Goal: Task Accomplishment & Management: Complete application form

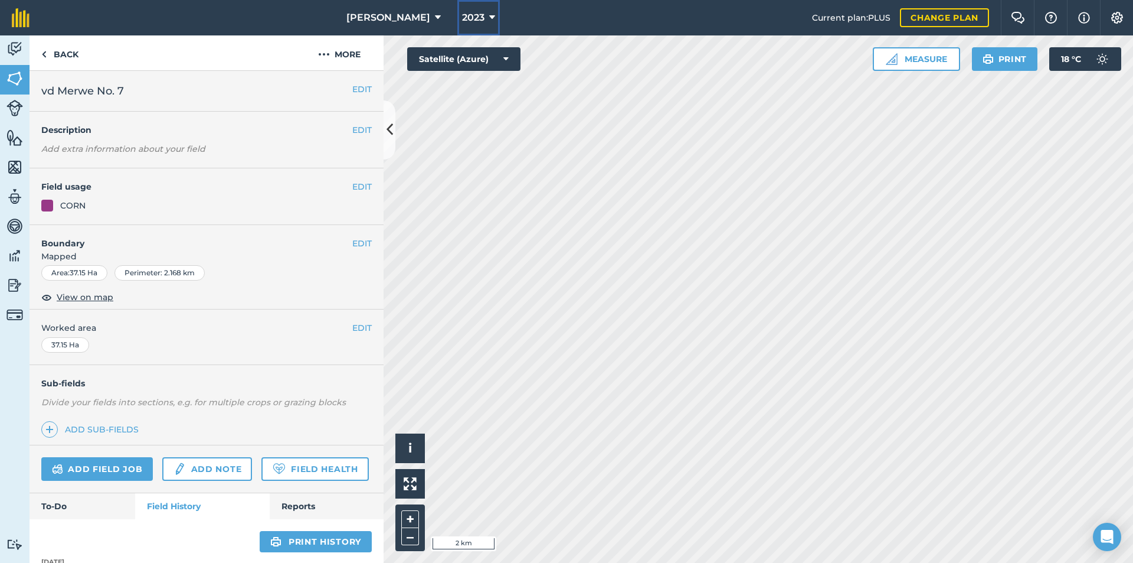
click at [484, 17] on button "2023" at bounding box center [478, 17] width 43 height 35
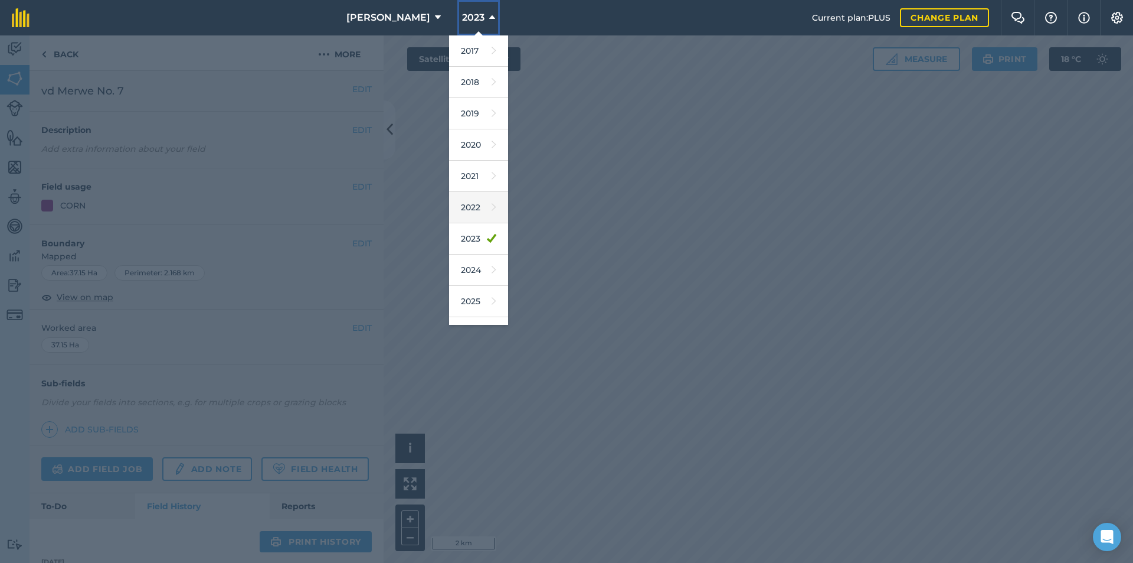
scroll to position [55, 0]
click at [468, 273] on link "2026" at bounding box center [478, 277] width 59 height 31
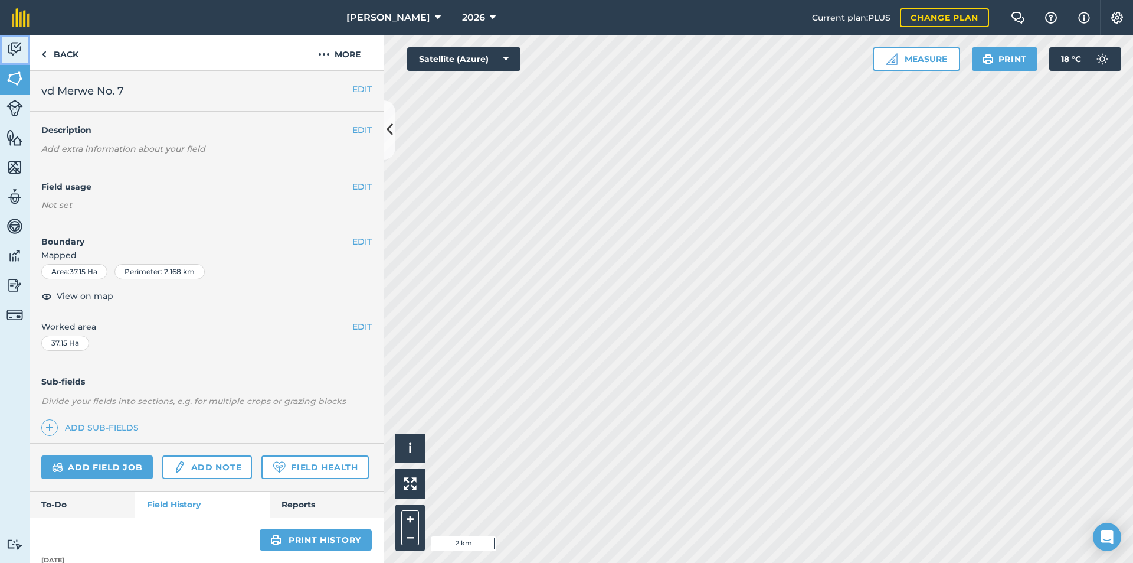
click at [19, 44] on img at bounding box center [14, 49] width 17 height 18
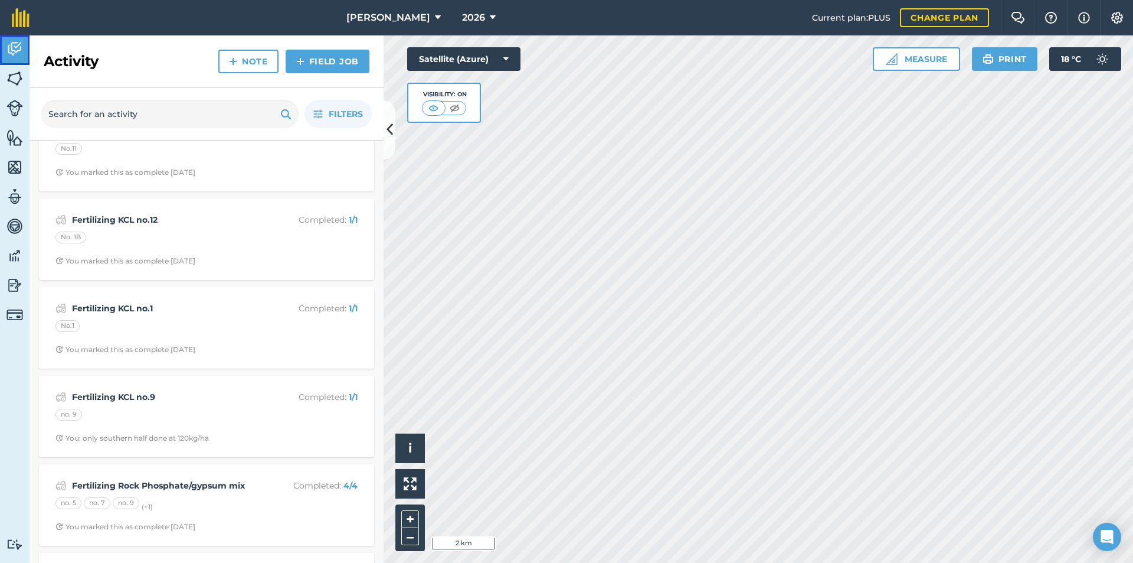
scroll to position [59, 0]
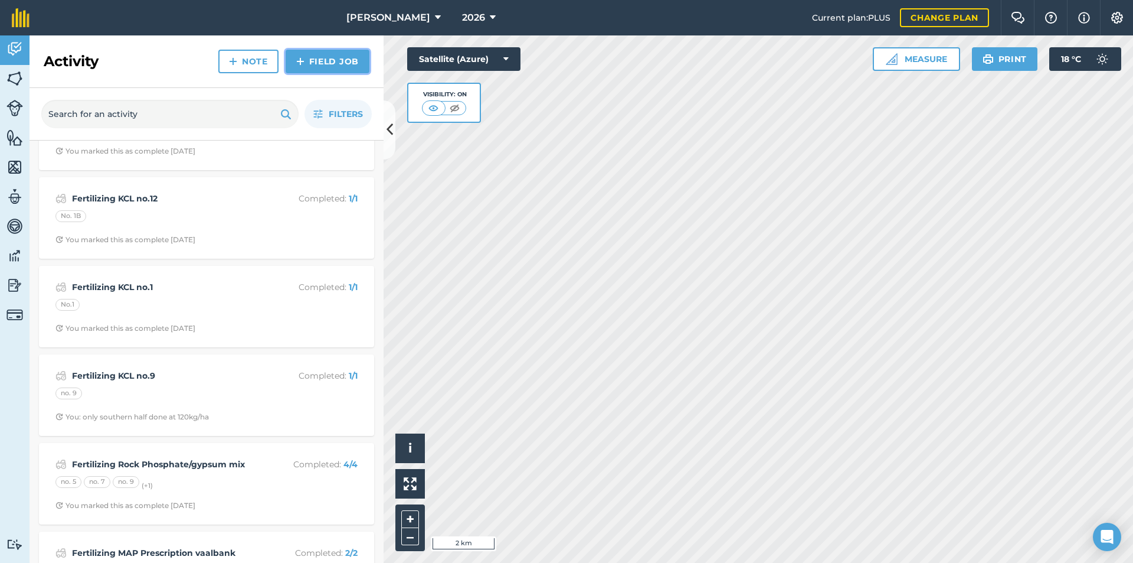
click at [327, 67] on link "Field Job" at bounding box center [328, 62] width 84 height 24
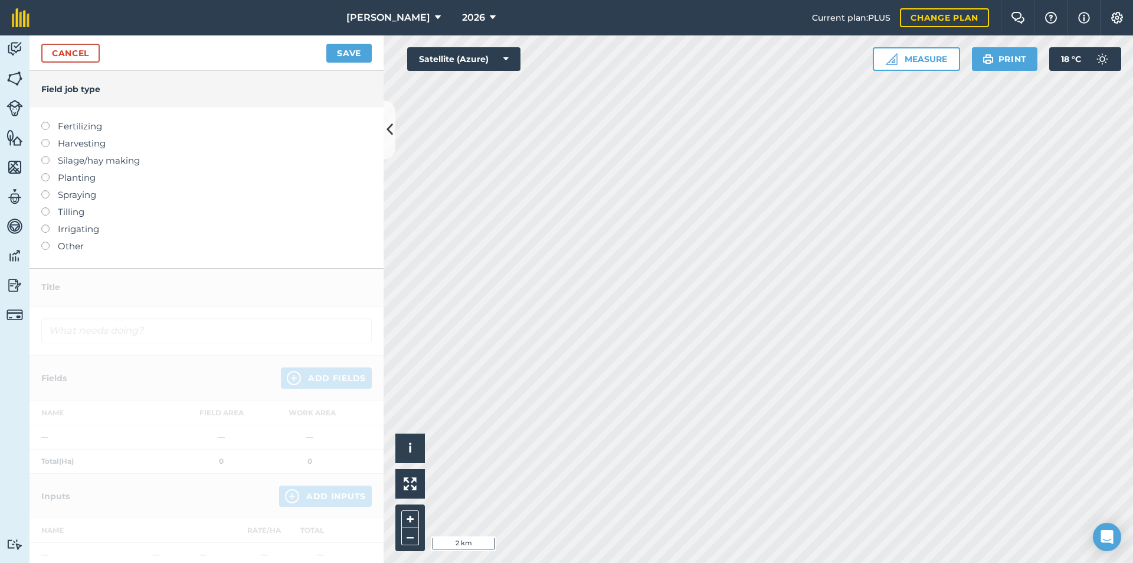
click at [63, 125] on label "Fertilizing" at bounding box center [206, 126] width 331 height 14
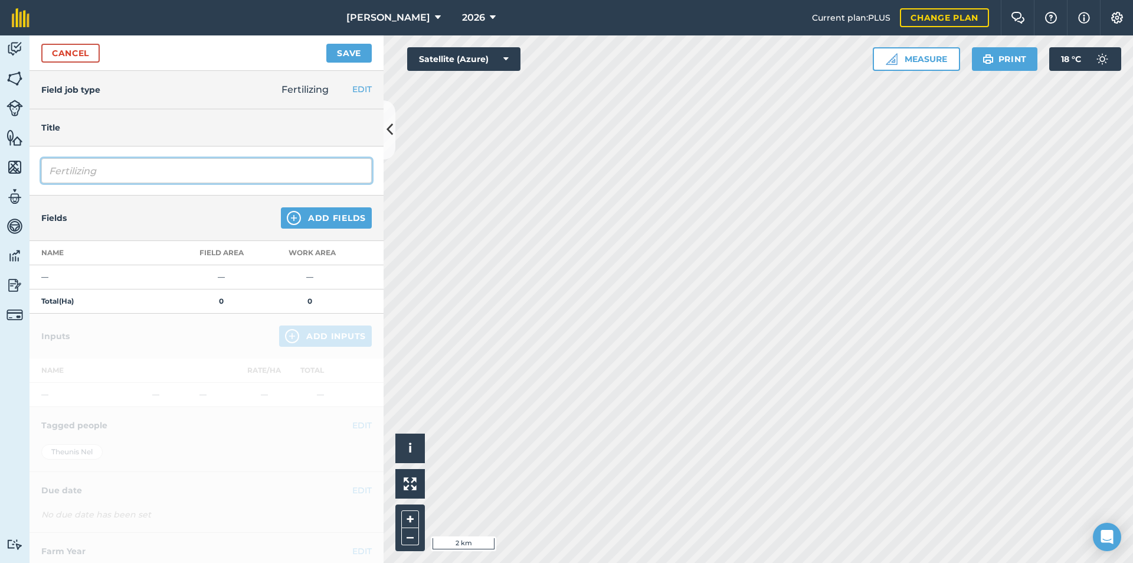
click at [119, 163] on input "Fertilizing" at bounding box center [206, 170] width 331 height 25
type input "Fertilizing MAP No.2"
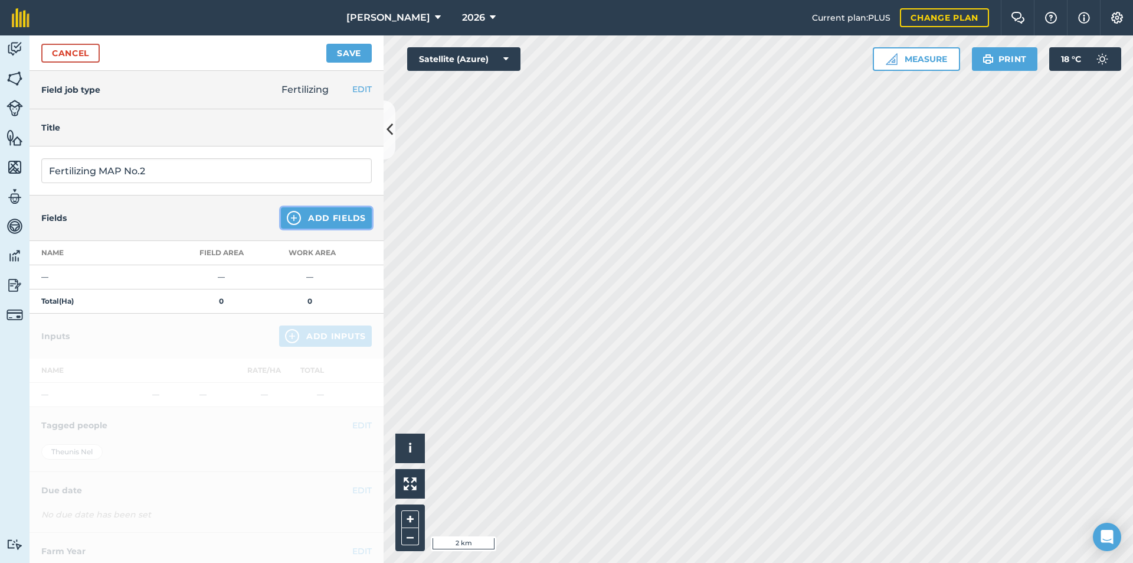
click at [326, 220] on button "Add Fields" at bounding box center [326, 217] width 91 height 21
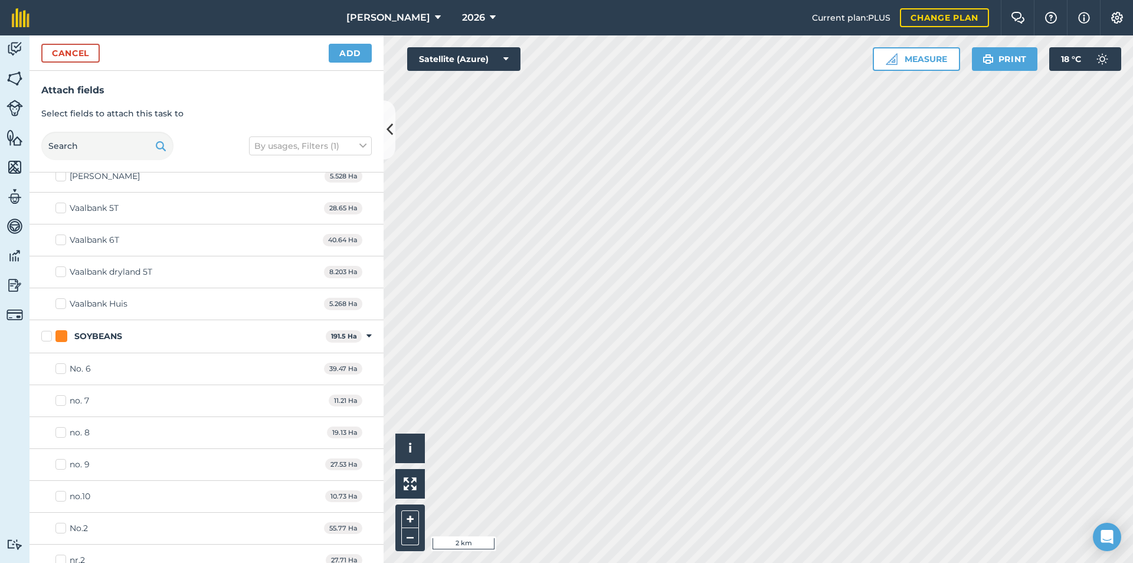
scroll to position [1398, 0]
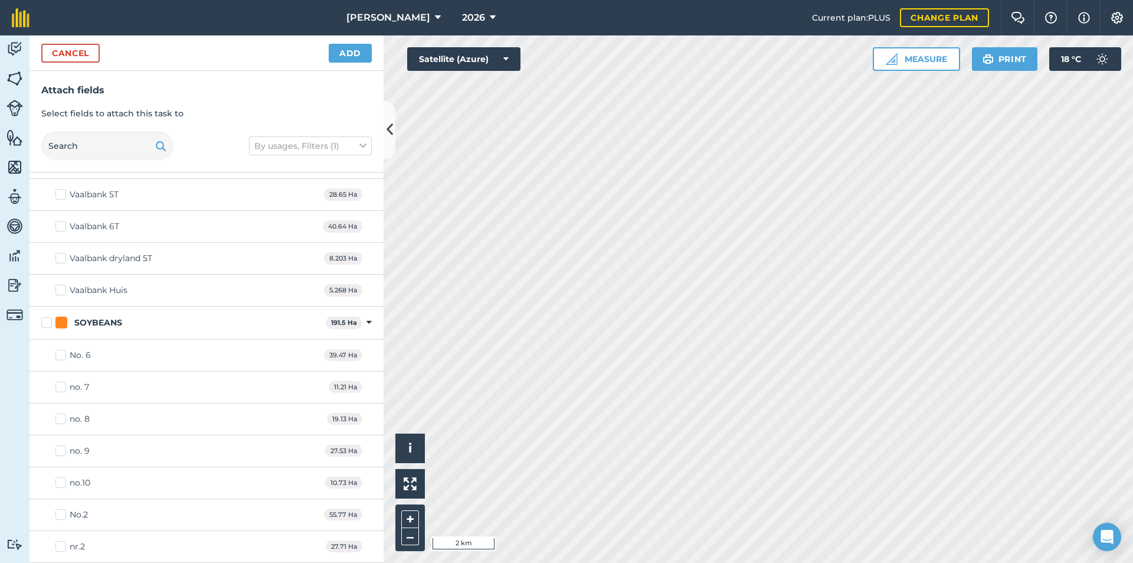
click at [74, 518] on div "No.2" at bounding box center [79, 514] width 18 height 12
click at [63, 516] on input "No.2" at bounding box center [59, 512] width 8 height 8
checkbox input "true"
click at [346, 48] on button "Add" at bounding box center [350, 53] width 43 height 19
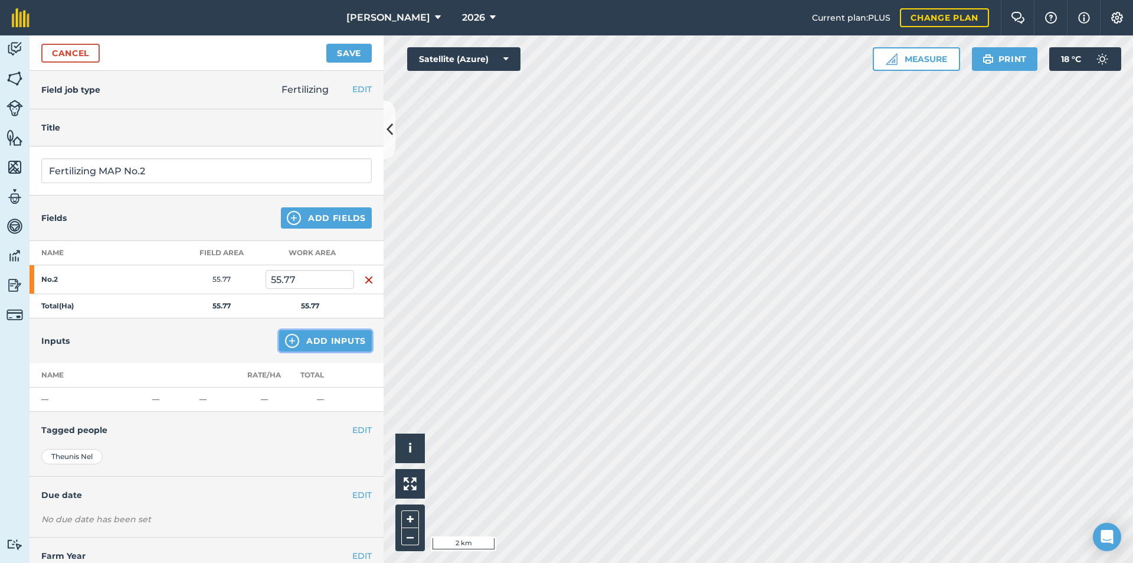
click at [300, 340] on button "Add Inputs" at bounding box center [325, 340] width 93 height 21
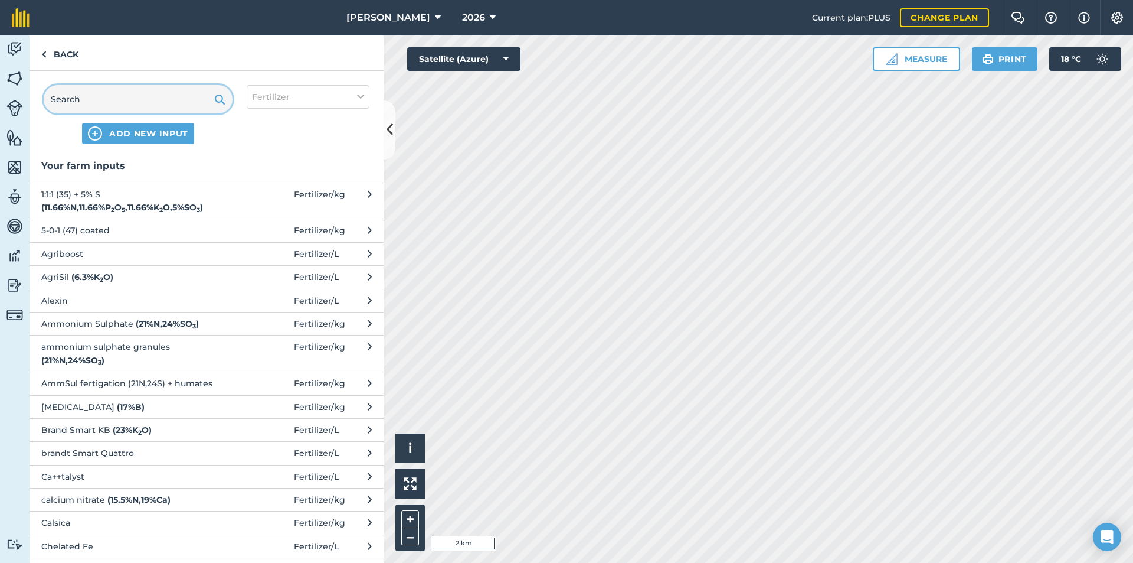
click at [126, 102] on input "text" at bounding box center [138, 99] width 189 height 28
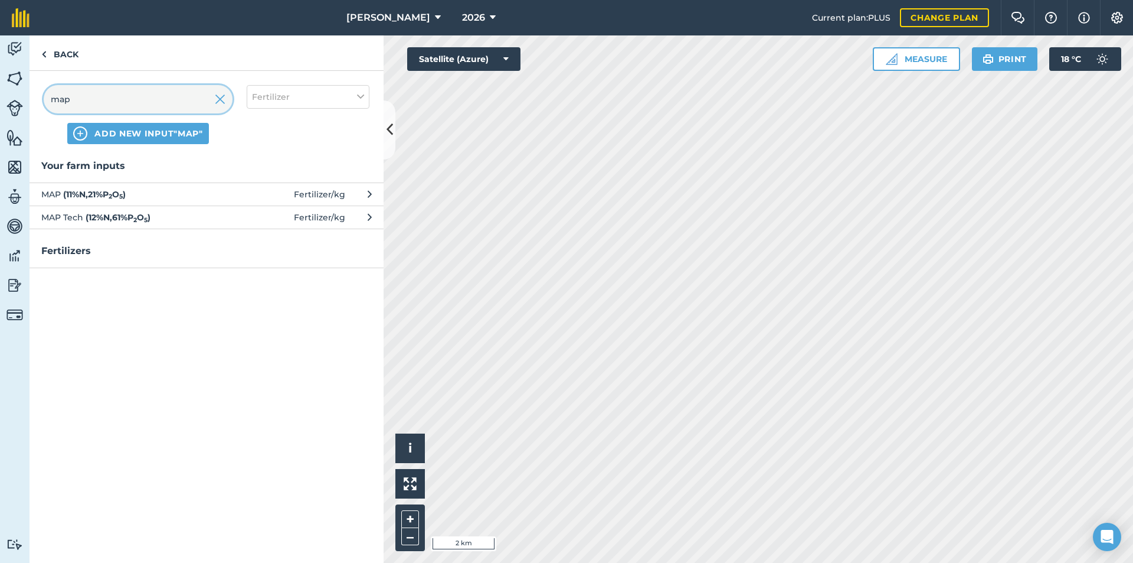
type input "map"
click at [153, 195] on span "MAP ( 11 % N , 21 % P 2 O 5 )" at bounding box center [137, 194] width 193 height 13
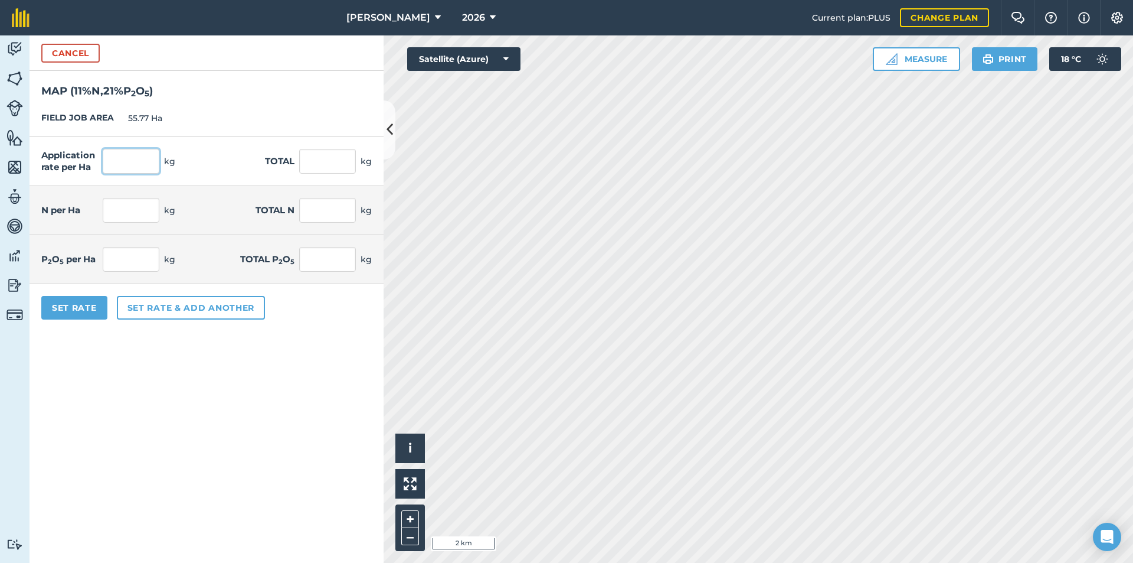
click at [148, 164] on input "text" at bounding box center [131, 161] width 57 height 25
click at [314, 160] on input "text" at bounding box center [327, 161] width 57 height 25
type input "6517"
type input "116.855"
type input "6,517"
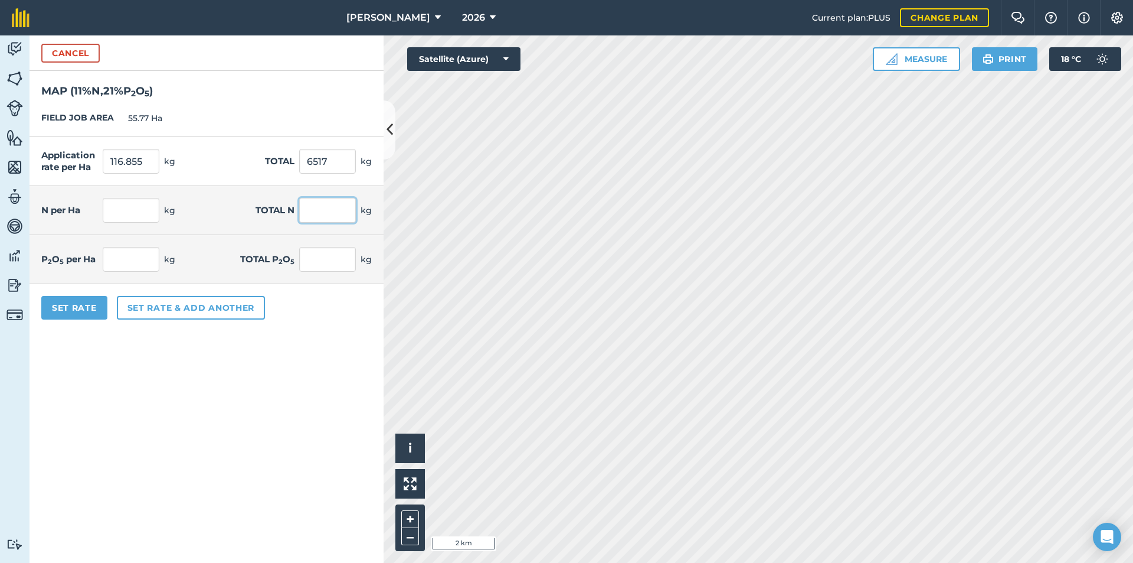
type input "12.854"
type input "716.87"
type input "24.54"
type input "1,368.57"
click at [328, 207] on input "716.87" at bounding box center [327, 210] width 57 height 25
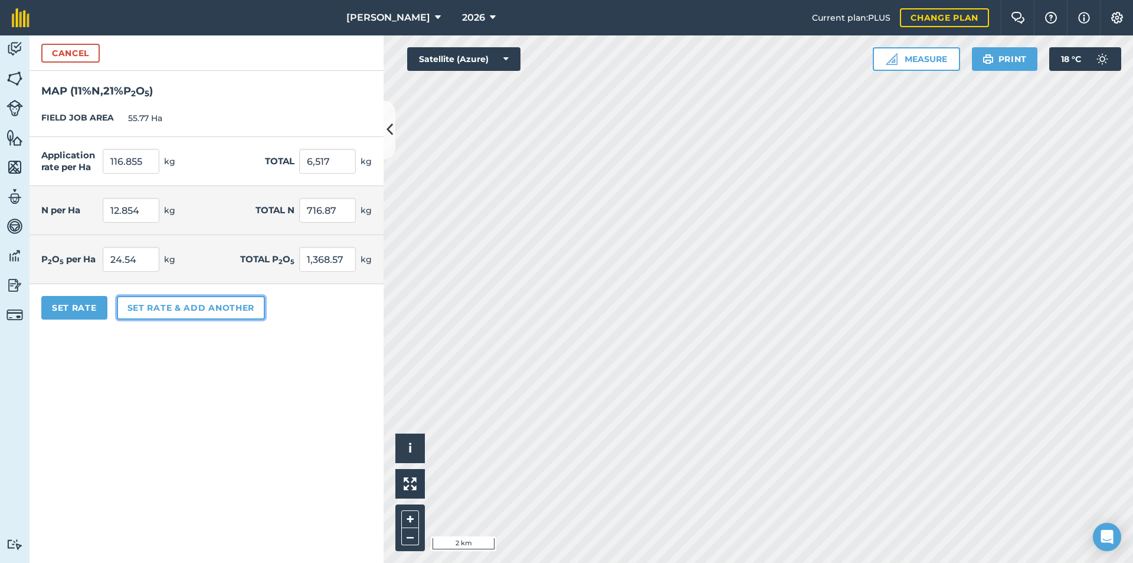
click at [135, 307] on button "Set rate & add another" at bounding box center [191, 308] width 148 height 24
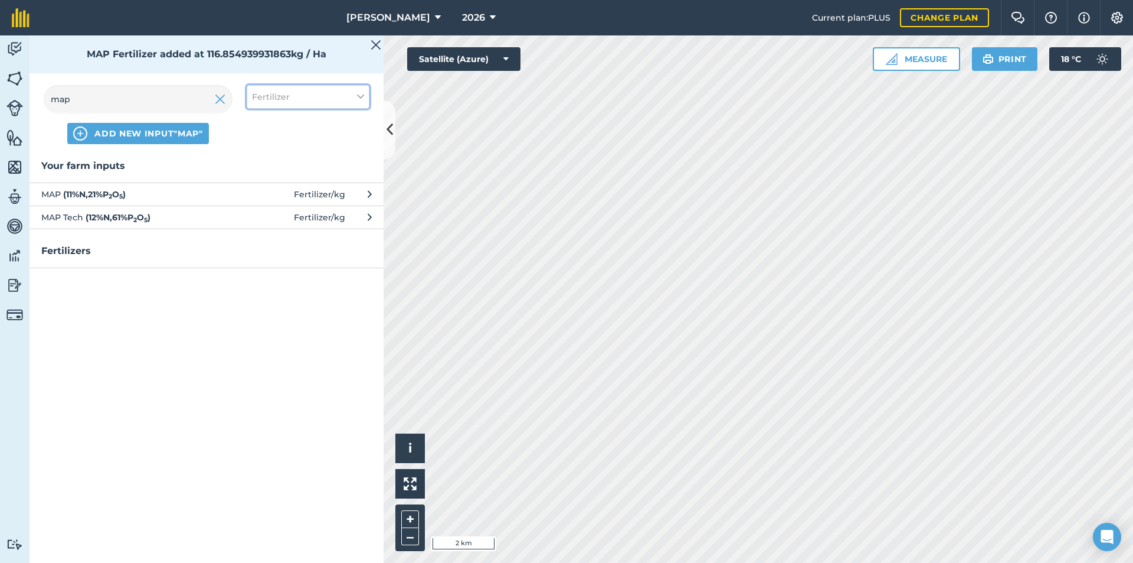
click at [260, 106] on button "Fertilizer" at bounding box center [308, 97] width 123 height 24
click at [259, 190] on label "Fuel" at bounding box center [308, 187] width 112 height 12
click at [259, 189] on input "Fuel" at bounding box center [256, 185] width 8 height 8
checkbox input "true"
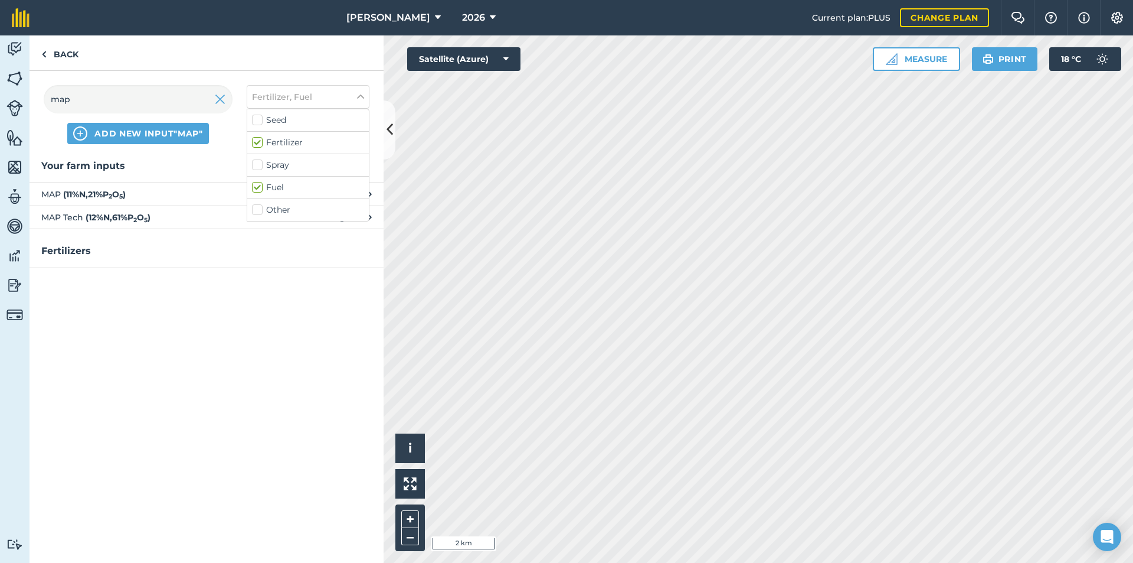
click at [257, 141] on label "Fertilizer" at bounding box center [308, 142] width 112 height 12
click at [257, 141] on input "Fertilizer" at bounding box center [256, 140] width 8 height 8
checkbox input "false"
drag, startPoint x: 93, startPoint y: 100, endPoint x: 22, endPoint y: 115, distance: 73.1
click at [22, 115] on div "Activity Fields Livestock Features Maps Team Vehicles Data Reporting Billing Tu…" at bounding box center [566, 298] width 1133 height 527
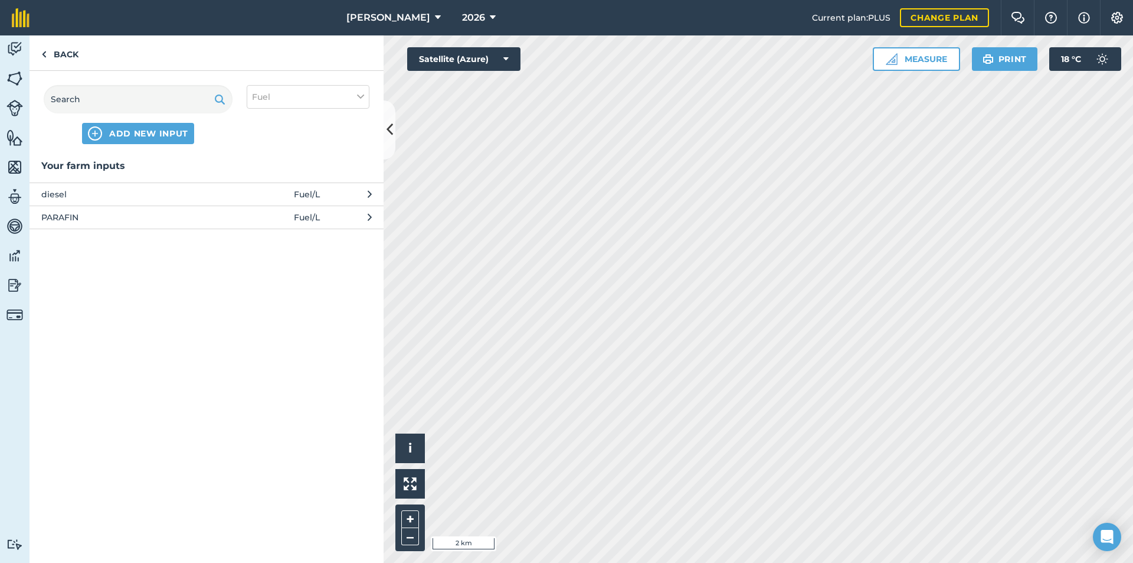
click at [86, 198] on span "diesel" at bounding box center [137, 194] width 193 height 13
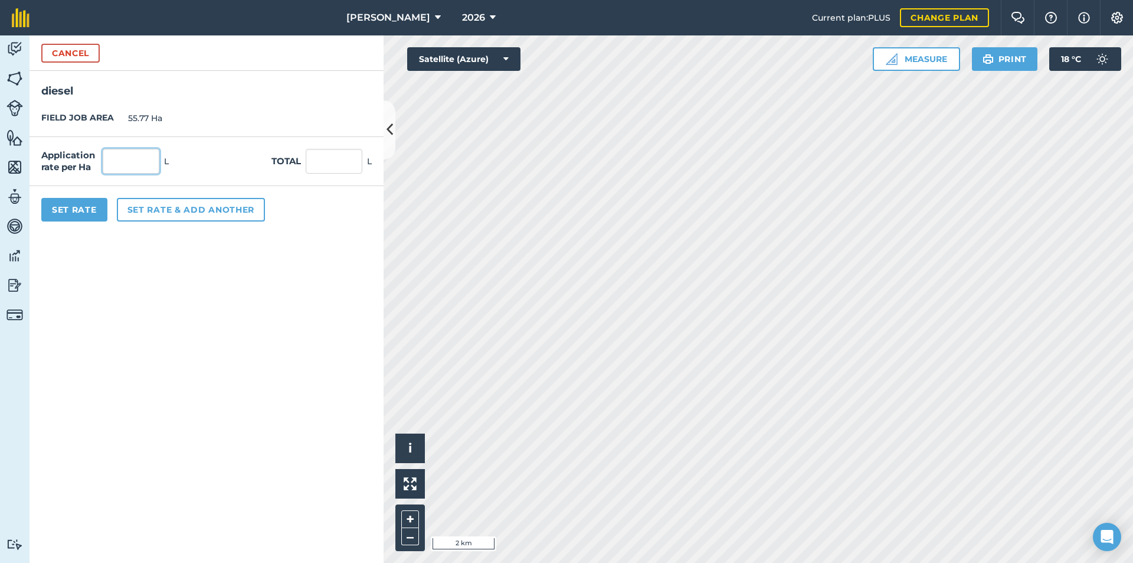
click at [129, 164] on input "text" at bounding box center [131, 161] width 57 height 25
type input "2"
type input "111.54"
click at [92, 213] on button "Set Rate" at bounding box center [74, 210] width 66 height 24
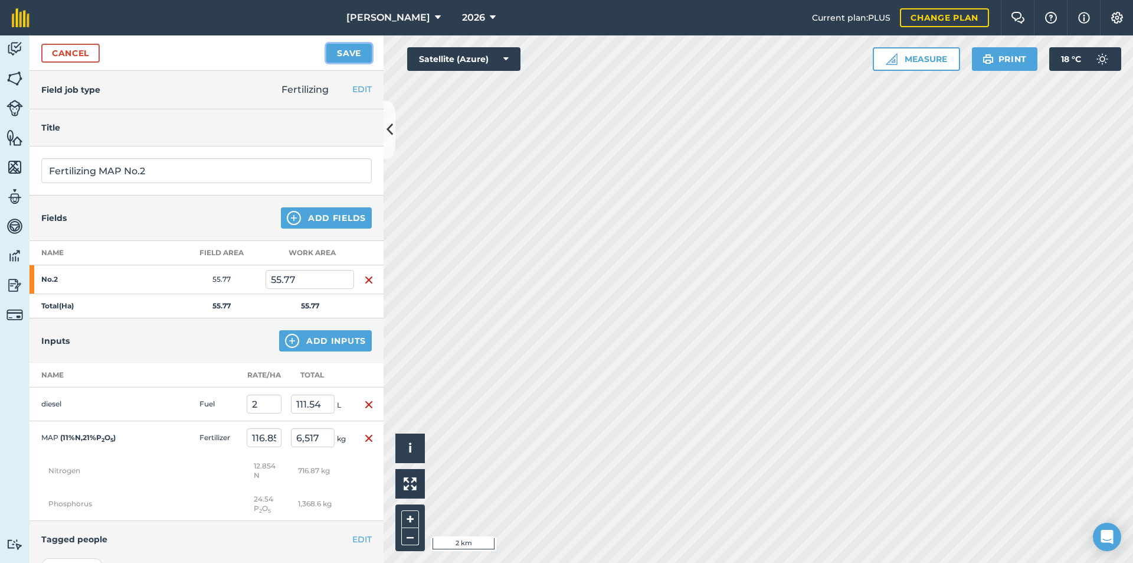
click at [358, 51] on button "Save" at bounding box center [348, 53] width 45 height 19
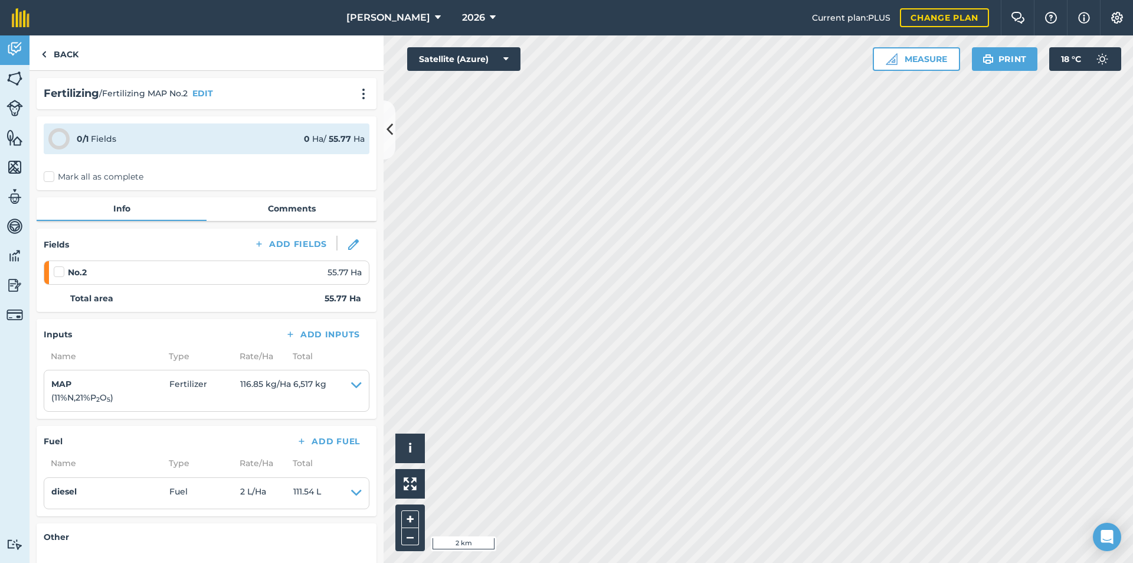
click at [50, 178] on label "Mark all as complete" at bounding box center [94, 177] width 100 height 12
click at [50, 178] on input "Mark all as complete" at bounding box center [48, 175] width 8 height 8
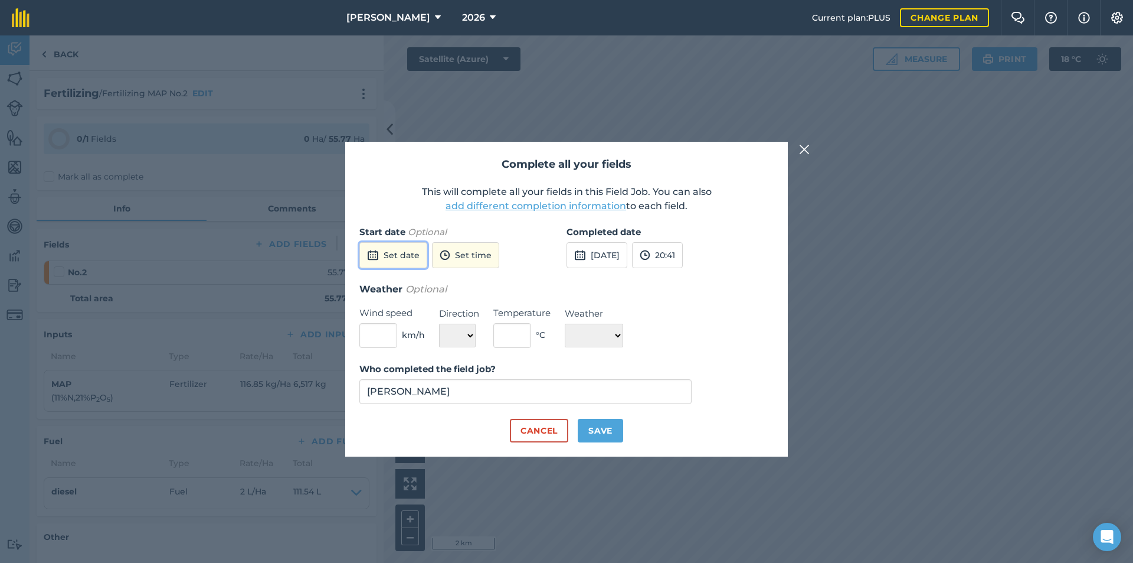
click at [396, 254] on button "Set date" at bounding box center [393, 255] width 68 height 26
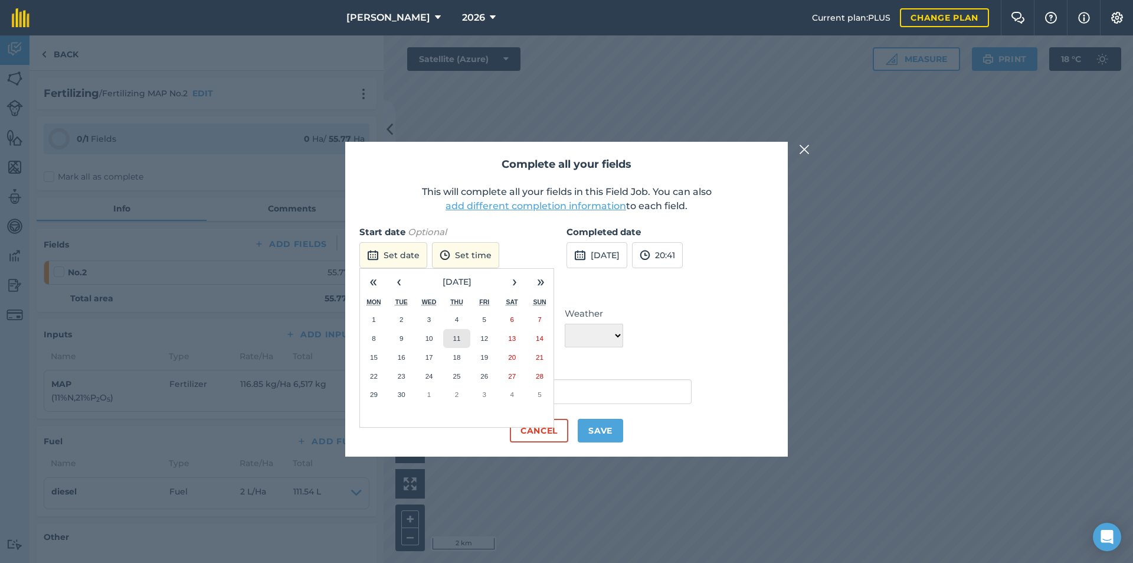
click at [450, 336] on button "11" at bounding box center [457, 338] width 28 height 19
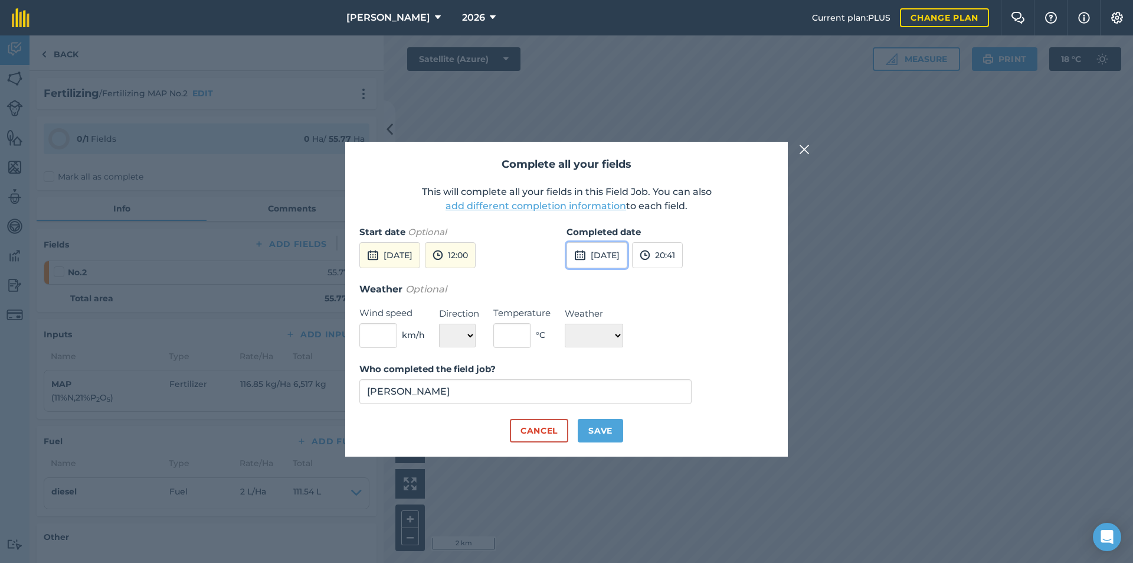
click at [597, 246] on button "[DATE]" at bounding box center [597, 255] width 61 height 26
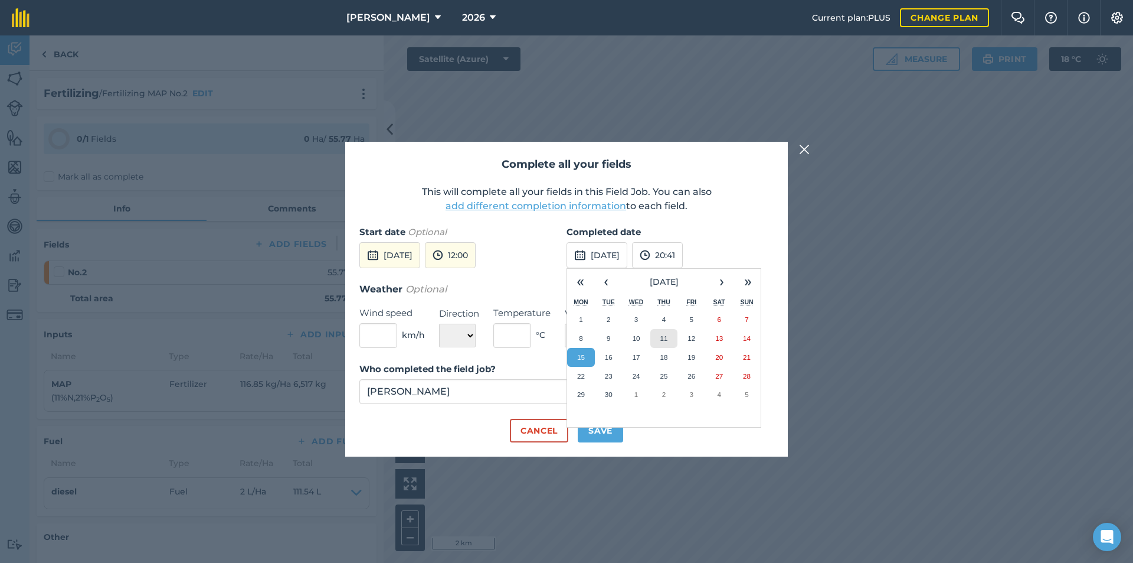
click at [663, 336] on abbr "11" at bounding box center [664, 338] width 8 height 8
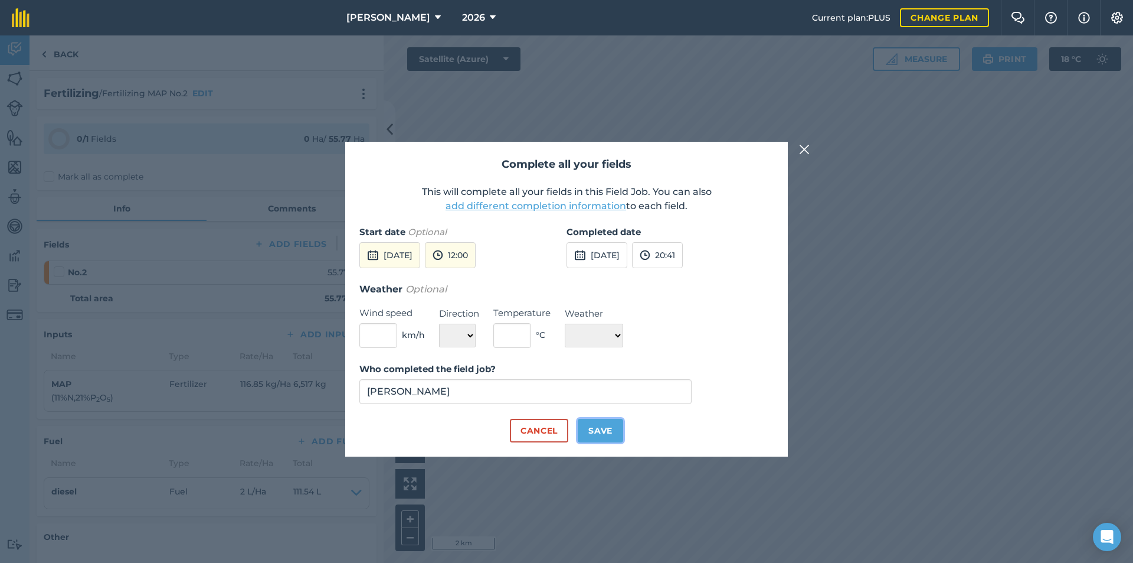
click at [606, 433] on button "Save" at bounding box center [600, 431] width 45 height 24
checkbox input "true"
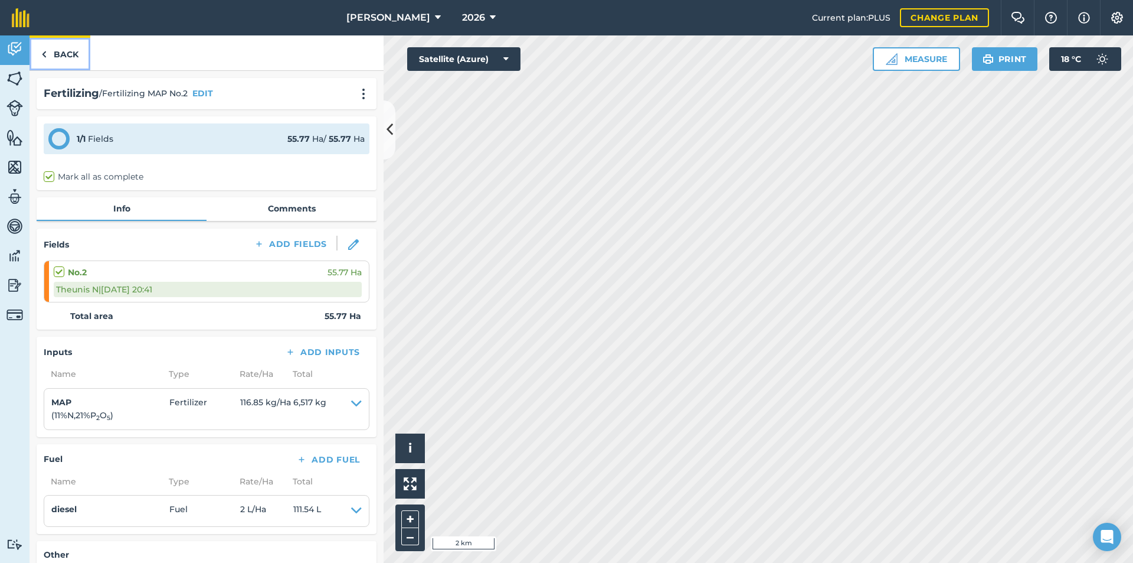
click at [51, 53] on link "Back" at bounding box center [60, 52] width 61 height 35
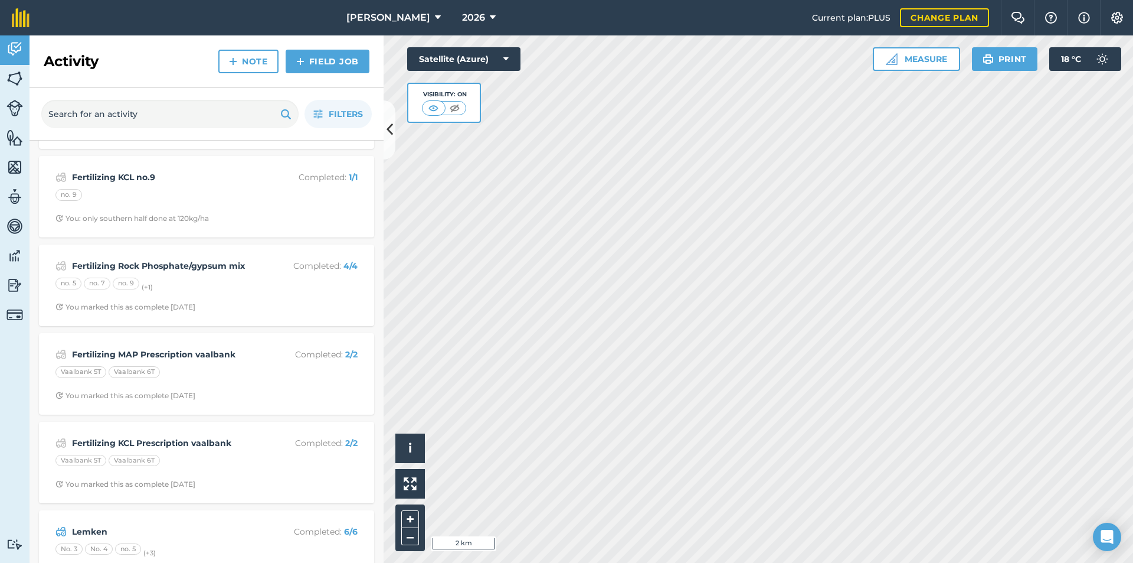
scroll to position [354, 0]
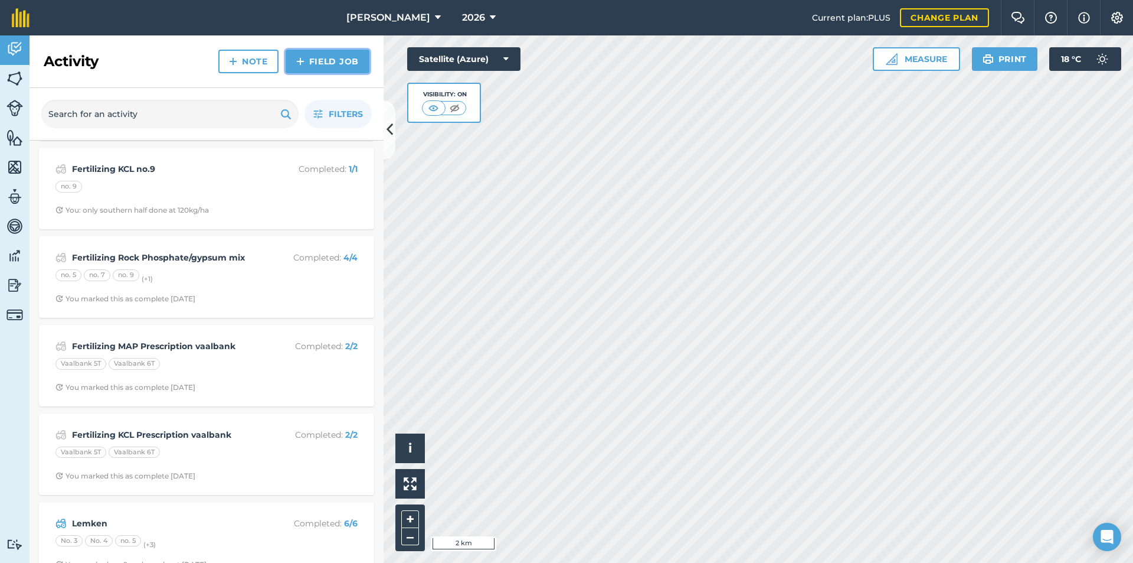
click at [315, 63] on link "Field Job" at bounding box center [328, 62] width 84 height 24
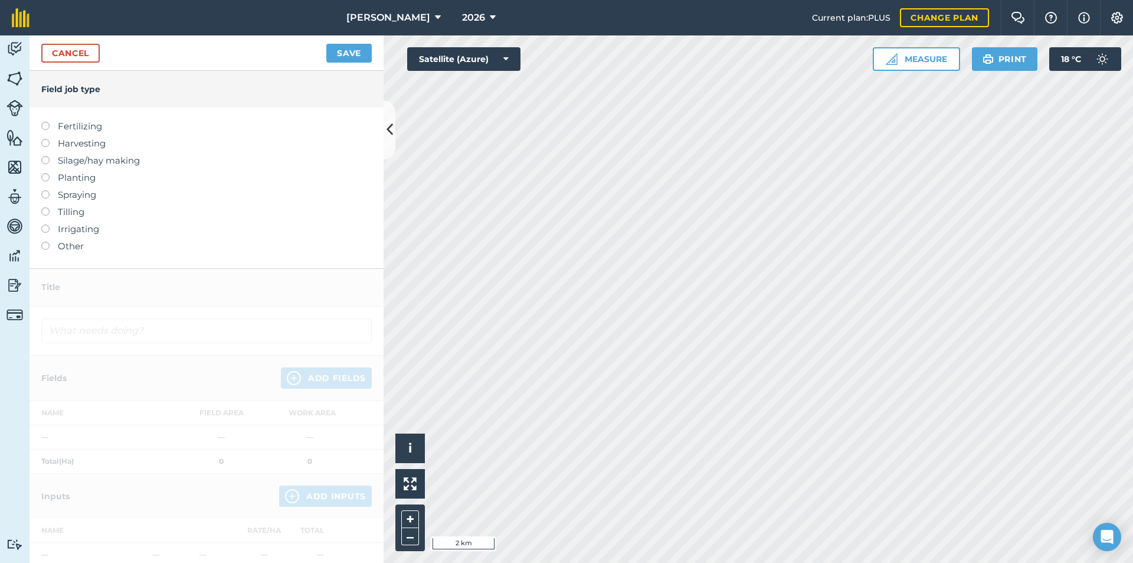
click at [68, 122] on label "Fertilizing" at bounding box center [206, 126] width 331 height 14
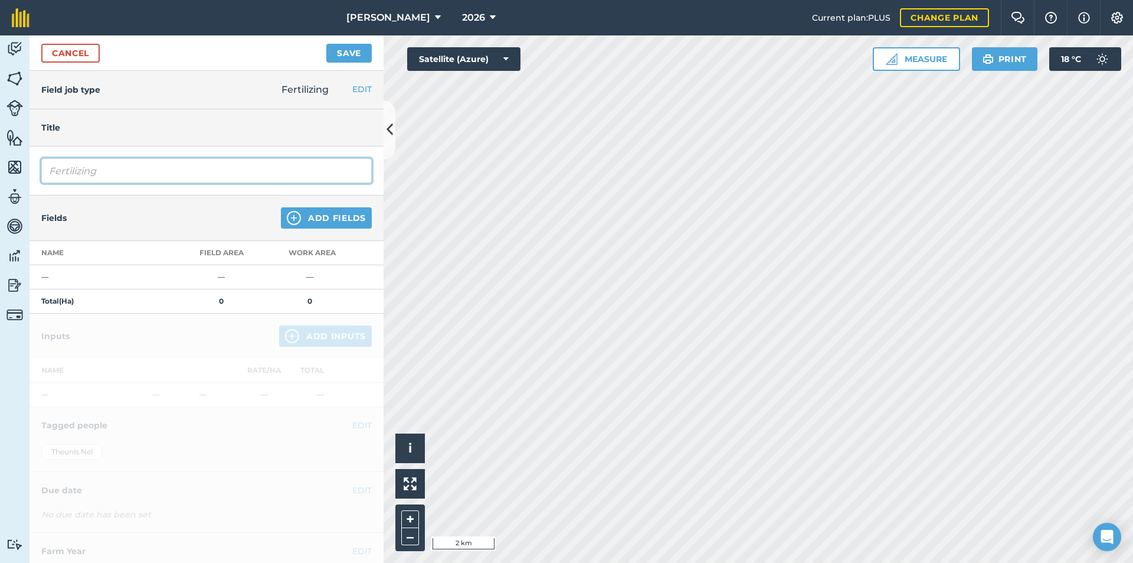
click at [130, 172] on input "Fertilizing" at bounding box center [206, 170] width 331 height 25
type input "Fertilizing KCL No.4"
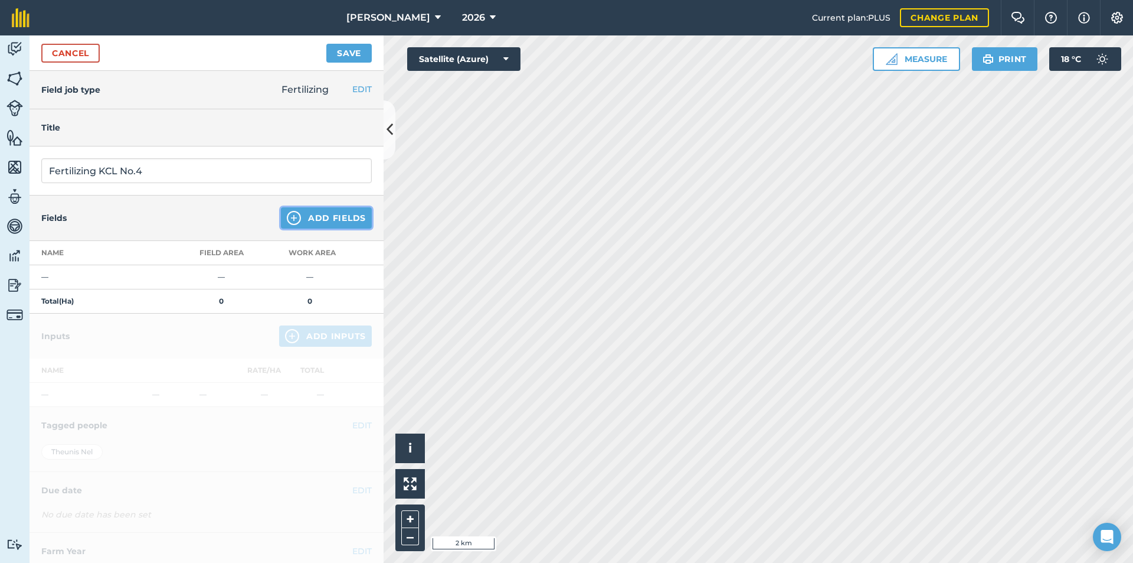
click at [338, 222] on button "Add Fields" at bounding box center [326, 217] width 91 height 21
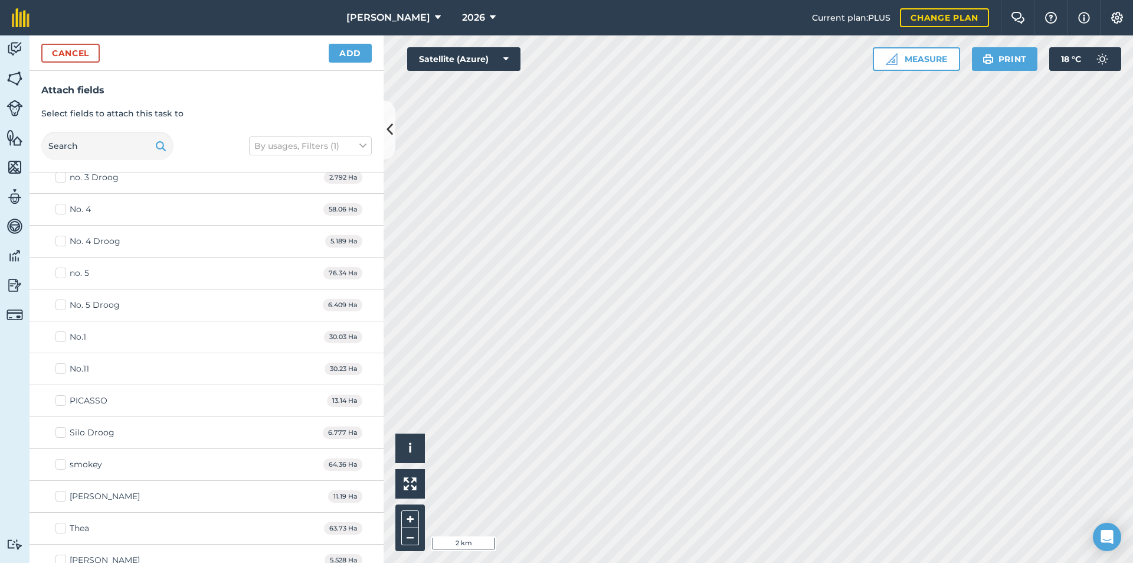
scroll to position [1003, 0]
click at [58, 210] on label "No. 4" at bounding box center [72, 207] width 35 height 12
click at [58, 208] on input "No. 4" at bounding box center [59, 205] width 8 height 8
checkbox input "true"
click at [358, 55] on button "Add" at bounding box center [350, 53] width 43 height 19
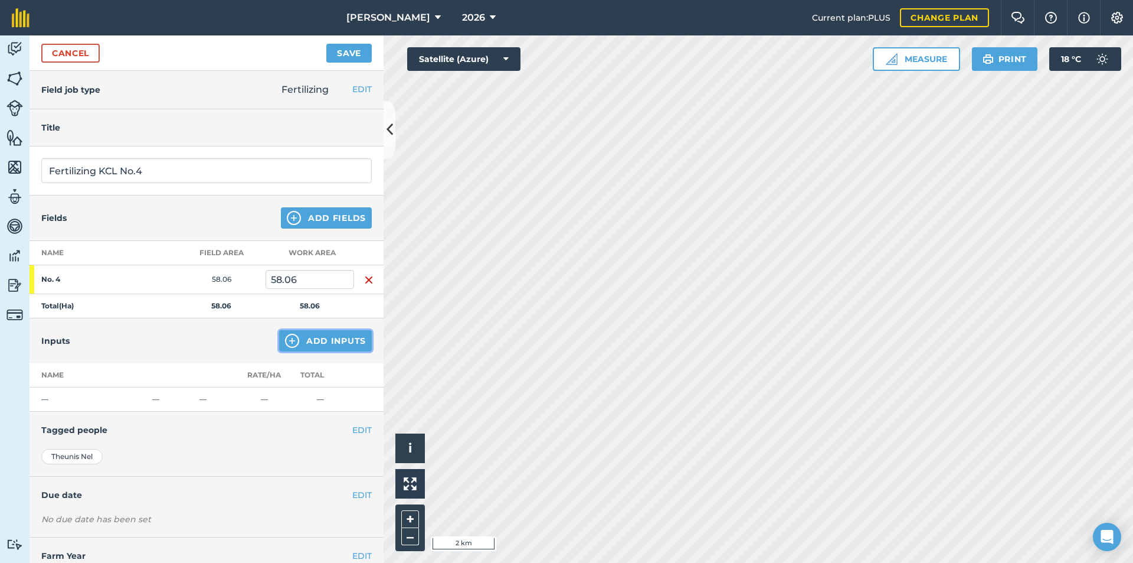
click at [308, 341] on button "Add Inputs" at bounding box center [325, 340] width 93 height 21
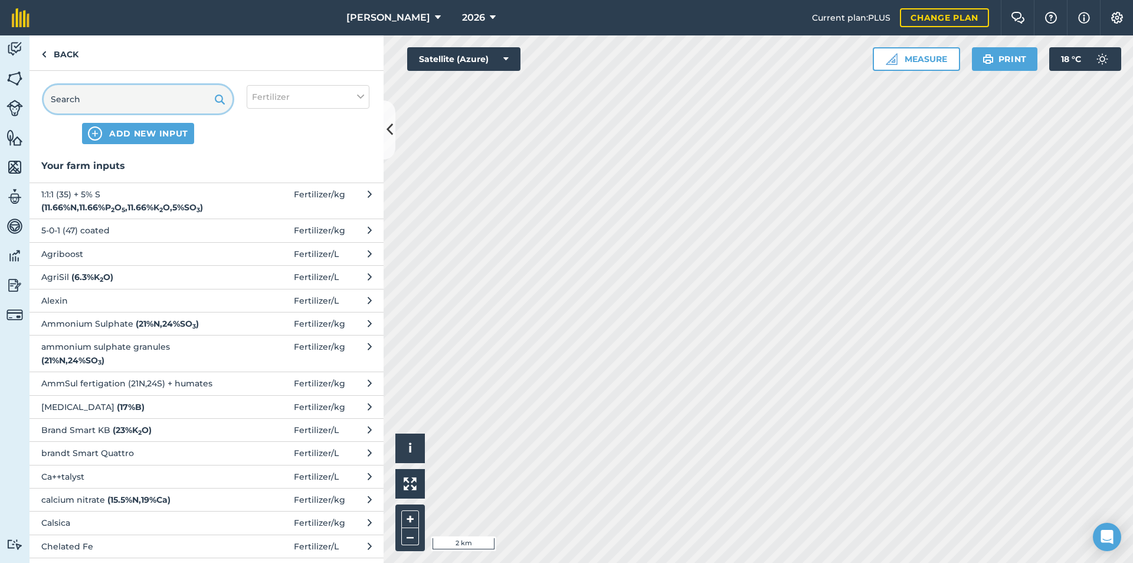
click at [124, 106] on input "text" at bounding box center [138, 99] width 189 height 28
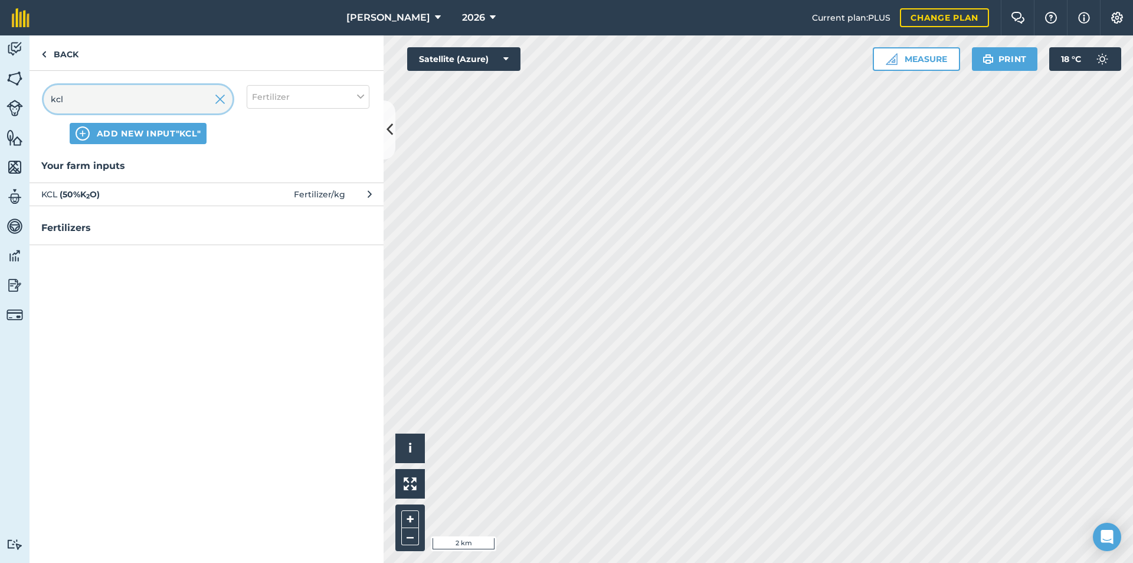
type input "kcl"
click at [130, 201] on button "KCL ( 50 % K 2 O ) Fertilizer / kg" at bounding box center [207, 193] width 354 height 23
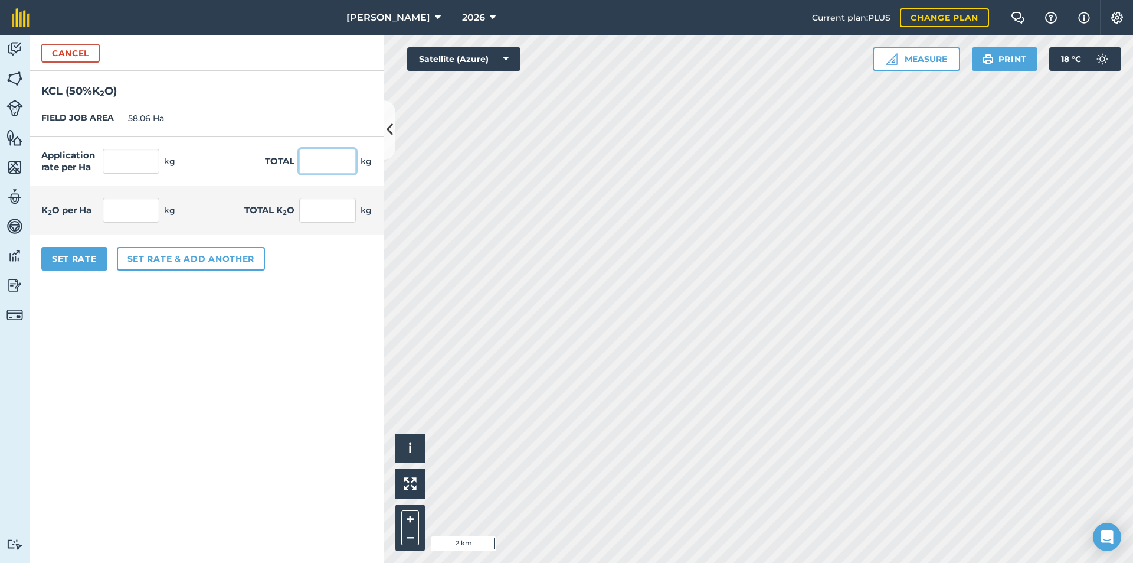
click at [325, 158] on input "text" at bounding box center [327, 161] width 57 height 25
type input "4323"
type input "74.457"
type input "4,323"
type input "37.229"
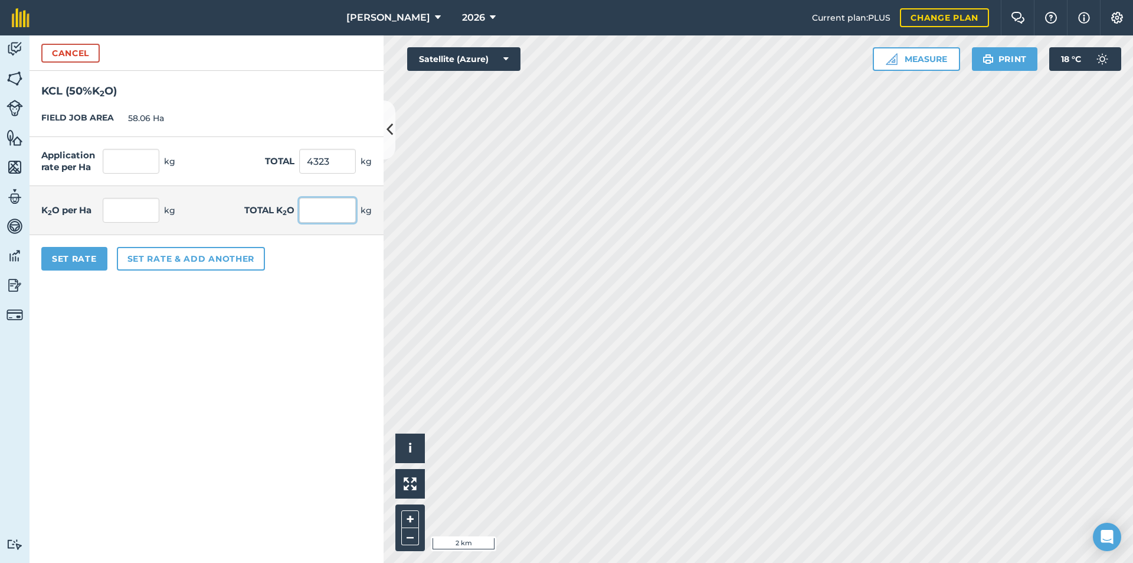
type input "2,161.5"
click at [329, 203] on input "2,161.5" at bounding box center [327, 210] width 57 height 25
click at [56, 50] on button "Cancel" at bounding box center [70, 53] width 58 height 19
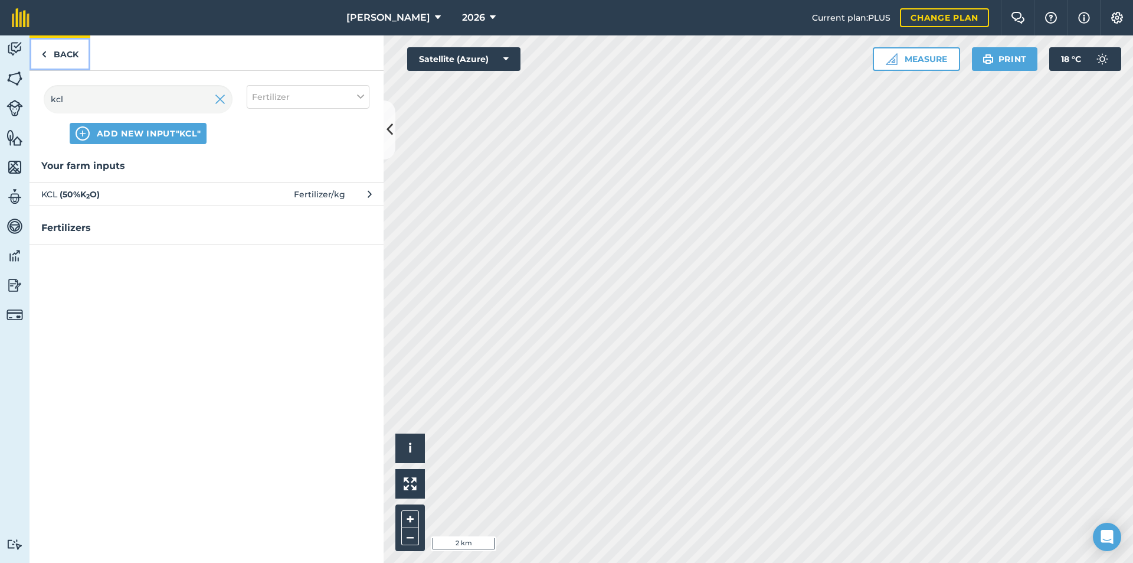
click at [44, 58] on img at bounding box center [43, 54] width 5 height 14
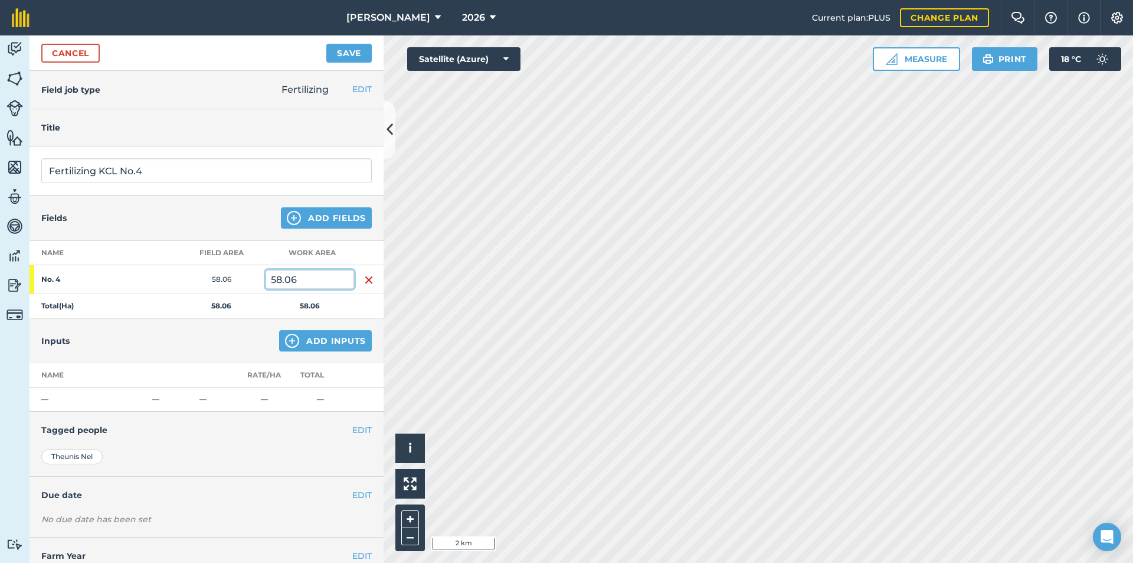
drag, startPoint x: 306, startPoint y: 277, endPoint x: 266, endPoint y: 283, distance: 40.1
click at [266, 283] on input "58.06" at bounding box center [310, 279] width 89 height 19
type input "30.15"
click at [322, 341] on button "Add Inputs" at bounding box center [325, 340] width 93 height 21
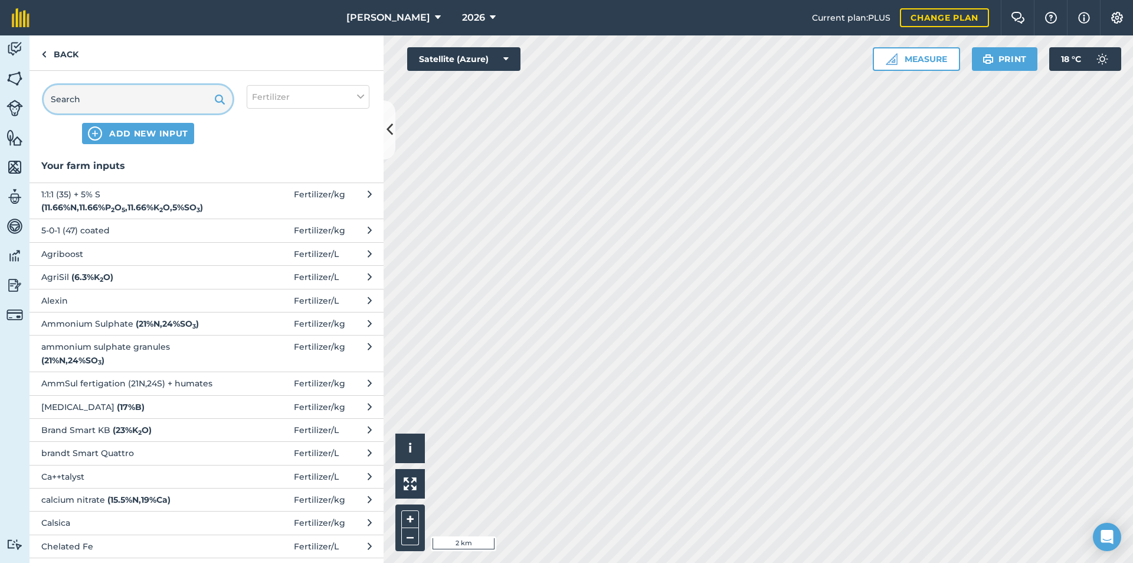
click at [125, 90] on input "text" at bounding box center [138, 99] width 189 height 28
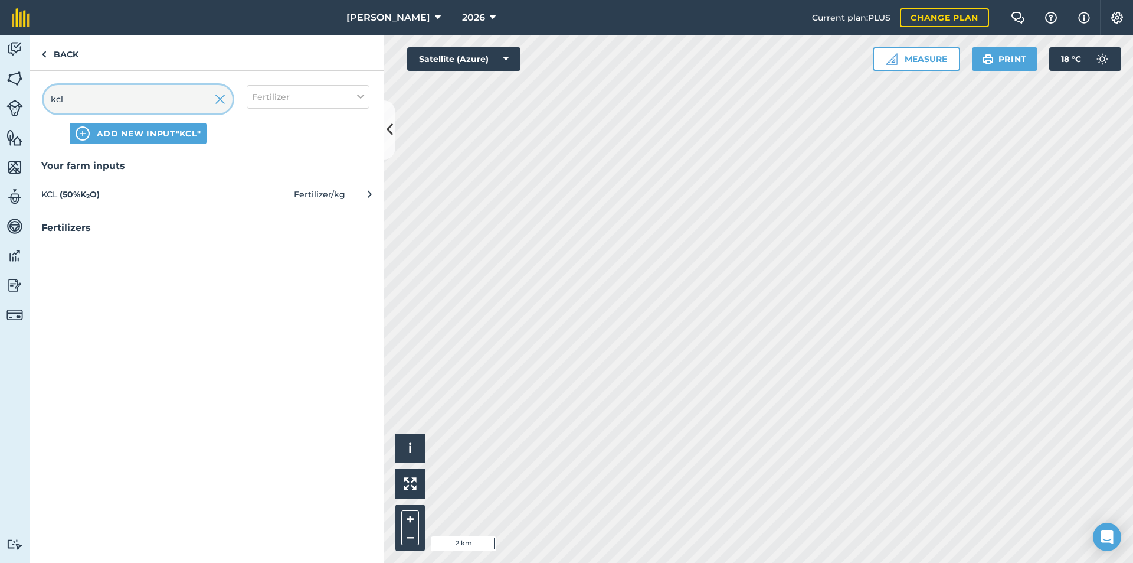
type input "kcl"
click at [162, 201] on button "KCL ( 50 % K 2 O ) Fertilizer / kg" at bounding box center [207, 193] width 354 height 23
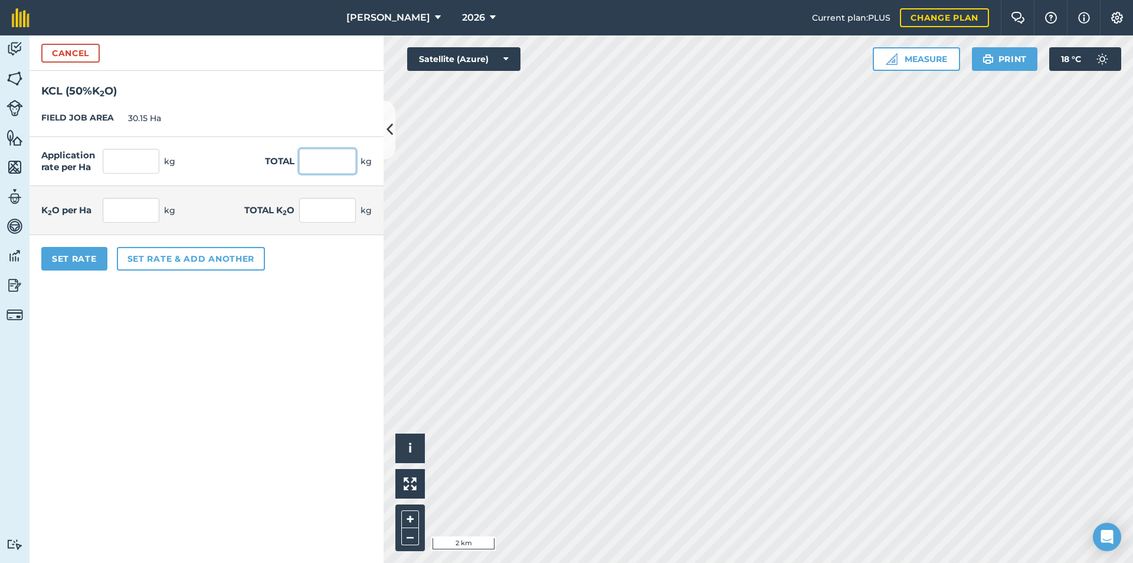
click at [314, 158] on input "text" at bounding box center [327, 161] width 57 height 25
type input "4323"
type input "143.383"
type input "4,323"
type input "71.692"
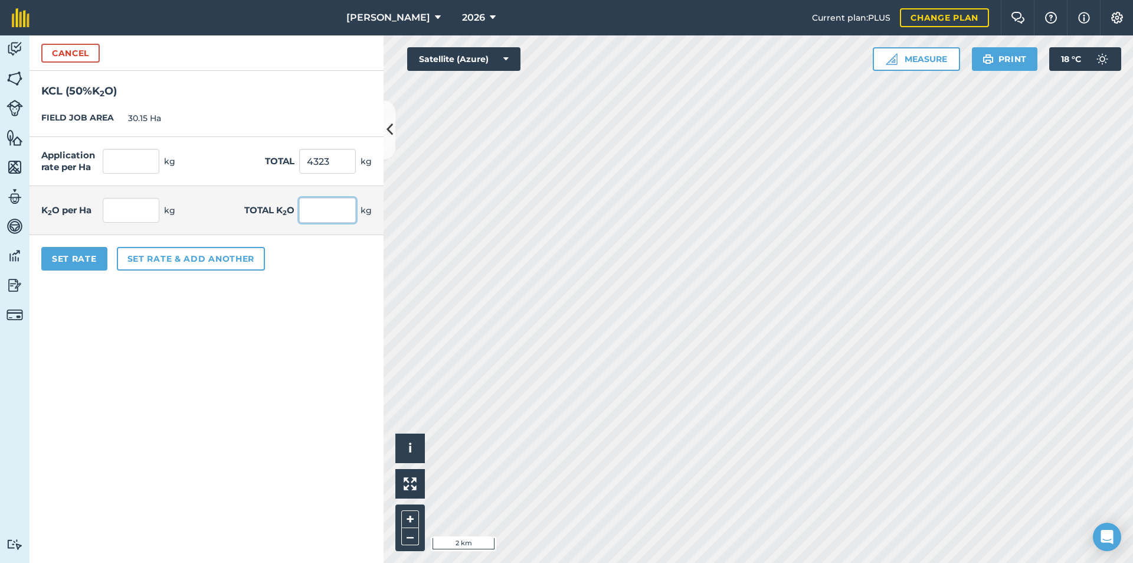
type input "2,161.5"
click at [344, 211] on input "2,161.5" at bounding box center [327, 210] width 57 height 25
click at [148, 252] on button "Set rate & add another" at bounding box center [191, 259] width 148 height 24
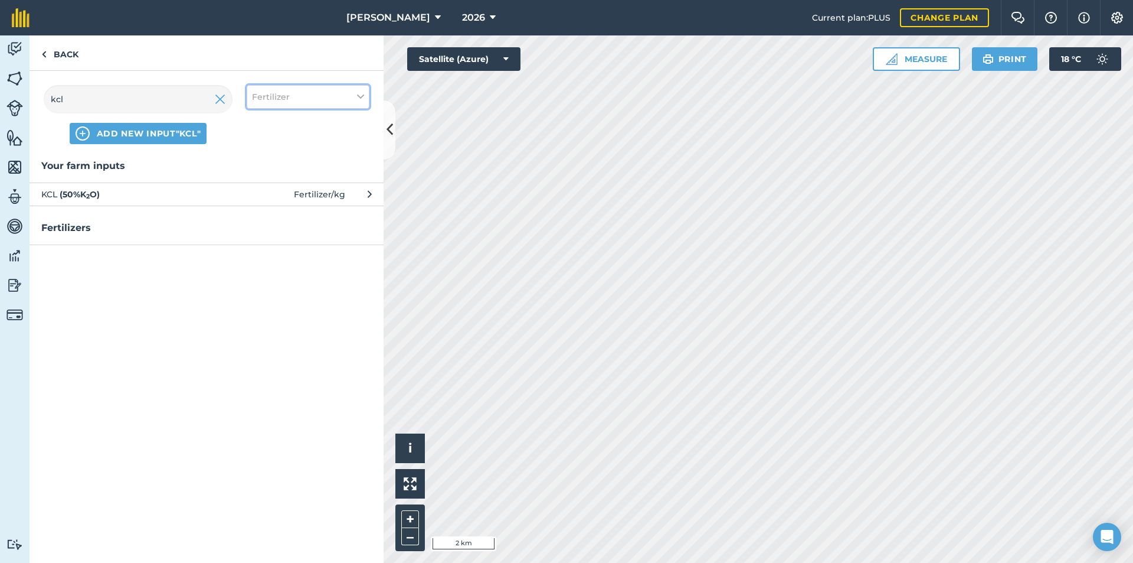
click at [273, 89] on button "Fertilizer" at bounding box center [308, 97] width 123 height 24
click at [273, 188] on label "Fuel" at bounding box center [308, 187] width 112 height 12
click at [260, 188] on input "Fuel" at bounding box center [256, 185] width 8 height 8
checkbox input "true"
click at [274, 143] on label "Fertilizer" at bounding box center [308, 142] width 112 height 12
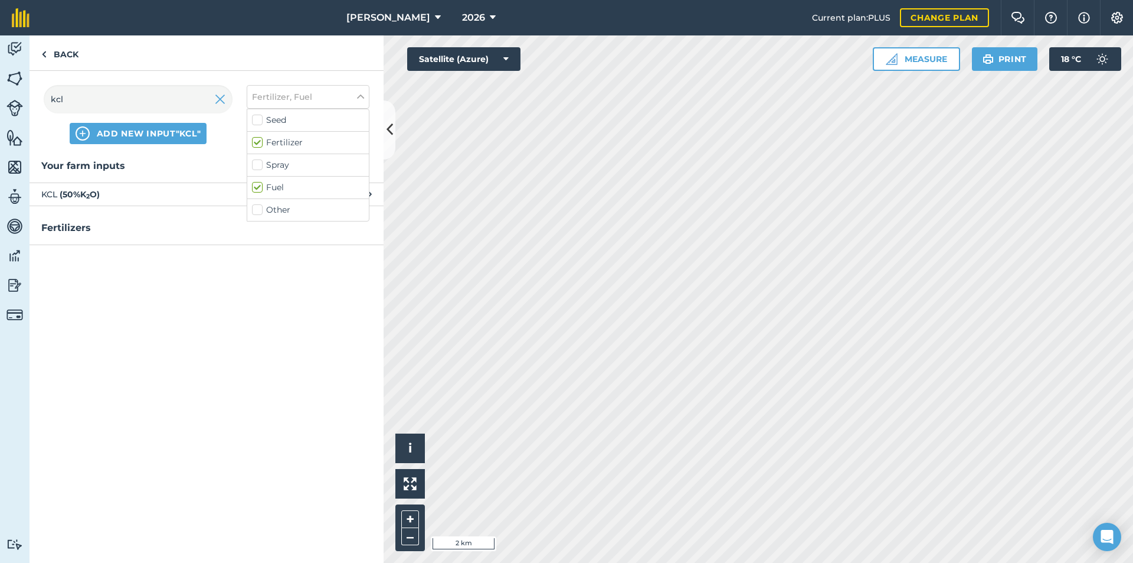
click at [260, 143] on input "Fertilizer" at bounding box center [256, 140] width 8 height 8
checkbox input "false"
drag, startPoint x: 116, startPoint y: 92, endPoint x: 48, endPoint y: 109, distance: 69.4
click at [54, 106] on input "kcl" at bounding box center [138, 99] width 189 height 28
type input "k"
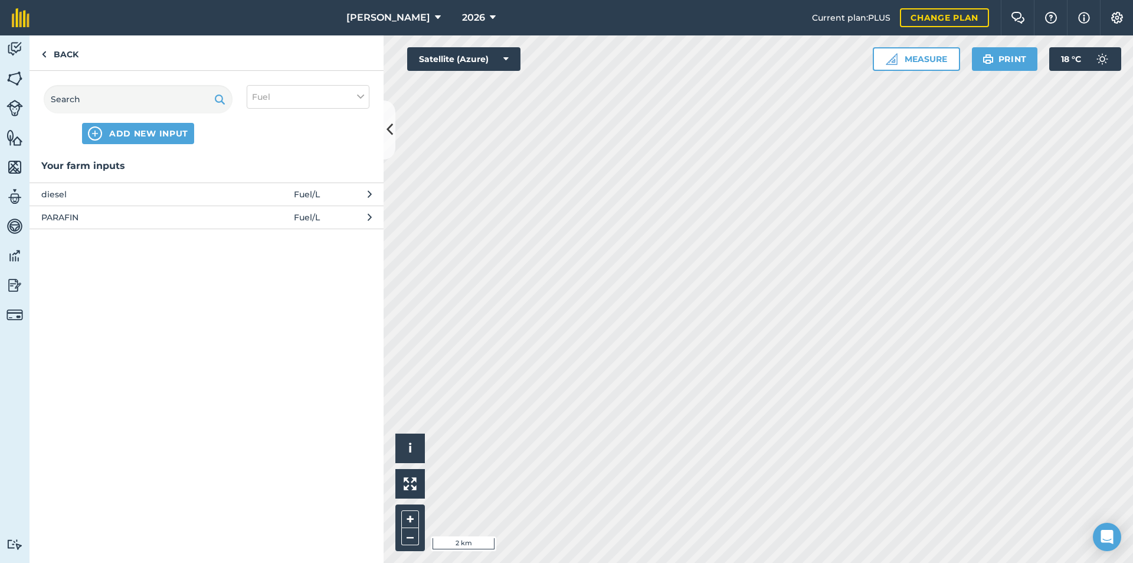
click at [138, 198] on span "diesel" at bounding box center [137, 194] width 193 height 13
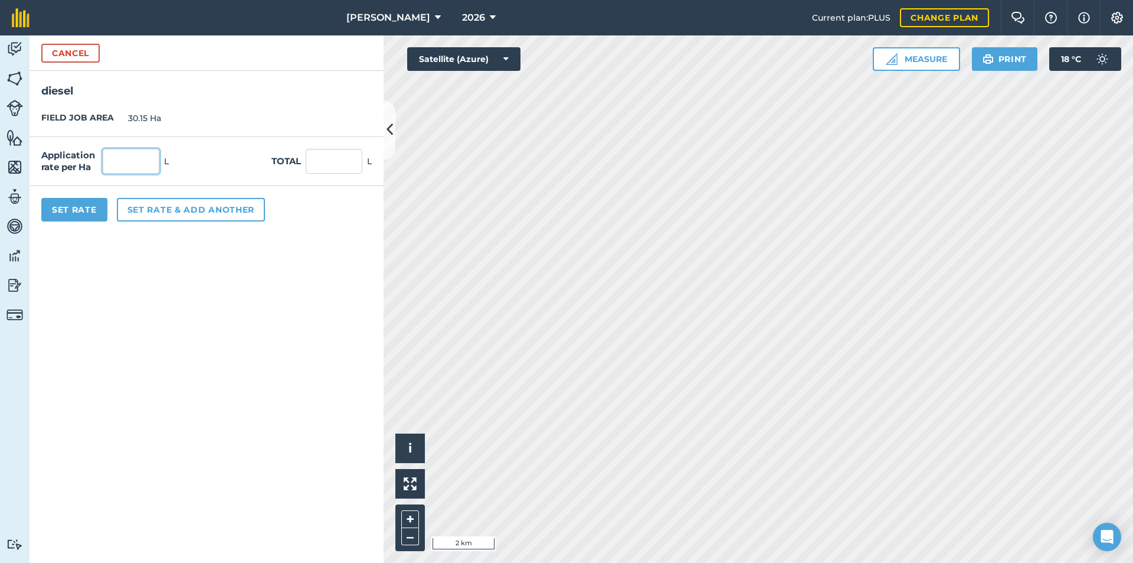
click at [124, 162] on input "text" at bounding box center [131, 161] width 57 height 25
type input "2"
type input "60.3"
click at [67, 217] on button "Set Rate" at bounding box center [74, 210] width 66 height 24
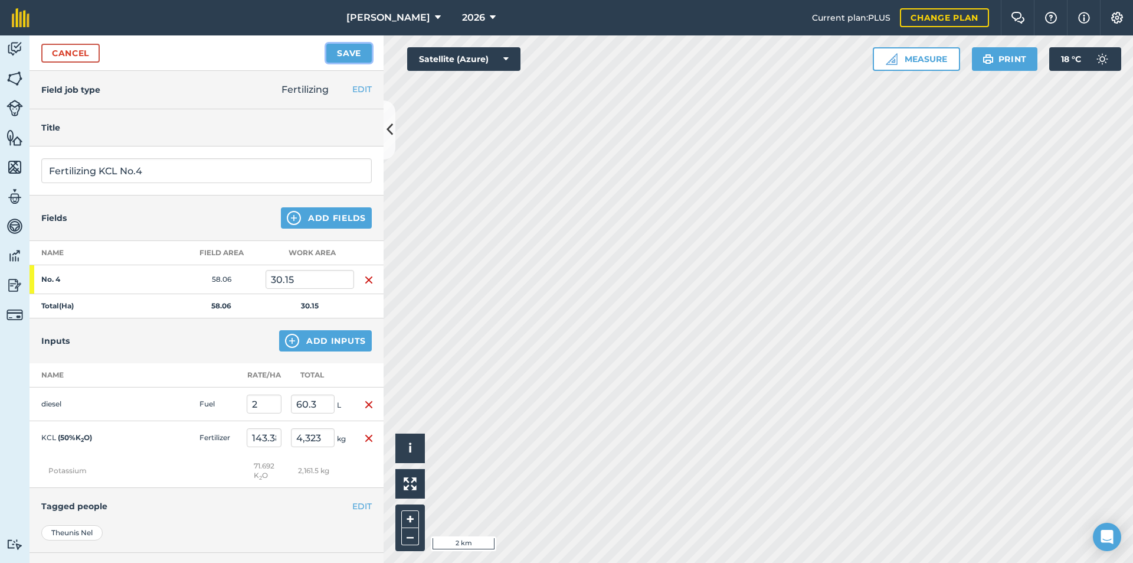
click at [357, 51] on button "Save" at bounding box center [348, 53] width 45 height 19
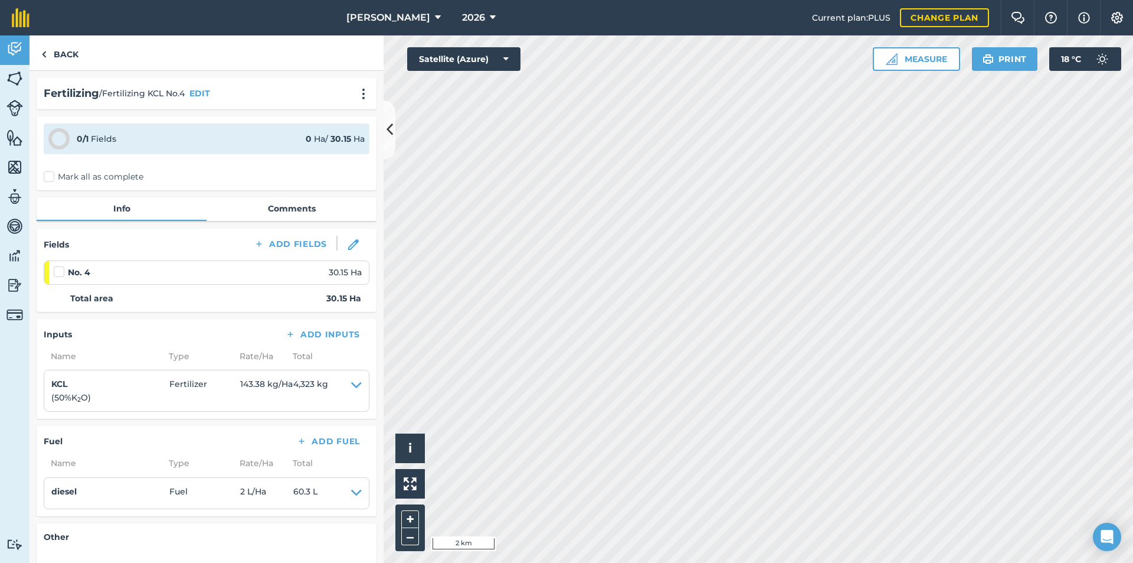
click at [93, 176] on label "Mark all as complete" at bounding box center [94, 177] width 100 height 12
click at [51, 176] on input "Mark all as complete" at bounding box center [48, 175] width 8 height 8
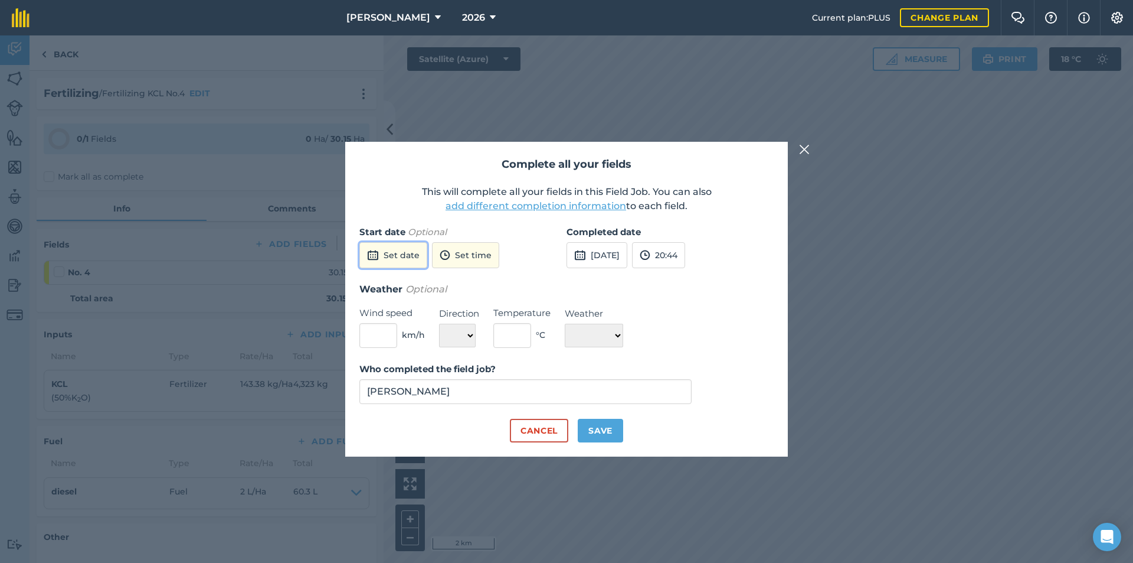
click at [410, 257] on button "Set date" at bounding box center [393, 255] width 68 height 26
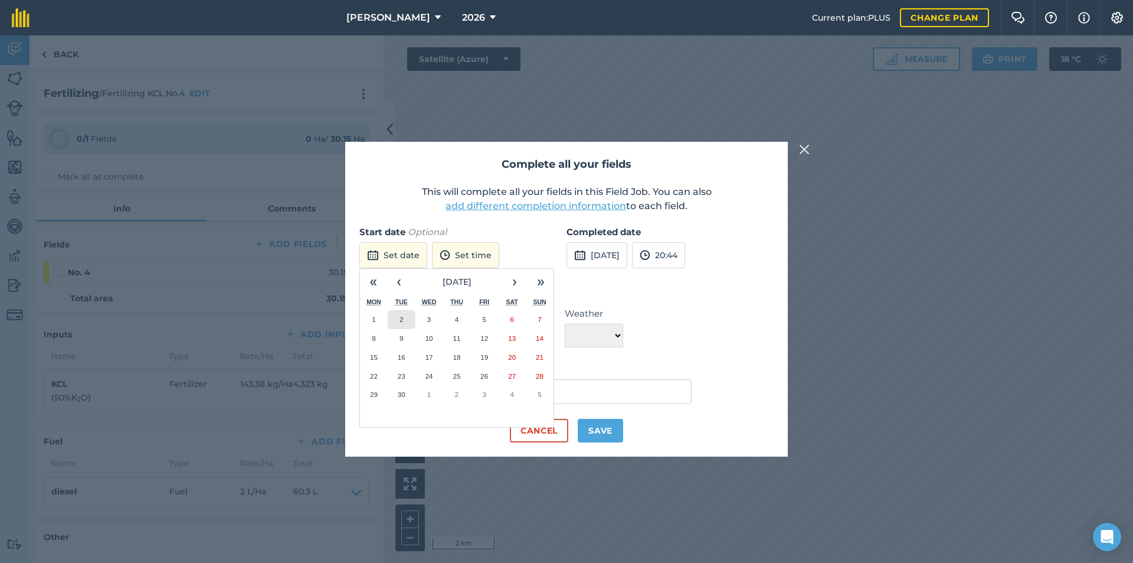
click at [408, 325] on button "2" at bounding box center [402, 319] width 28 height 19
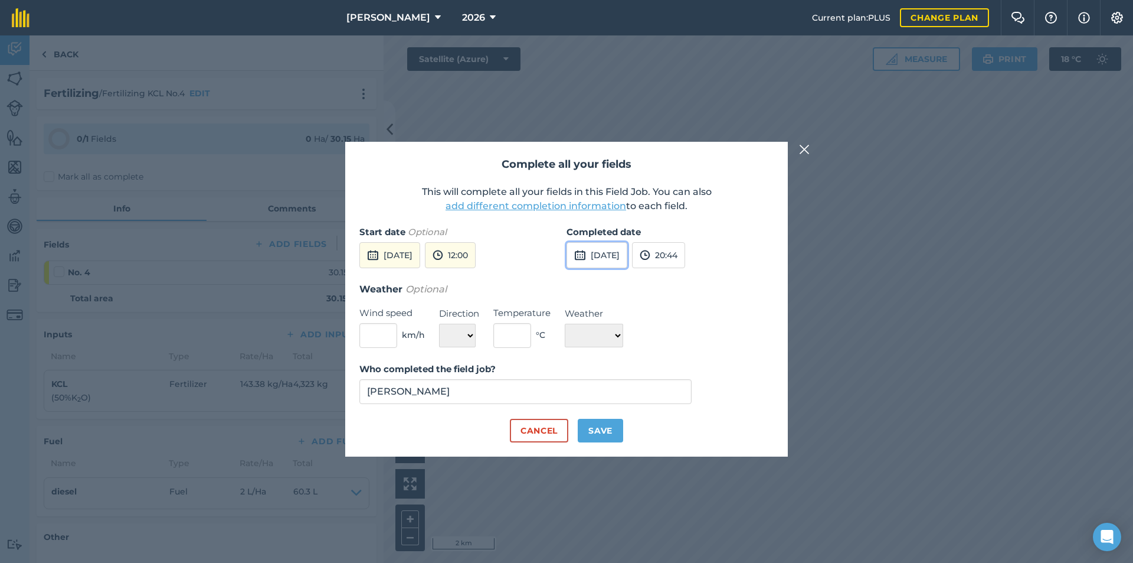
click at [603, 250] on button "[DATE]" at bounding box center [597, 255] width 61 height 26
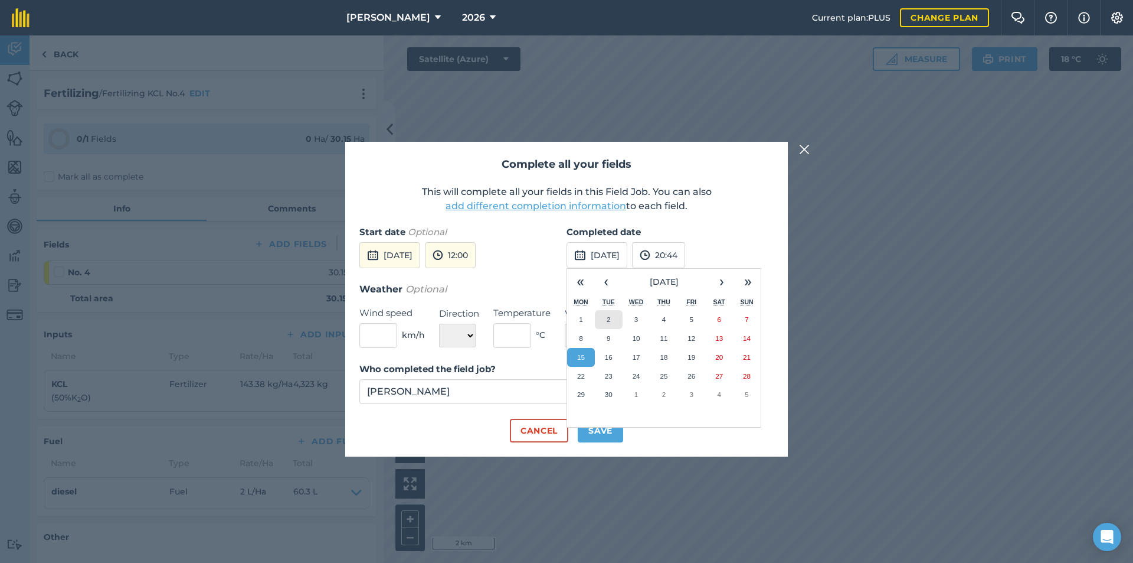
click at [613, 321] on button "2" at bounding box center [609, 319] width 28 height 19
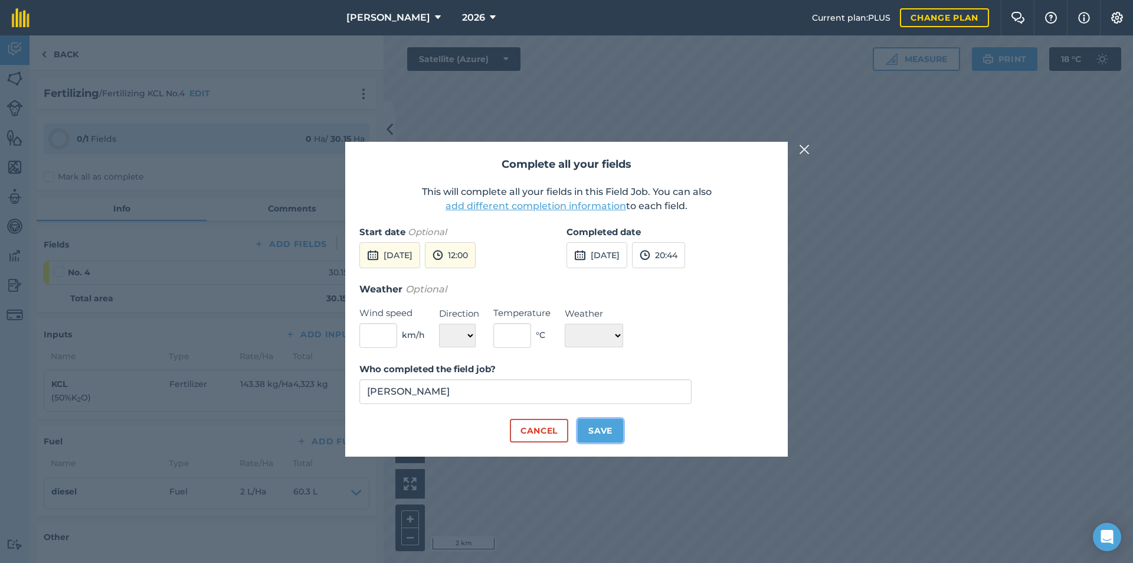
click at [607, 426] on button "Save" at bounding box center [600, 431] width 45 height 24
checkbox input "true"
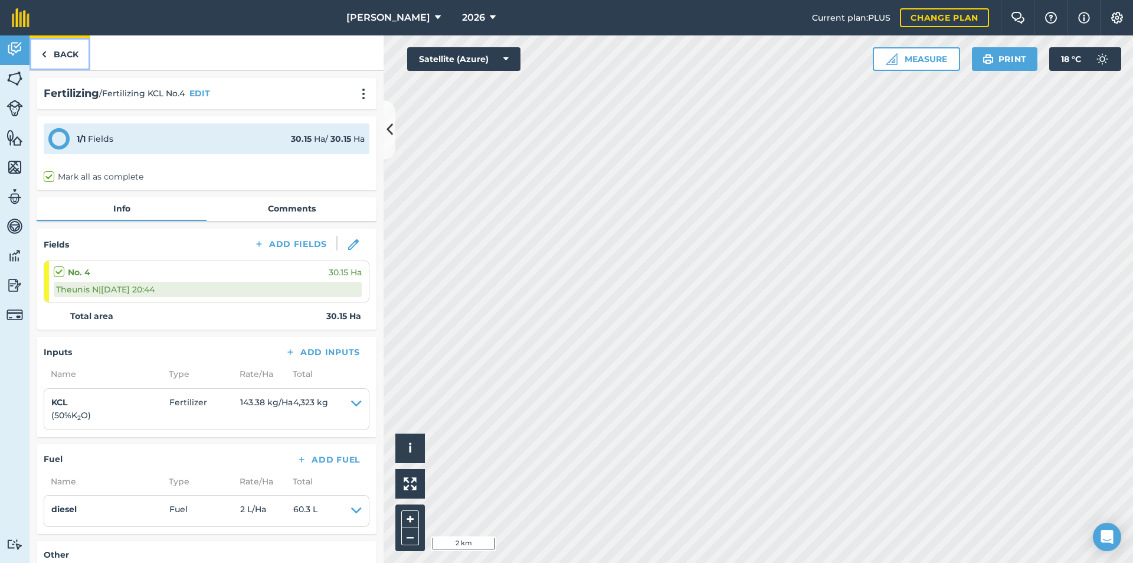
click at [54, 55] on link "Back" at bounding box center [60, 52] width 61 height 35
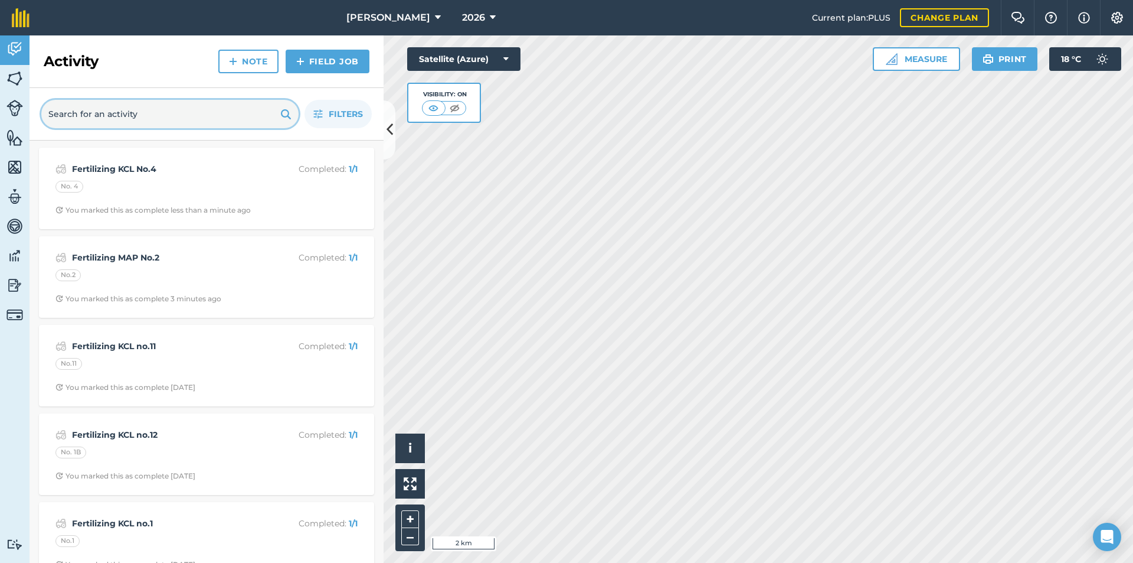
click at [197, 115] on input "text" at bounding box center [169, 114] width 257 height 28
click at [313, 68] on link "Field Job" at bounding box center [328, 62] width 84 height 24
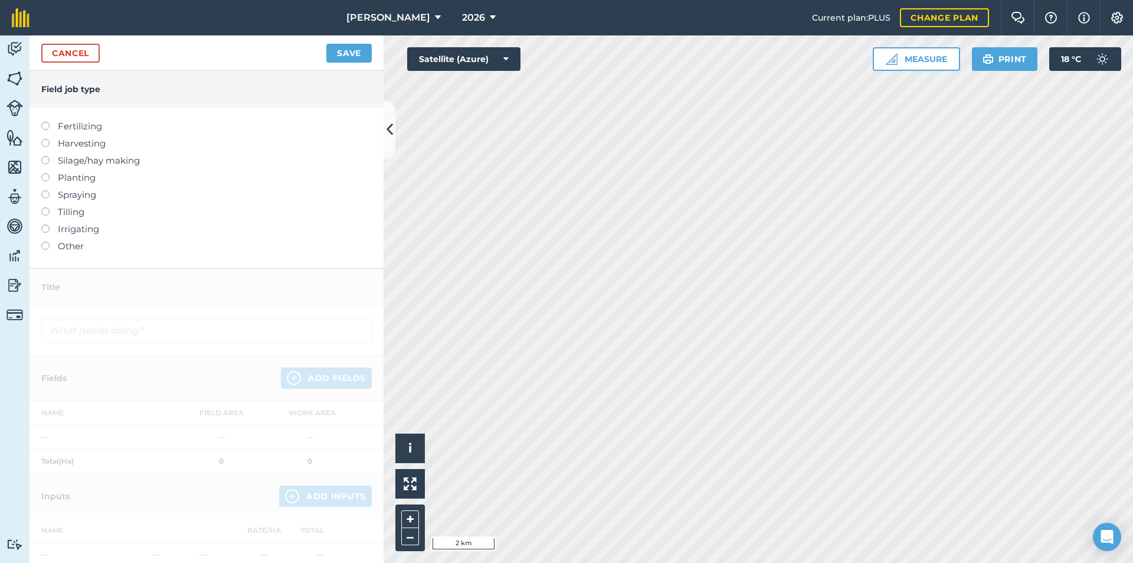
click at [70, 128] on label "Fertilizing" at bounding box center [206, 126] width 331 height 14
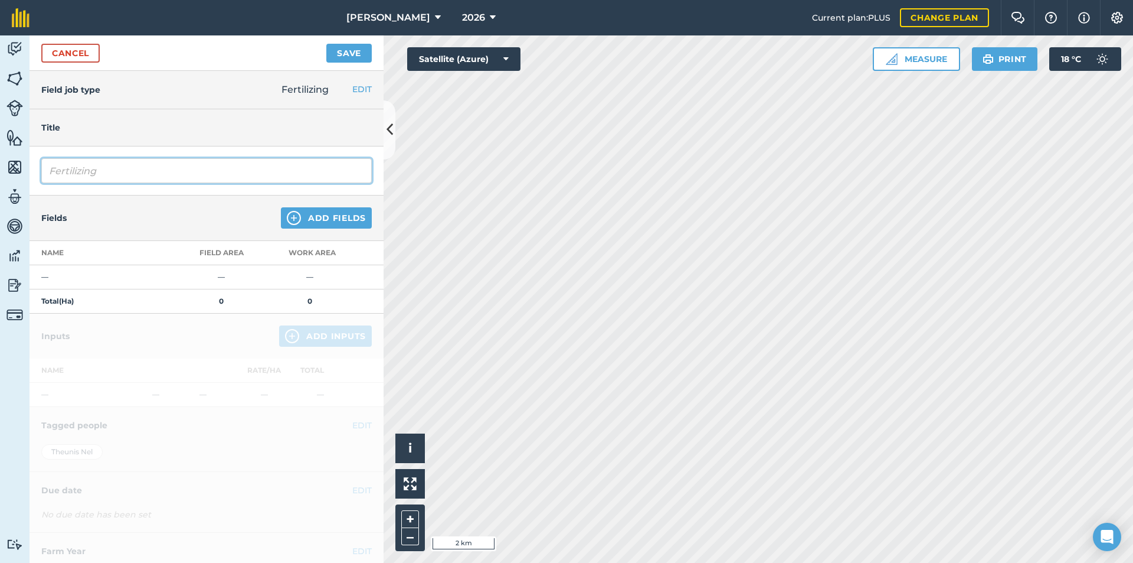
click at [125, 166] on input "Fertilizing" at bounding box center [206, 170] width 331 height 25
click at [136, 172] on input "Fertilizing KCL No5" at bounding box center [206, 170] width 331 height 25
type input "Fertilizing KCL No.5"
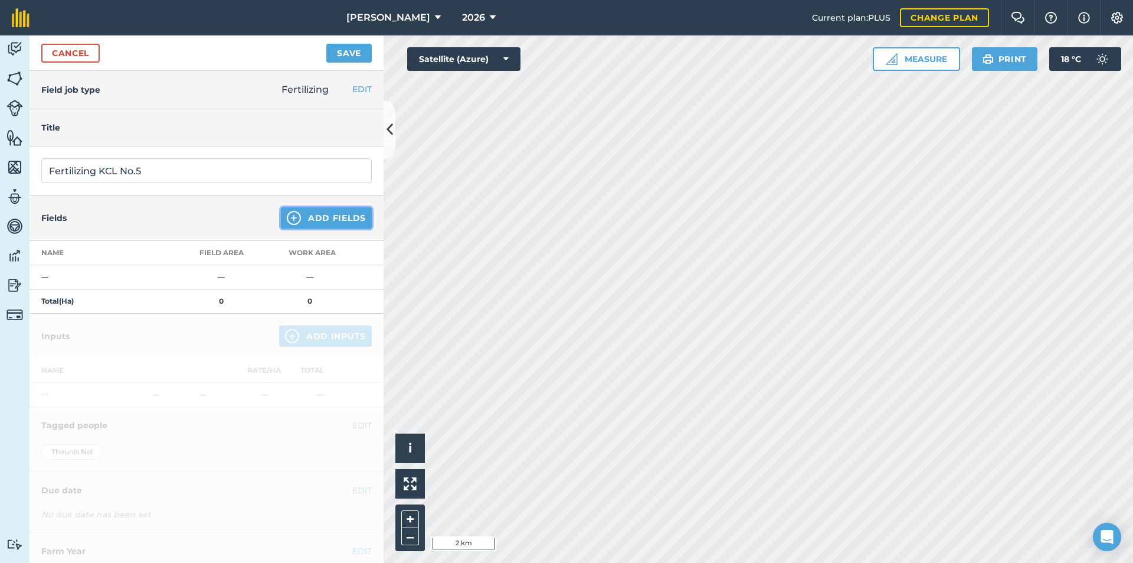
click at [326, 216] on button "Add Fields" at bounding box center [326, 217] width 91 height 21
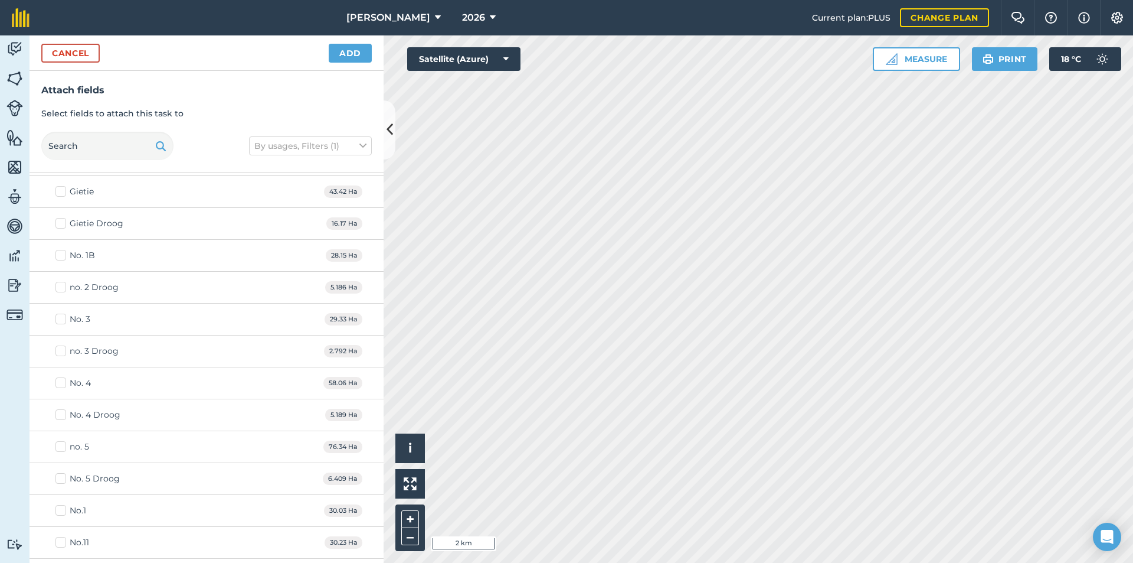
scroll to position [885, 0]
click at [78, 390] on div "no. 5" at bounding box center [79, 389] width 19 height 12
click at [63, 390] on input "no. 5" at bounding box center [59, 387] width 8 height 8
checkbox input "true"
click at [353, 60] on button "Add" at bounding box center [350, 53] width 43 height 19
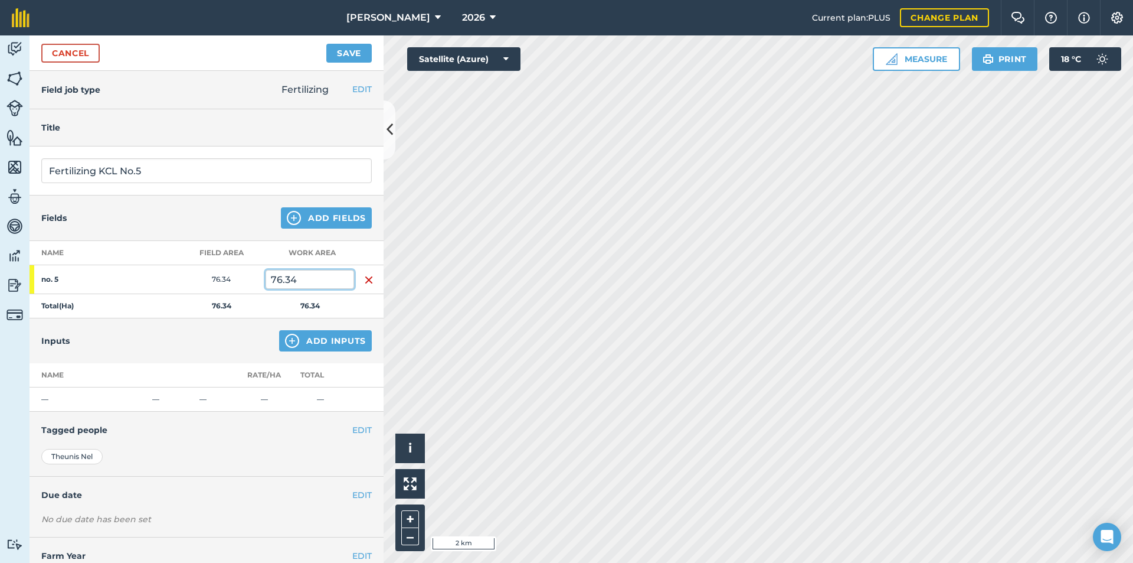
drag, startPoint x: 306, startPoint y: 276, endPoint x: 230, endPoint y: 291, distance: 77.6
click at [230, 291] on tr "no. 5 76.34 76.34" at bounding box center [207, 279] width 354 height 29
type input "32.44"
click at [315, 339] on button "Add Inputs" at bounding box center [325, 340] width 93 height 21
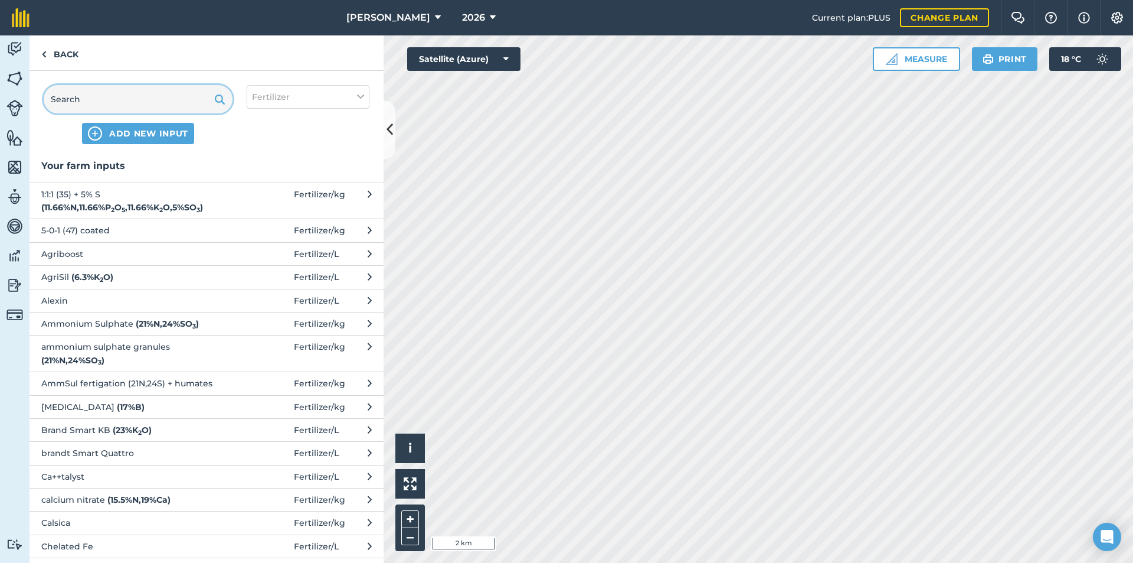
click at [136, 91] on input "text" at bounding box center [138, 99] width 189 height 28
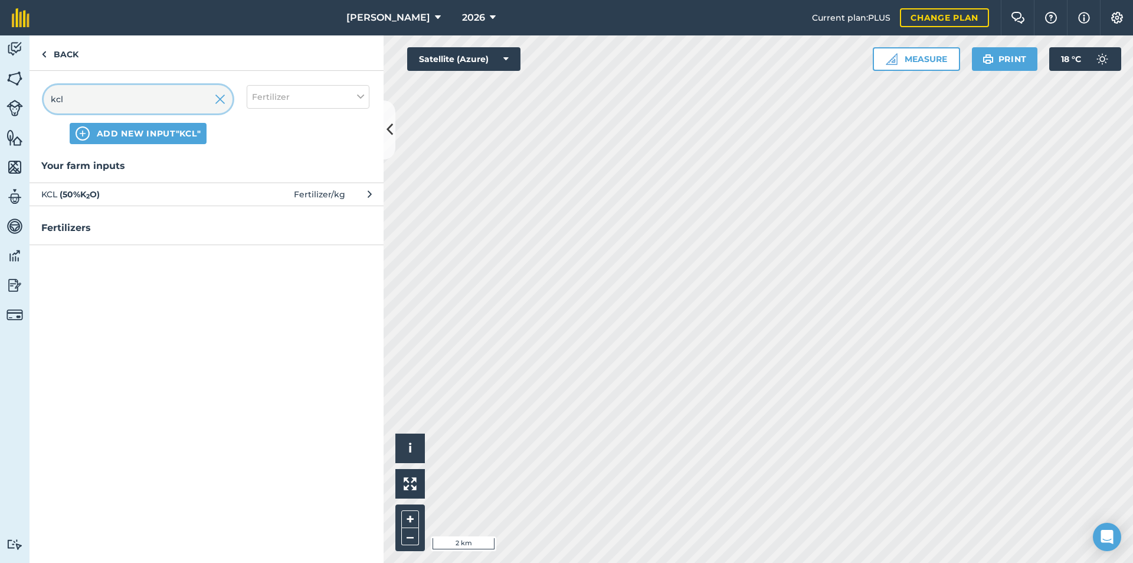
type input "kcl"
click at [223, 194] on span "KCL ( 50 % K 2 O )" at bounding box center [137, 194] width 193 height 13
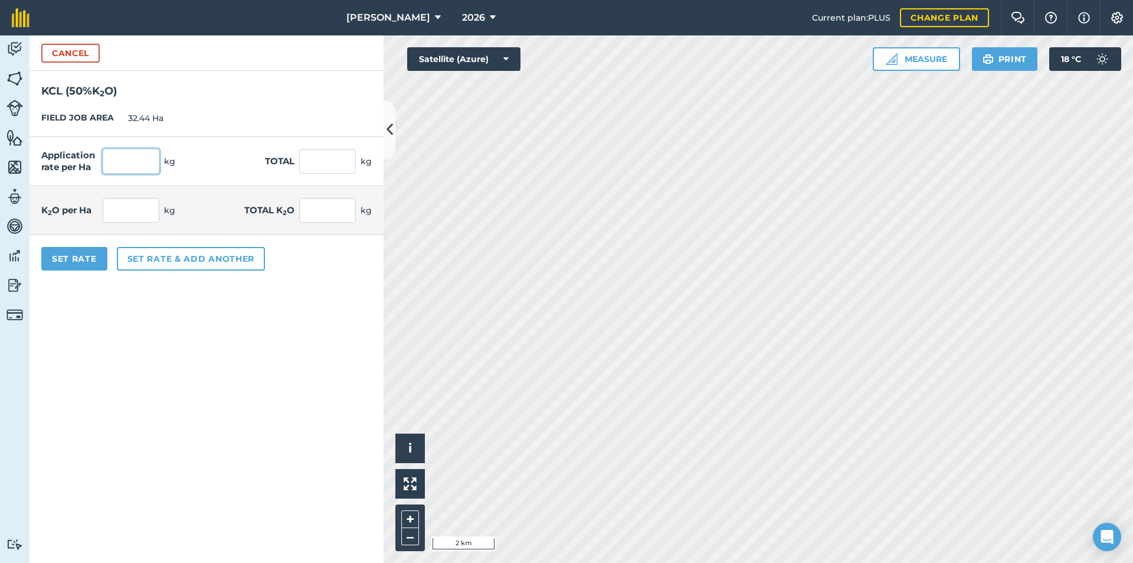
click at [139, 166] on input "text" at bounding box center [131, 161] width 57 height 25
click at [329, 153] on input "text" at bounding box center [327, 161] width 57 height 25
type input "3942"
type input "121.517"
type input "3,942"
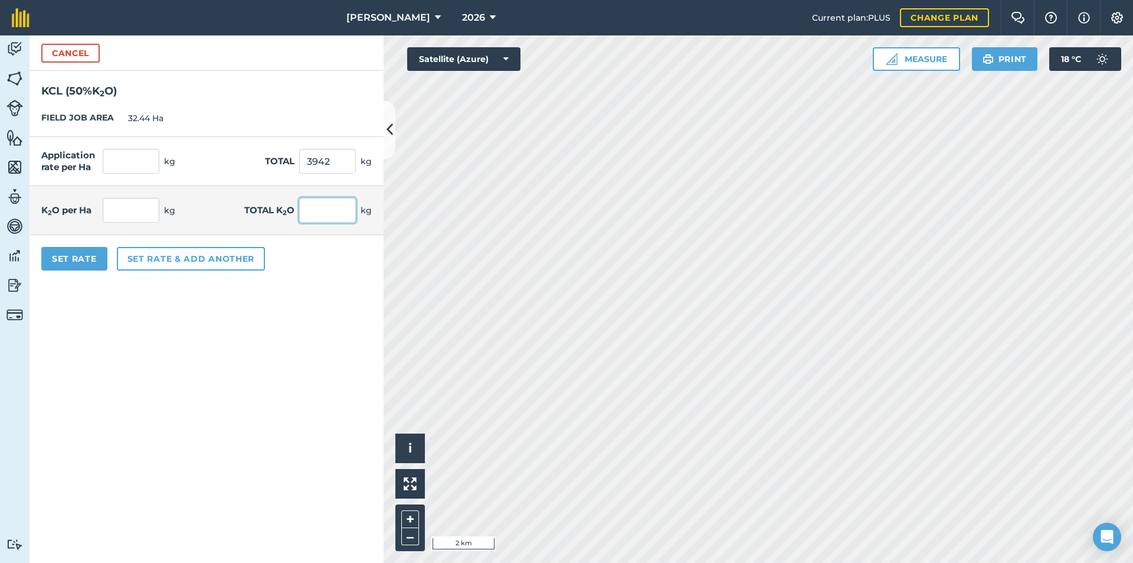
type input "60.758"
type input "1,971"
click at [347, 211] on input "1,971" at bounding box center [327, 210] width 57 height 25
click at [135, 254] on button "Set rate & add another" at bounding box center [191, 259] width 148 height 24
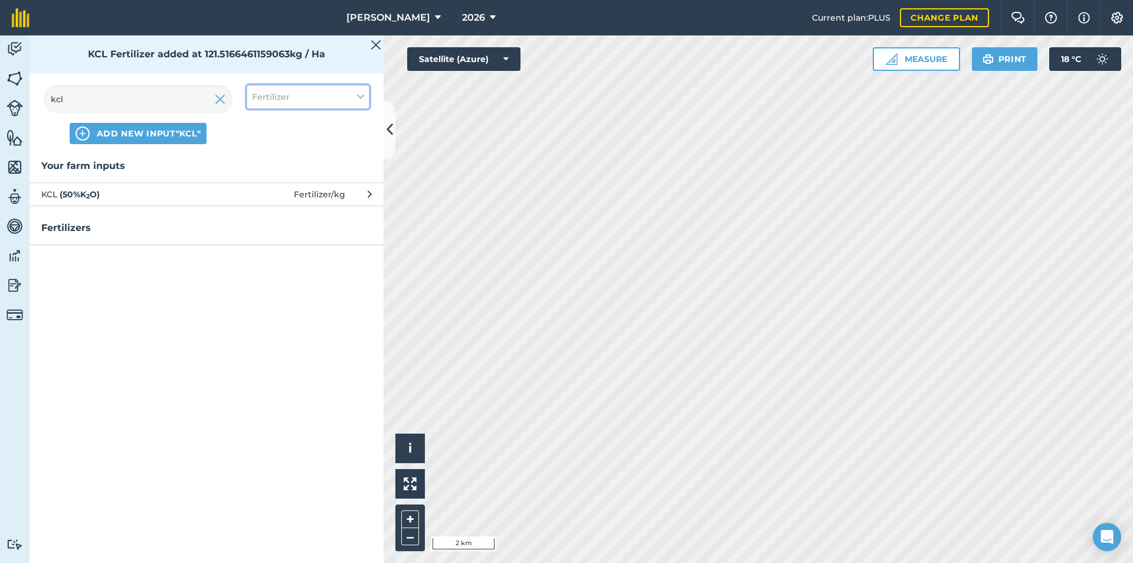
click at [280, 96] on span "Fertilizer" at bounding box center [271, 96] width 38 height 13
click at [277, 189] on label "Fuel" at bounding box center [308, 187] width 112 height 12
click at [260, 189] on input "Fuel" at bounding box center [256, 185] width 8 height 8
checkbox input "true"
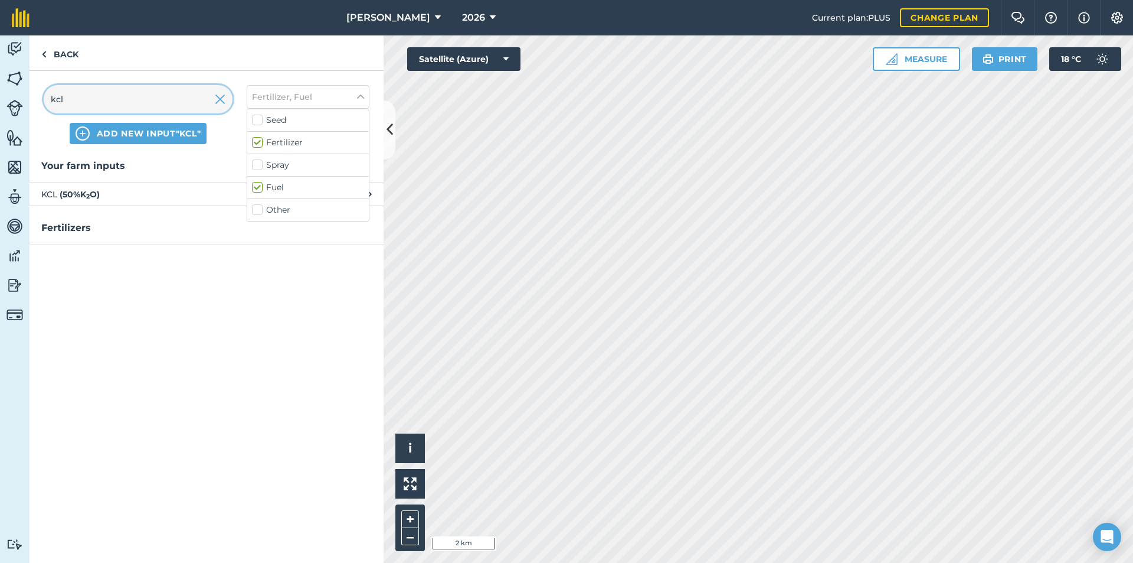
drag, startPoint x: 61, startPoint y: 102, endPoint x: 63, endPoint y: 87, distance: 15.5
click at [12, 115] on div "Activity Fields Livestock Features Maps Team Vehicles Data Reporting Billing Tu…" at bounding box center [566, 298] width 1133 height 527
drag, startPoint x: 77, startPoint y: 102, endPoint x: 9, endPoint y: 126, distance: 72.8
click at [9, 126] on div "Activity Fields Livestock Features Maps Team Vehicles Data Reporting Billing Tu…" at bounding box center [566, 298] width 1133 height 527
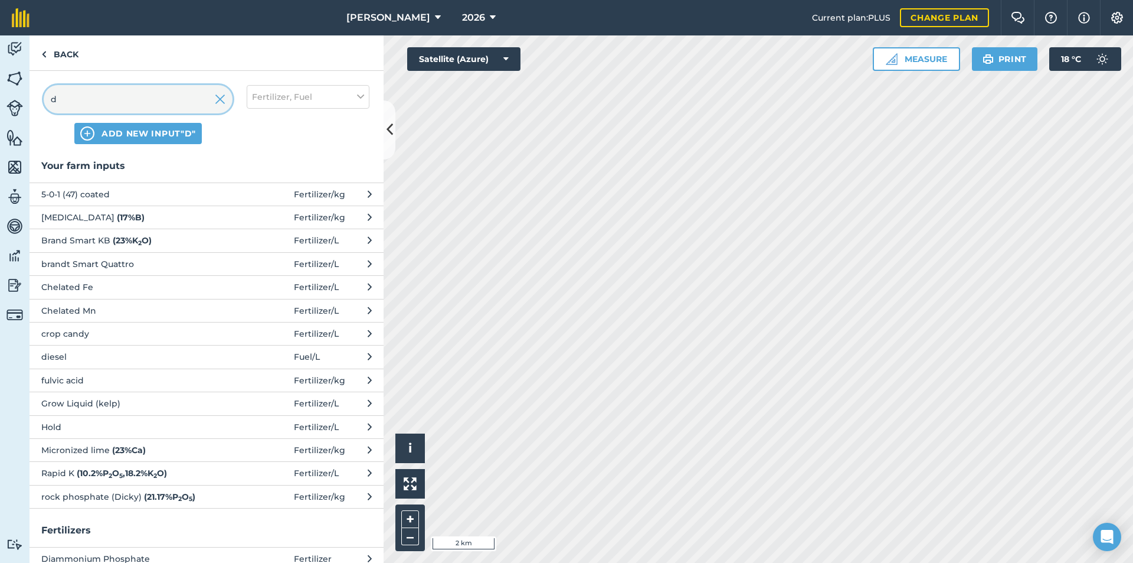
type input "d"
click at [354, 102] on button "Fertilizer, Fuel" at bounding box center [308, 97] width 123 height 24
click at [260, 145] on label "Fertilizer" at bounding box center [308, 142] width 112 height 12
click at [260, 144] on input "Fertilizer" at bounding box center [256, 140] width 8 height 8
checkbox input "false"
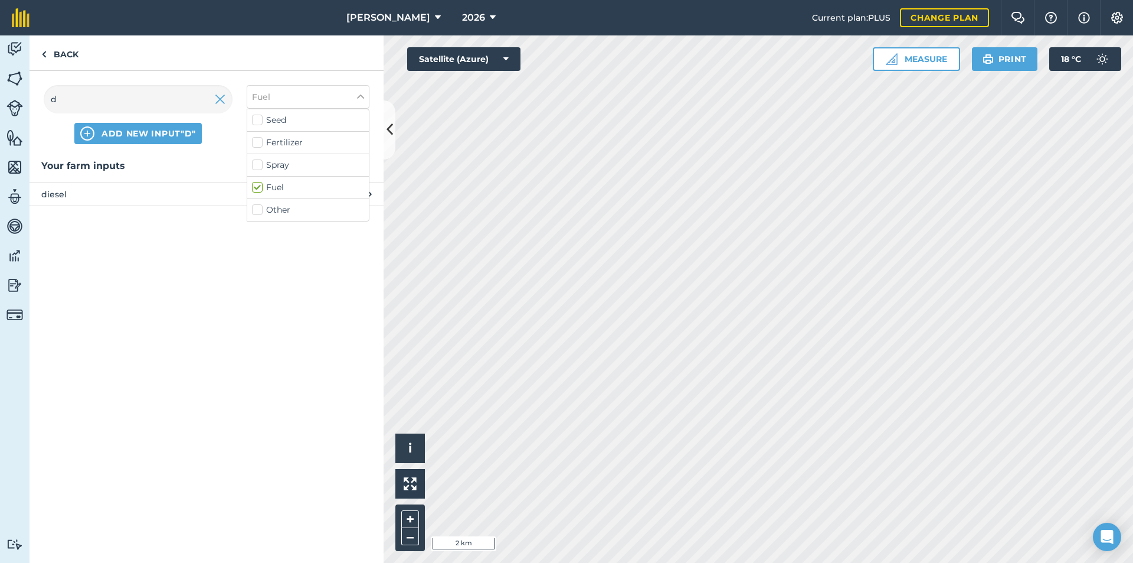
click at [150, 190] on span "diesel" at bounding box center [137, 194] width 193 height 13
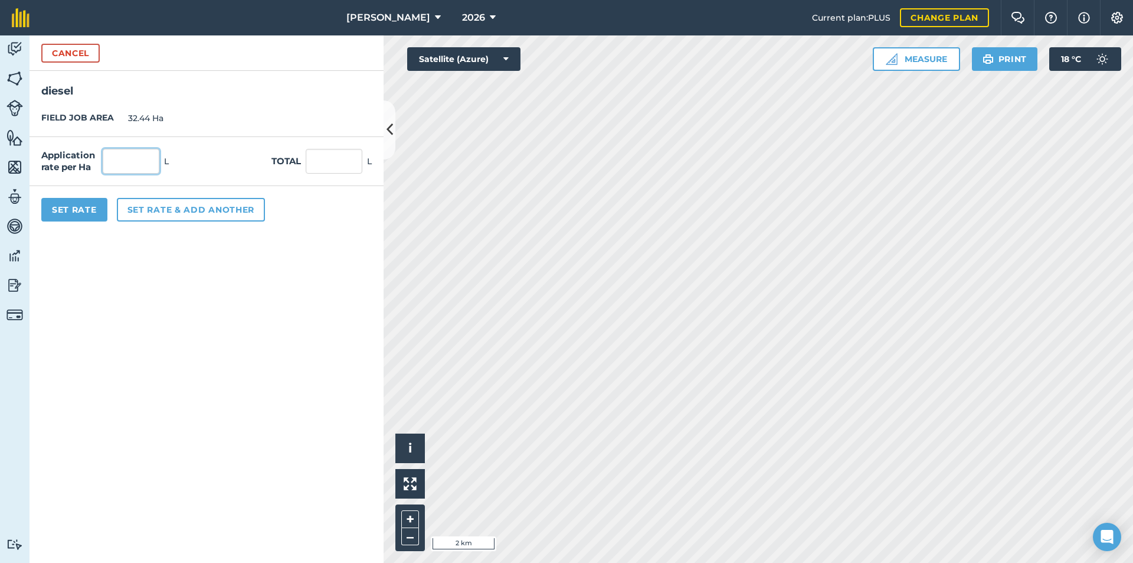
click at [145, 168] on input "text" at bounding box center [131, 161] width 57 height 25
type input "2"
type input "64.88"
click at [90, 215] on button "Set Rate" at bounding box center [74, 210] width 66 height 24
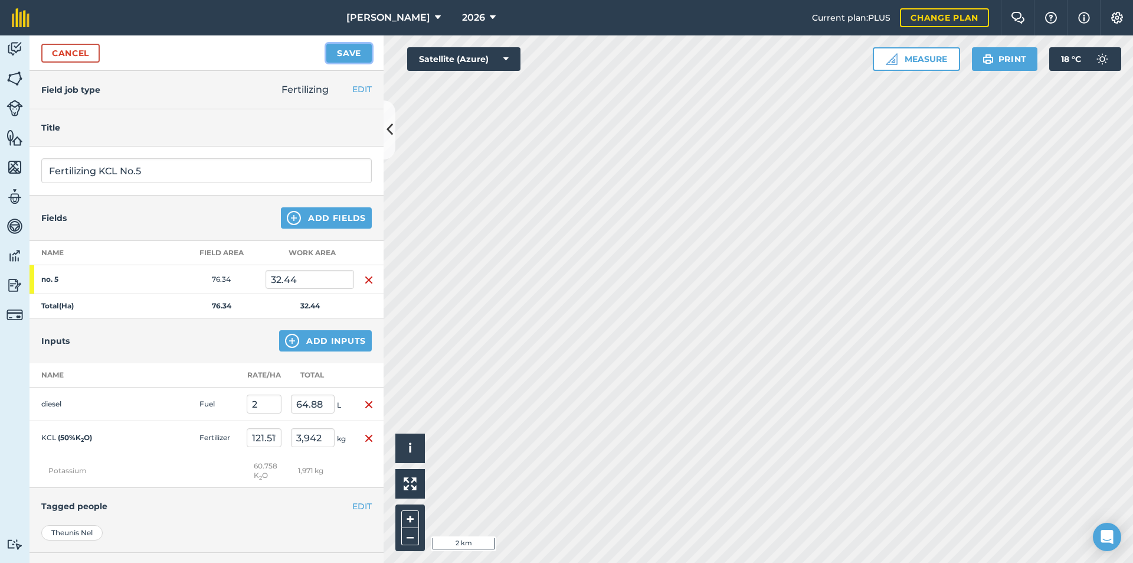
click at [349, 56] on button "Save" at bounding box center [348, 53] width 45 height 19
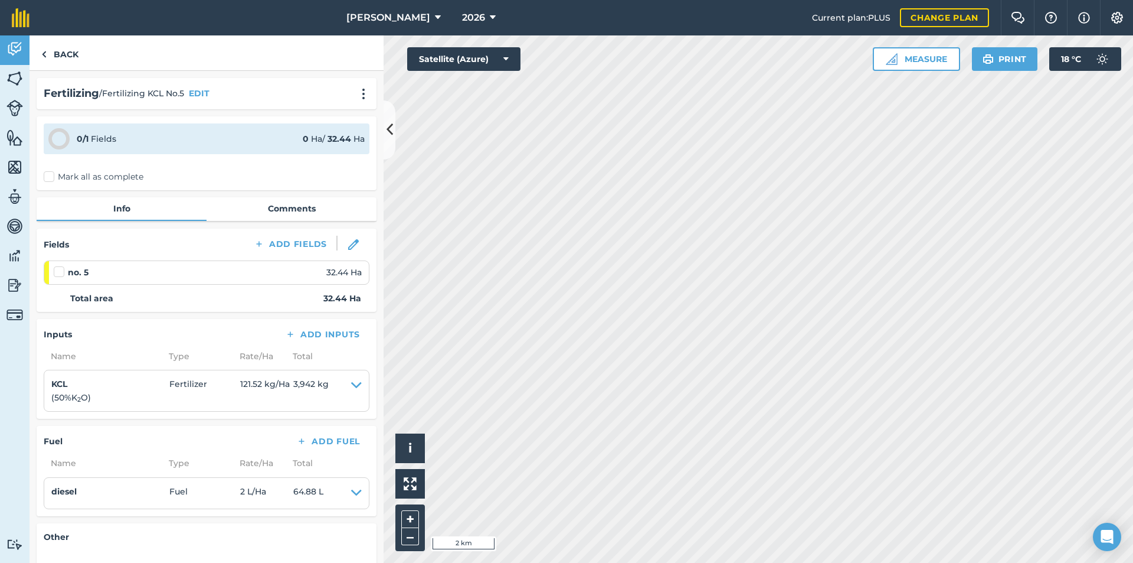
click at [66, 178] on label "Mark all as complete" at bounding box center [94, 177] width 100 height 12
click at [51, 178] on input "Mark all as complete" at bounding box center [48, 175] width 8 height 8
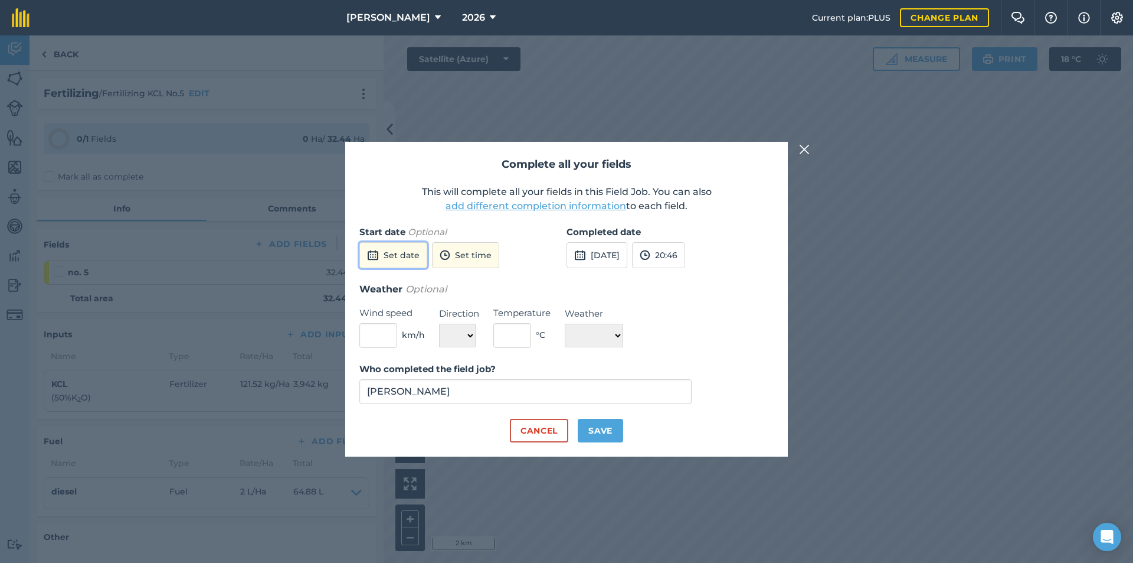
click at [374, 257] on img at bounding box center [373, 255] width 12 height 14
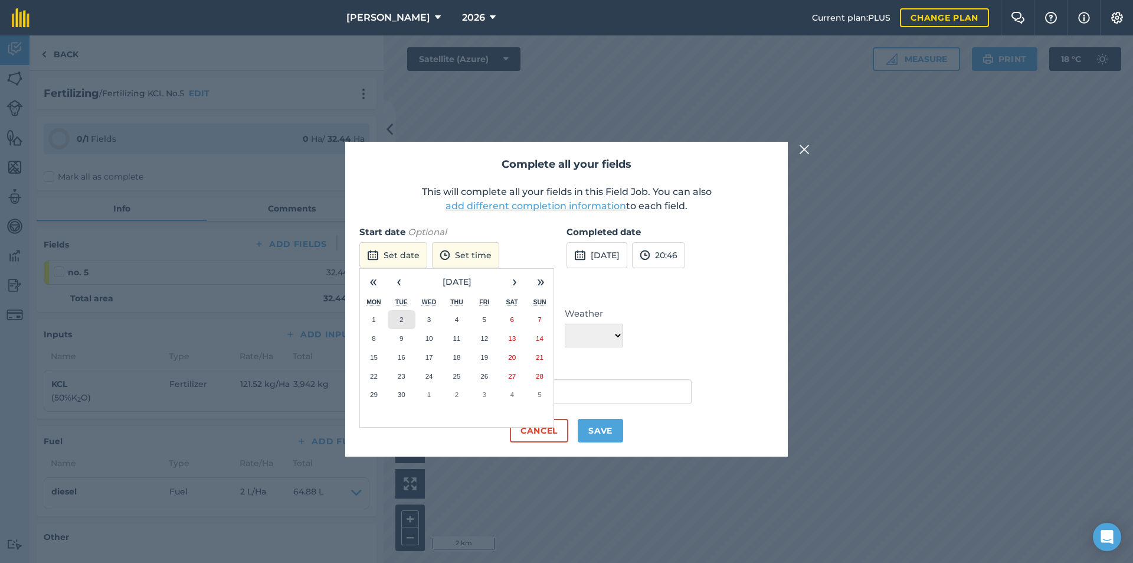
click at [403, 323] on button "2" at bounding box center [402, 319] width 28 height 19
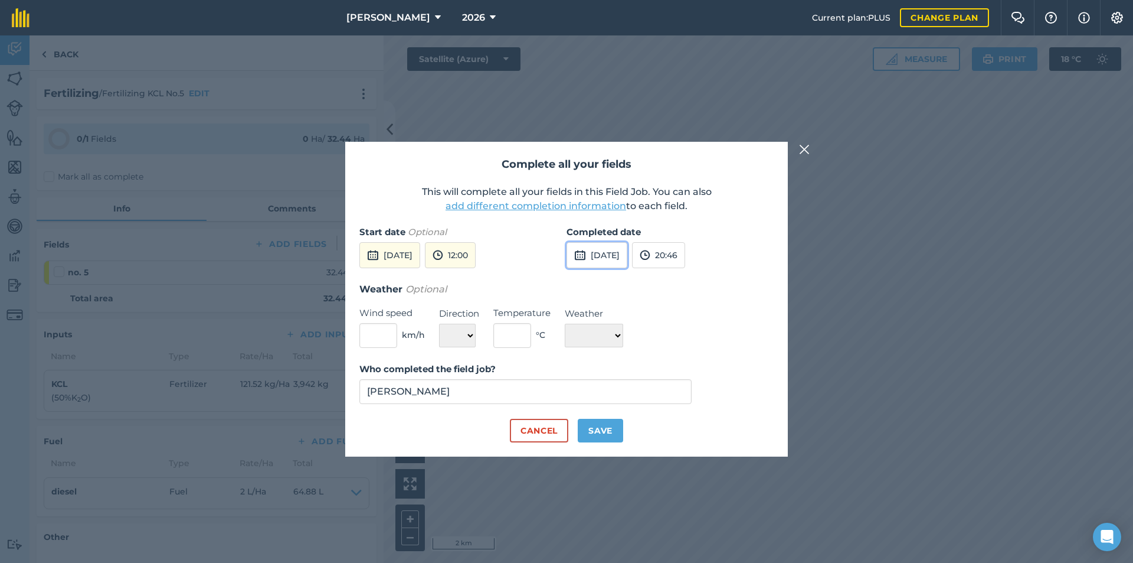
click at [597, 250] on button "[DATE]" at bounding box center [597, 255] width 61 height 26
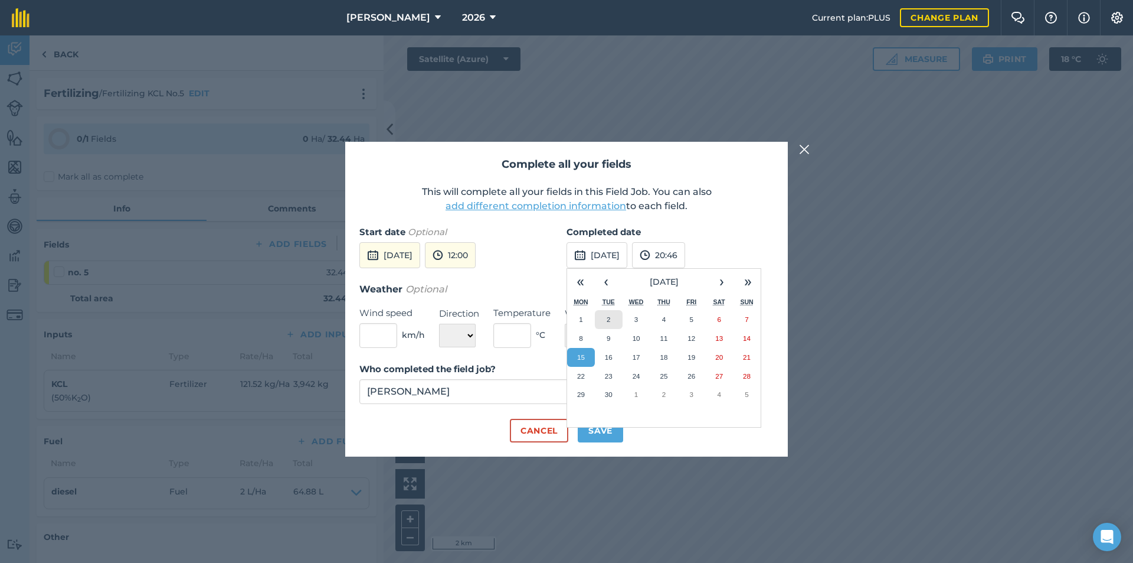
click at [607, 316] on abbr "2" at bounding box center [609, 319] width 4 height 8
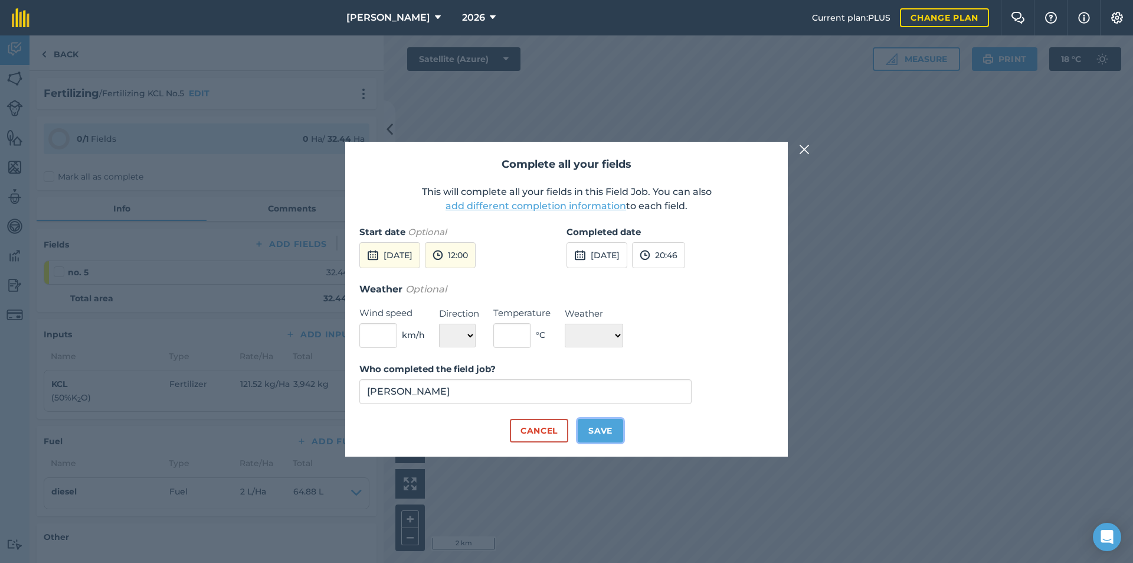
click at [612, 431] on button "Save" at bounding box center [600, 431] width 45 height 24
checkbox input "true"
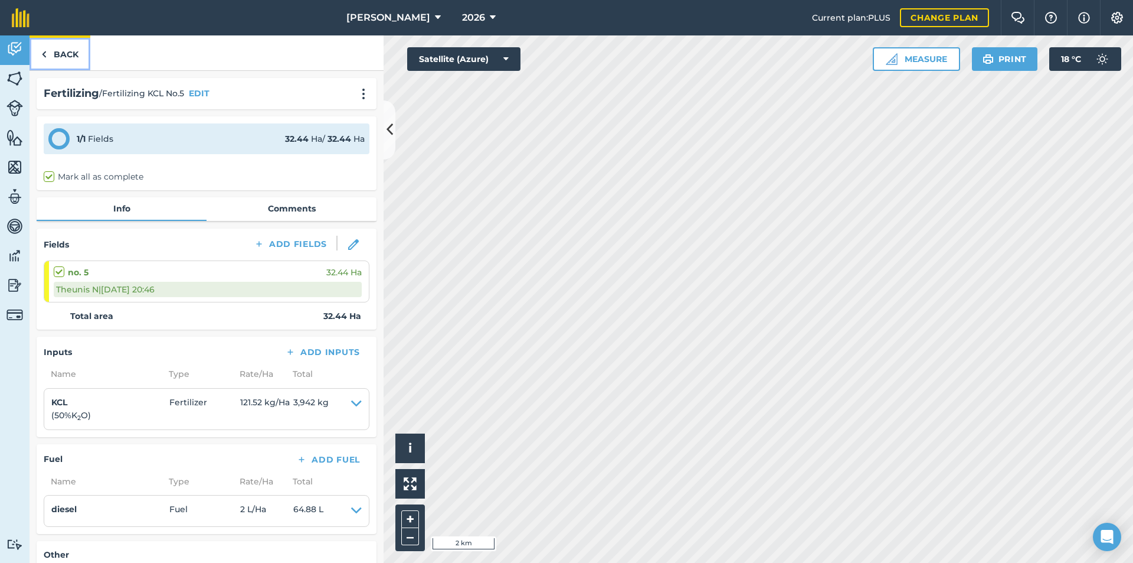
click at [65, 52] on link "Back" at bounding box center [60, 52] width 61 height 35
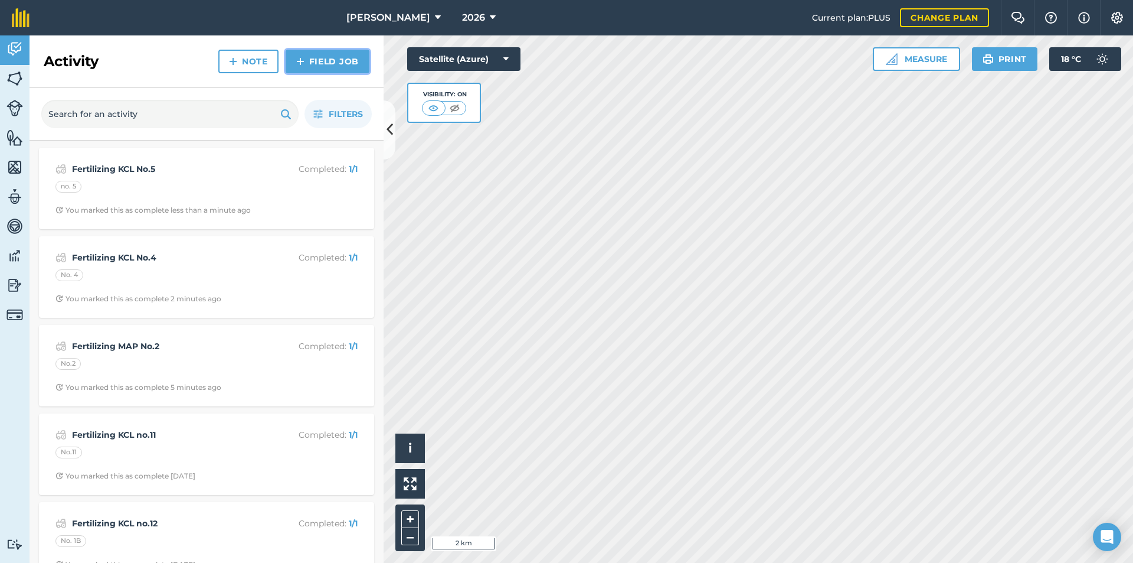
click at [328, 56] on link "Field Job" at bounding box center [328, 62] width 84 height 24
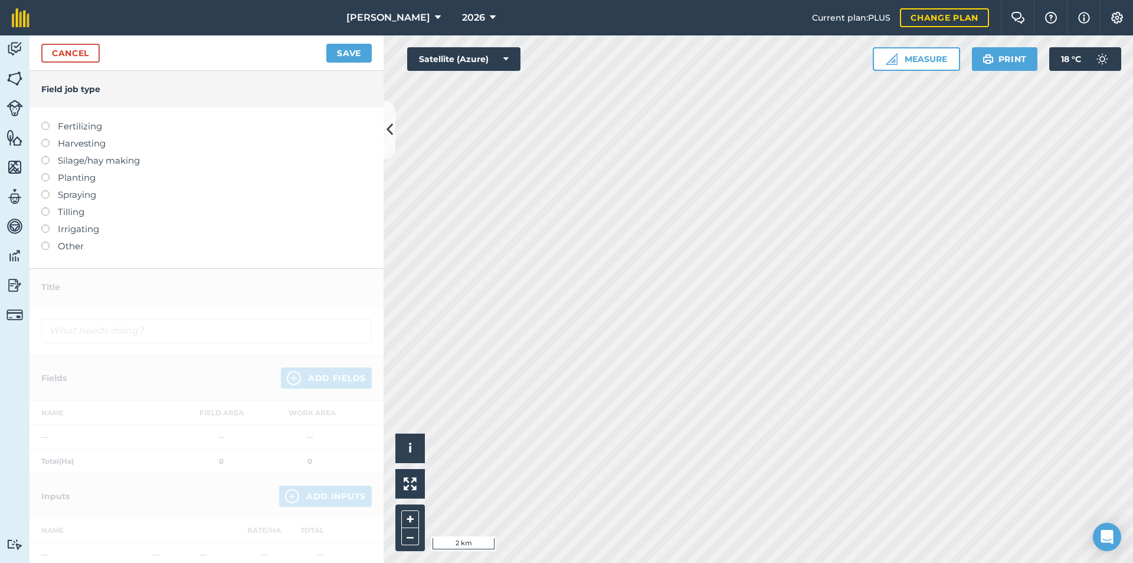
click at [90, 128] on label "Fertilizing" at bounding box center [206, 126] width 331 height 14
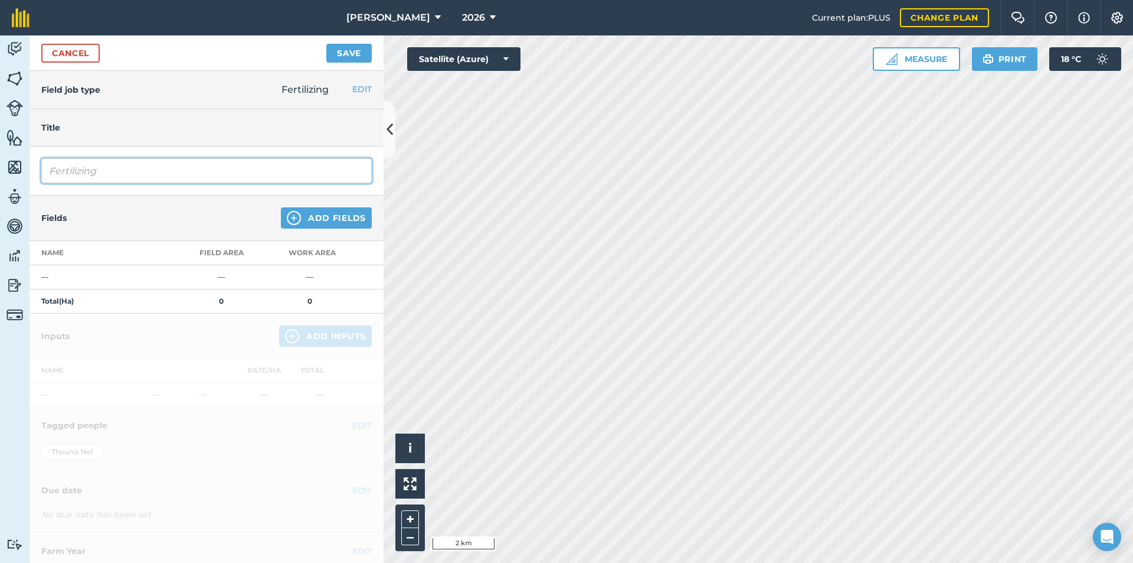
click at [129, 166] on input "Fertilizing" at bounding box center [206, 170] width 331 height 25
type input "Fertilizing KCL No.3"
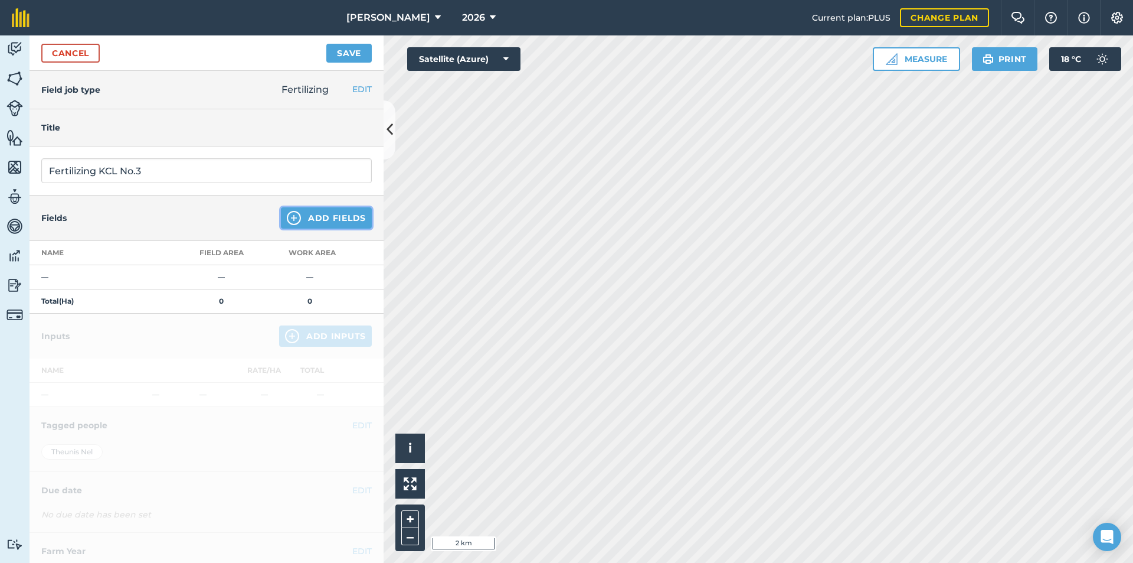
click at [311, 223] on button "Add Fields" at bounding box center [326, 217] width 91 height 21
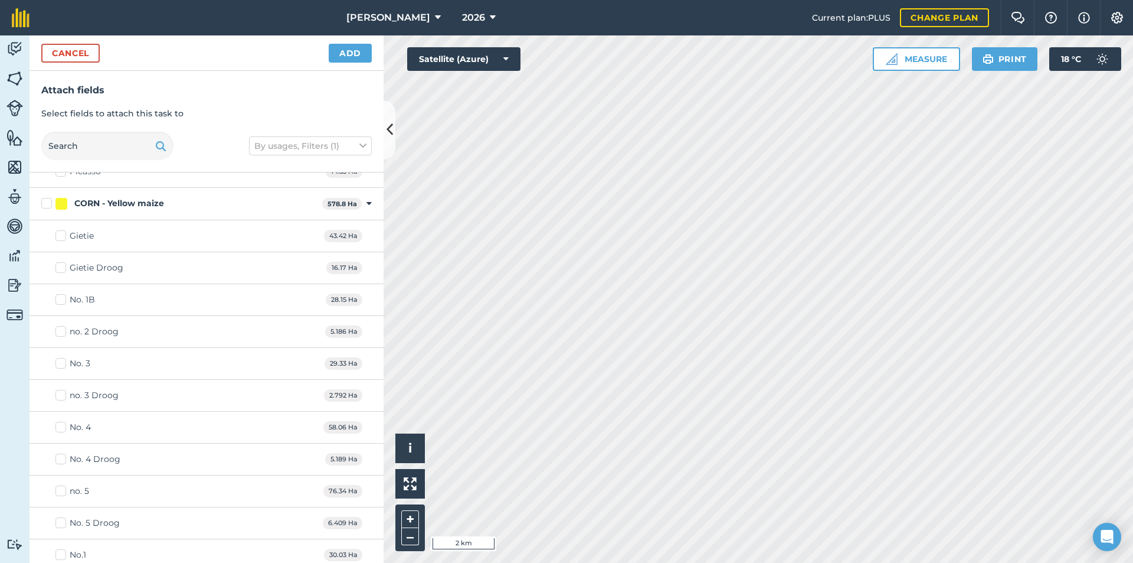
scroll to position [944, 0]
click at [84, 203] on div "No. 3" at bounding box center [80, 202] width 21 height 12
click at [63, 203] on input "No. 3" at bounding box center [59, 200] width 8 height 8
checkbox input "true"
click at [362, 53] on button "Add" at bounding box center [350, 53] width 43 height 19
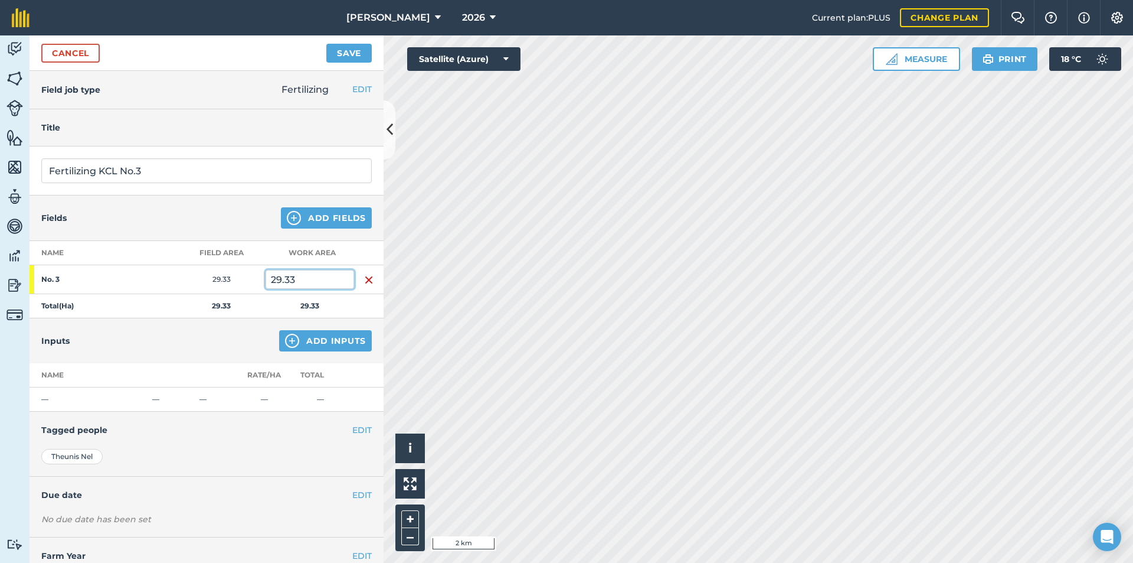
drag, startPoint x: 285, startPoint y: 285, endPoint x: 248, endPoint y: 295, distance: 37.9
click at [248, 295] on tbody "No. 3 29.33 29.33 Total ( Ha ) 29.33 29.33" at bounding box center [207, 291] width 354 height 53
type input "20.32"
click at [318, 345] on button "Add Inputs" at bounding box center [325, 340] width 93 height 21
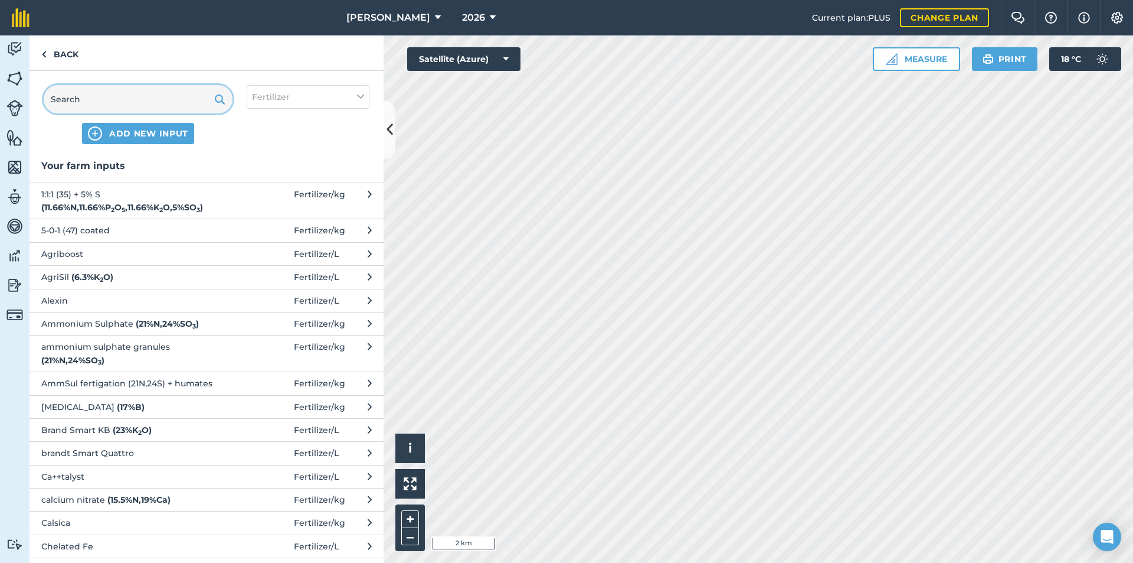
click at [142, 99] on input "text" at bounding box center [138, 99] width 189 height 28
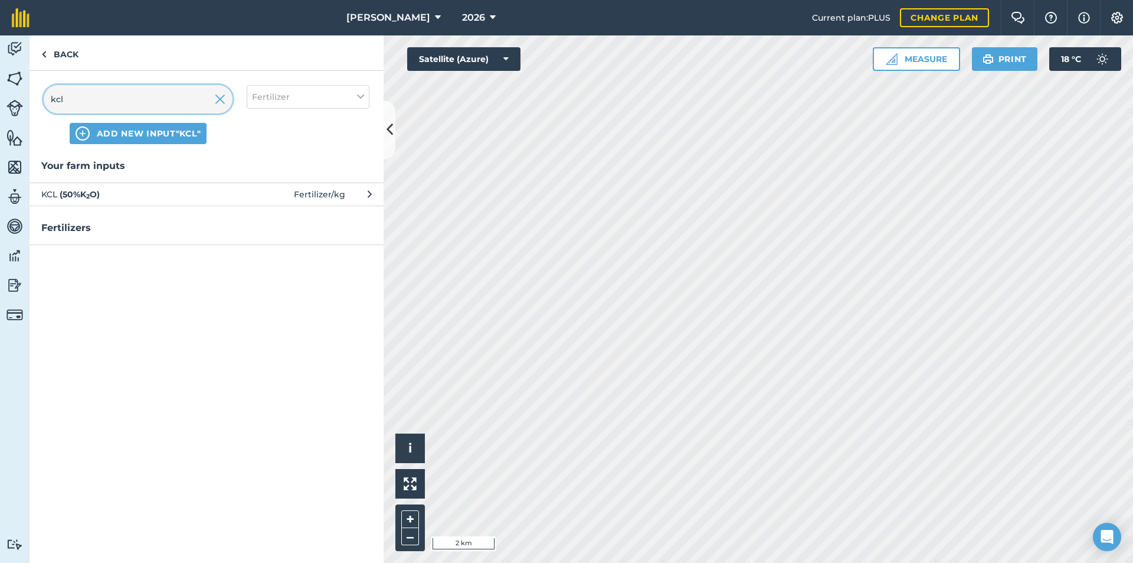
type input "kcl"
click at [120, 197] on span "KCL ( 50 % K 2 O )" at bounding box center [137, 194] width 193 height 13
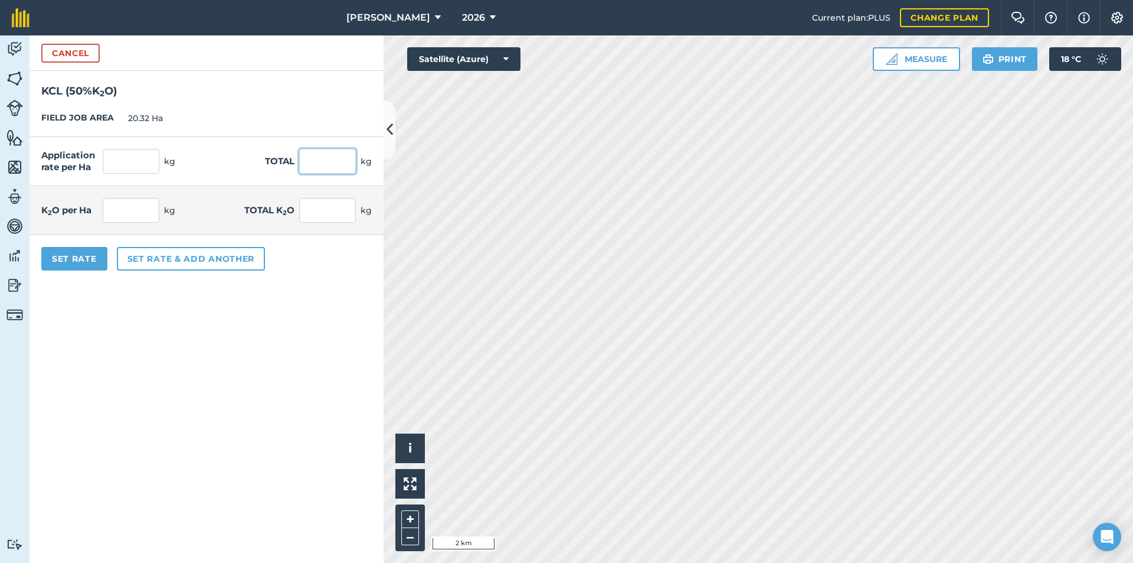
click at [326, 165] on input "text" at bounding box center [327, 161] width 57 height 25
type input "3057"
type input "150.443"
type input "3,057"
type input "75.221"
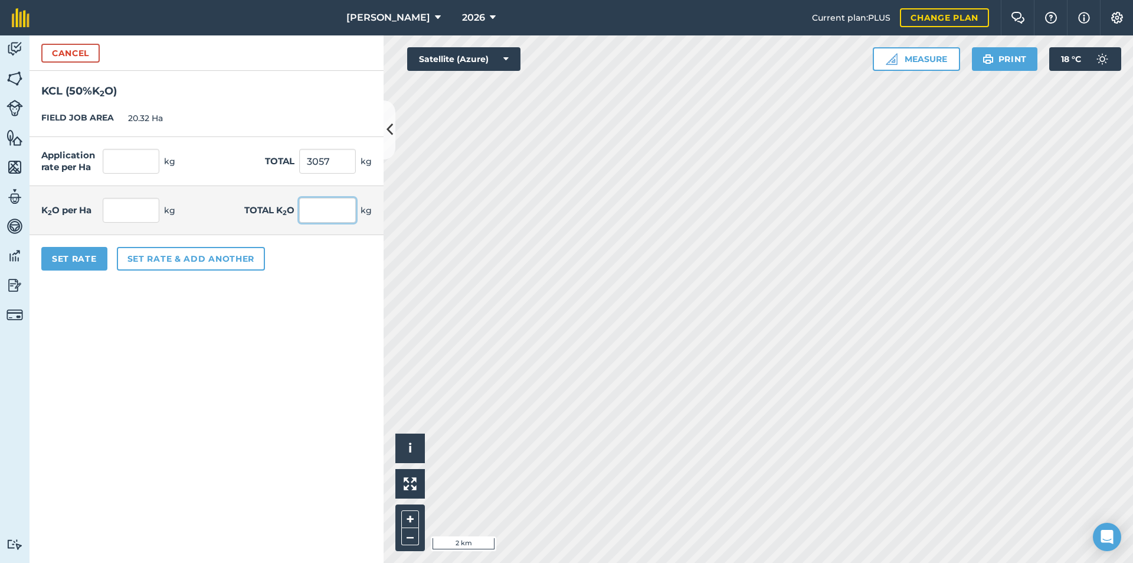
type input "1,528.5"
click at [334, 215] on input "1,528.5" at bounding box center [327, 210] width 57 height 25
click at [138, 257] on button "Set rate & add another" at bounding box center [191, 259] width 148 height 24
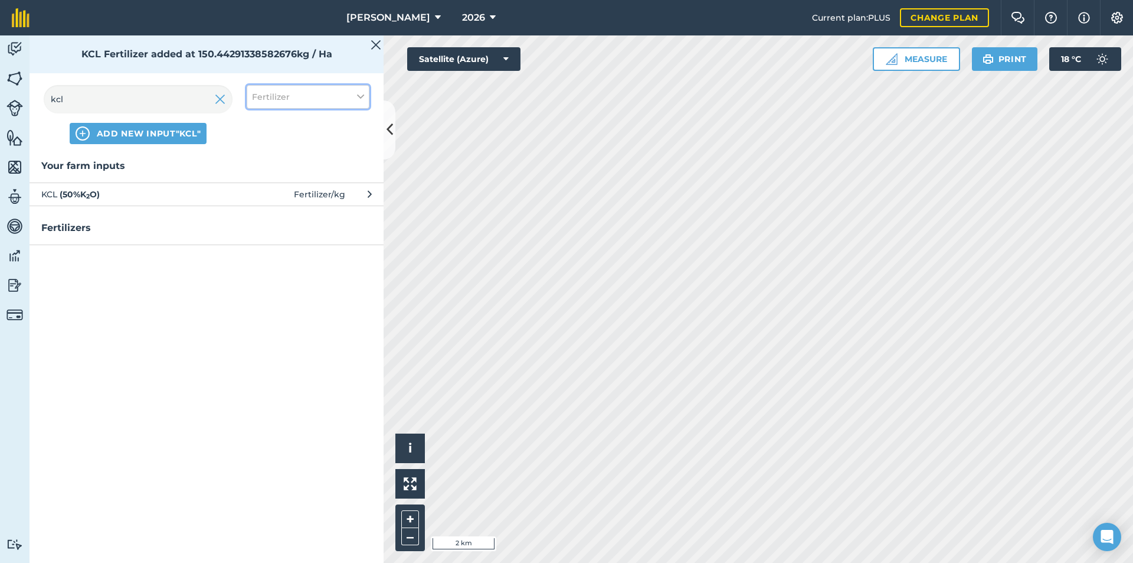
click at [330, 92] on button "Fertilizer" at bounding box center [308, 97] width 123 height 24
click at [267, 188] on label "Fuel" at bounding box center [308, 187] width 112 height 12
click at [260, 188] on input "Fuel" at bounding box center [256, 185] width 8 height 8
checkbox input "true"
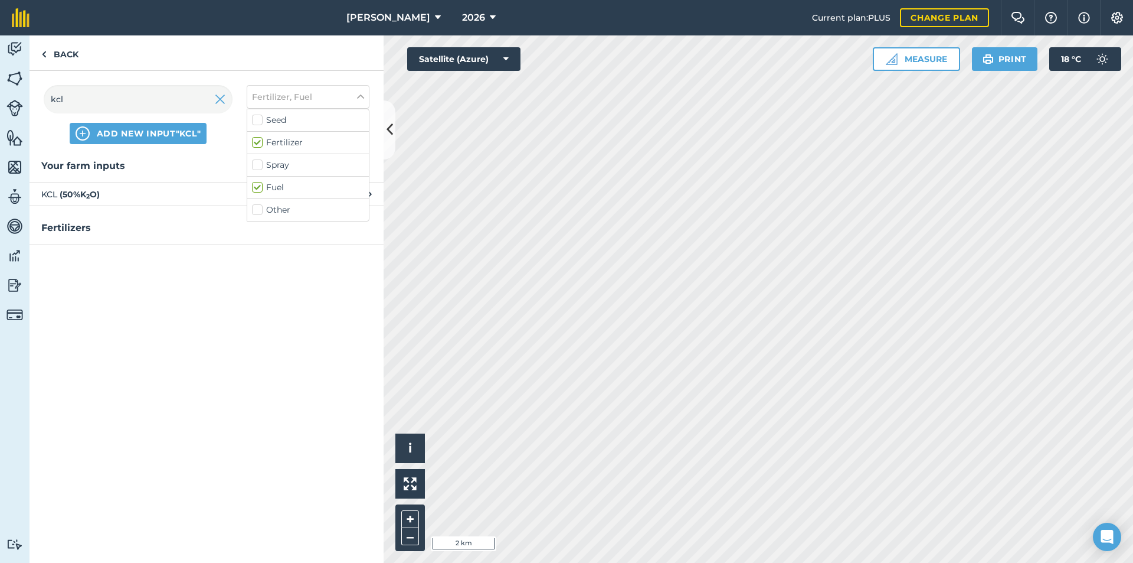
click at [260, 143] on label "Fertilizer" at bounding box center [308, 142] width 112 height 12
click at [260, 143] on input "Fertilizer" at bounding box center [256, 140] width 8 height 8
checkbox input "false"
drag, startPoint x: 88, startPoint y: 102, endPoint x: 40, endPoint y: 112, distance: 48.9
click at [40, 112] on div "kcl ADD NEW INPUT "kcl" Fuel Seed Fertilizer Spray Fuel Other" at bounding box center [207, 114] width 354 height 87
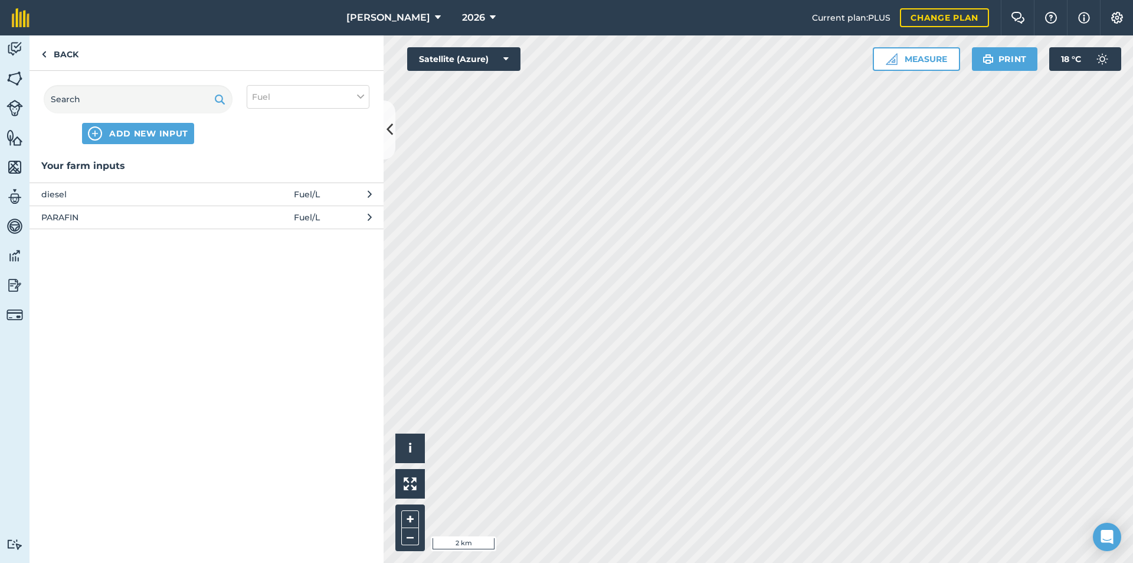
click at [79, 196] on span "diesel" at bounding box center [137, 194] width 193 height 13
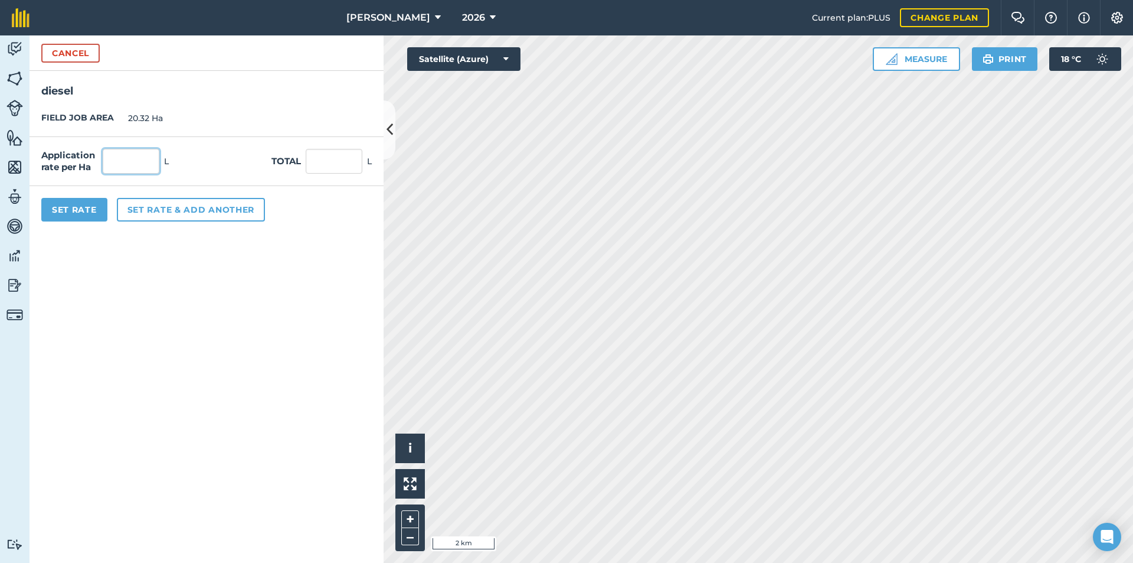
click at [125, 169] on input "text" at bounding box center [131, 161] width 57 height 25
type input "2"
type input "40.64"
click at [77, 218] on button "Set Rate" at bounding box center [74, 210] width 66 height 24
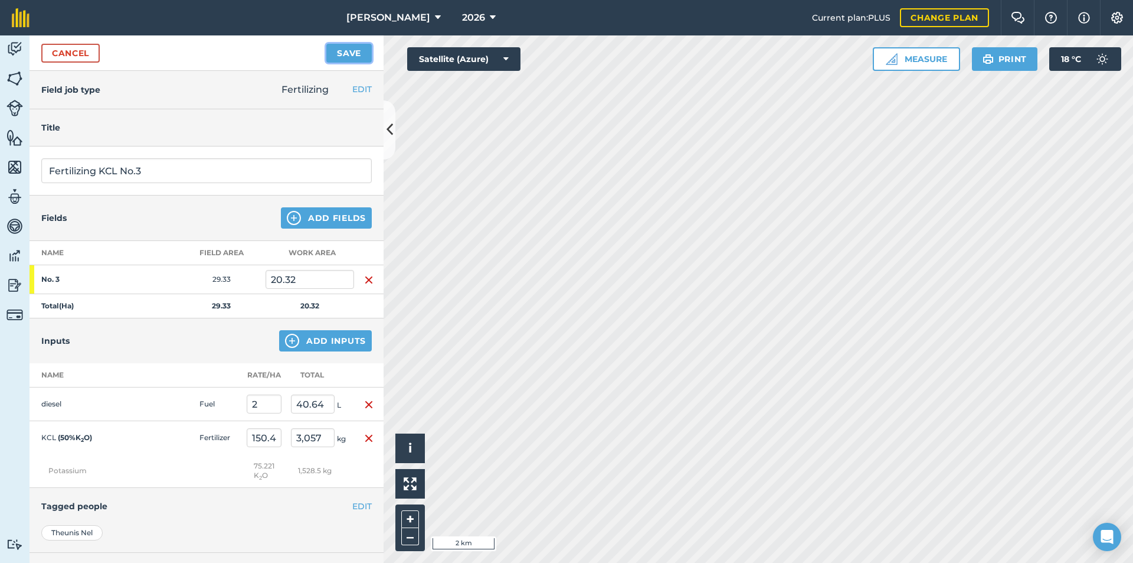
click at [354, 55] on button "Save" at bounding box center [348, 53] width 45 height 19
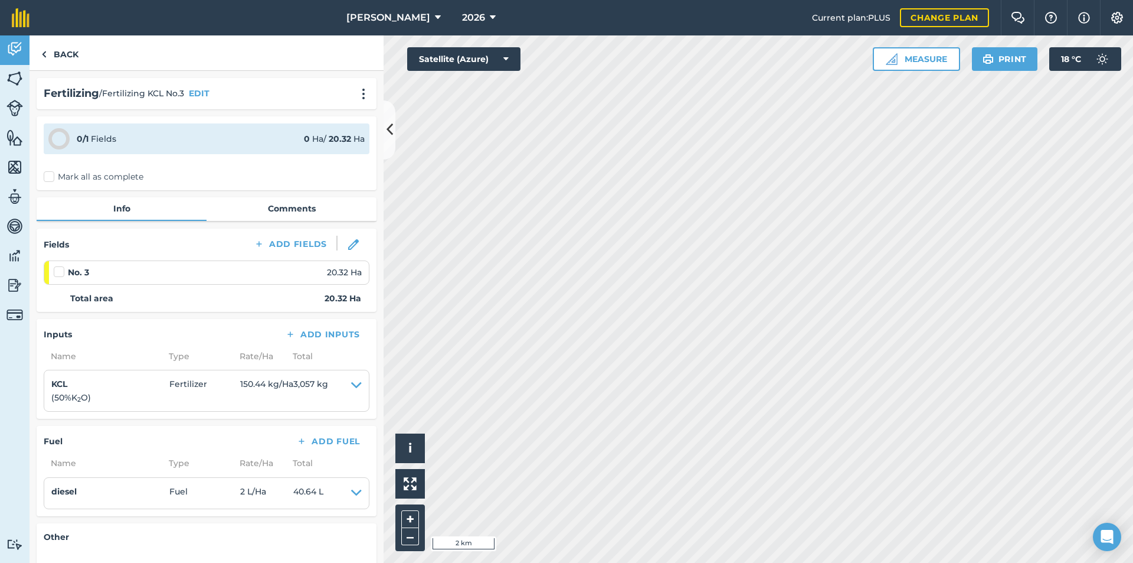
click at [50, 179] on label "Mark all as complete" at bounding box center [94, 177] width 100 height 12
click at [50, 178] on input "Mark all as complete" at bounding box center [48, 175] width 8 height 8
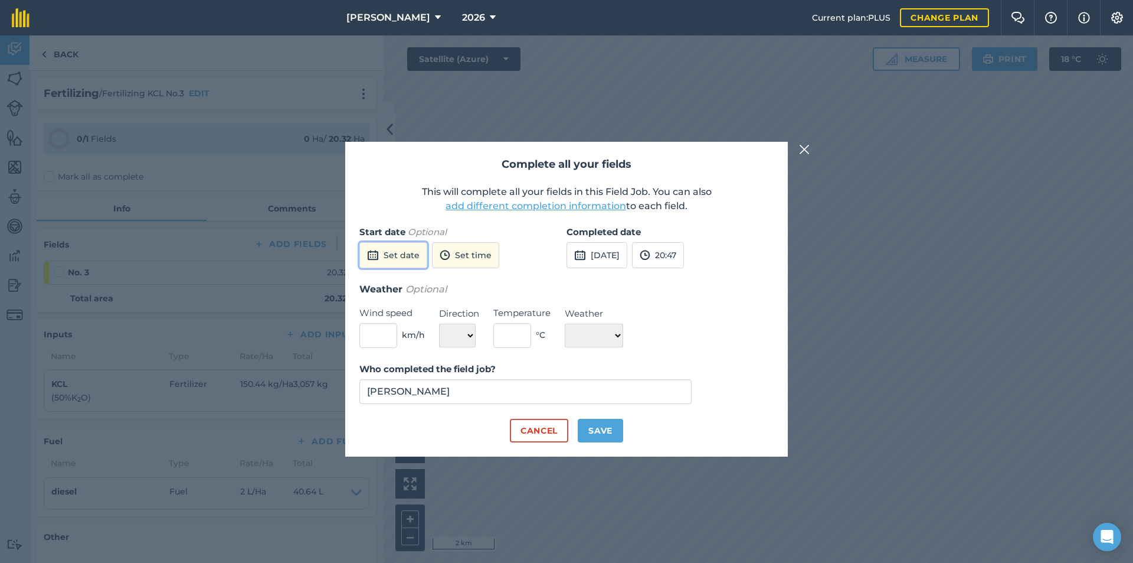
click at [397, 263] on button "Set date" at bounding box center [393, 255] width 68 height 26
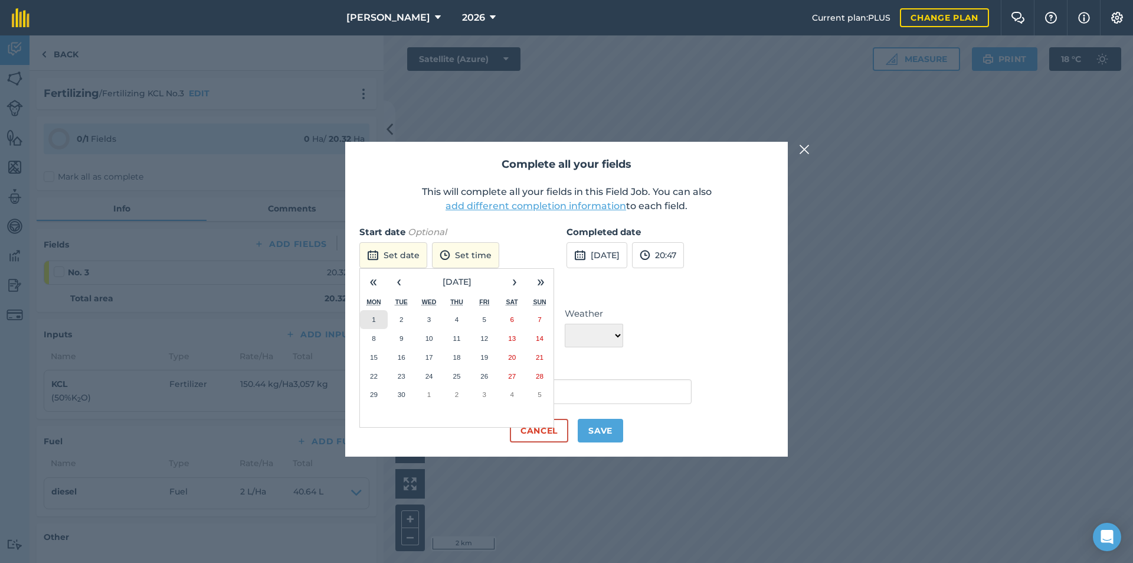
click at [380, 325] on button "1" at bounding box center [374, 319] width 28 height 19
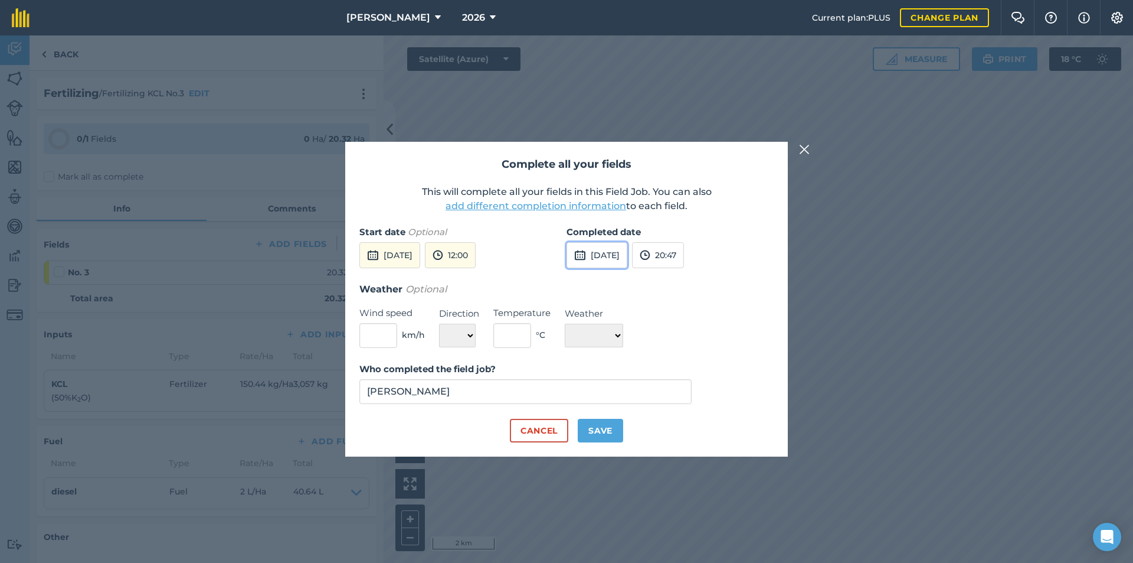
click at [606, 256] on button "[DATE]" at bounding box center [597, 255] width 61 height 26
click at [586, 316] on button "1" at bounding box center [581, 319] width 28 height 19
click at [614, 426] on button "Save" at bounding box center [600, 431] width 45 height 24
checkbox input "true"
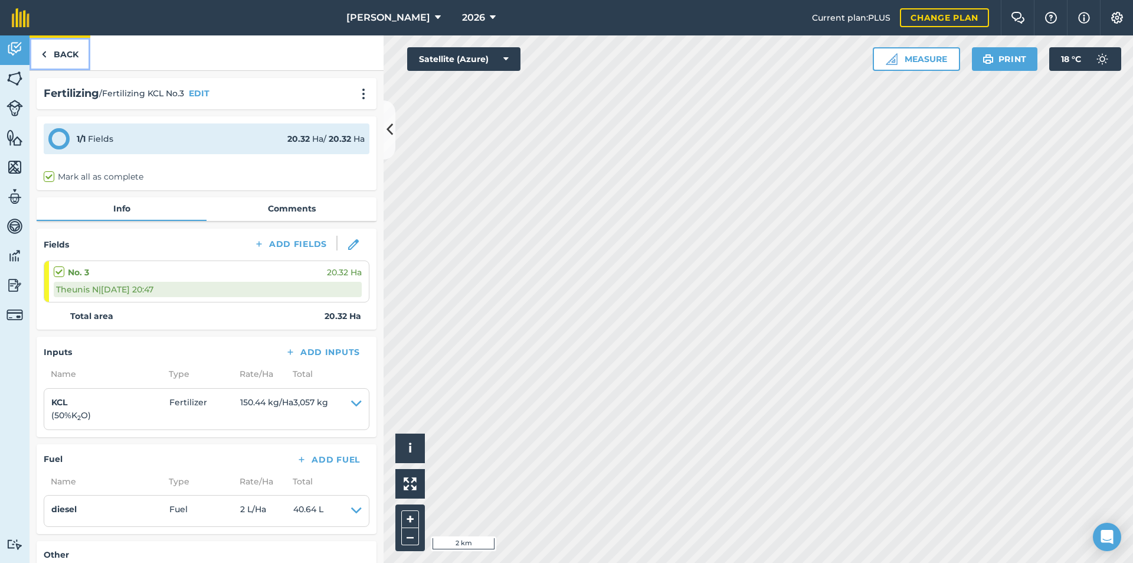
click at [62, 55] on link "Back" at bounding box center [60, 52] width 61 height 35
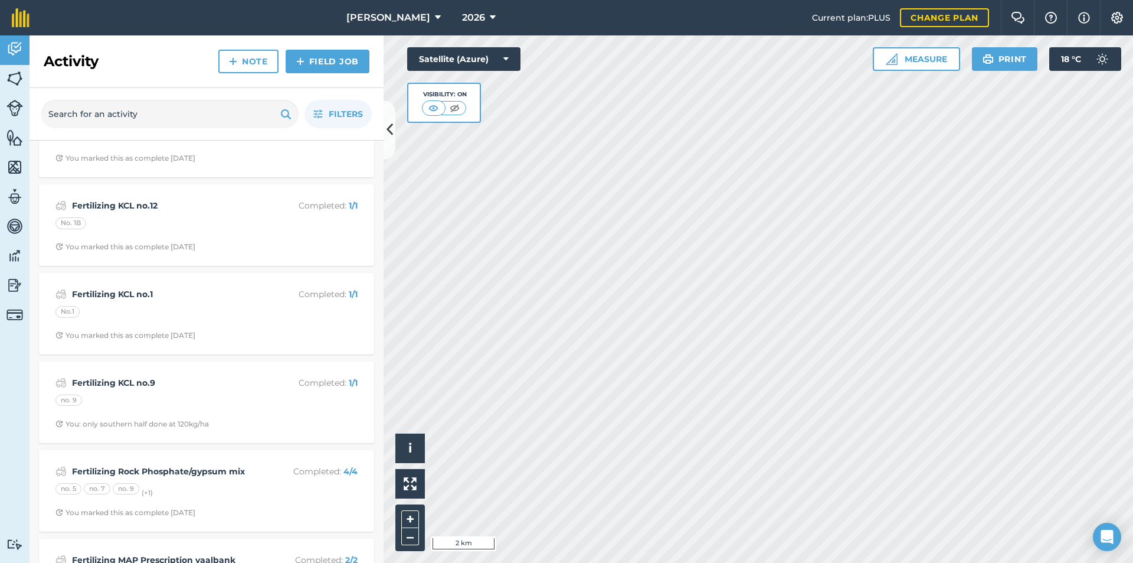
scroll to position [413, 0]
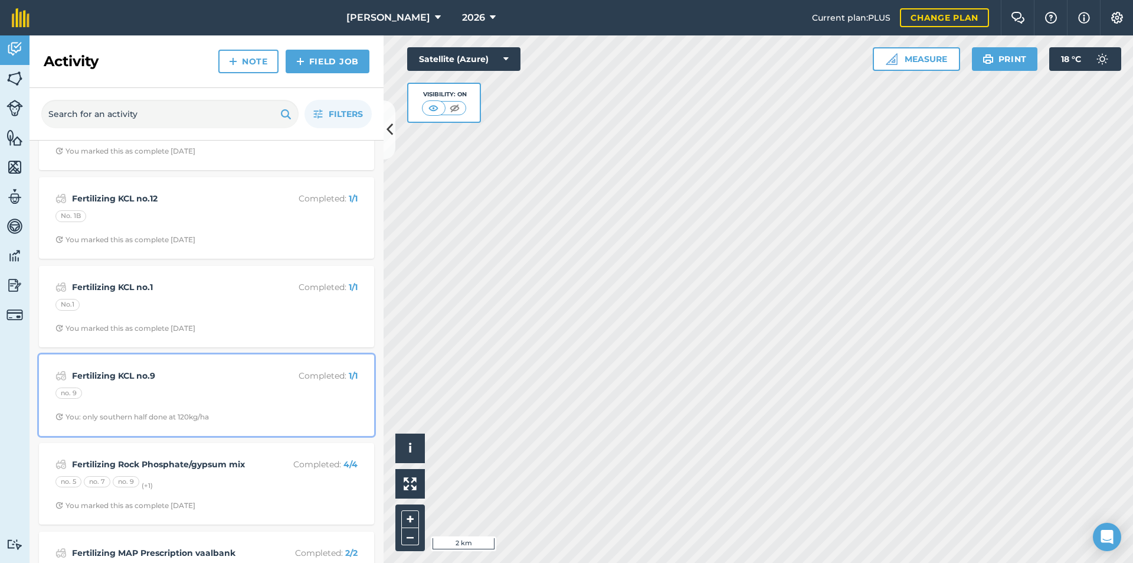
click at [233, 393] on div "no. 9" at bounding box center [206, 394] width 302 height 15
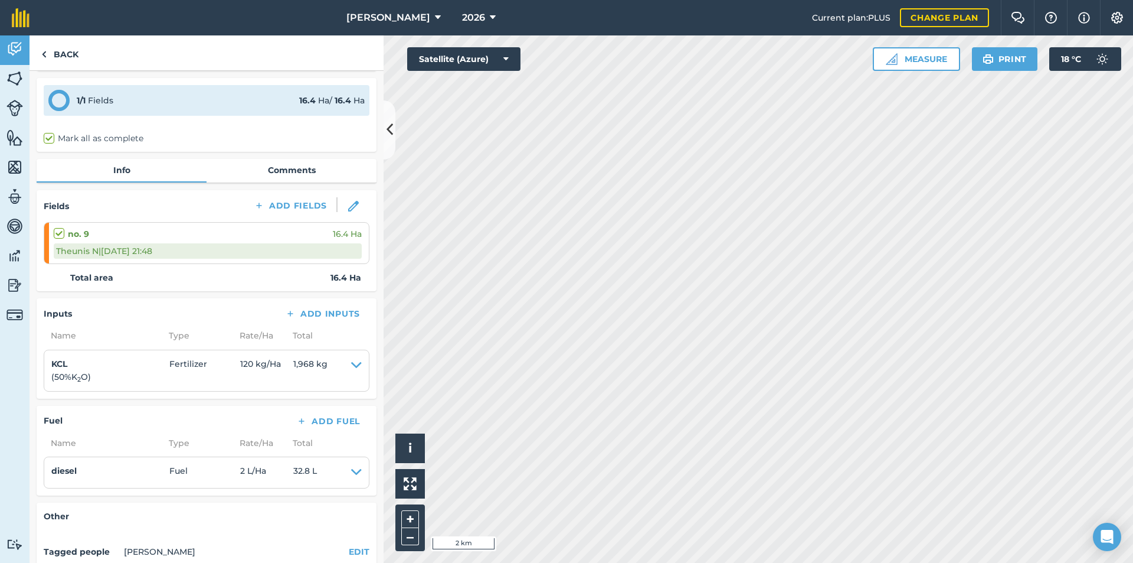
scroll to position [59, 0]
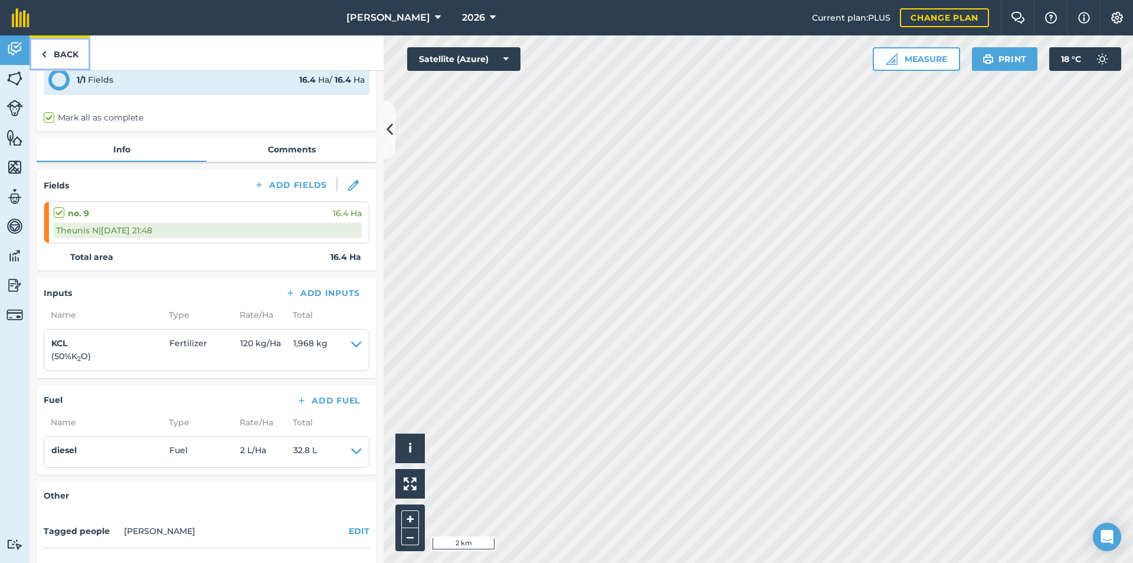
click at [61, 54] on link "Back" at bounding box center [60, 52] width 61 height 35
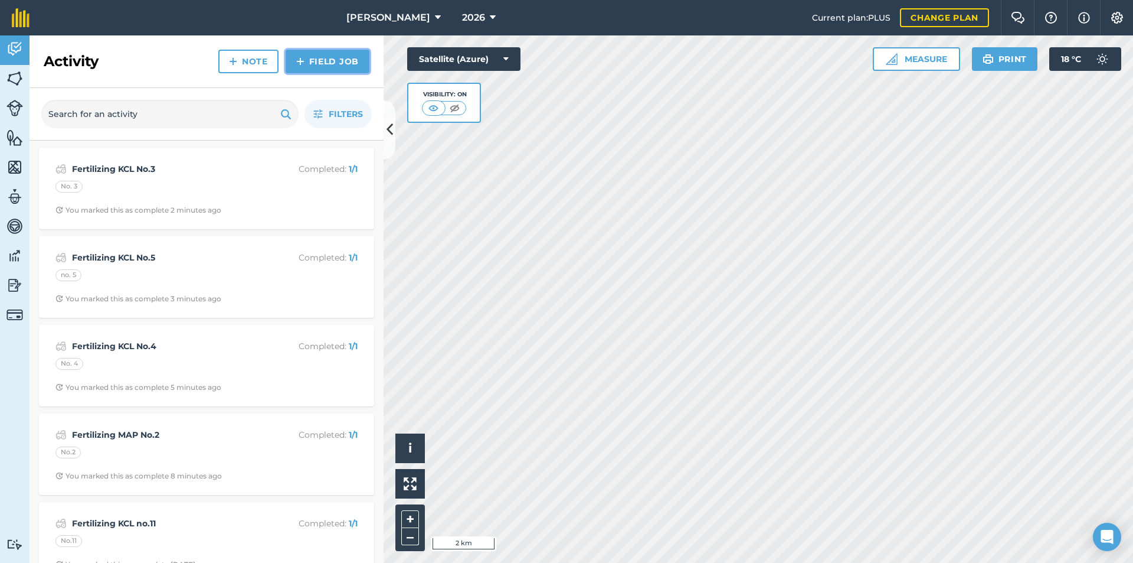
click at [321, 61] on link "Field Job" at bounding box center [328, 62] width 84 height 24
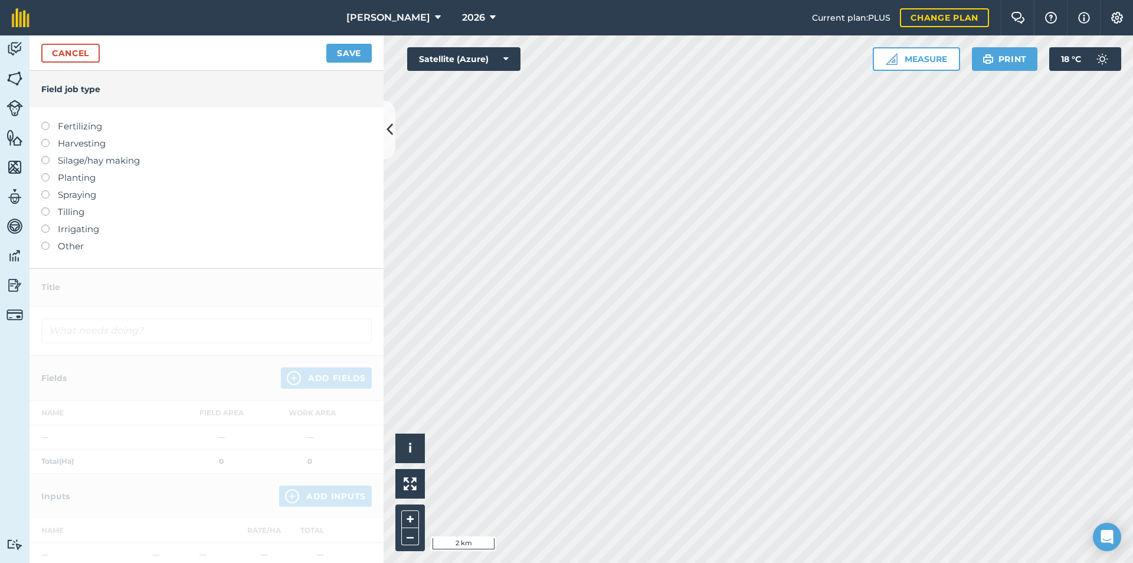
click at [102, 131] on label "Fertilizing" at bounding box center [206, 126] width 331 height 14
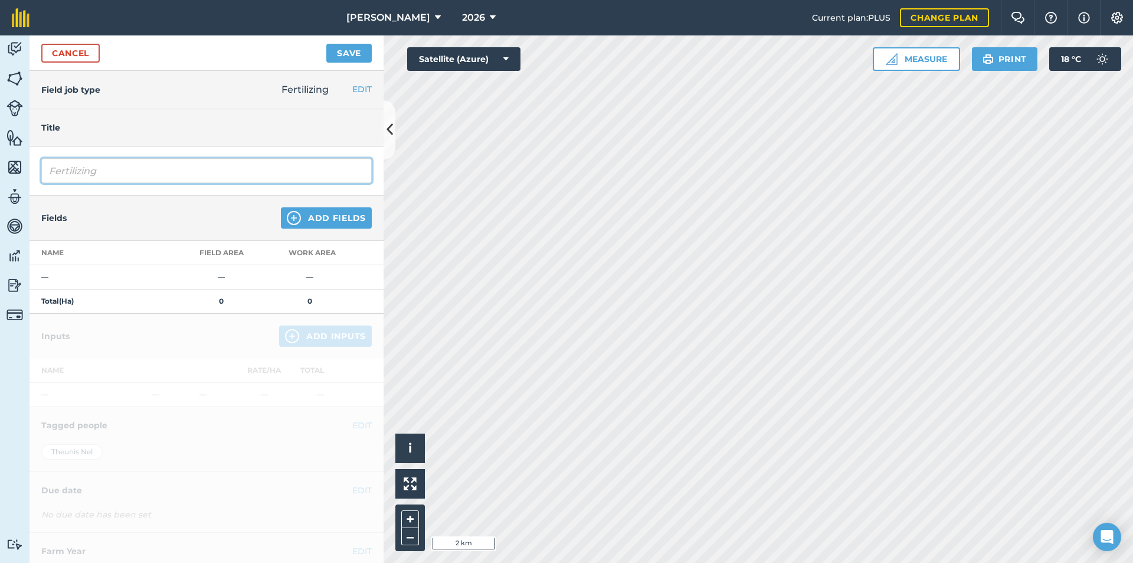
click at [143, 171] on input "Fertilizing" at bounding box center [206, 170] width 331 height 25
type input "Fertilizing Dolomitic lime"
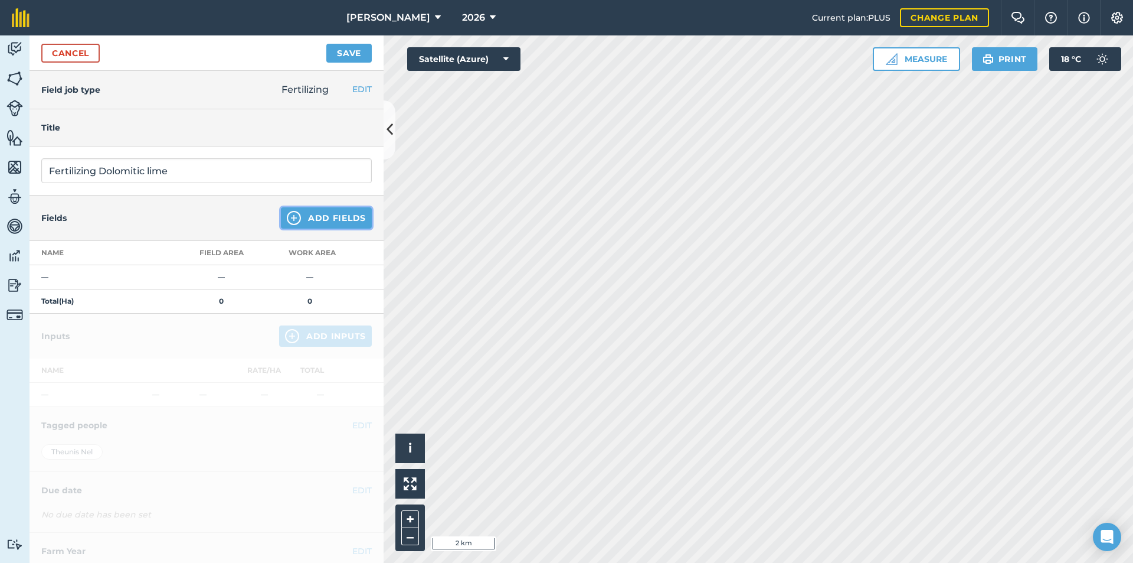
click at [330, 220] on button "Add Fields" at bounding box center [326, 217] width 91 height 21
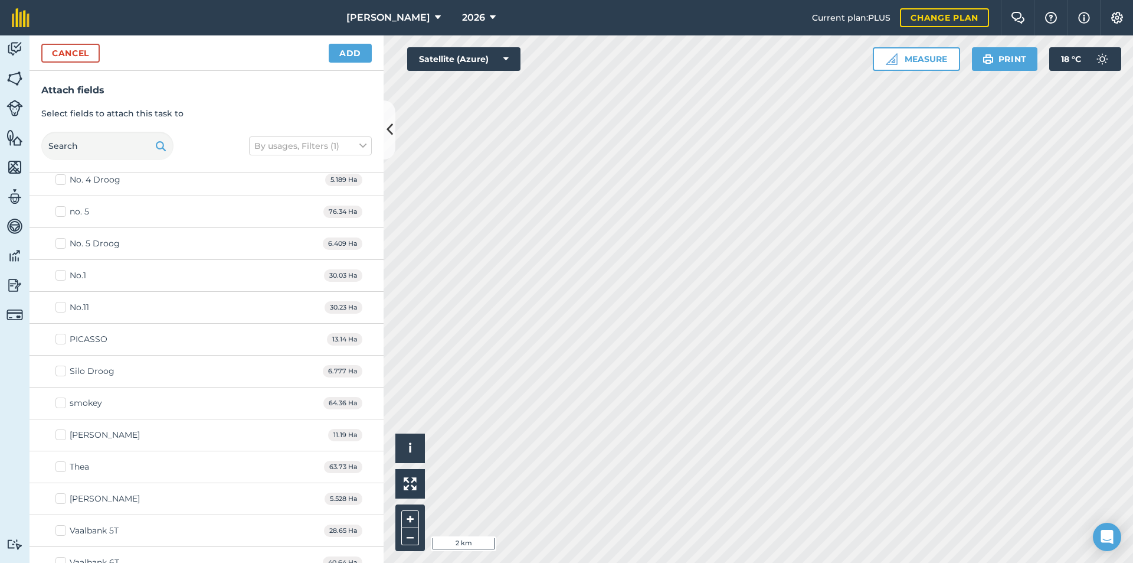
scroll to position [1122, 0]
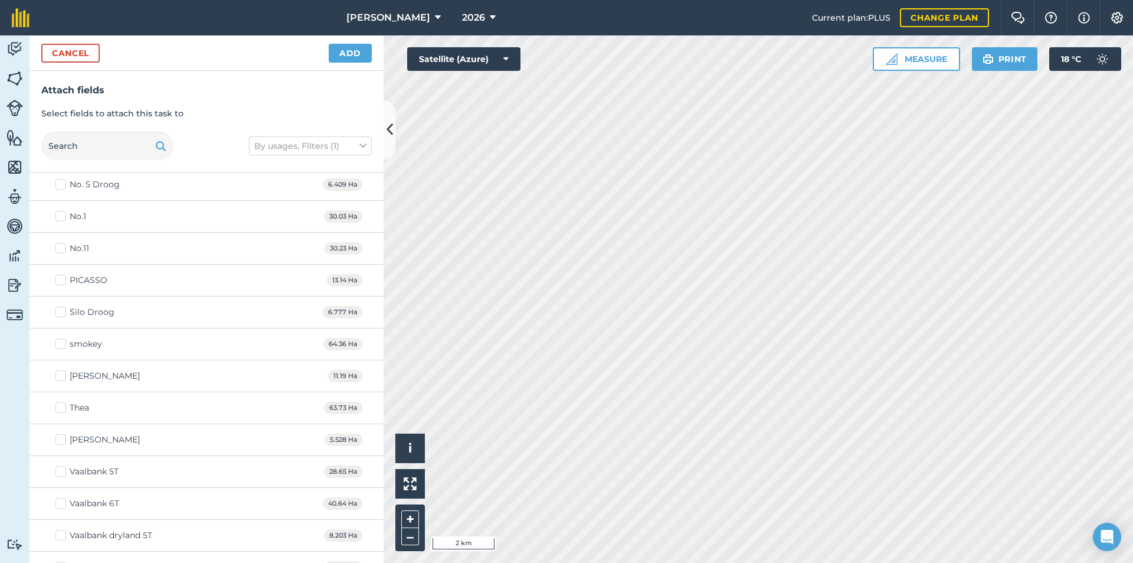
click at [99, 502] on div "Vaalbank 6T" at bounding box center [95, 503] width 50 height 12
click at [63, 502] on input "Vaalbank 6T" at bounding box center [59, 501] width 8 height 8
checkbox input "true"
click at [103, 471] on div "Vaalbank 5T" at bounding box center [94, 471] width 49 height 12
click at [63, 471] on input "Vaalbank 5T" at bounding box center [59, 469] width 8 height 8
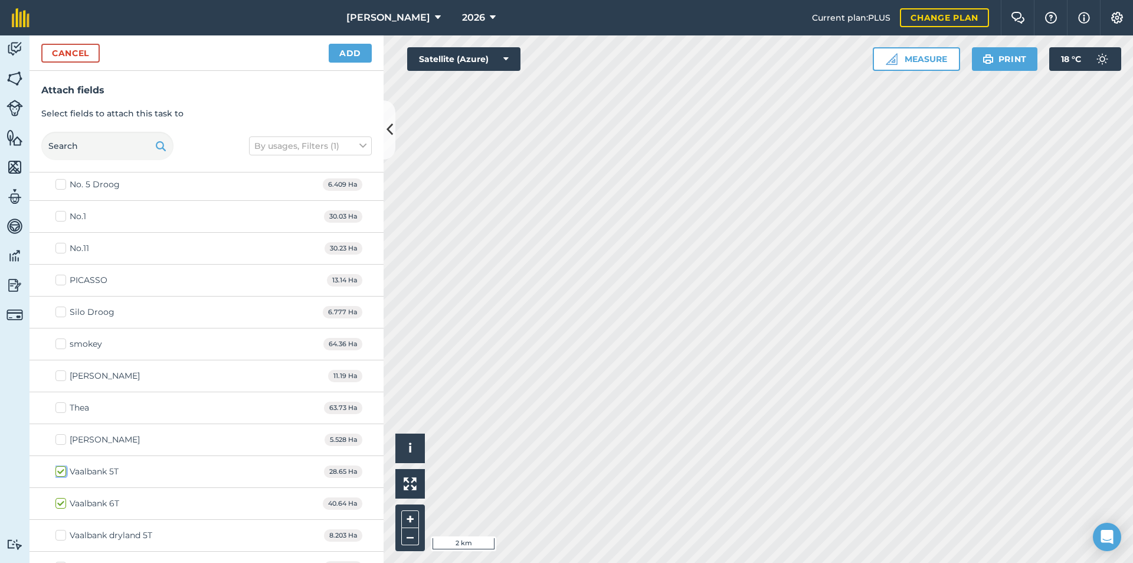
checkbox input "true"
click at [358, 54] on button "Add" at bounding box center [350, 53] width 43 height 19
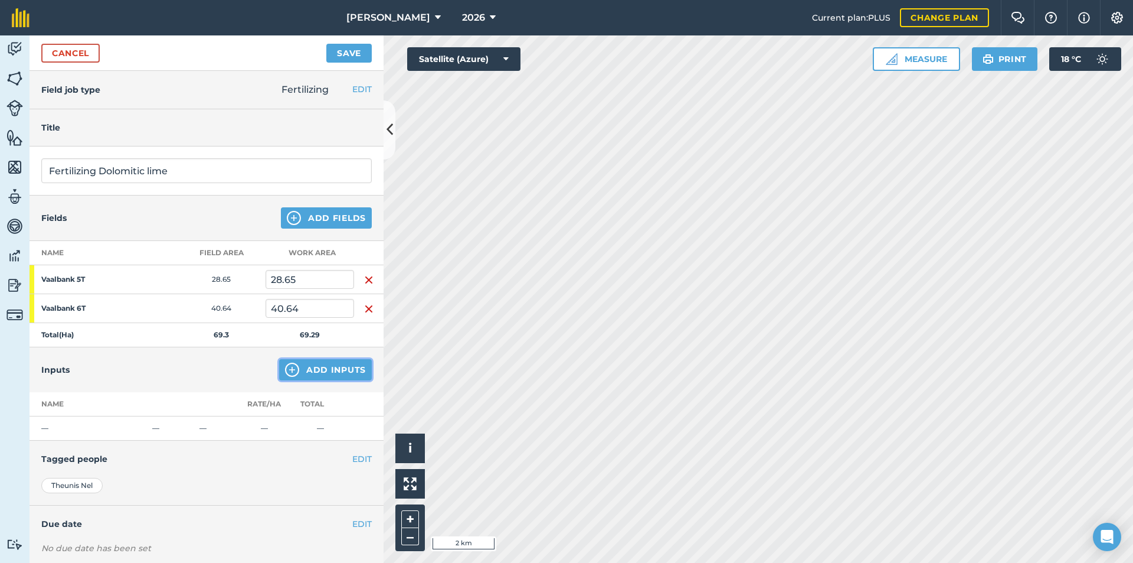
click at [320, 374] on button "Add Inputs" at bounding box center [325, 369] width 93 height 21
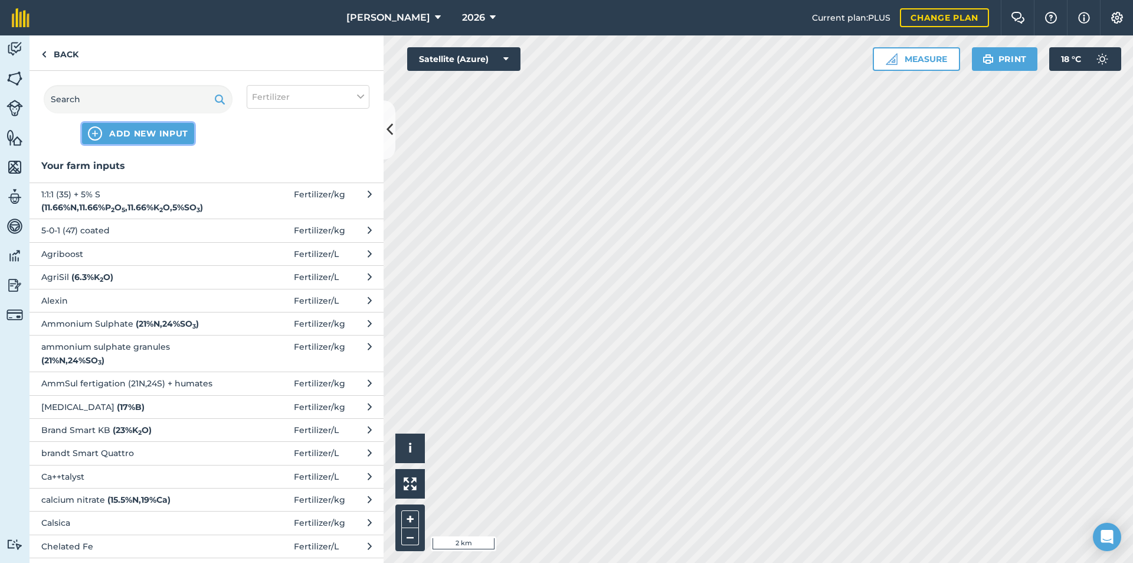
click at [152, 136] on span "ADD NEW INPUT" at bounding box center [148, 134] width 79 height 12
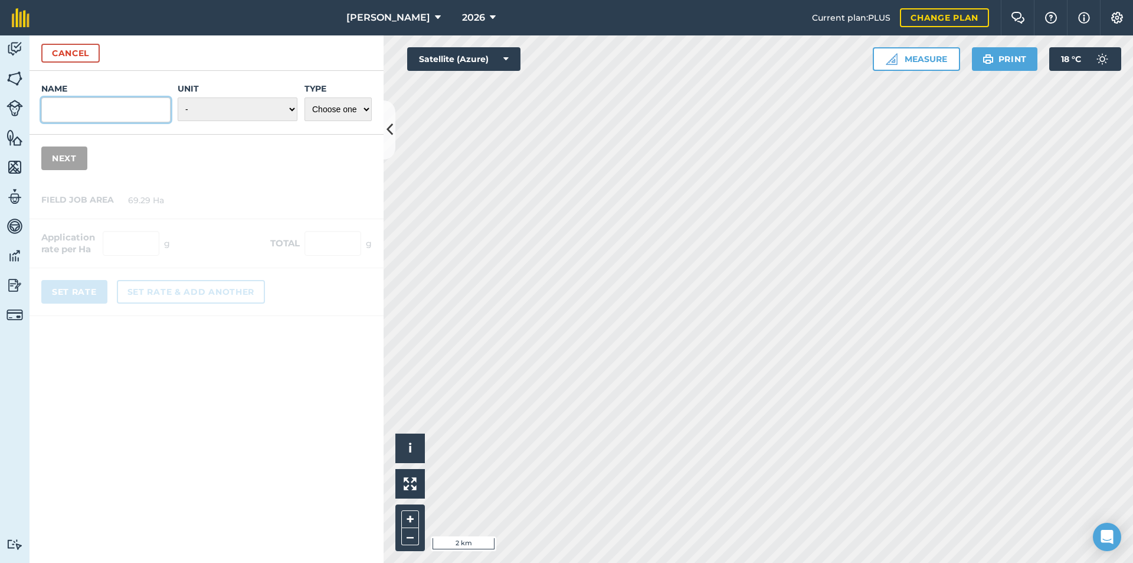
click at [135, 112] on input "Name" at bounding box center [105, 109] width 129 height 25
type input "Dolomitic lime"
click at [241, 103] on select "- Grams/g Kilograms/kg Metric tonnes/t Millilitres/ml Litres/L Ounces/oz Pounds…" at bounding box center [238, 109] width 120 height 24
select select "METRIC_TONNES"
click at [178, 97] on select "- Grams/g Kilograms/kg Metric tonnes/t Millilitres/ml Litres/L Ounces/oz Pounds…" at bounding box center [238, 109] width 120 height 24
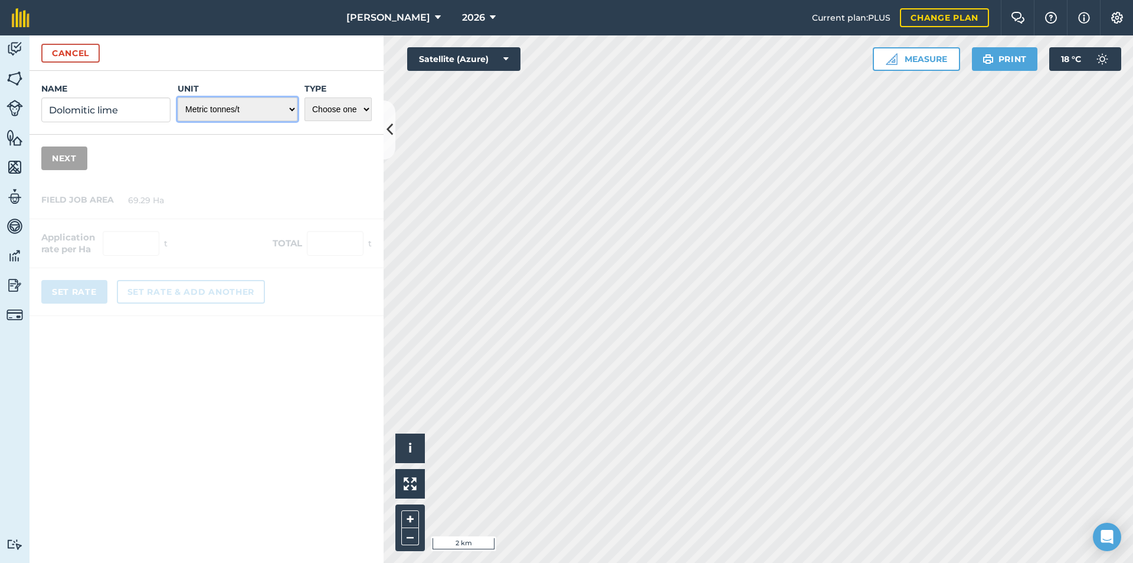
click at [240, 112] on select "- Grams/g Kilograms/kg Metric tonnes/t Millilitres/ml Litres/L Ounces/oz Pounds…" at bounding box center [238, 109] width 120 height 24
click at [178, 97] on select "- Grams/g Kilograms/kg Metric tonnes/t Millilitres/ml Litres/L Ounces/oz Pounds…" at bounding box center [238, 109] width 120 height 24
click at [338, 111] on select "Choose one Fertilizer Seed Spray Fuel Other" at bounding box center [338, 109] width 67 height 24
select select "FERTILIZER"
click at [305, 97] on select "Choose one Fertilizer Seed Spray Fuel Other" at bounding box center [338, 109] width 67 height 24
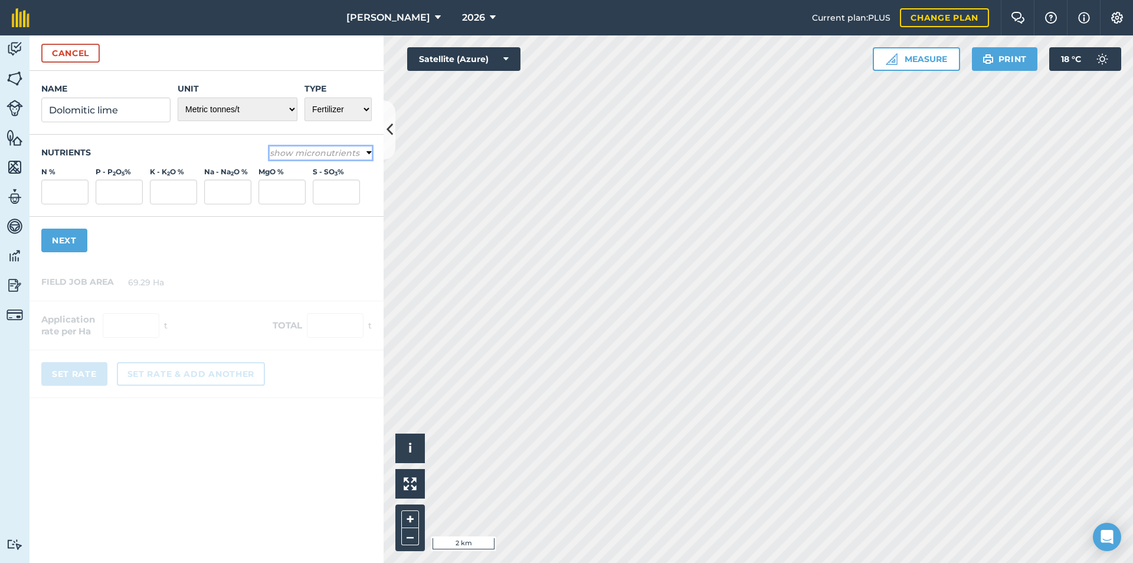
click at [317, 153] on em "show micronutrients" at bounding box center [315, 153] width 90 height 11
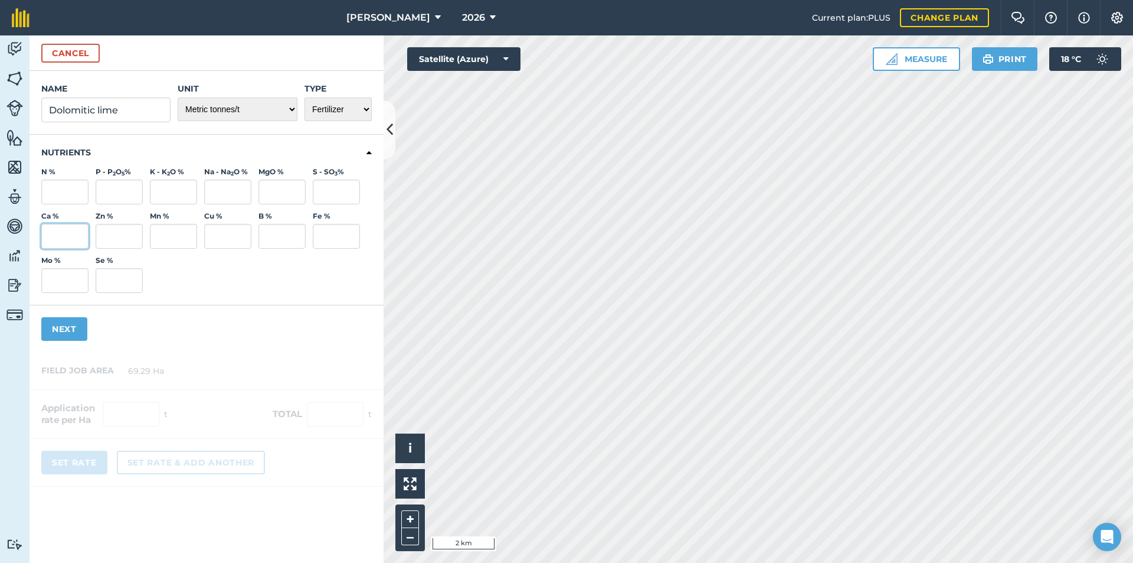
click at [71, 243] on input "Ca %" at bounding box center [64, 236] width 47 height 25
type input "17.5"
click at [272, 191] on input "MgO %" at bounding box center [282, 191] width 47 height 25
type input "9.5"
click at [68, 331] on button "Next" at bounding box center [64, 329] width 46 height 24
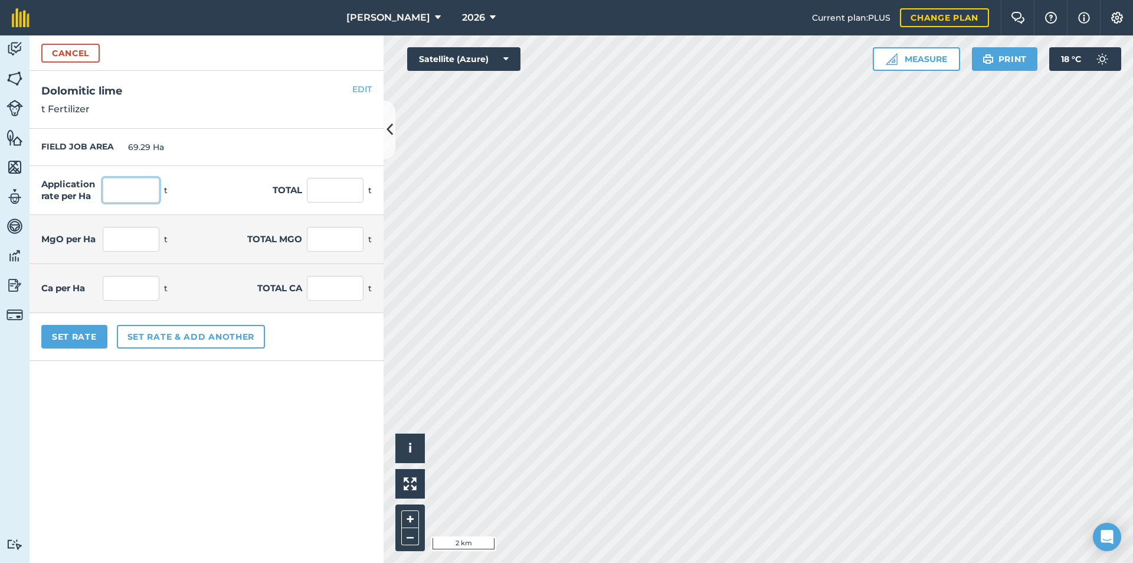
click at [123, 187] on input "text" at bounding box center [131, 190] width 57 height 25
type input "1"
type input "69.29"
type input "0.175"
type input "12.126"
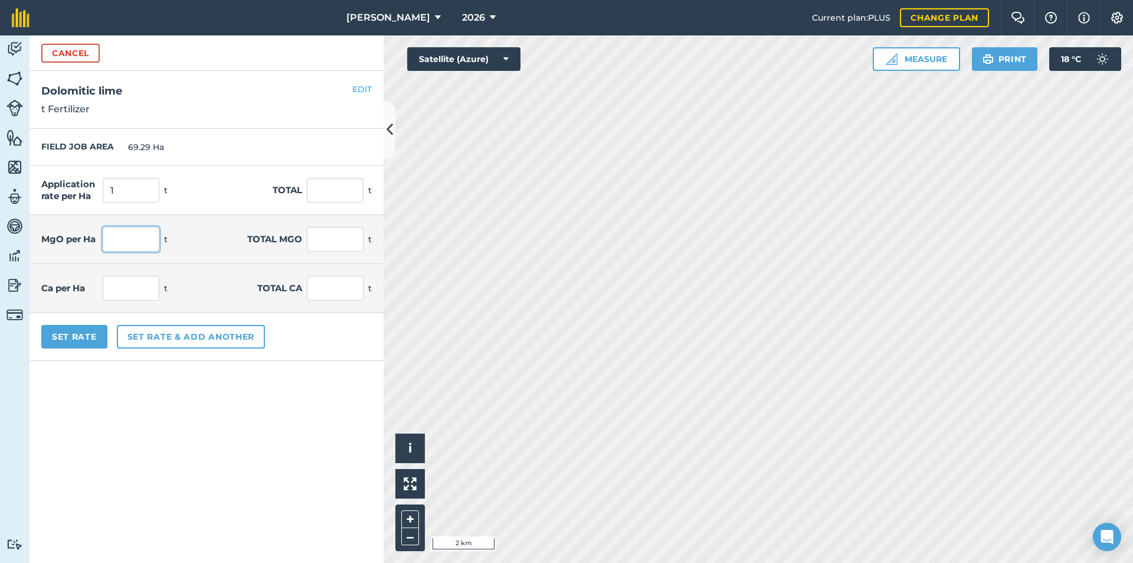
type input "0.095"
type input "6.583"
click at [136, 247] on input "0.095" at bounding box center [131, 239] width 57 height 25
click at [365, 91] on button "EDIT" at bounding box center [361, 89] width 19 height 13
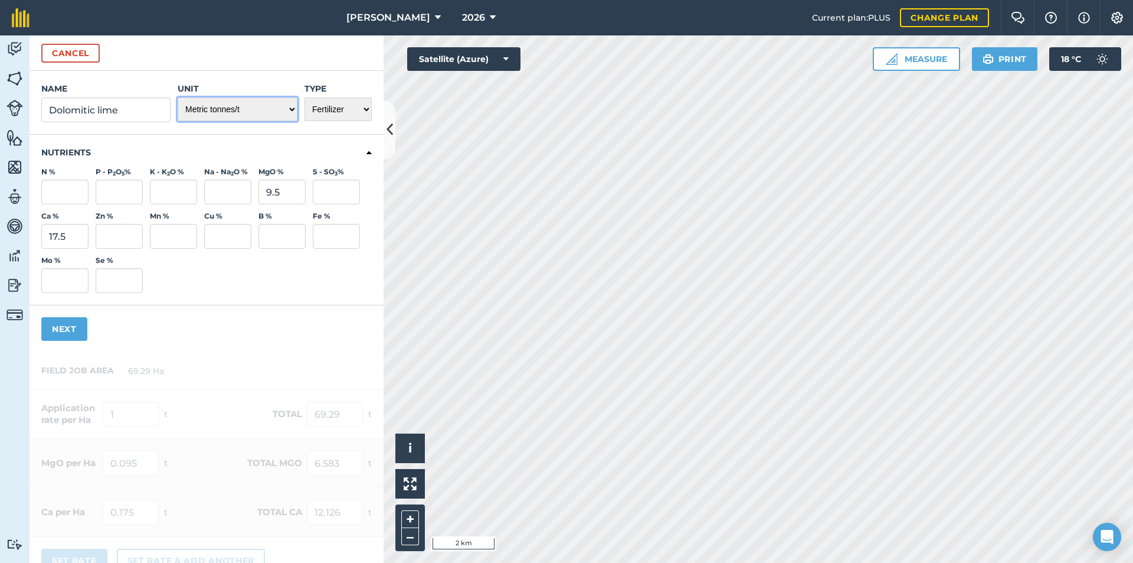
click at [257, 113] on select "- Grams/g Kilograms/kg Metric tonnes/t Millilitres/ml Litres/L Ounces/oz Pounds…" at bounding box center [238, 109] width 120 height 24
select select "KILOGRAMS"
click at [178, 97] on select "- Grams/g Kilograms/kg Metric tonnes/t Millilitres/ml Litres/L Ounces/oz Pounds…" at bounding box center [238, 109] width 120 height 24
click at [60, 333] on button "Next" at bounding box center [64, 329] width 46 height 24
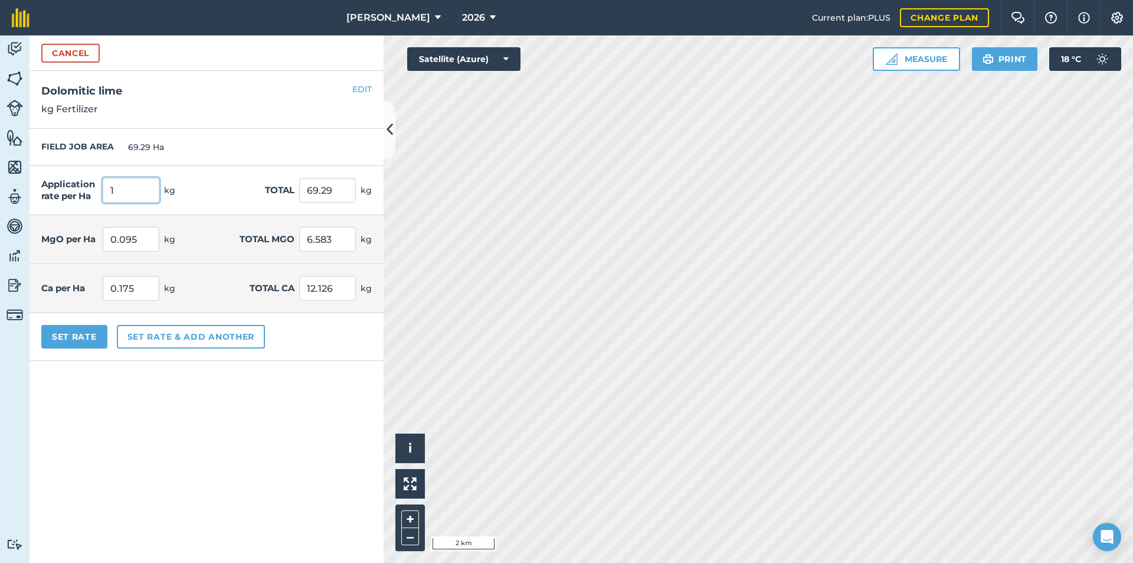
drag, startPoint x: 129, startPoint y: 190, endPoint x: 97, endPoint y: 200, distance: 33.2
click at [97, 200] on div "Application rate per Ha 1 kg" at bounding box center [108, 190] width 134 height 25
type input "1,000"
type input "69,290"
type input "175"
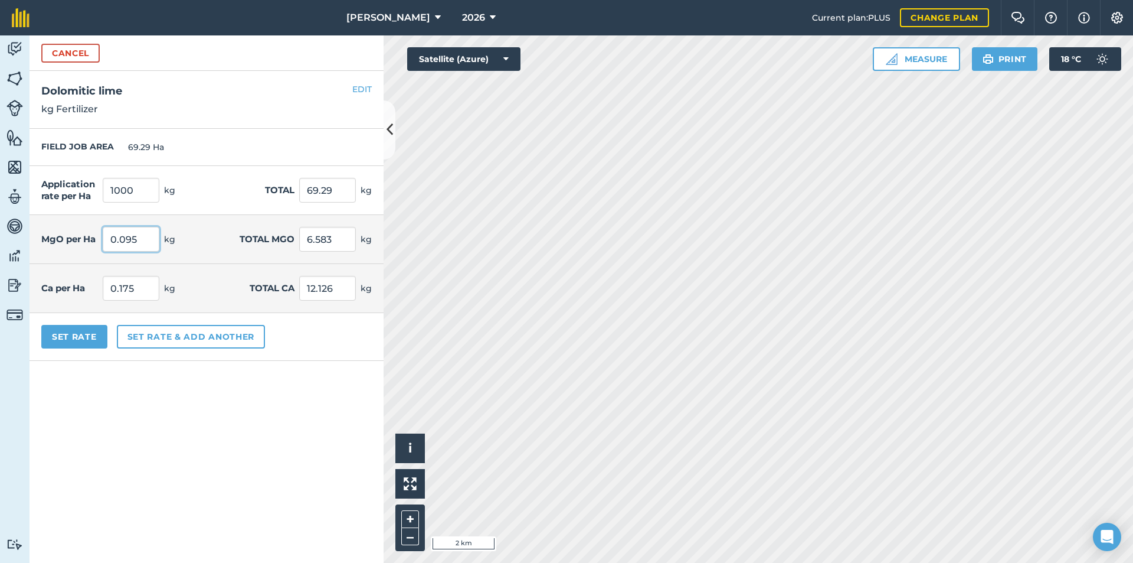
type input "12,125.75"
type input "95"
type input "6,582.55"
click at [145, 238] on input "95" at bounding box center [131, 239] width 57 height 25
click at [157, 338] on button "Set rate & add another" at bounding box center [191, 337] width 148 height 24
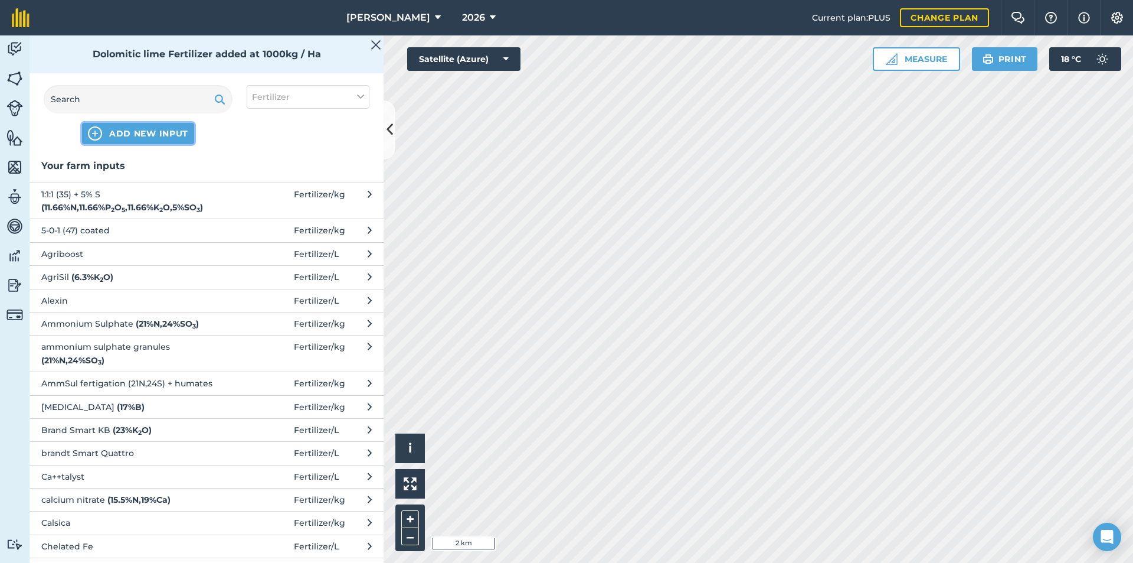
click at [132, 138] on span "ADD NEW INPUT" at bounding box center [148, 134] width 79 height 12
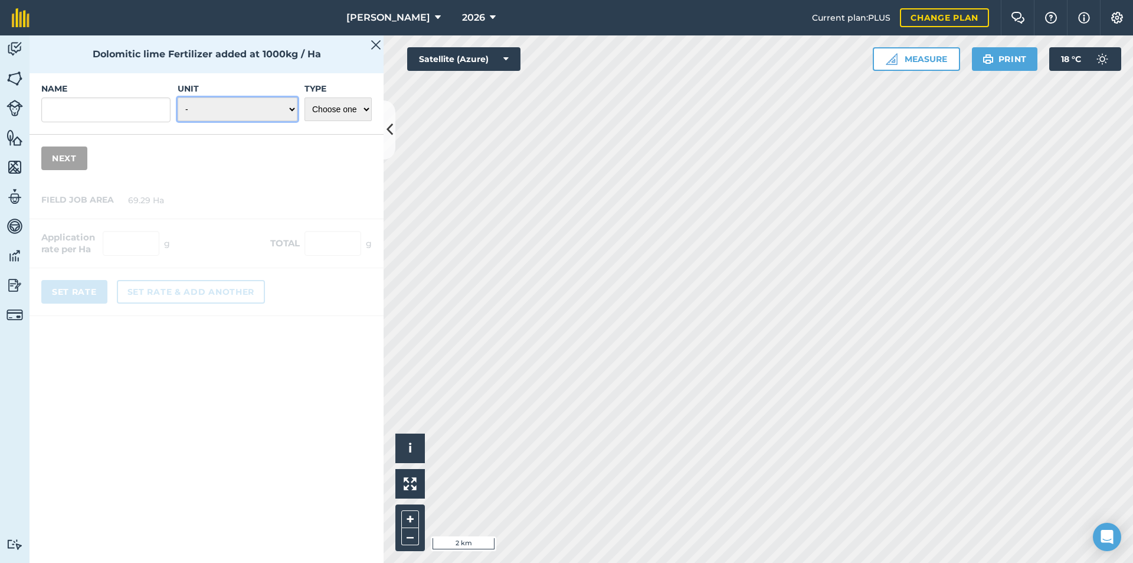
click at [241, 112] on select "- Grams/g Kilograms/kg Metric tonnes/t Millilitres/ml Litres/L Ounces/oz Pounds…" at bounding box center [238, 109] width 120 height 24
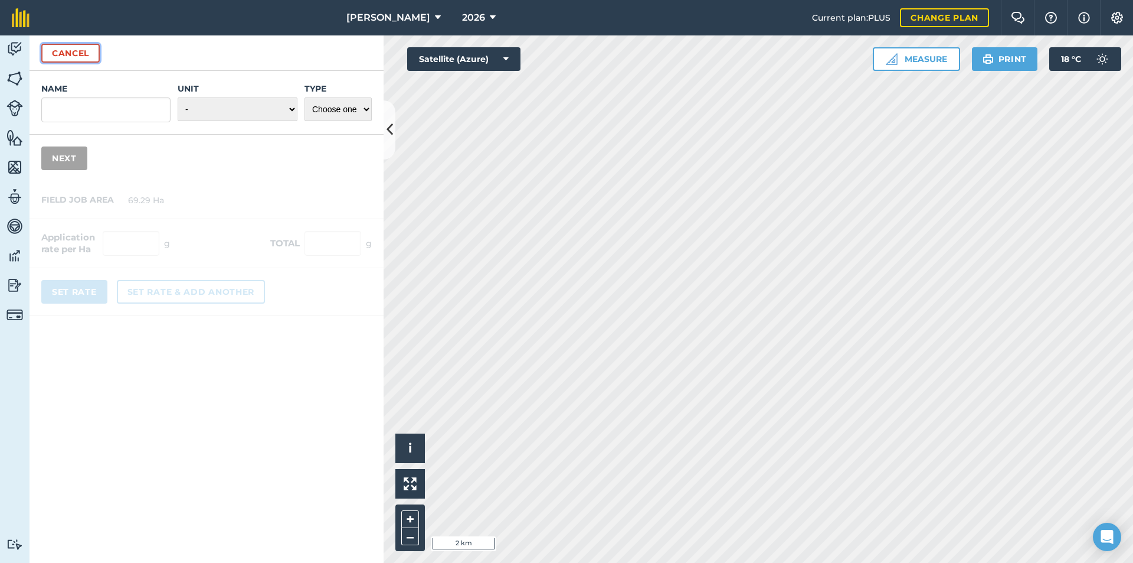
click at [80, 58] on button "Cancel" at bounding box center [70, 53] width 58 height 19
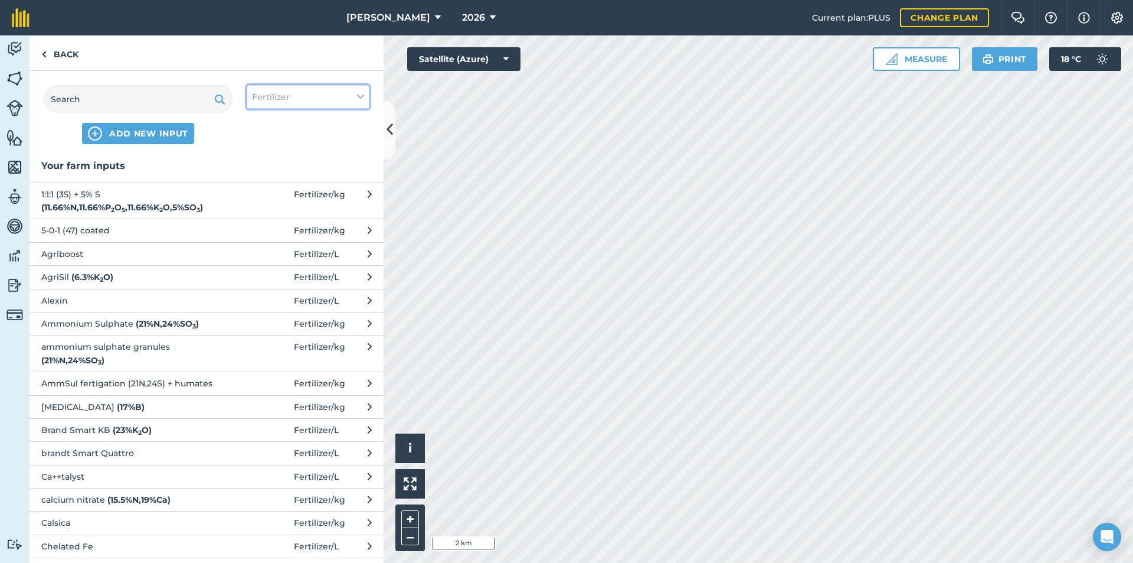
click at [267, 103] on span "Fertilizer" at bounding box center [271, 96] width 38 height 13
click at [260, 139] on label "Fertilizer" at bounding box center [308, 142] width 112 height 12
click at [260, 139] on input "Fertilizer" at bounding box center [256, 140] width 8 height 8
checkbox input "false"
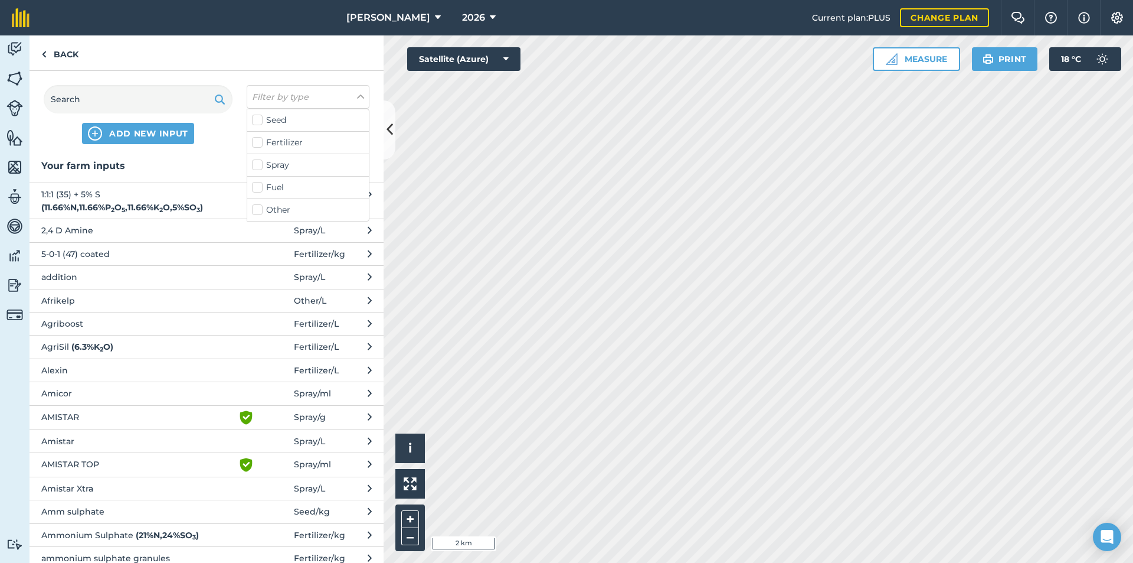
click at [257, 189] on label "Fuel" at bounding box center [308, 187] width 112 height 12
click at [257, 189] on input "Fuel" at bounding box center [256, 185] width 8 height 8
checkbox input "true"
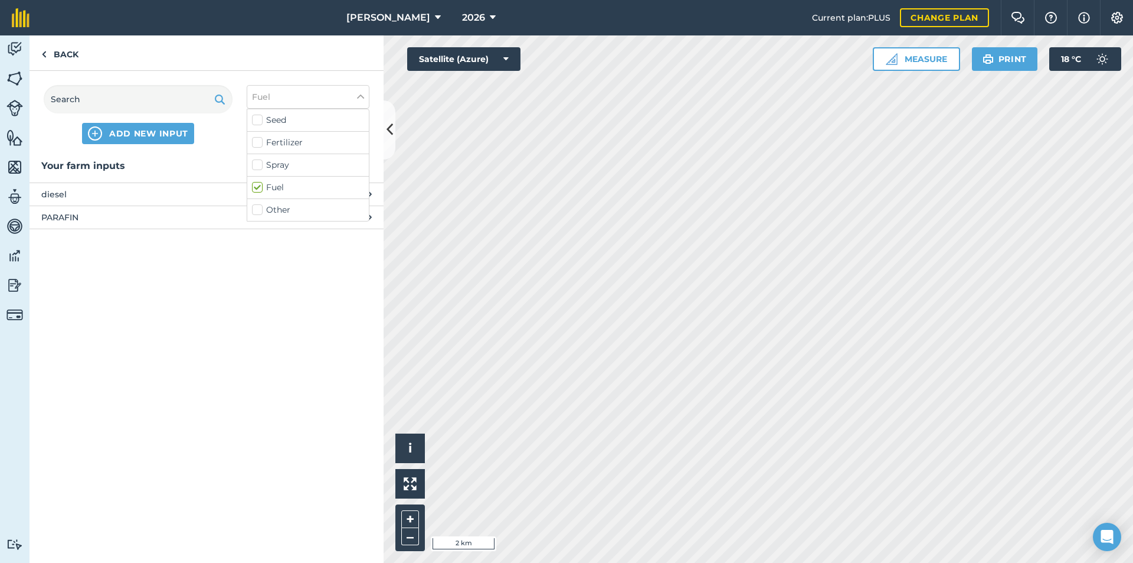
click at [103, 191] on span "diesel" at bounding box center [137, 194] width 193 height 13
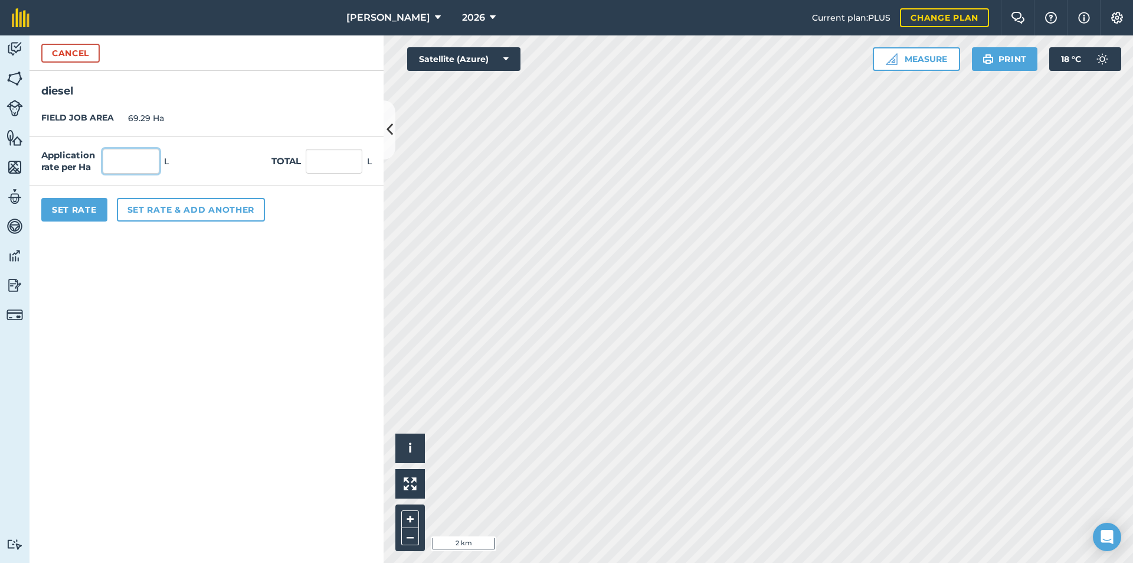
click at [134, 167] on input "text" at bounding box center [131, 161] width 57 height 25
type input "2"
type input "138.58"
click at [83, 212] on button "Set Rate" at bounding box center [74, 210] width 66 height 24
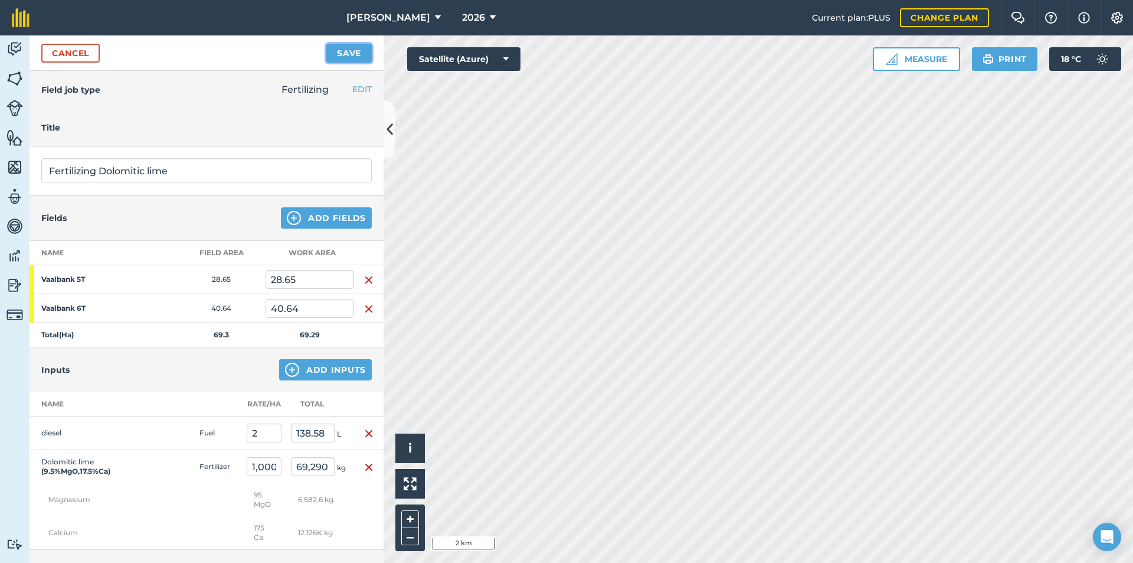
click at [349, 56] on button "Save" at bounding box center [348, 53] width 45 height 19
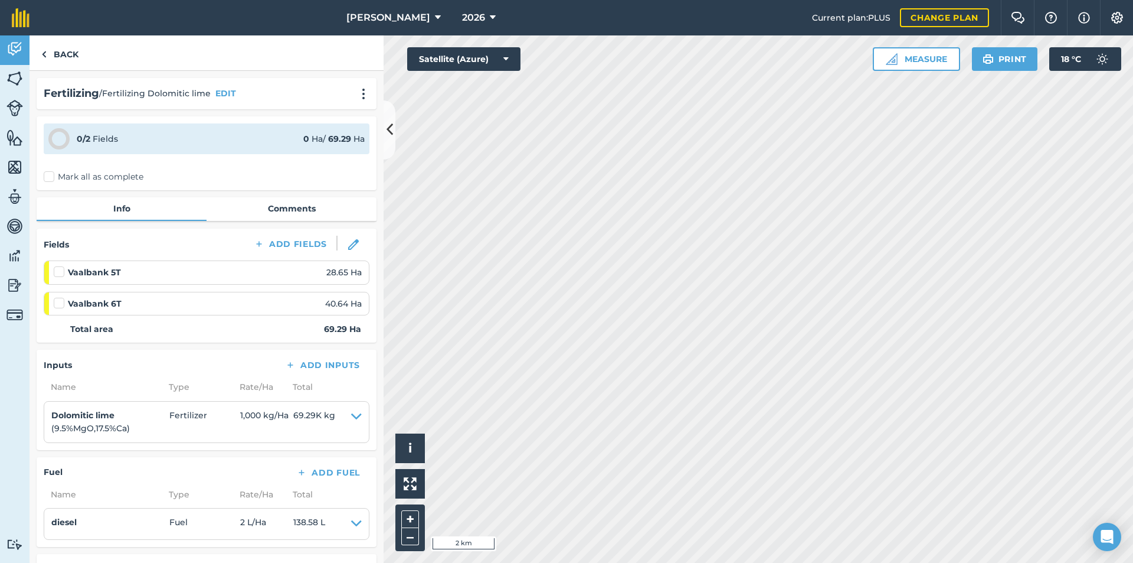
click at [58, 297] on label at bounding box center [61, 297] width 14 height 0
click at [58, 302] on input "checkbox" at bounding box center [58, 301] width 8 height 8
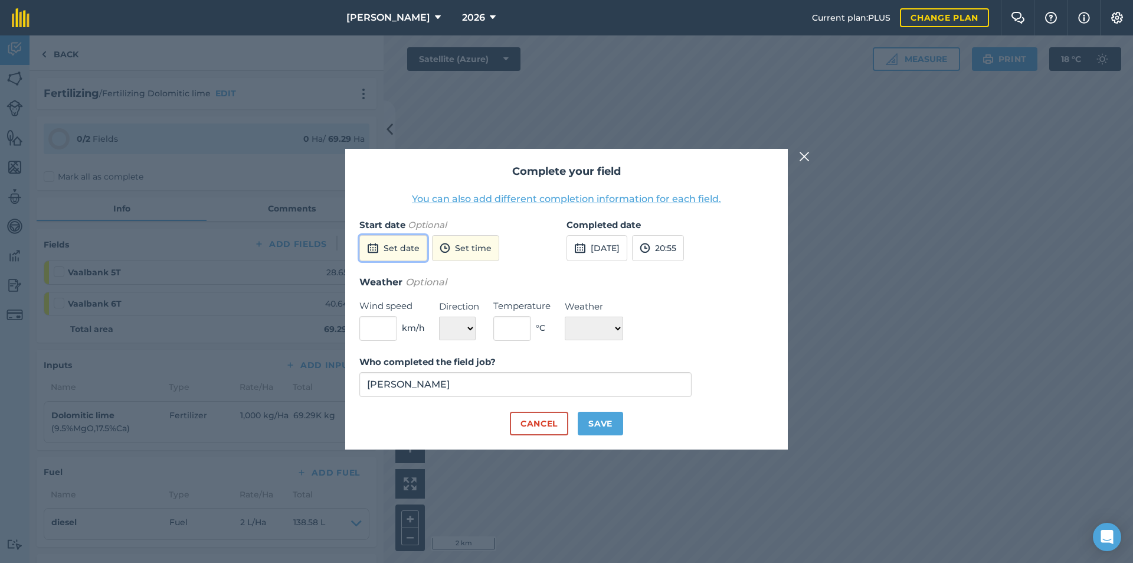
click at [414, 247] on button "Set date" at bounding box center [393, 248] width 68 height 26
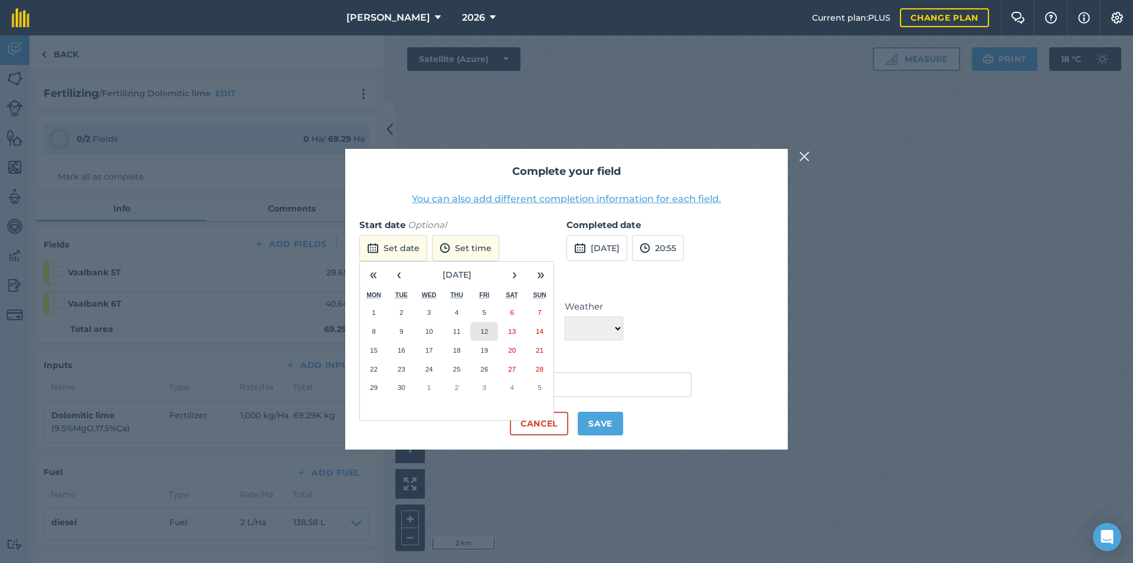
click at [476, 330] on button "12" at bounding box center [484, 331] width 28 height 19
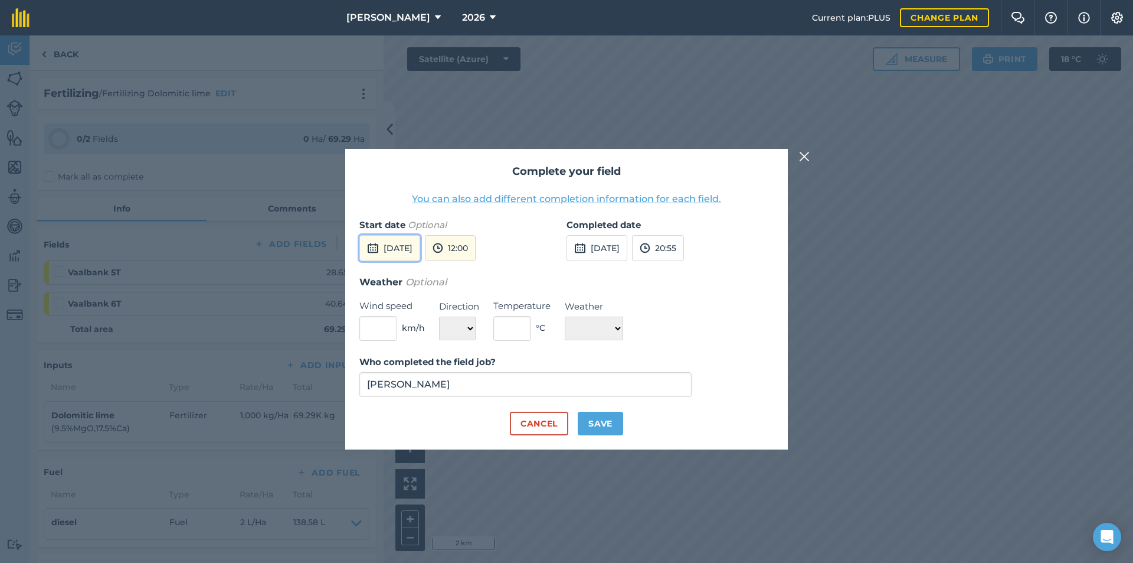
click at [420, 244] on button "[DATE]" at bounding box center [389, 248] width 61 height 26
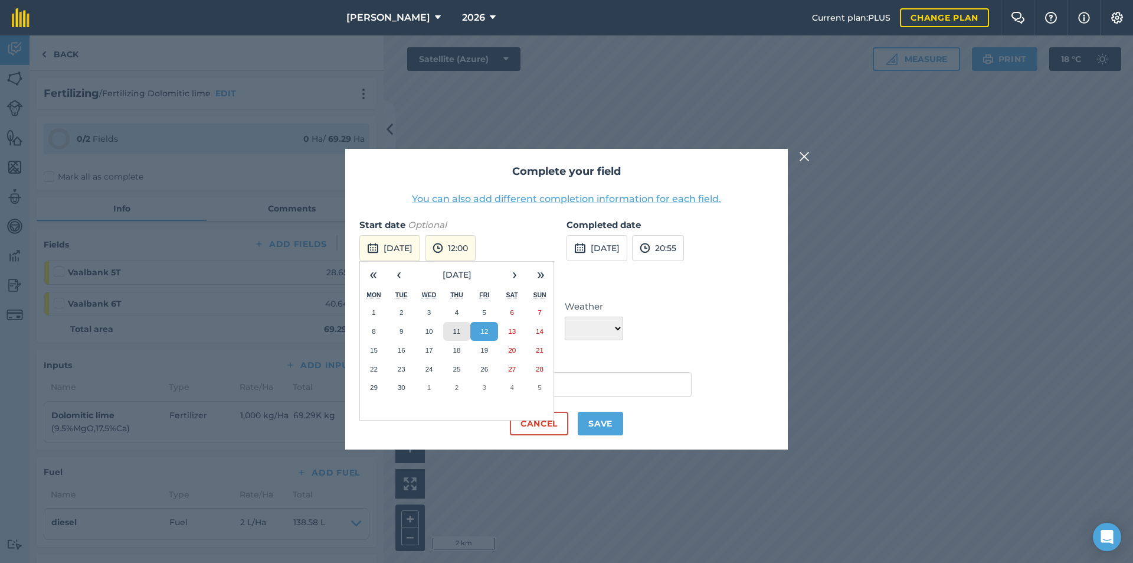
click at [464, 334] on button "11" at bounding box center [457, 331] width 28 height 19
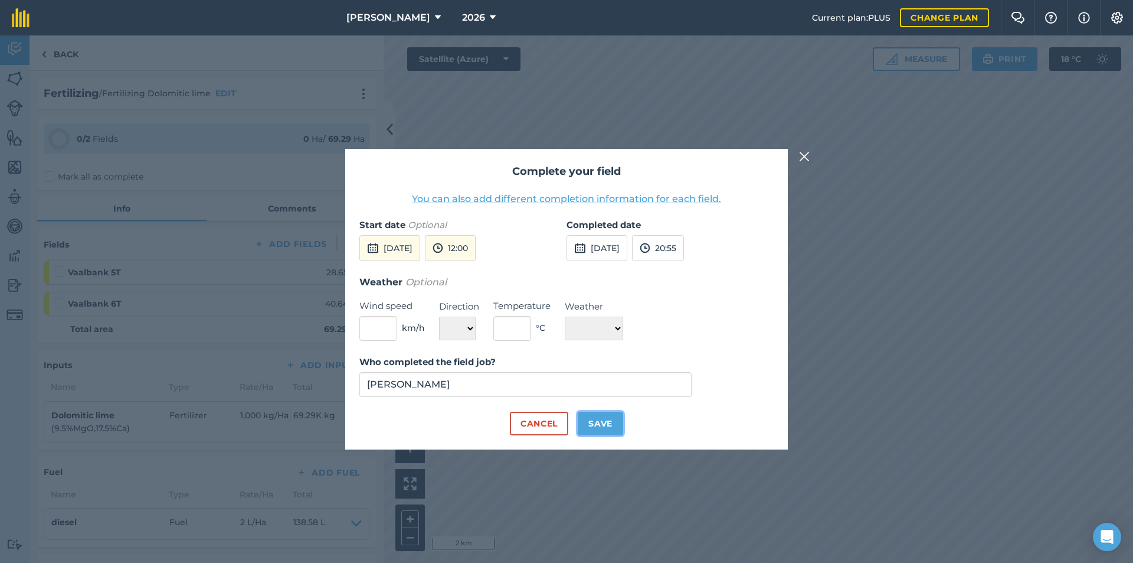
click at [600, 421] on button "Save" at bounding box center [600, 423] width 45 height 24
checkbox input "true"
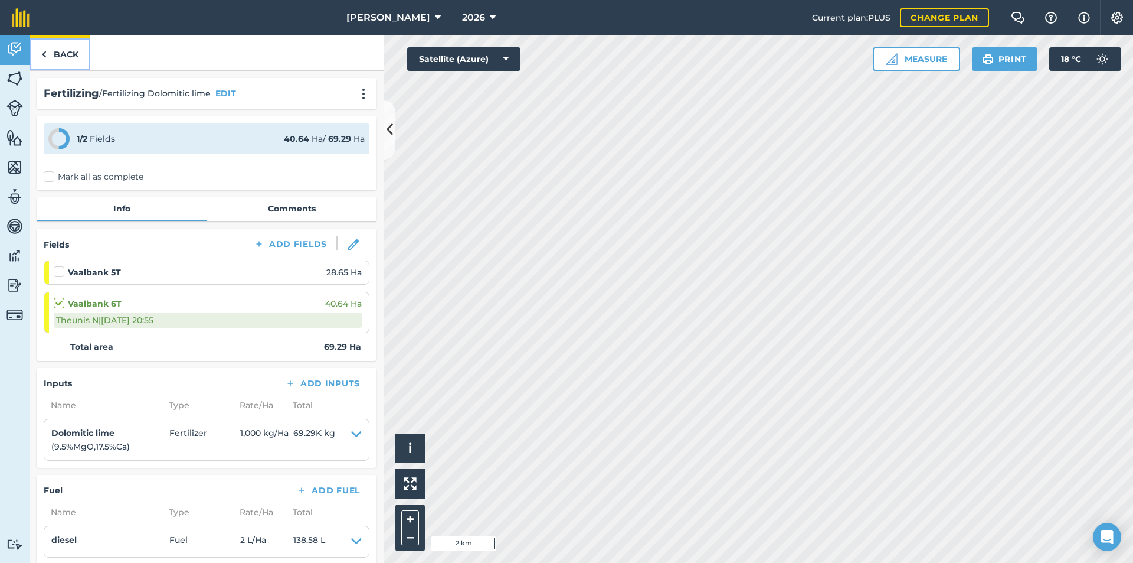
click at [51, 53] on link "Back" at bounding box center [60, 52] width 61 height 35
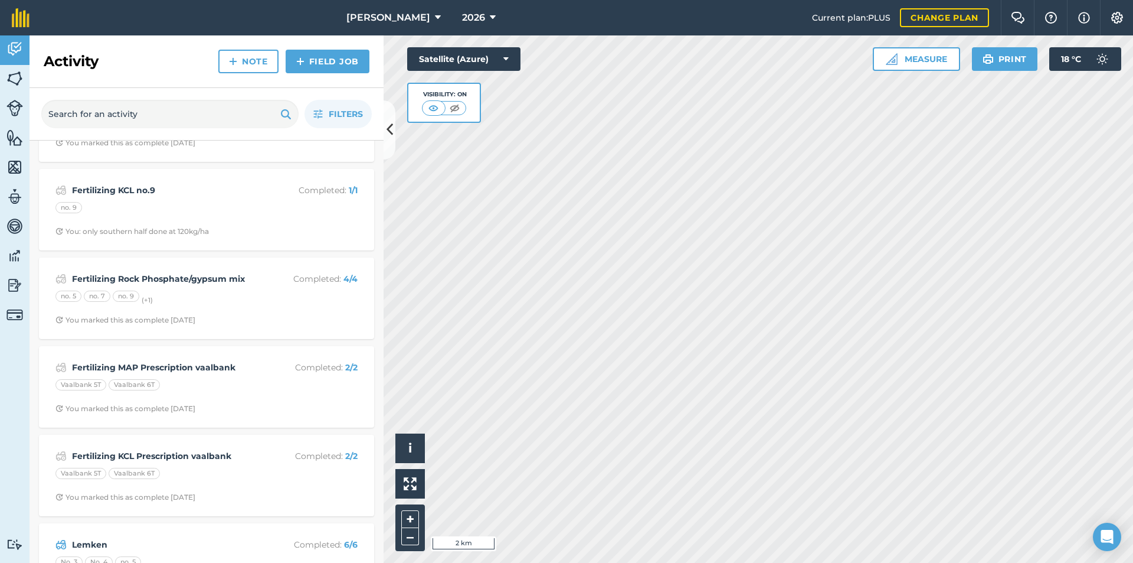
scroll to position [708, 0]
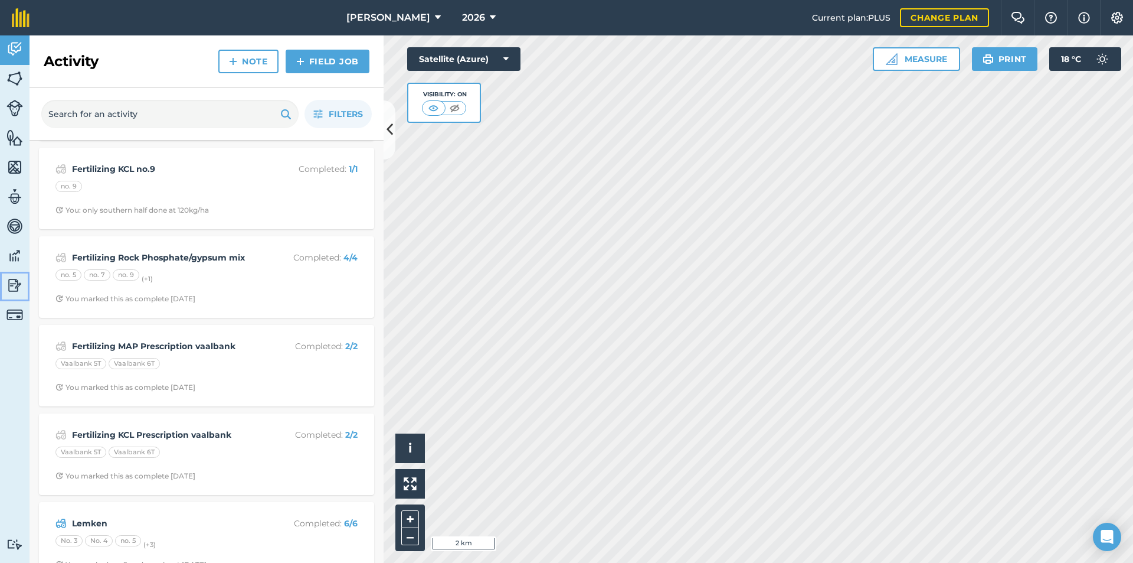
click at [15, 285] on img at bounding box center [14, 285] width 17 height 18
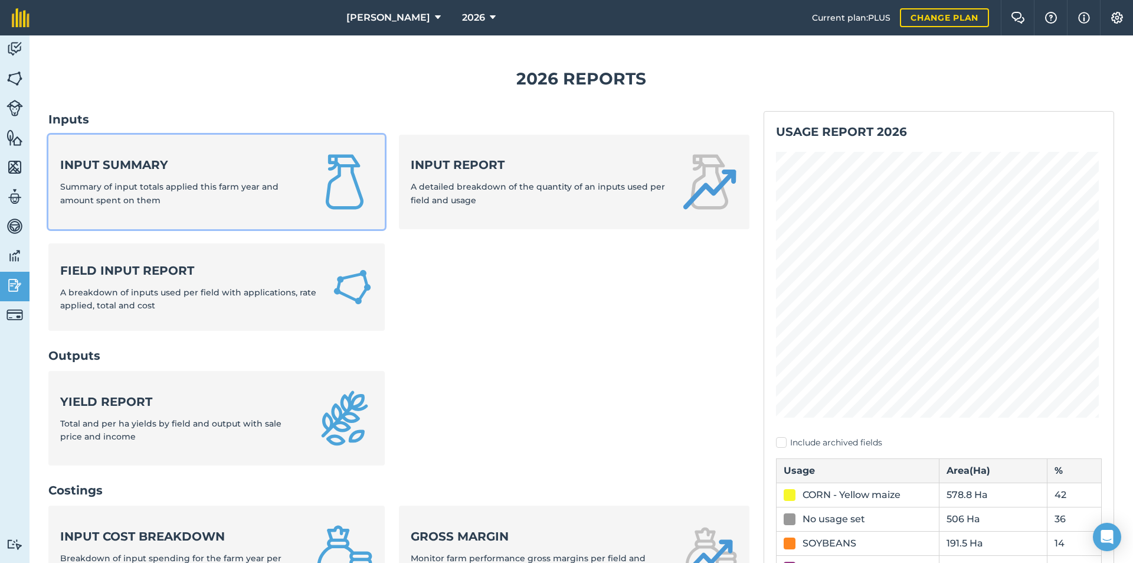
click at [204, 164] on strong "Input summary" at bounding box center [181, 164] width 242 height 17
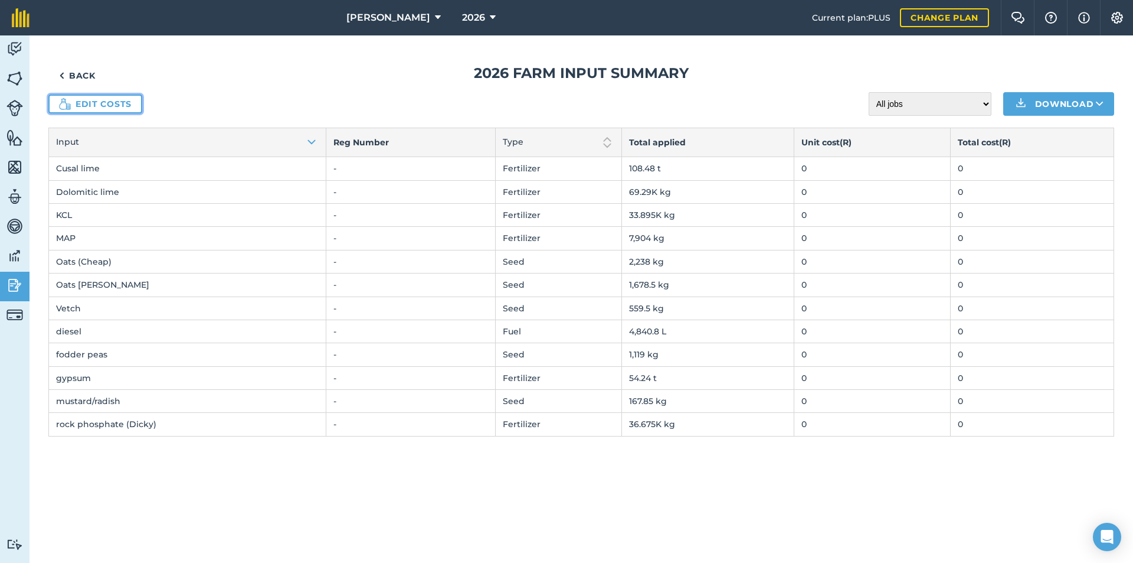
click at [109, 107] on link "Edit costs" at bounding box center [95, 103] width 94 height 19
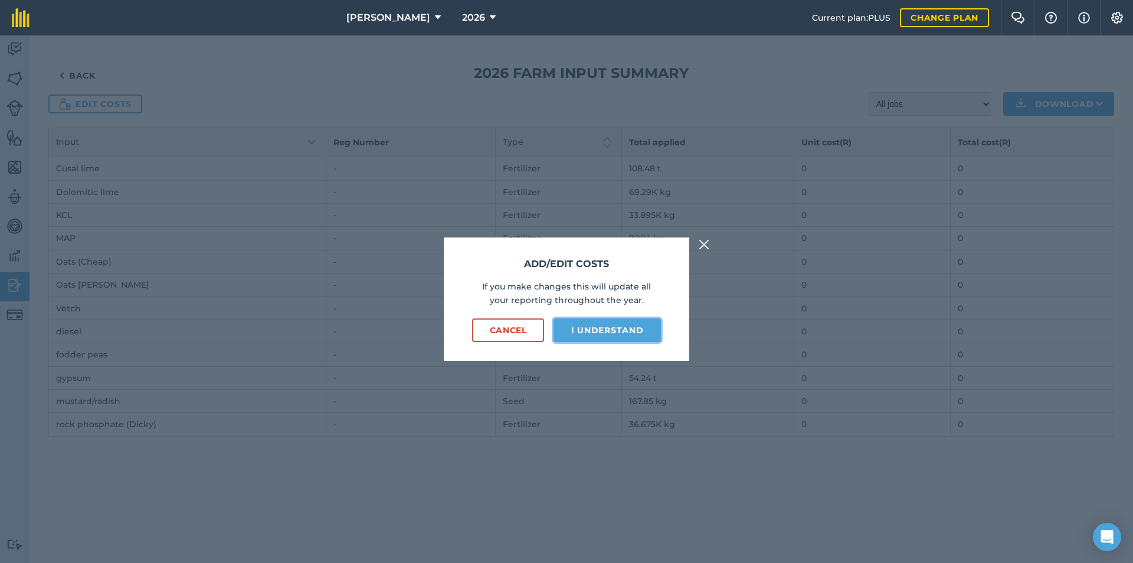
click at [619, 331] on button "I understand" at bounding box center [607, 330] width 107 height 24
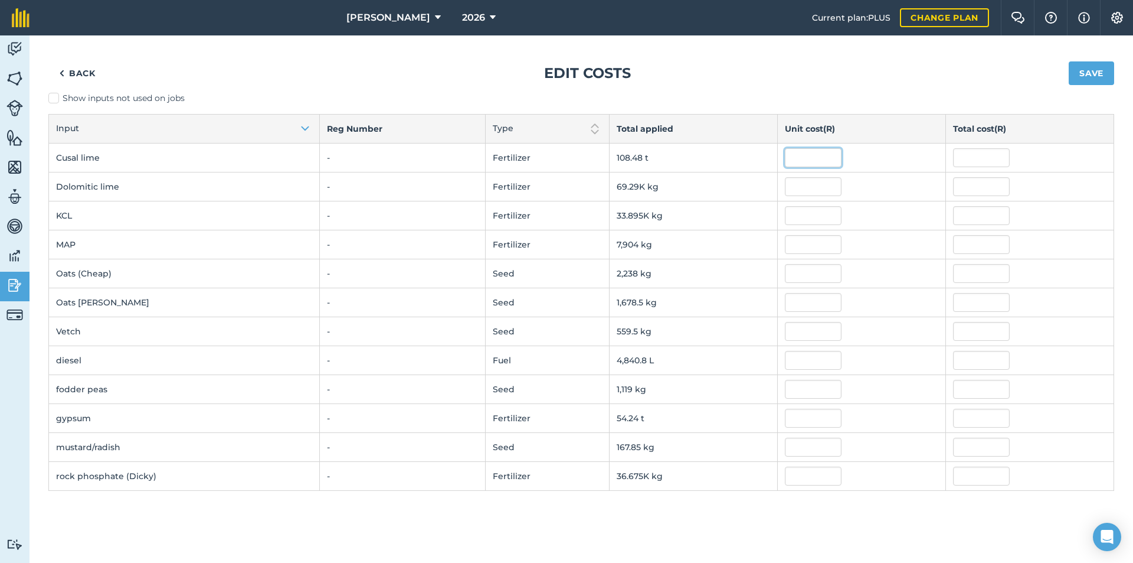
click at [805, 162] on input "text" at bounding box center [813, 157] width 57 height 19
type input "650"
type input "70,512.00649999999"
click at [799, 181] on input "text" at bounding box center [813, 186] width 57 height 19
type input "900"
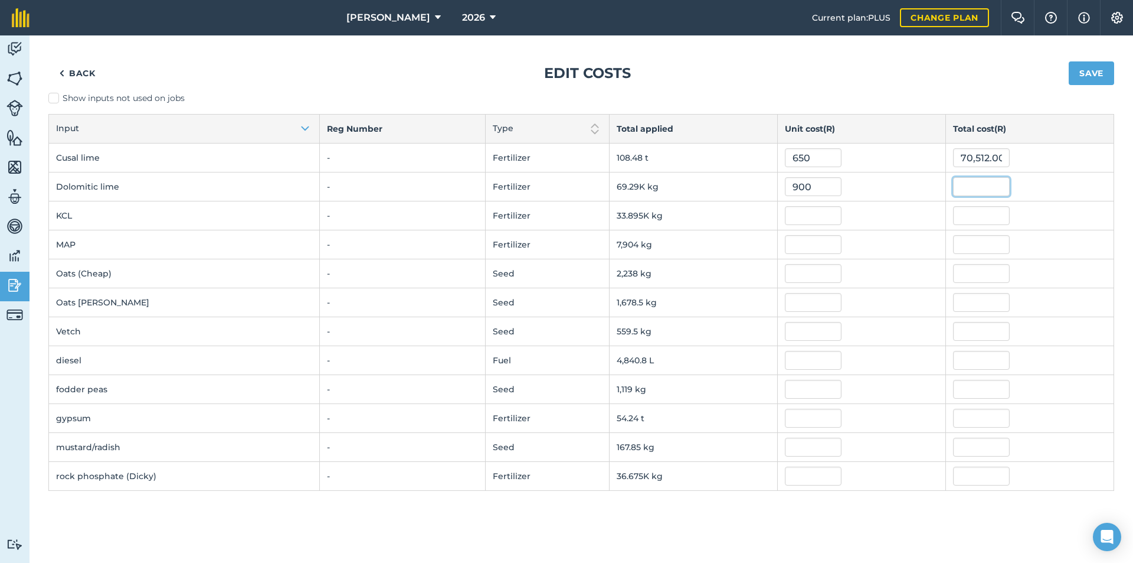
type input "62,361,000"
type input "7.935"
type input "268,955.0793"
click at [807, 235] on input "text" at bounding box center [813, 244] width 57 height 19
click at [807, 266] on input "text" at bounding box center [813, 273] width 57 height 19
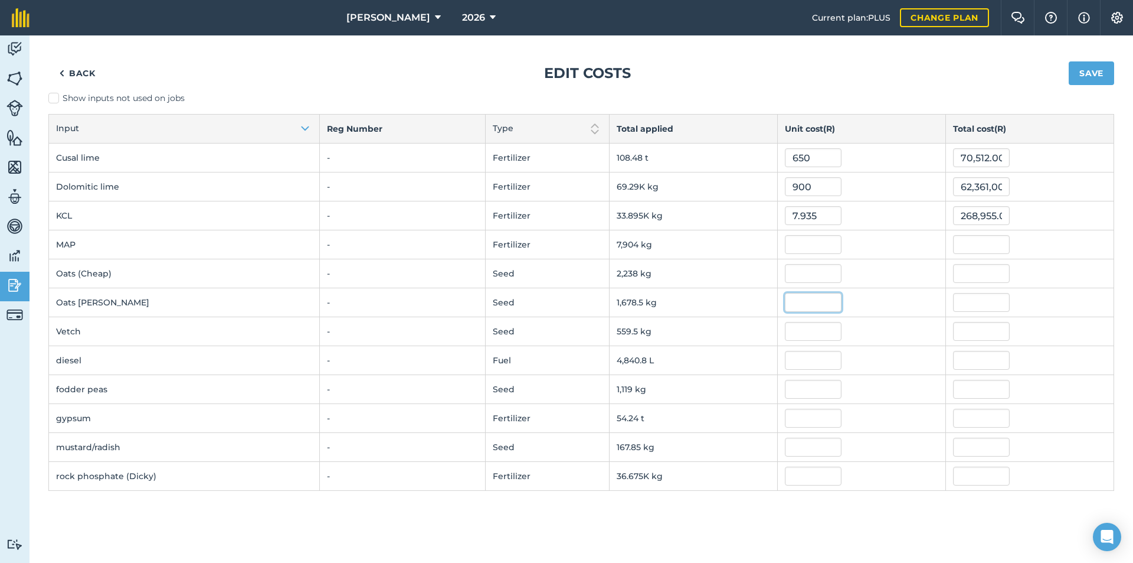
click at [801, 293] on input "text" at bounding box center [813, 302] width 57 height 19
click at [810, 359] on input "text" at bounding box center [813, 360] width 57 height 19
type input "18"
type input "87,133.5792"
click at [812, 325] on input "text" at bounding box center [813, 331] width 57 height 19
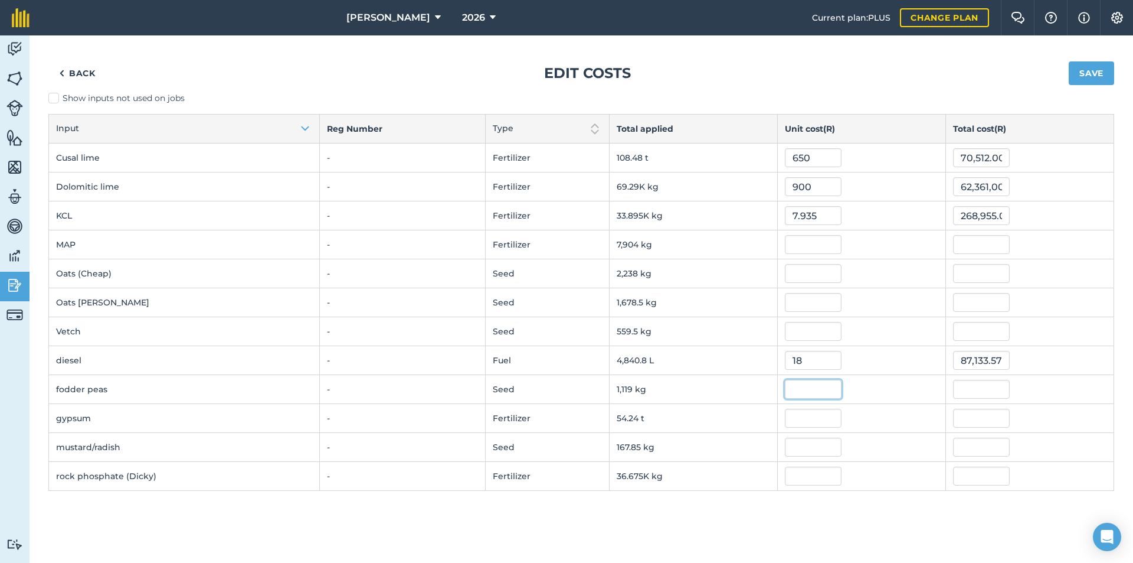
click at [818, 392] on input "text" at bounding box center [813, 389] width 57 height 19
click at [1101, 70] on button "Save" at bounding box center [1091, 73] width 45 height 24
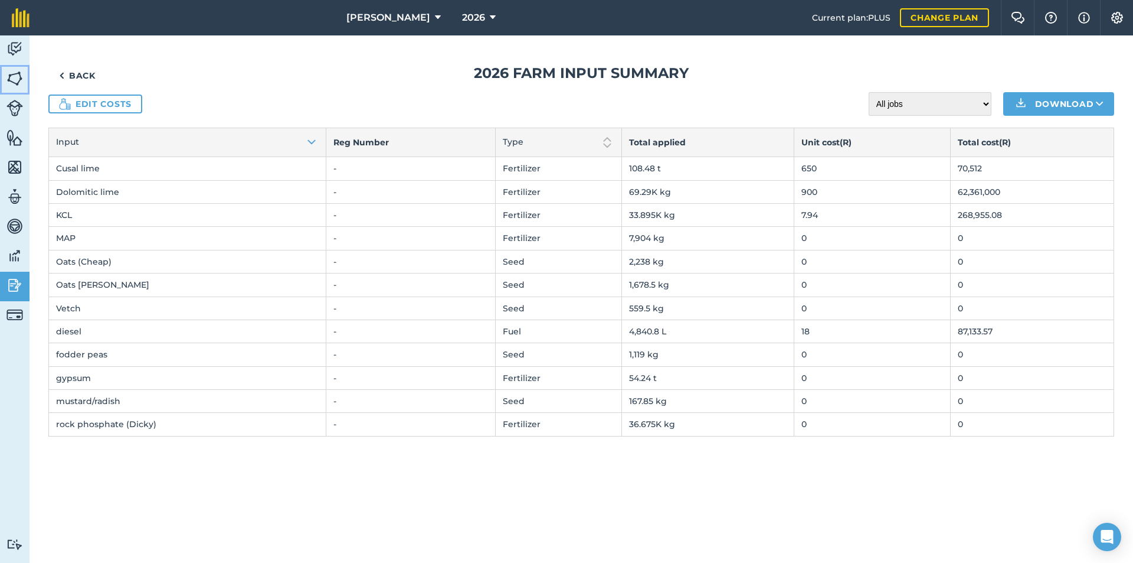
click at [11, 78] on img at bounding box center [14, 79] width 17 height 18
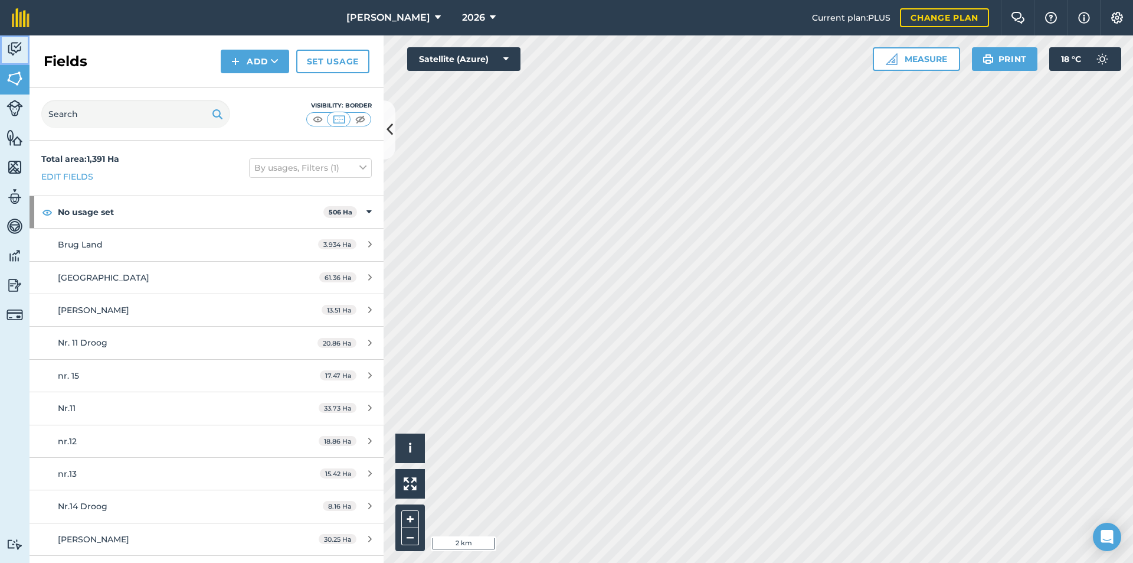
click at [9, 52] on img at bounding box center [14, 49] width 17 height 18
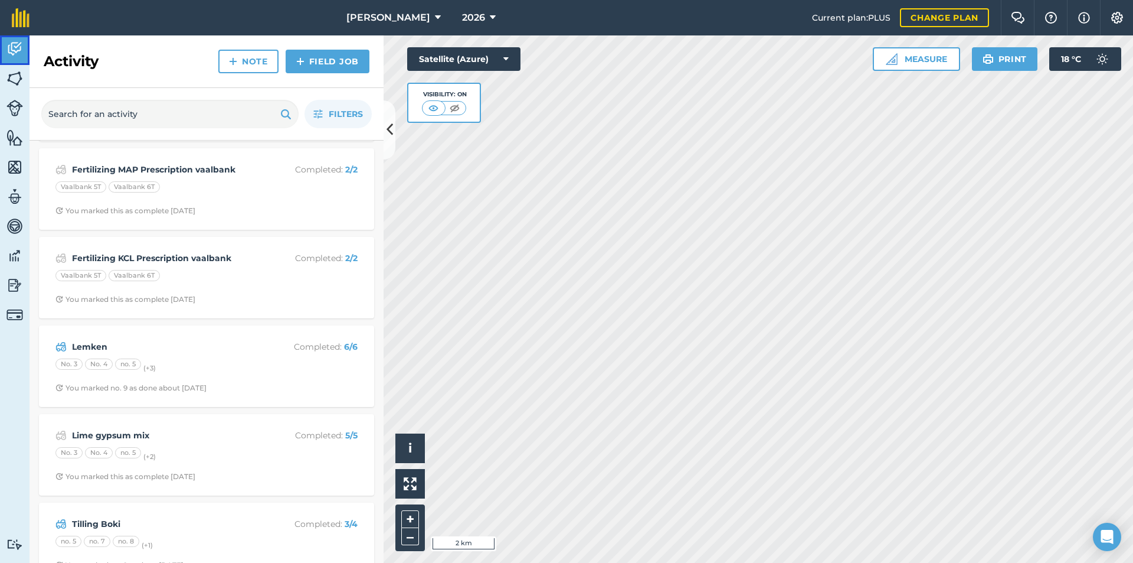
scroll to position [885, 0]
click at [216, 277] on div "Vaalbank 5T Vaalbank 6T" at bounding box center [206, 276] width 302 height 15
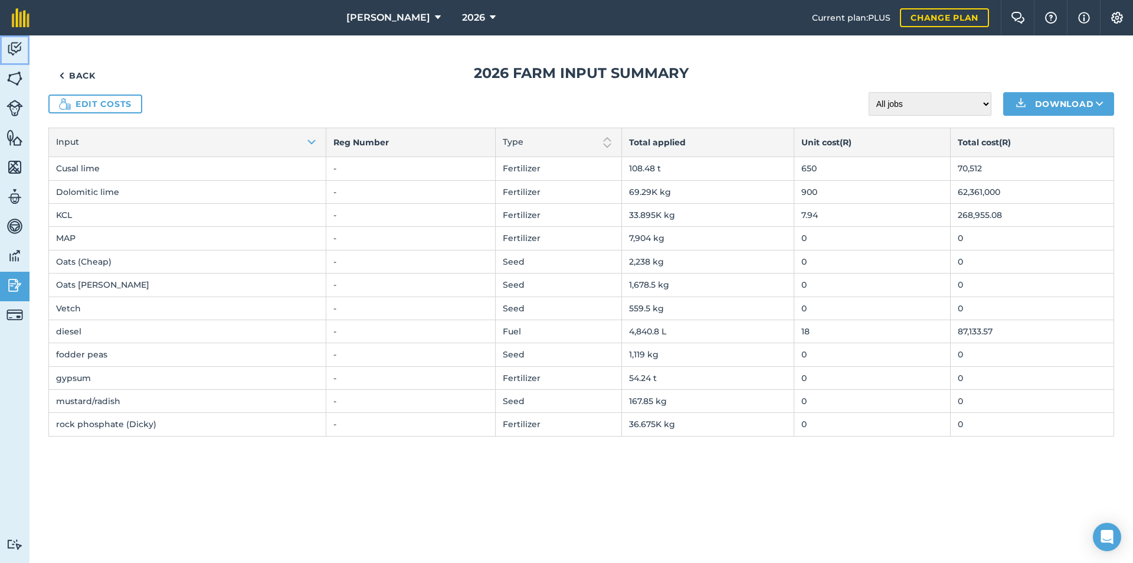
click at [12, 54] on img at bounding box center [14, 49] width 17 height 18
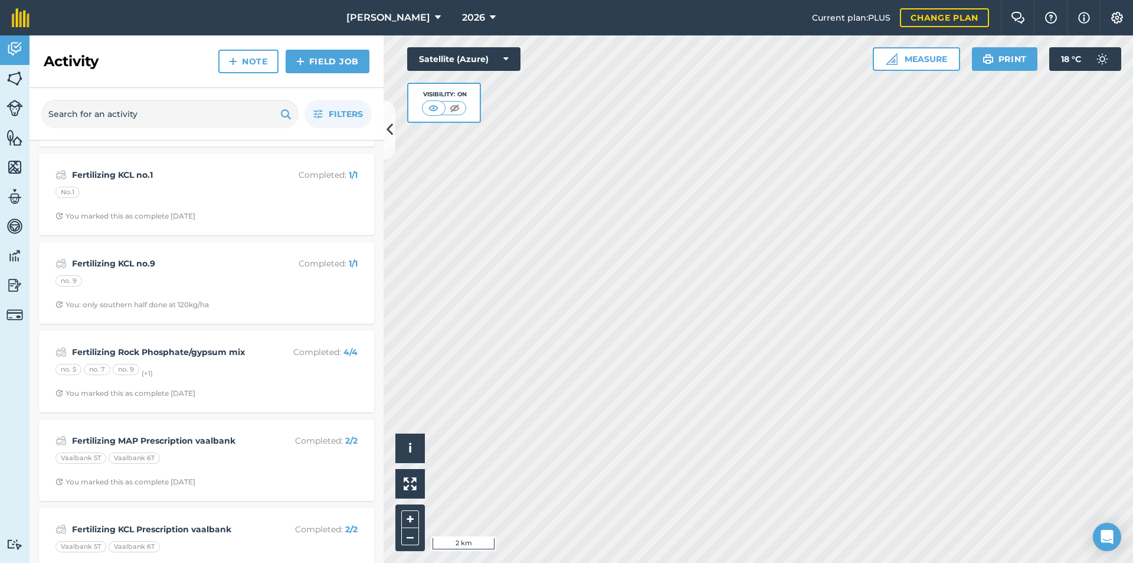
scroll to position [649, 0]
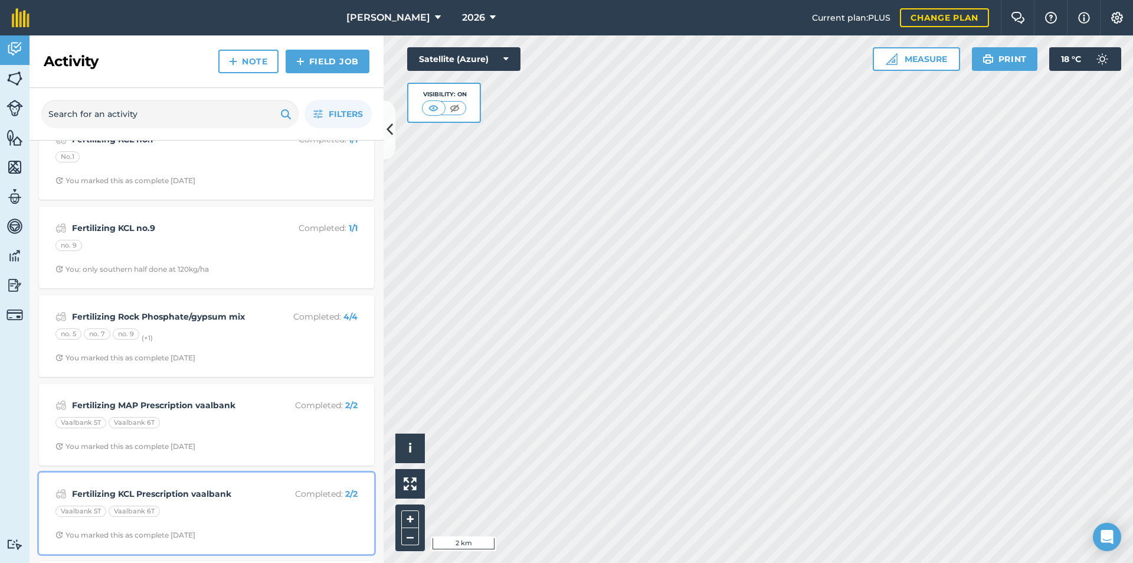
click at [106, 492] on strong "Fertilizing KCL Prescription vaalbank" at bounding box center [165, 493] width 187 height 13
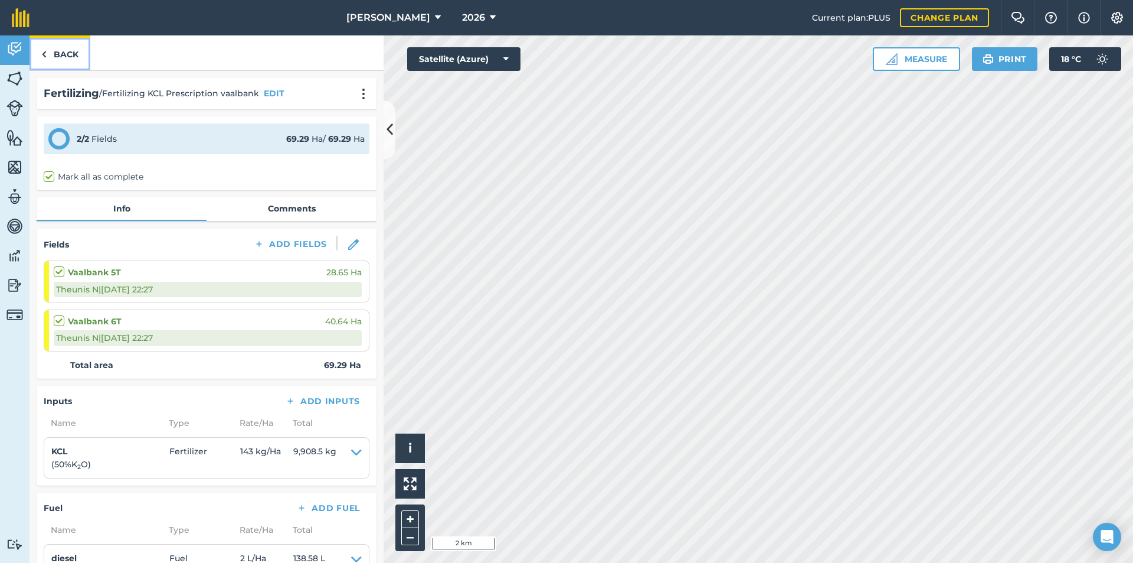
click at [55, 52] on link "Back" at bounding box center [60, 52] width 61 height 35
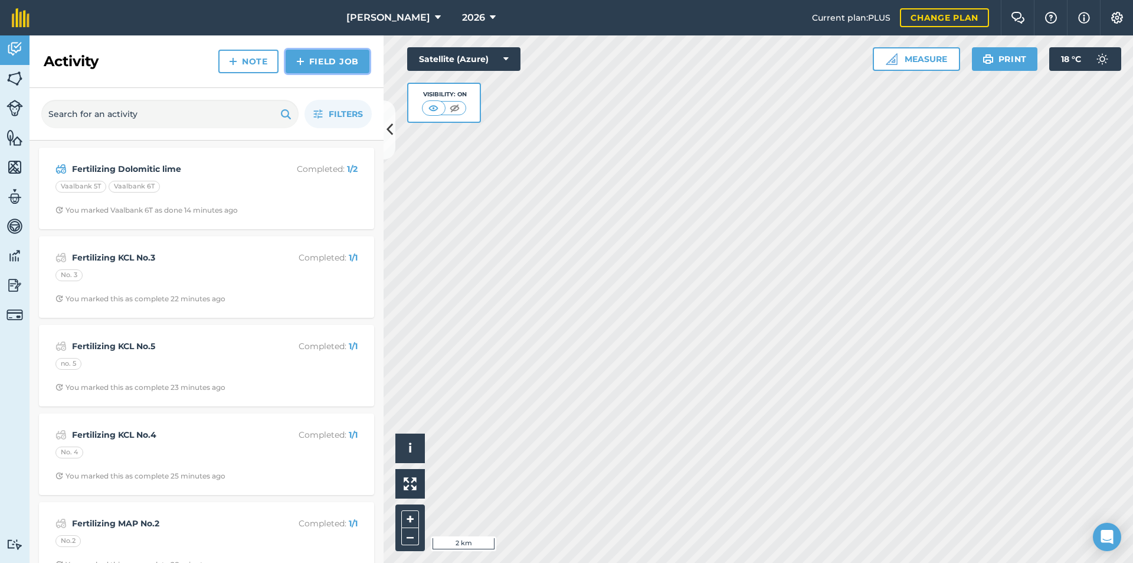
click at [310, 64] on link "Field Job" at bounding box center [328, 62] width 84 height 24
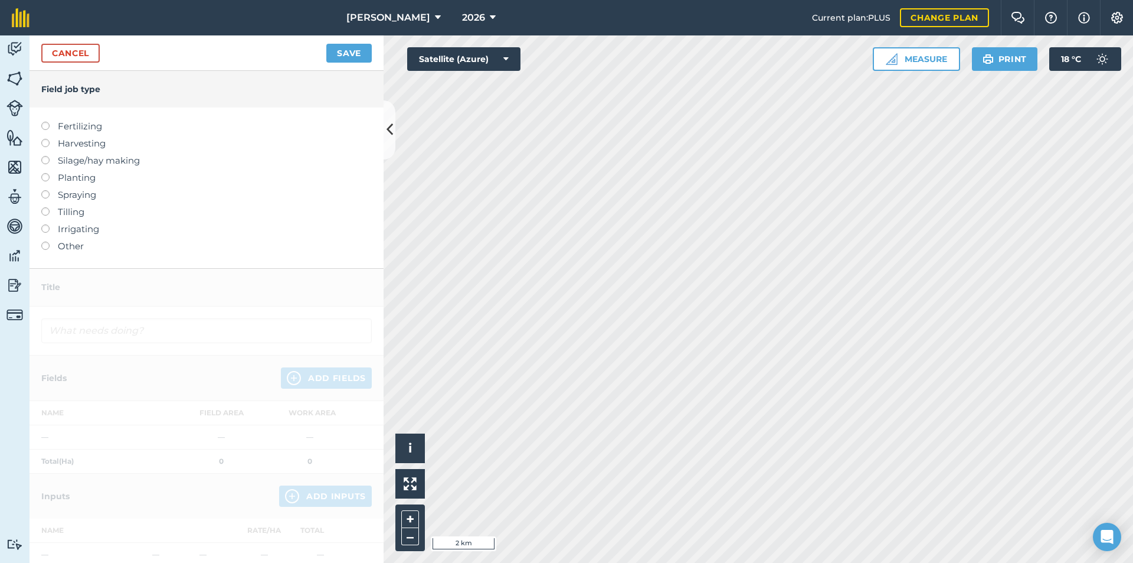
click at [86, 126] on label "Fertilizing" at bounding box center [206, 126] width 331 height 14
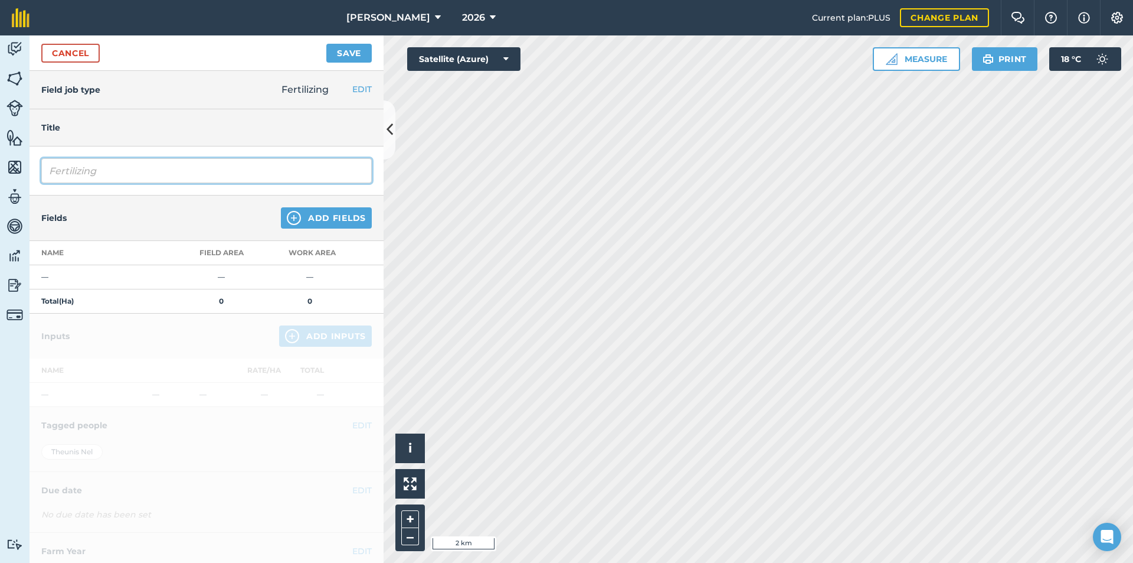
click at [191, 164] on input "Fertilizing" at bounding box center [206, 170] width 331 height 25
type input "Fertilizing KCL Vaalbank droog"
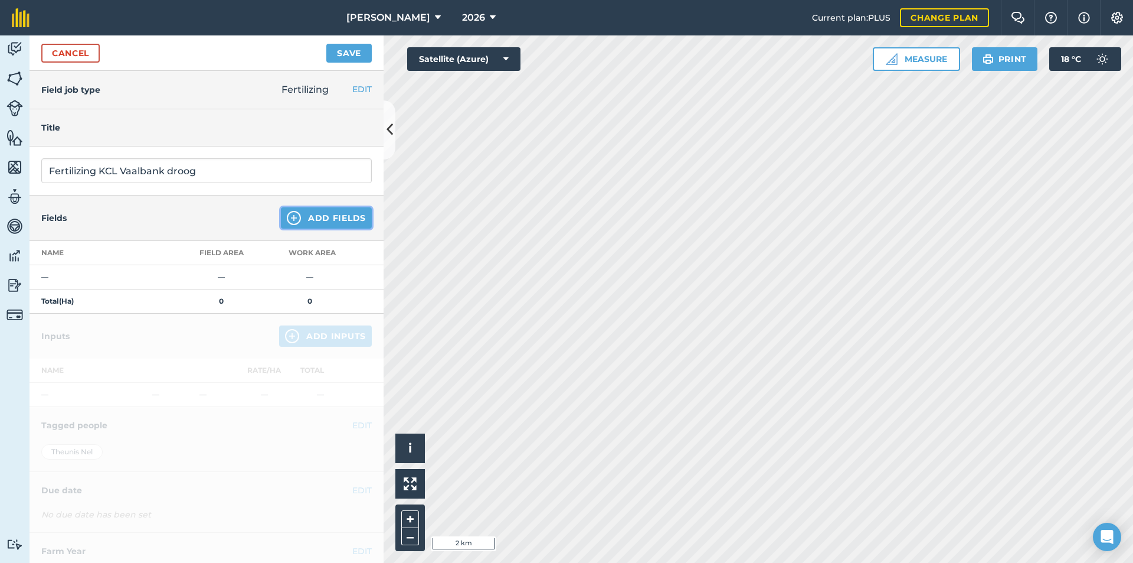
click at [304, 221] on button "Add Fields" at bounding box center [326, 217] width 91 height 21
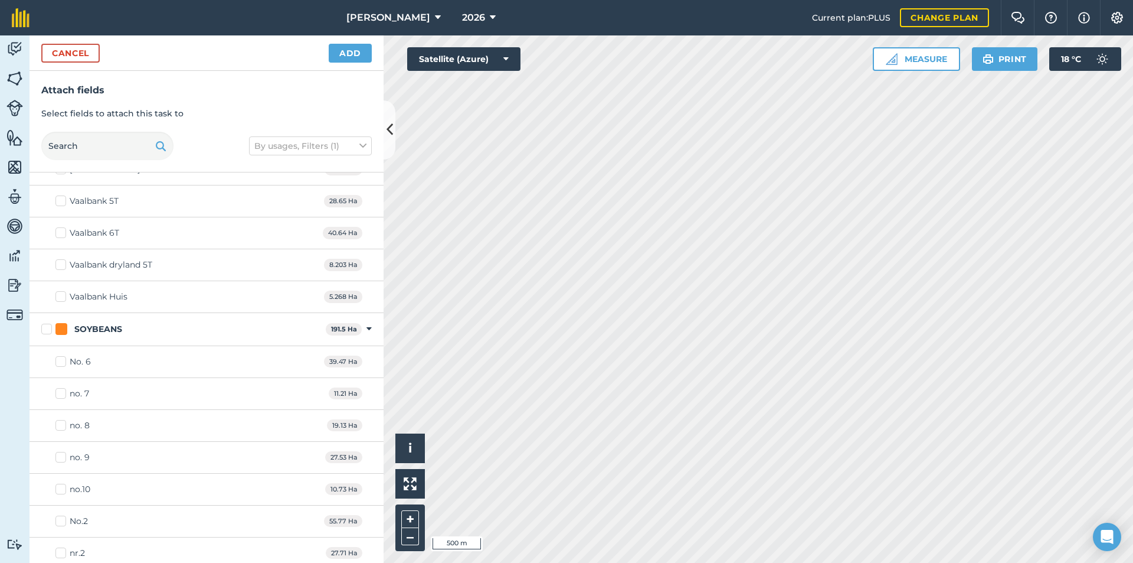
scroll to position [1398, 0]
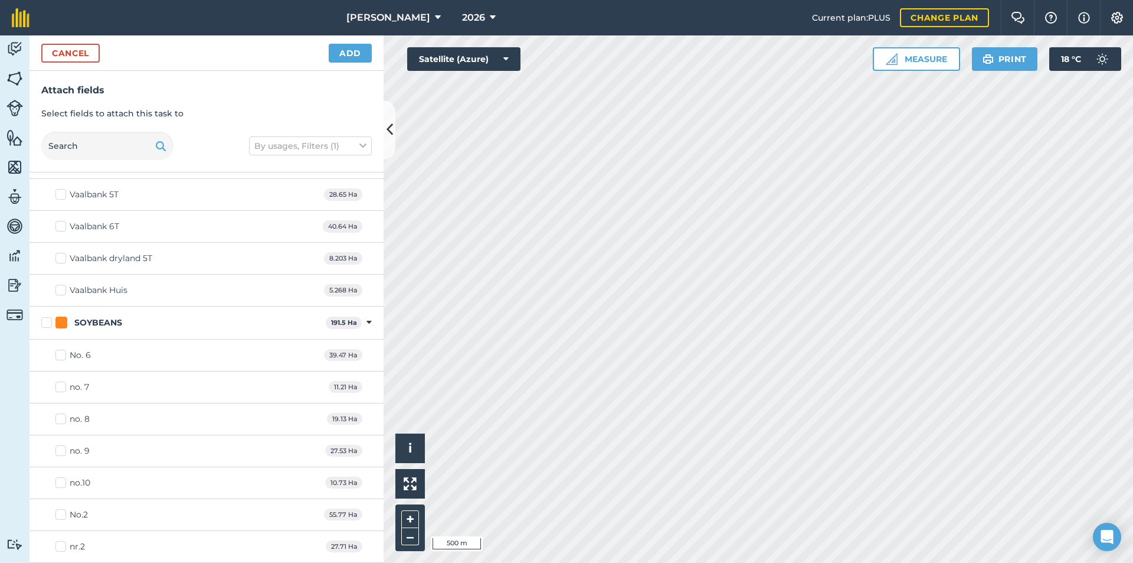
click at [106, 259] on div "Vaalbank dryland 5T" at bounding box center [111, 258] width 83 height 12
click at [63, 259] on input "Vaalbank dryland 5T" at bounding box center [59, 256] width 8 height 8
checkbox input "true"
click at [346, 54] on button "Add" at bounding box center [350, 53] width 43 height 19
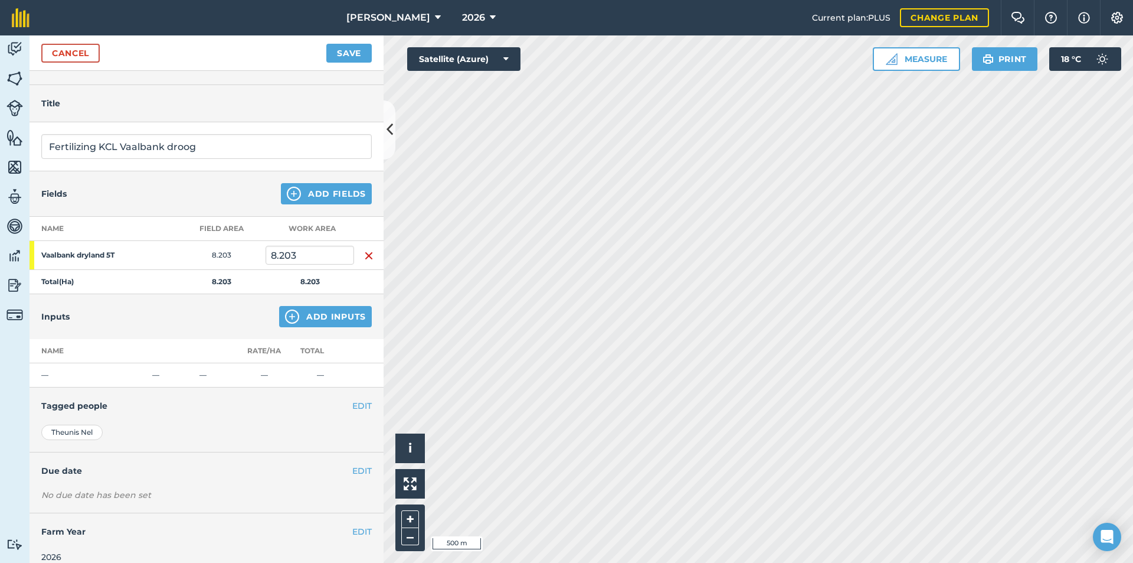
scroll to position [37, 0]
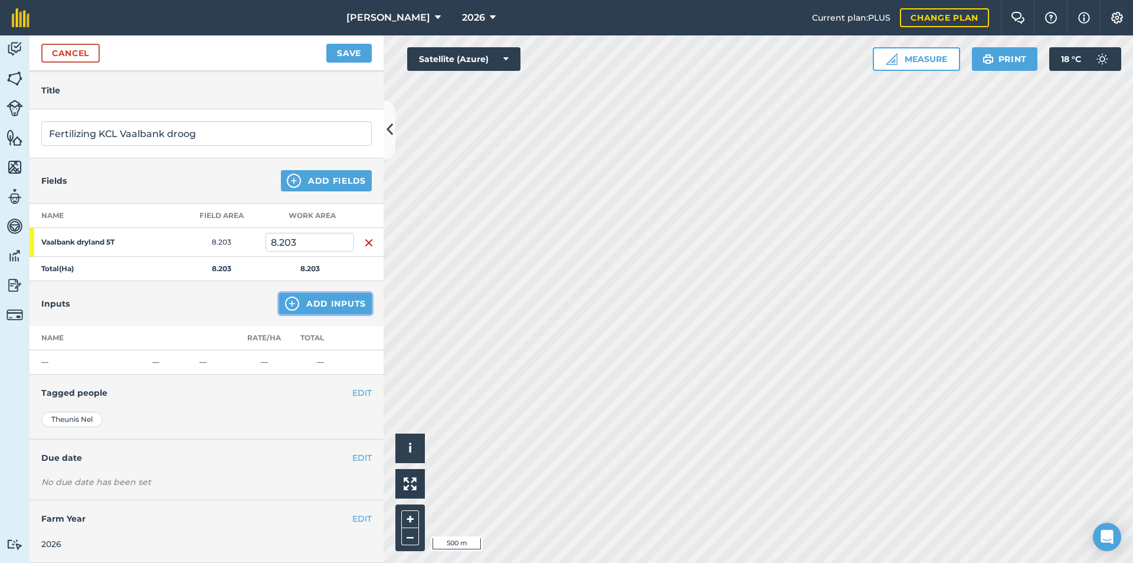
click at [308, 298] on button "Add Inputs" at bounding box center [325, 303] width 93 height 21
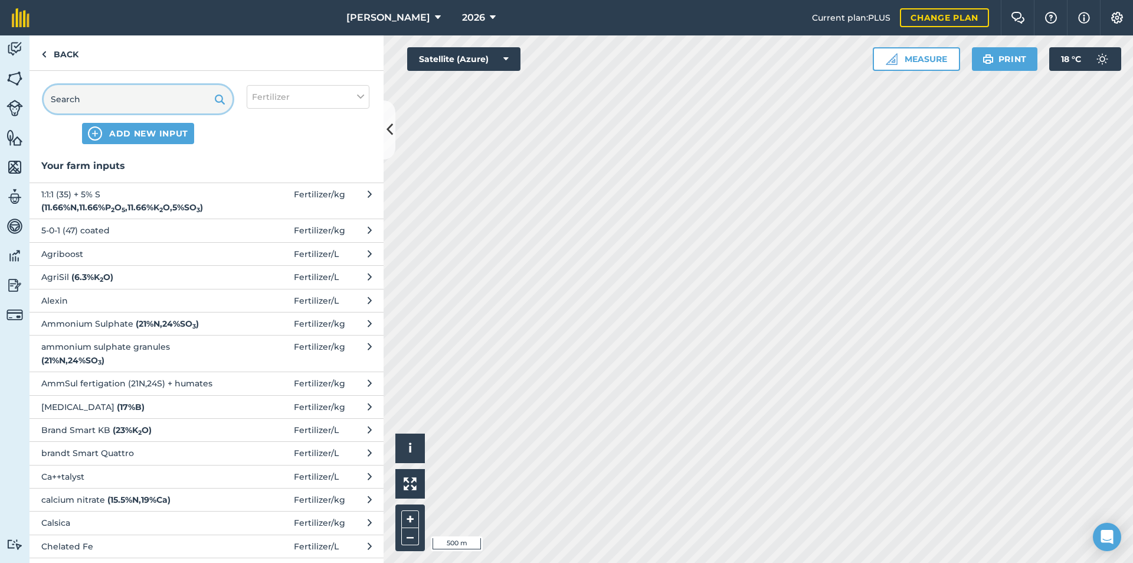
click at [165, 109] on input "text" at bounding box center [138, 99] width 189 height 28
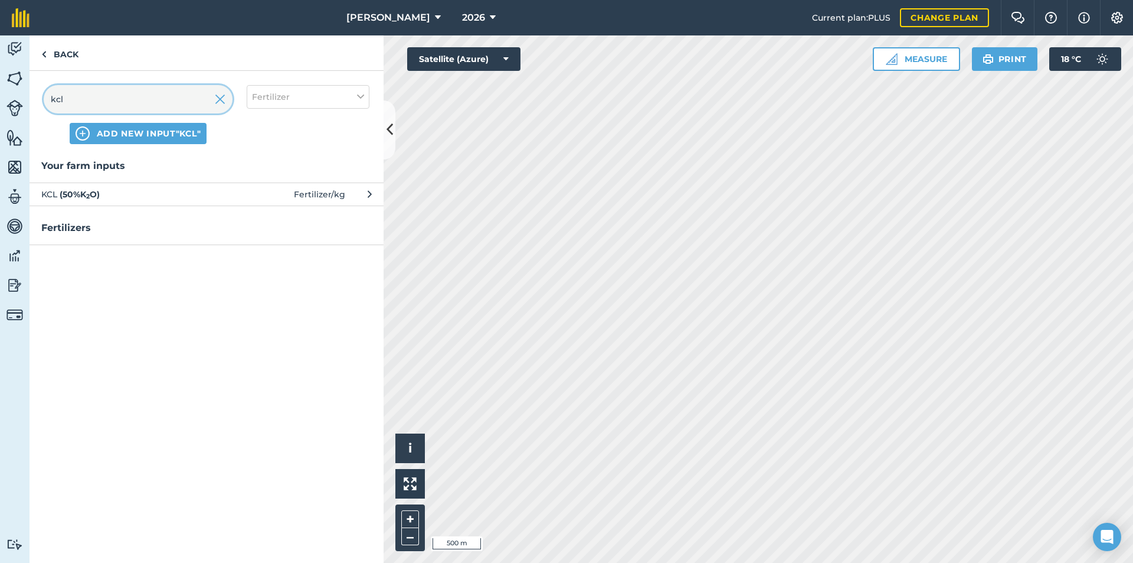
type input "kcl"
click at [170, 194] on span "KCL ( 50 % K 2 O )" at bounding box center [137, 194] width 193 height 13
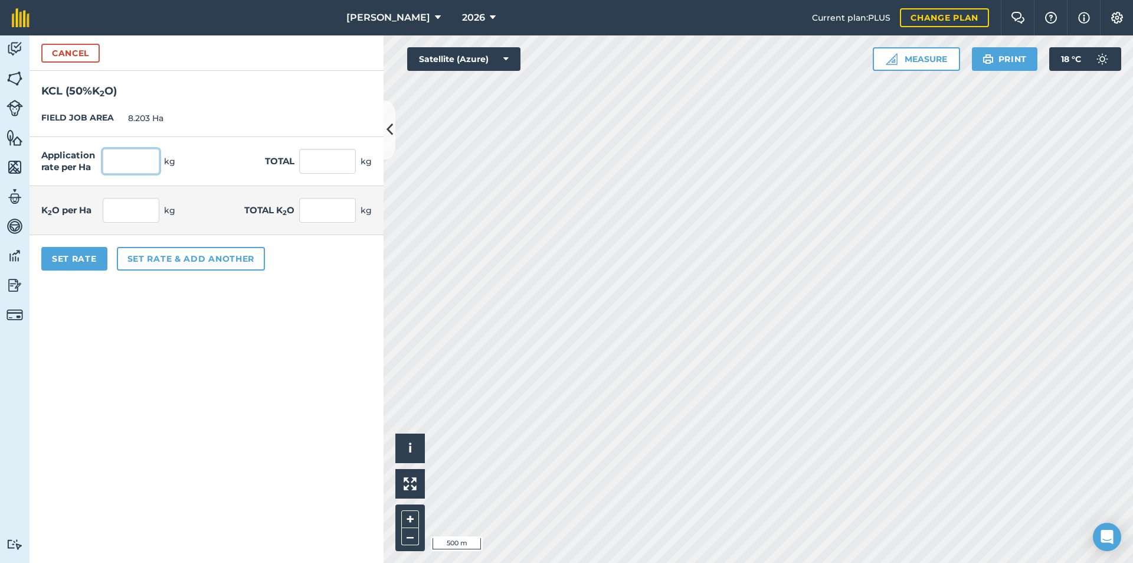
click at [135, 151] on input "text" at bounding box center [131, 161] width 57 height 25
click at [326, 157] on input "text" at bounding box center [327, 161] width 57 height 25
type input "940"
type input "114.592"
type input "57.296"
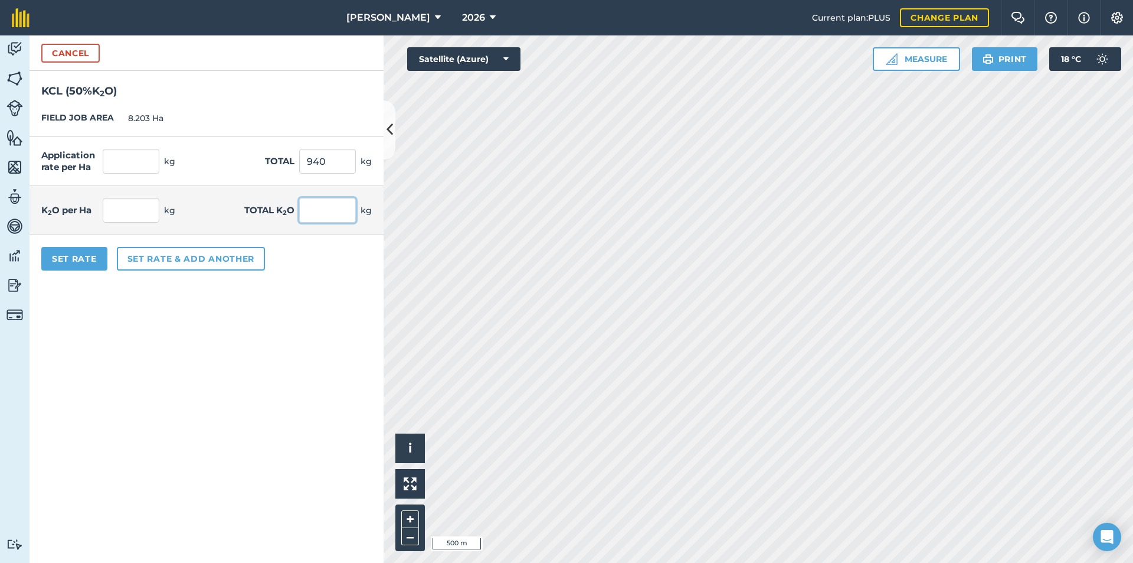
type input "470"
click at [305, 212] on input "470" at bounding box center [327, 210] width 57 height 25
click at [153, 264] on button "Set rate & add another" at bounding box center [191, 259] width 148 height 24
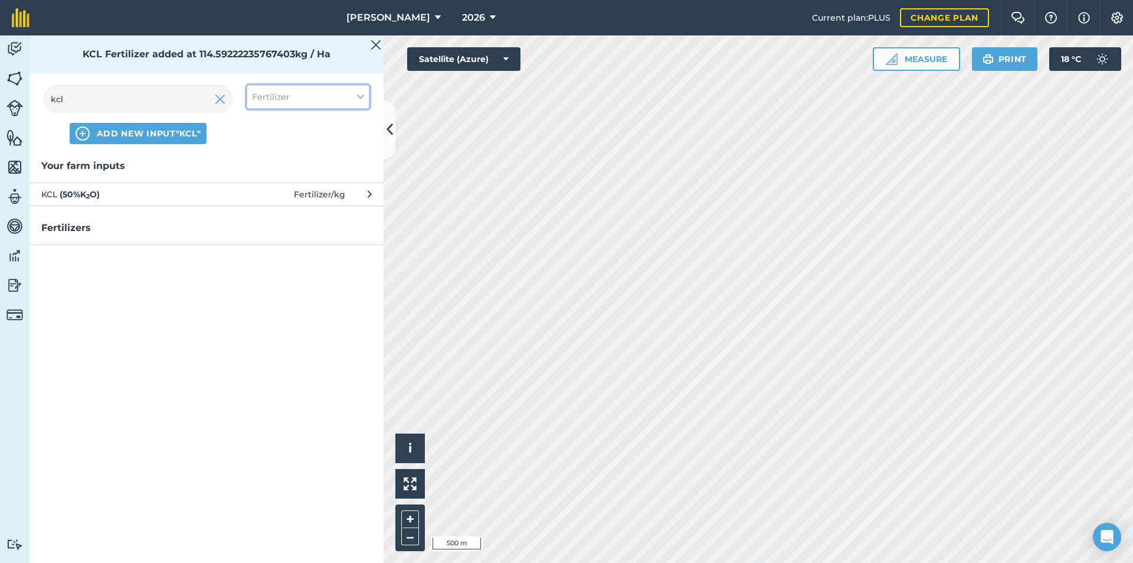
click at [274, 104] on button "Fertilizer" at bounding box center [308, 97] width 123 height 24
click at [268, 185] on label "Fuel" at bounding box center [308, 187] width 112 height 12
click at [260, 185] on input "Fuel" at bounding box center [256, 185] width 8 height 8
checkbox input "true"
click at [264, 145] on label "Fertilizer" at bounding box center [308, 142] width 112 height 12
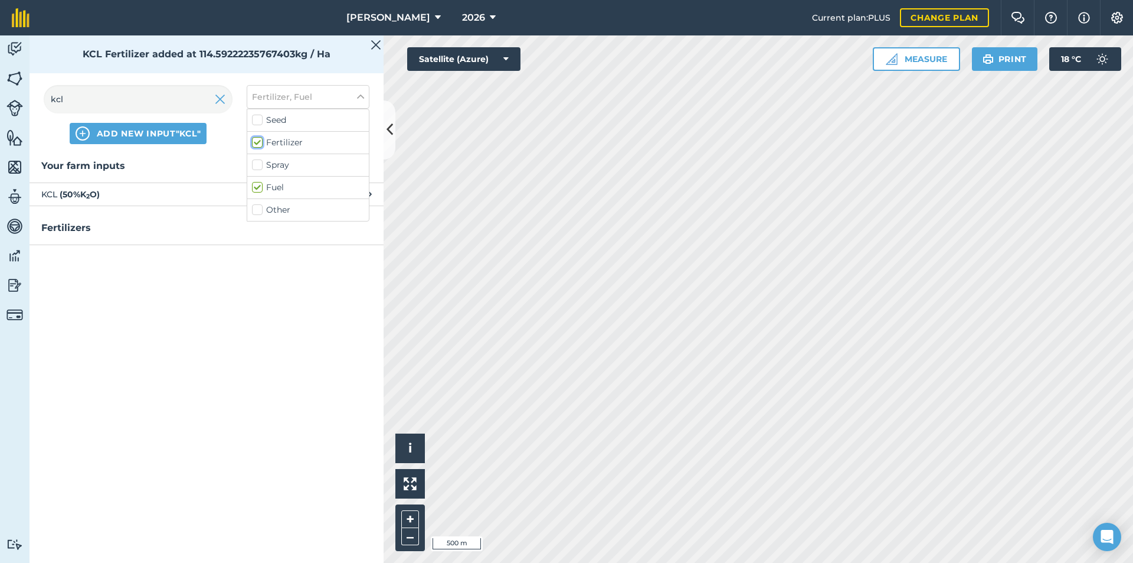
click at [260, 144] on input "Fertilizer" at bounding box center [256, 140] width 8 height 8
checkbox input "false"
click at [155, 89] on input "kcl" at bounding box center [138, 99] width 189 height 28
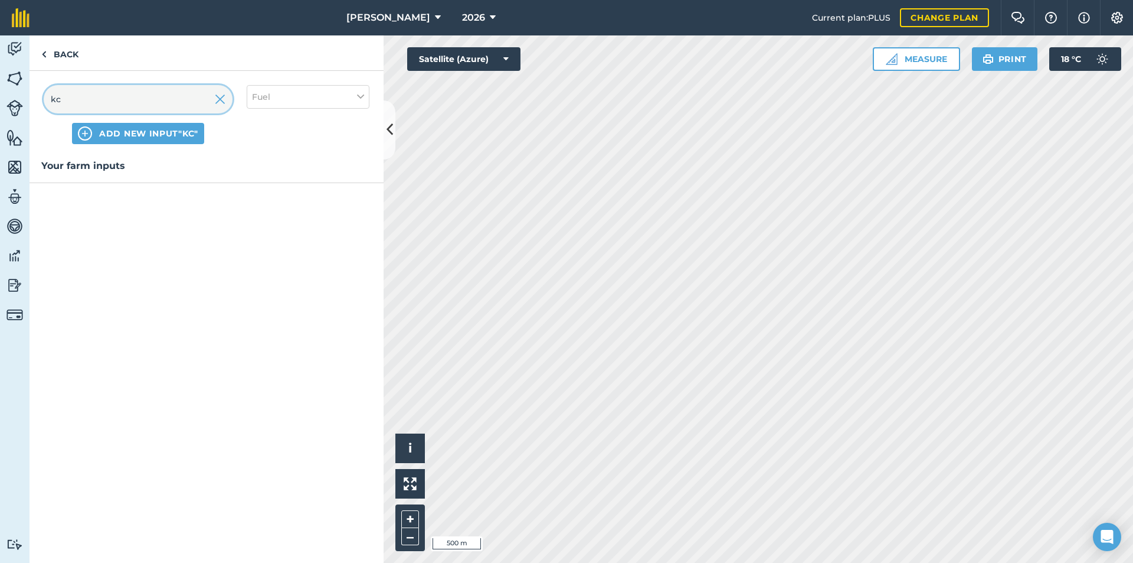
type input "k"
type input "d"
click at [154, 193] on span "diesel" at bounding box center [137, 194] width 193 height 13
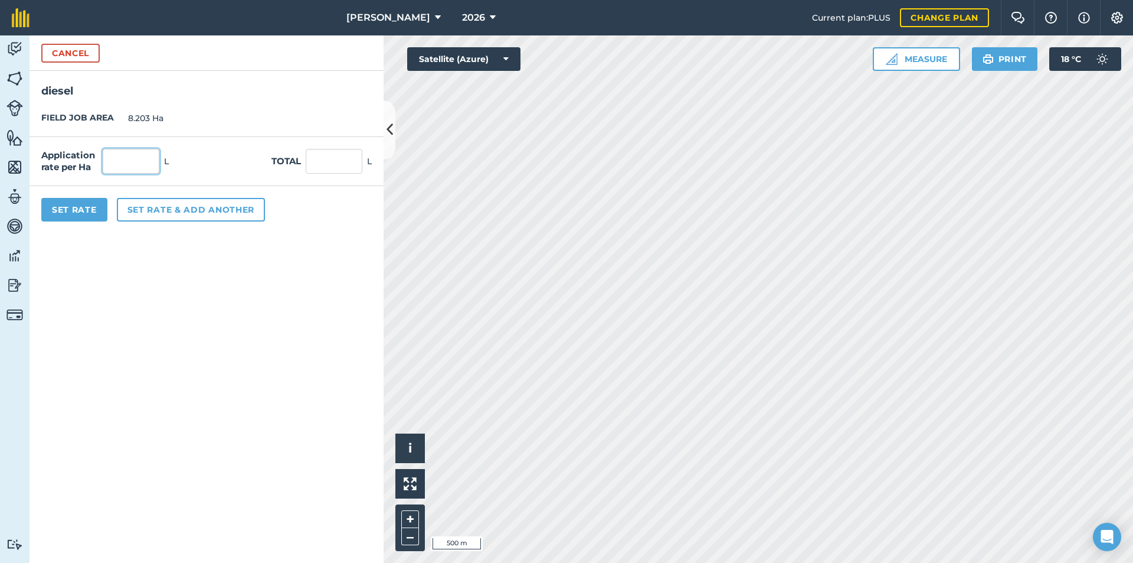
click at [134, 169] on input "text" at bounding box center [131, 161] width 57 height 25
type input "2"
type input "16.406"
click at [77, 215] on button "Set Rate" at bounding box center [74, 210] width 66 height 24
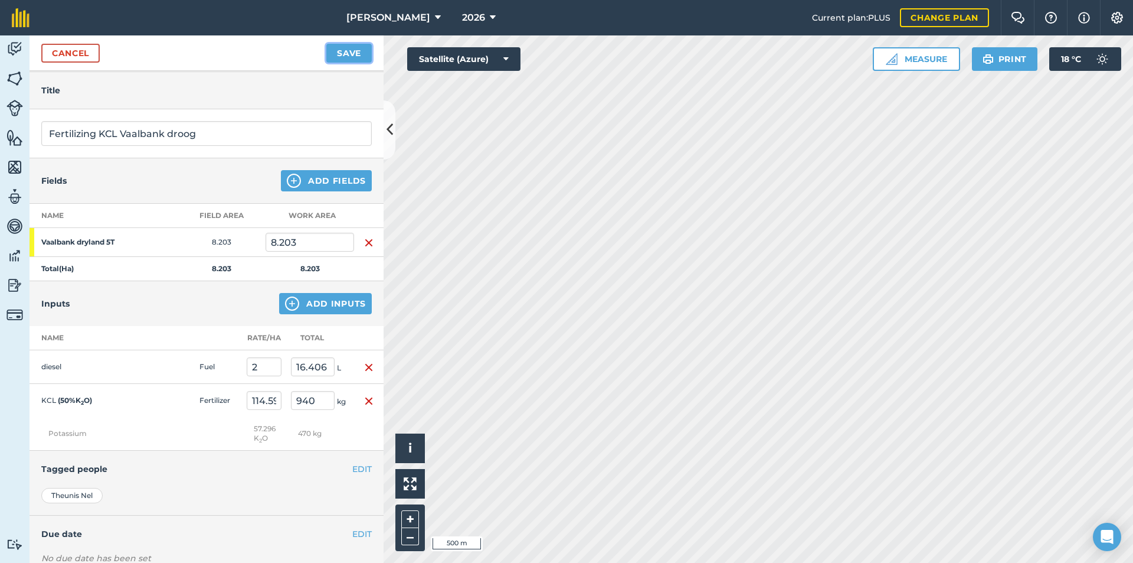
click at [343, 61] on button "Save" at bounding box center [348, 53] width 45 height 19
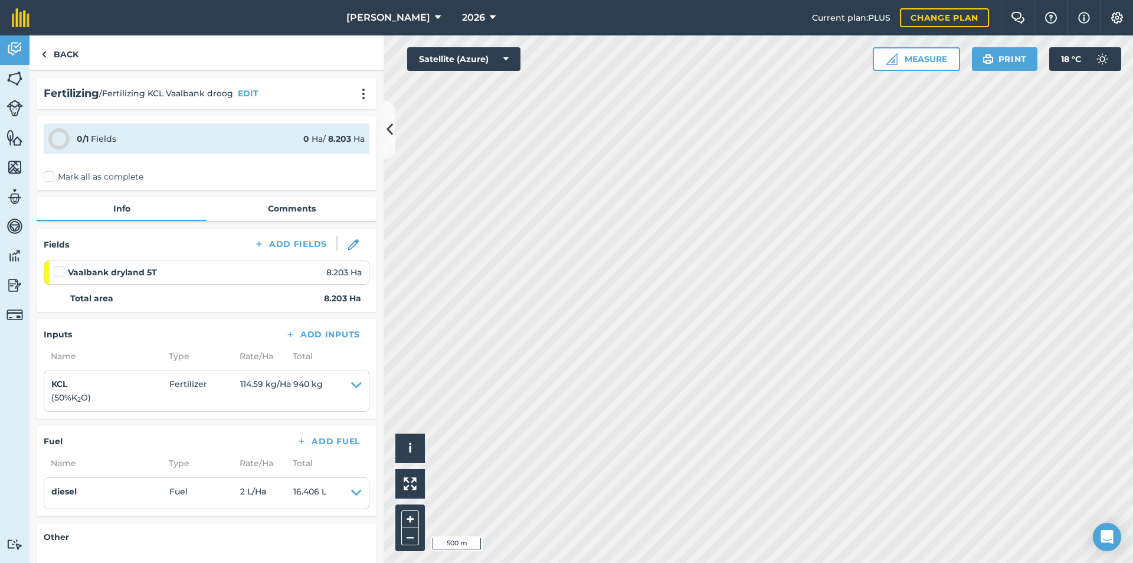
click at [45, 177] on label "Mark all as complete" at bounding box center [94, 177] width 100 height 12
click at [45, 177] on input "Mark all as complete" at bounding box center [48, 175] width 8 height 8
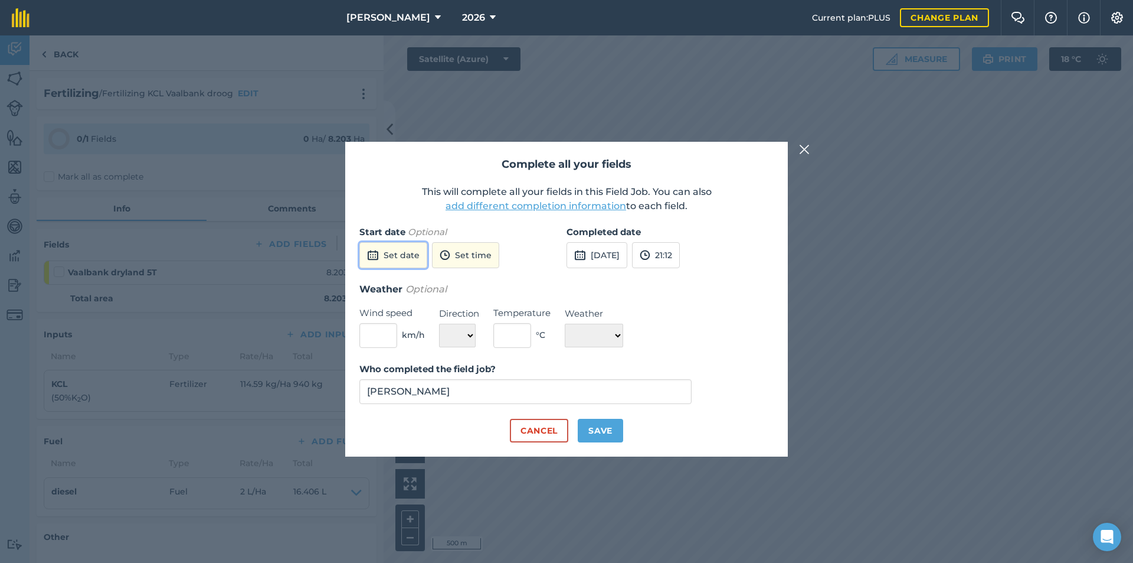
click at [401, 251] on button "Set date" at bounding box center [393, 255] width 68 height 26
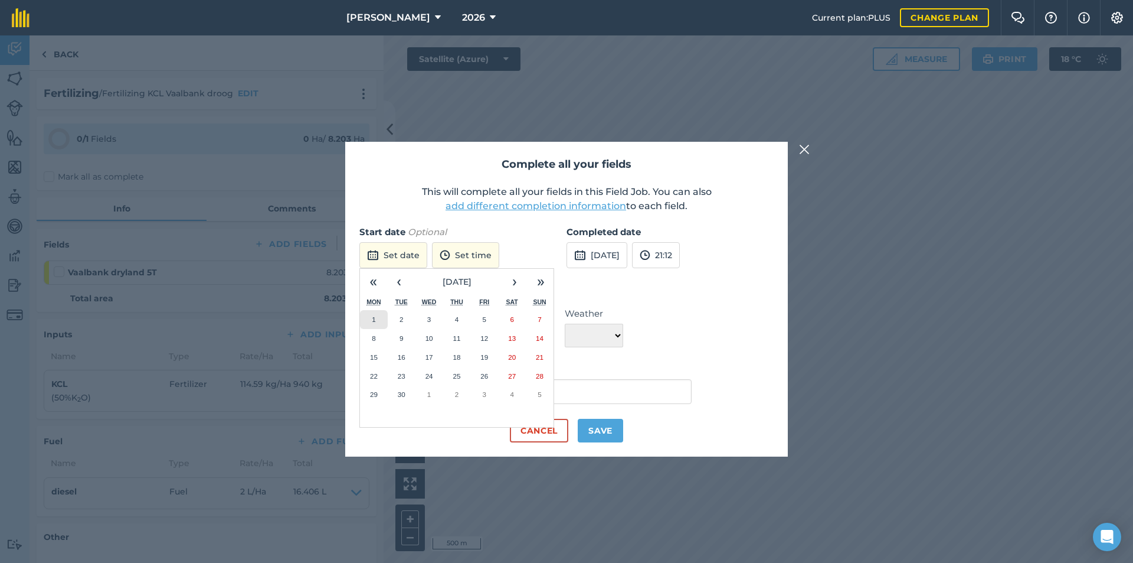
click at [381, 323] on button "1" at bounding box center [374, 319] width 28 height 19
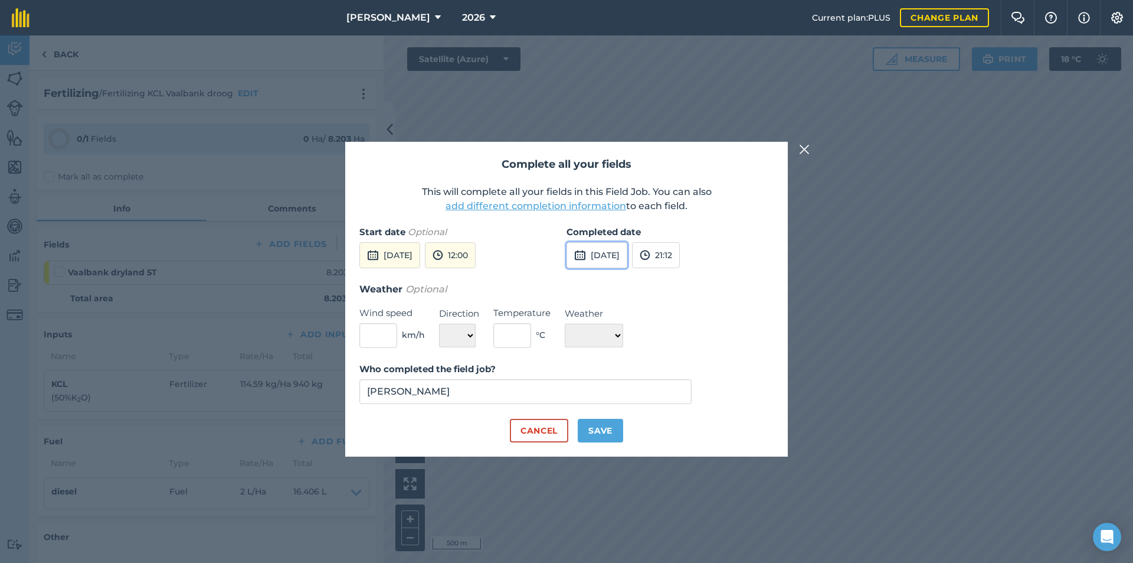
click at [587, 256] on button "[DATE]" at bounding box center [597, 255] width 61 height 26
click at [584, 318] on button "1" at bounding box center [581, 319] width 28 height 19
click at [607, 423] on button "Save" at bounding box center [600, 431] width 45 height 24
checkbox input "true"
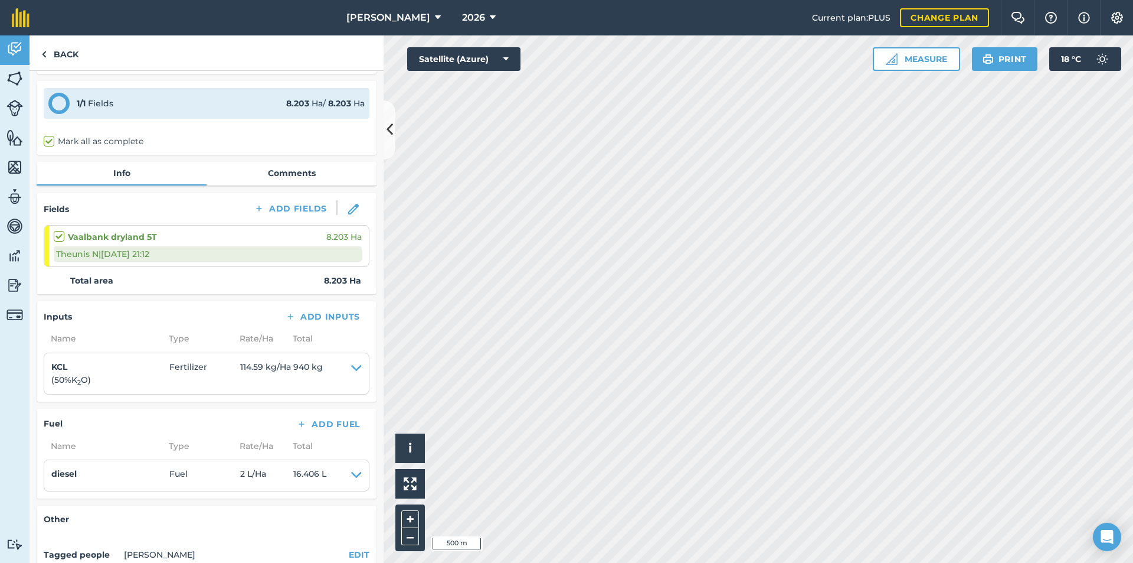
scroll to position [118, 0]
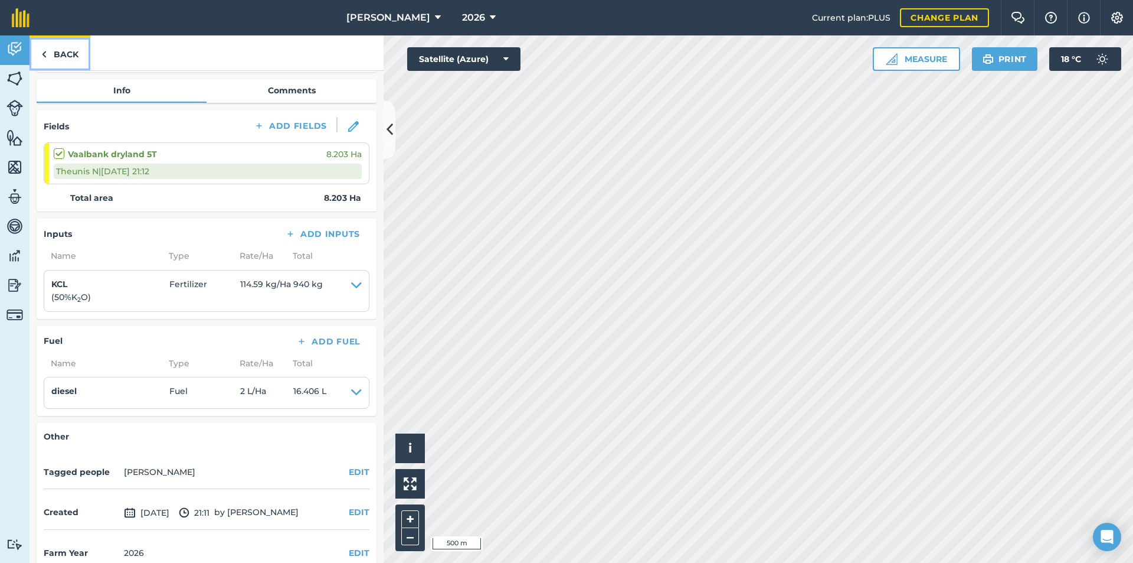
click at [54, 49] on link "Back" at bounding box center [60, 52] width 61 height 35
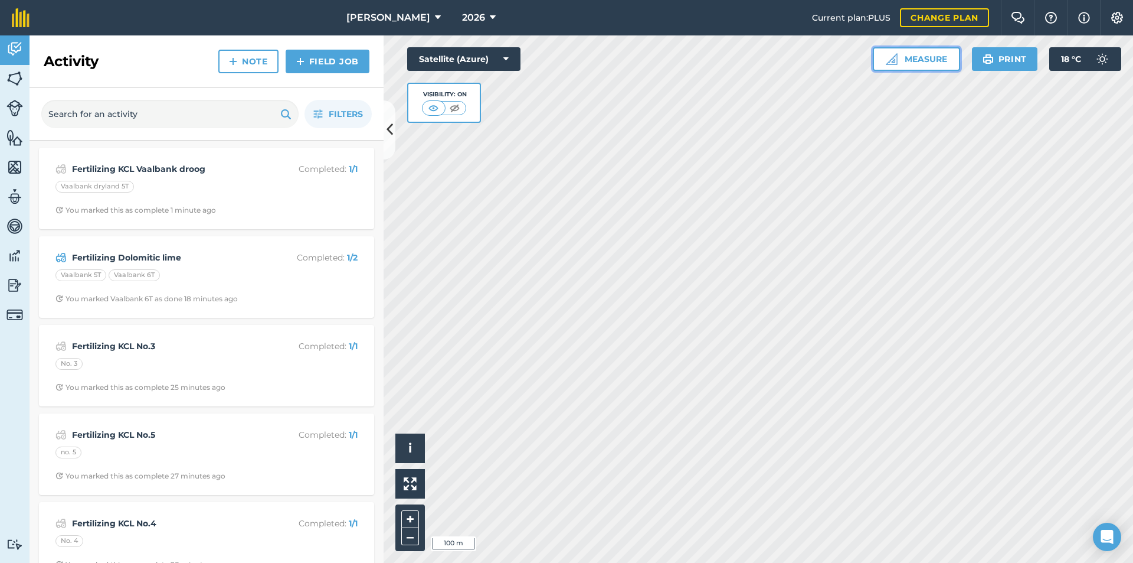
click at [944, 64] on button "Measure" at bounding box center [916, 59] width 87 height 24
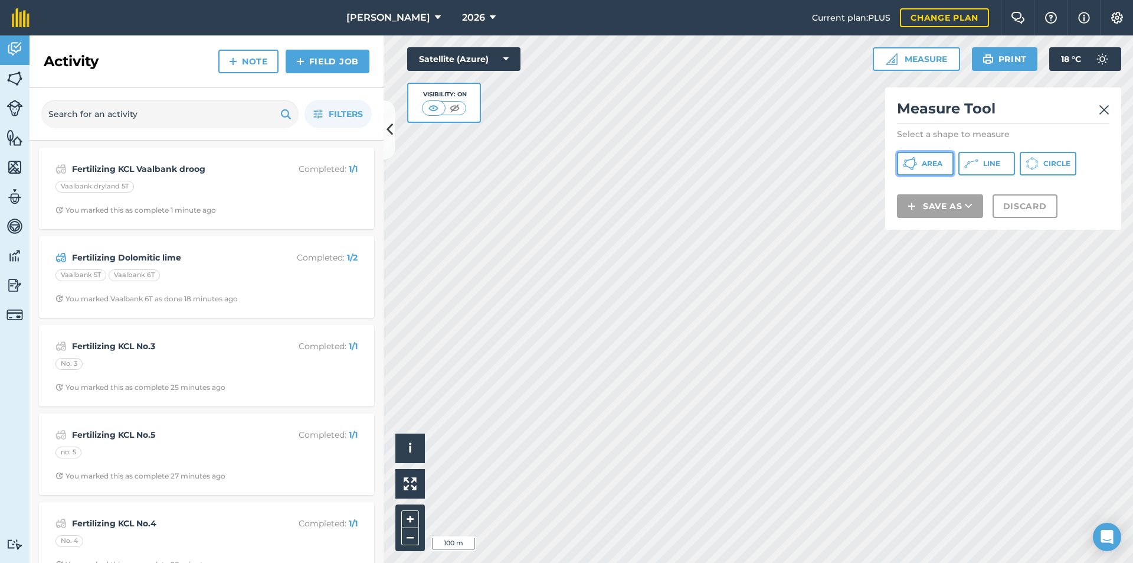
click at [936, 172] on button "Area" at bounding box center [925, 164] width 57 height 24
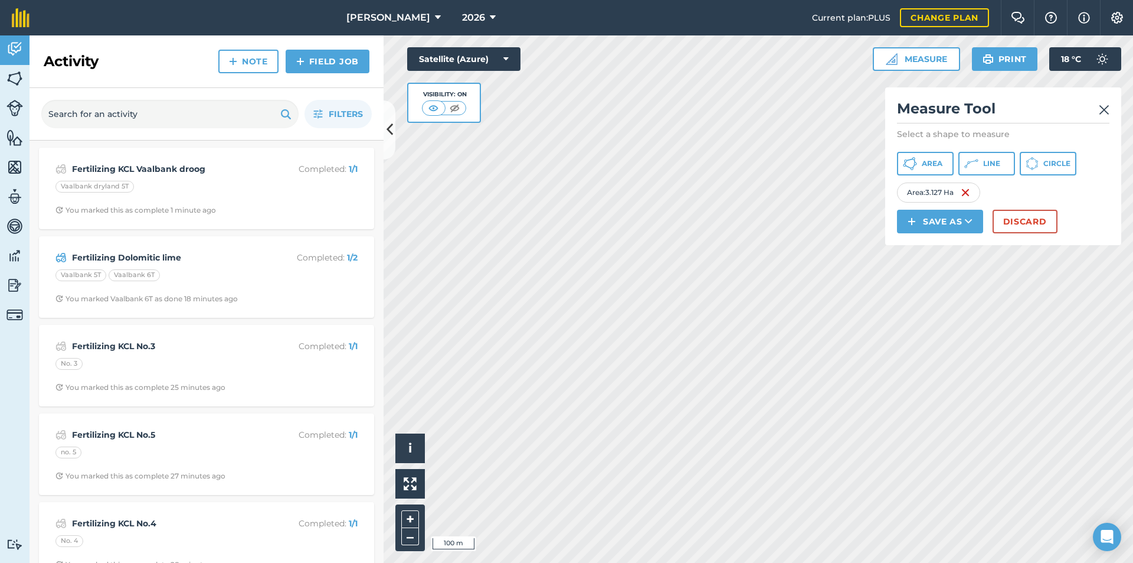
click at [1109, 109] on img at bounding box center [1104, 110] width 11 height 14
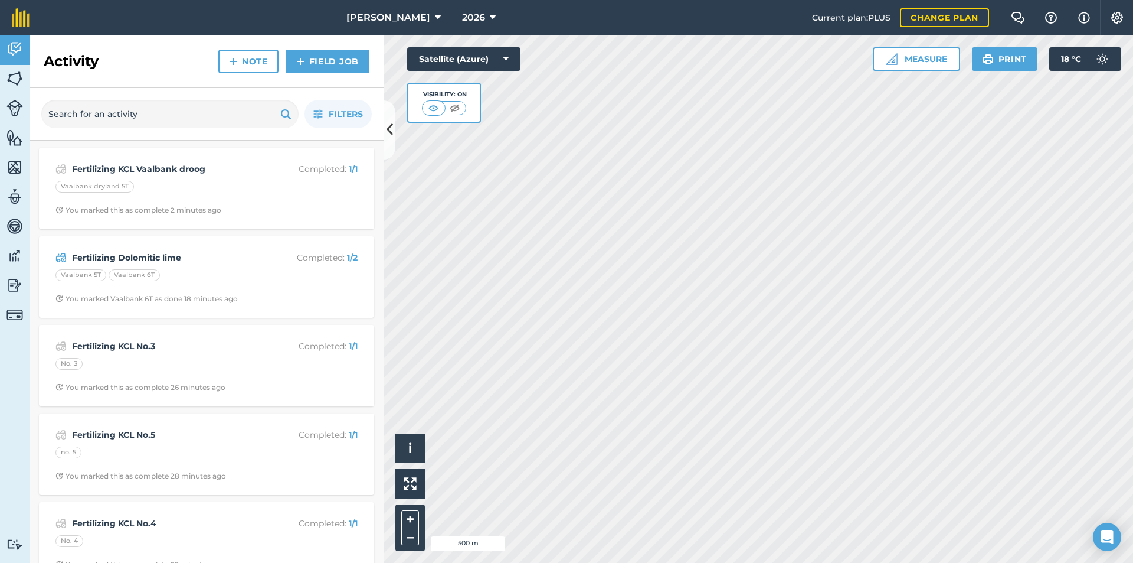
click at [589, 562] on html "Blywel Boerdery 2026 Current plan : PLUS Change plan Farm Chat Help Info Settin…" at bounding box center [566, 281] width 1133 height 563
click at [553, 562] on html "Blywel Boerdery 2026 Current plan : PLUS Change plan Farm Chat Help Info Settin…" at bounding box center [566, 281] width 1133 height 563
click at [324, 54] on link "Field Job" at bounding box center [328, 62] width 84 height 24
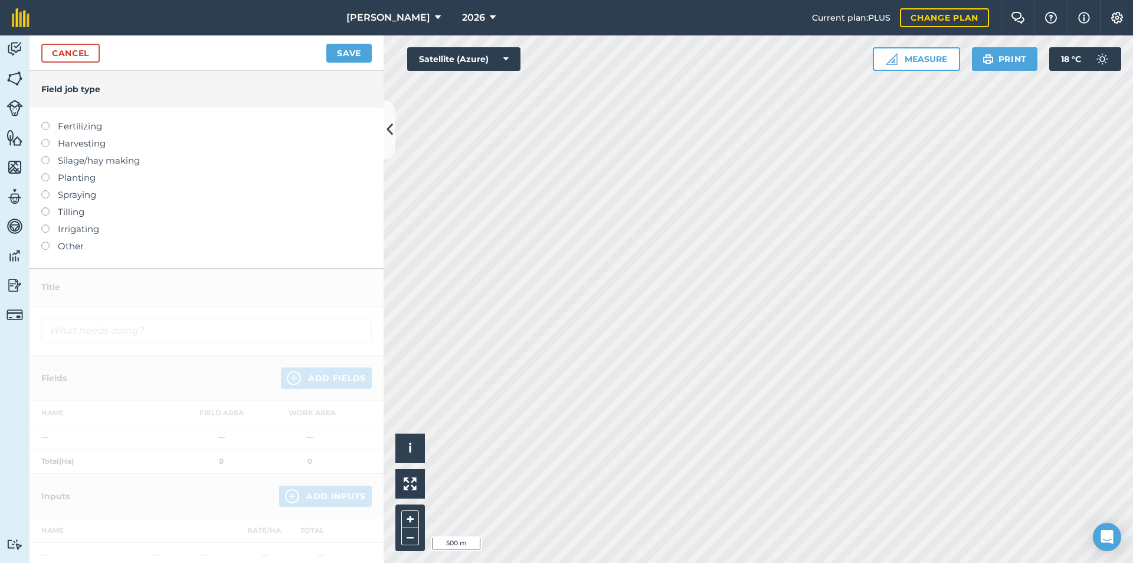
click at [93, 130] on label "Fertilizing" at bounding box center [206, 126] width 331 height 14
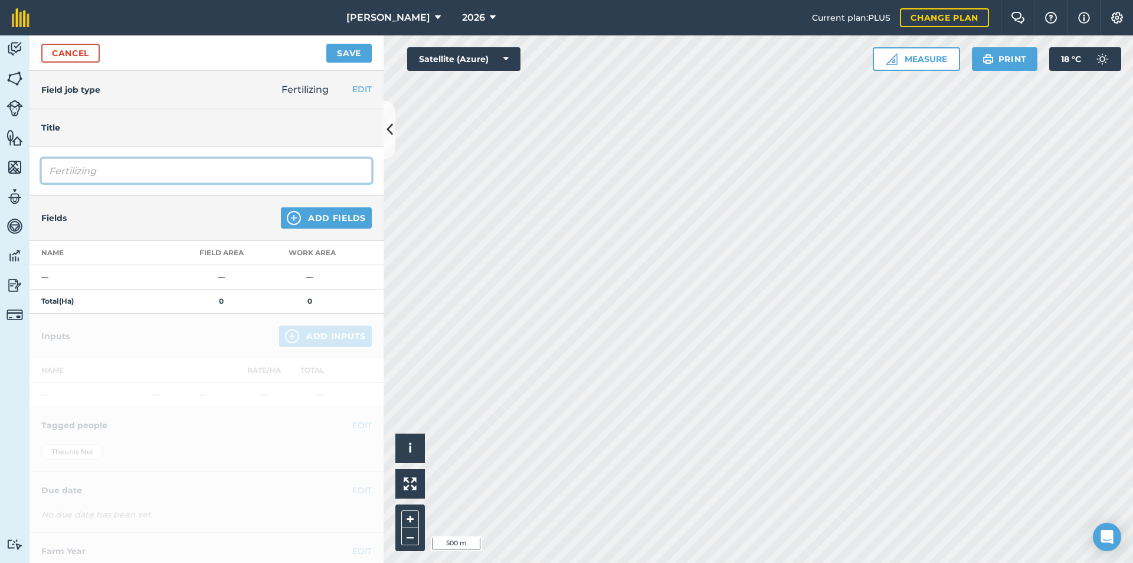
click at [140, 172] on input "Fertilizing" at bounding box center [206, 170] width 331 height 25
type input "Fertilizing KCL No.10"
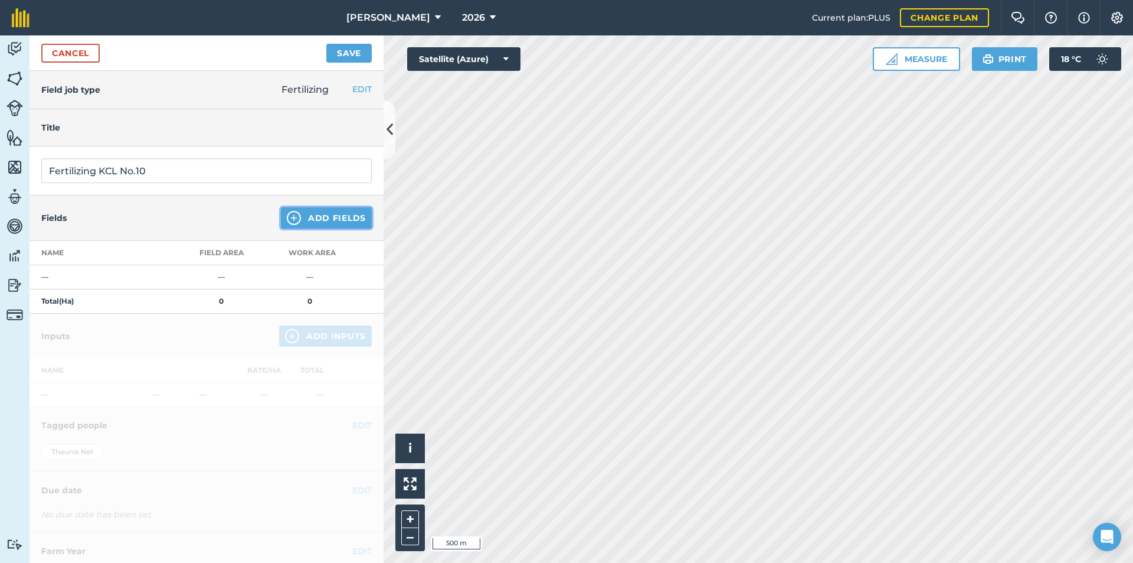
click at [335, 219] on button "Add Fields" at bounding box center [326, 217] width 91 height 21
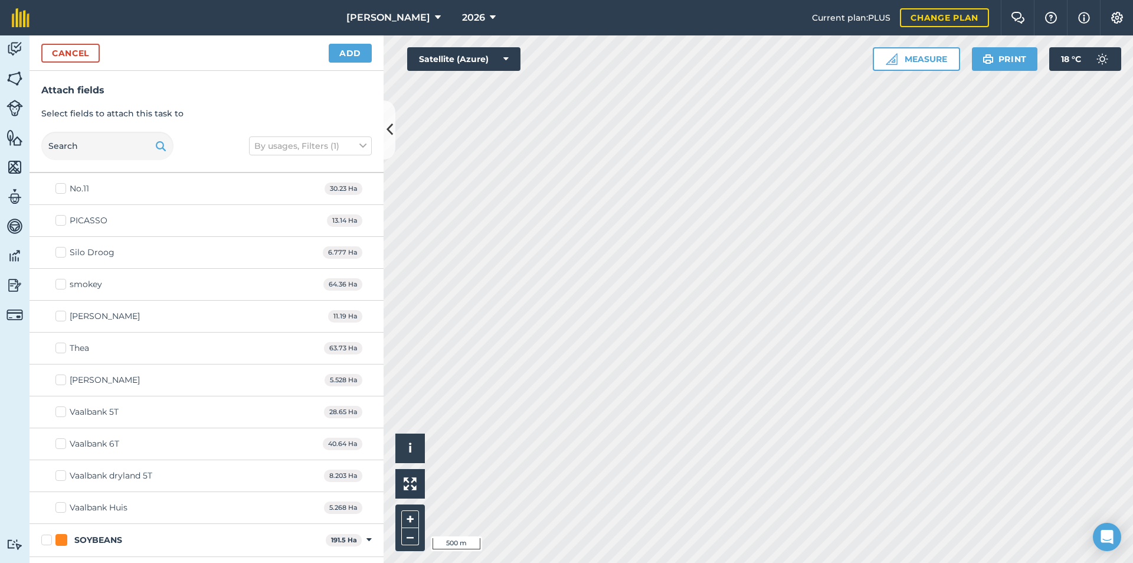
scroll to position [1358, 0]
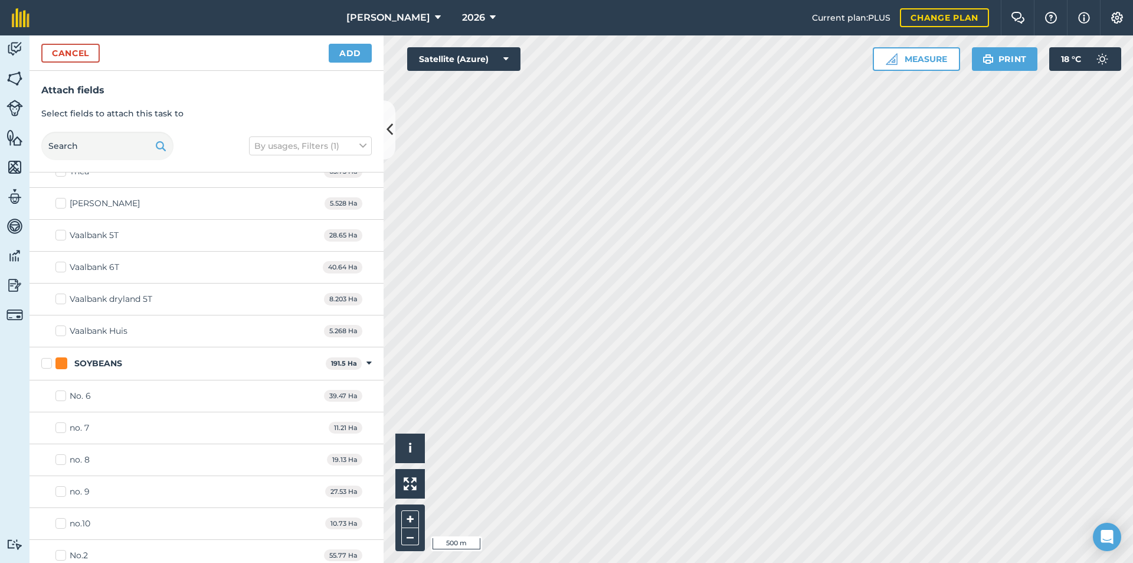
click at [66, 522] on label "no.10" at bounding box center [72, 523] width 35 height 12
click at [63, 522] on input "no.10" at bounding box center [59, 521] width 8 height 8
checkbox input "true"
click at [358, 51] on button "Add" at bounding box center [350, 53] width 43 height 19
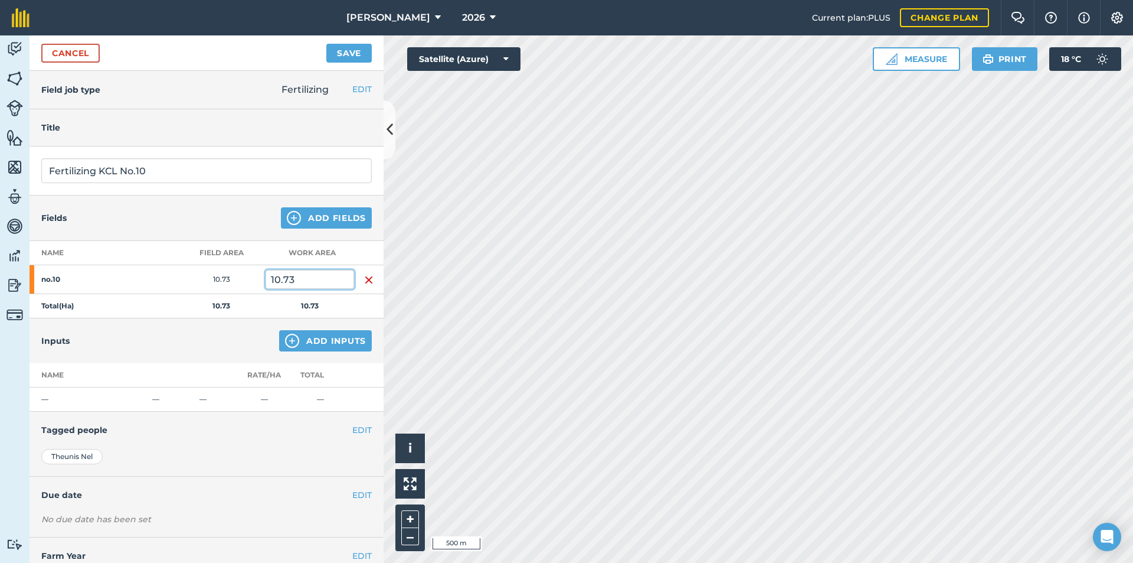
drag, startPoint x: 308, startPoint y: 282, endPoint x: 244, endPoint y: 292, distance: 64.5
click at [244, 292] on tr "no.10 10.73 10.73" at bounding box center [207, 279] width 354 height 29
click at [230, 309] on strong "10.73" at bounding box center [222, 305] width 18 height 9
drag, startPoint x: 290, startPoint y: 287, endPoint x: 214, endPoint y: 296, distance: 76.0
click at [214, 295] on tbody "no.10 10.73 11.73 Total ( Ha ) 10.73 11.73" at bounding box center [207, 291] width 354 height 53
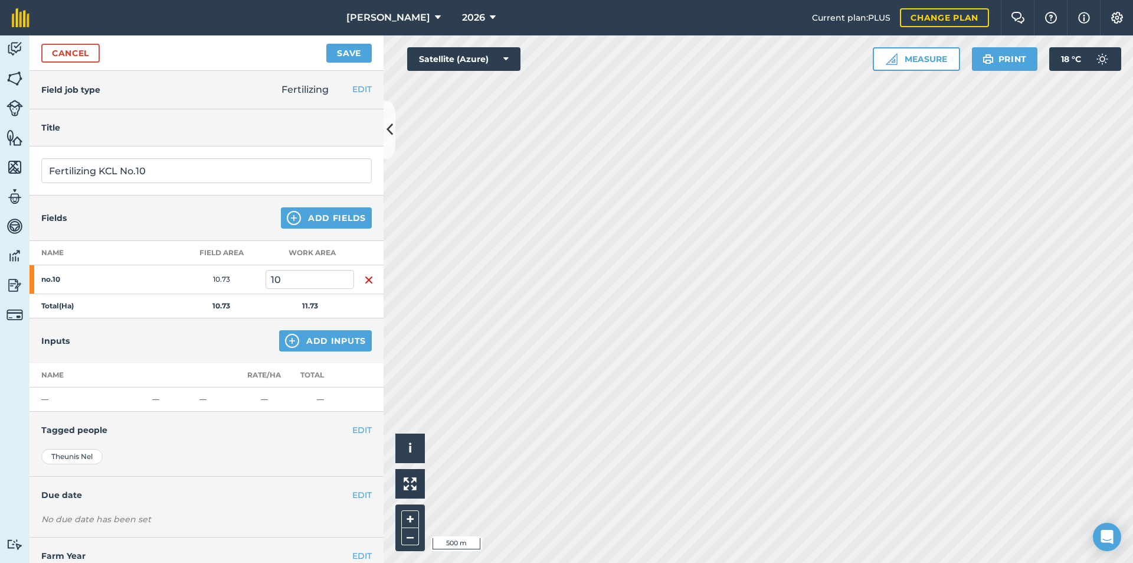
drag, startPoint x: 171, startPoint y: 278, endPoint x: 207, endPoint y: 256, distance: 41.9
click at [172, 278] on div "no.10" at bounding box center [104, 279] width 148 height 28
drag, startPoint x: 305, startPoint y: 275, endPoint x: 244, endPoint y: 293, distance: 63.3
click at [244, 293] on tr "no.10 10.73 10" at bounding box center [207, 279] width 354 height 29
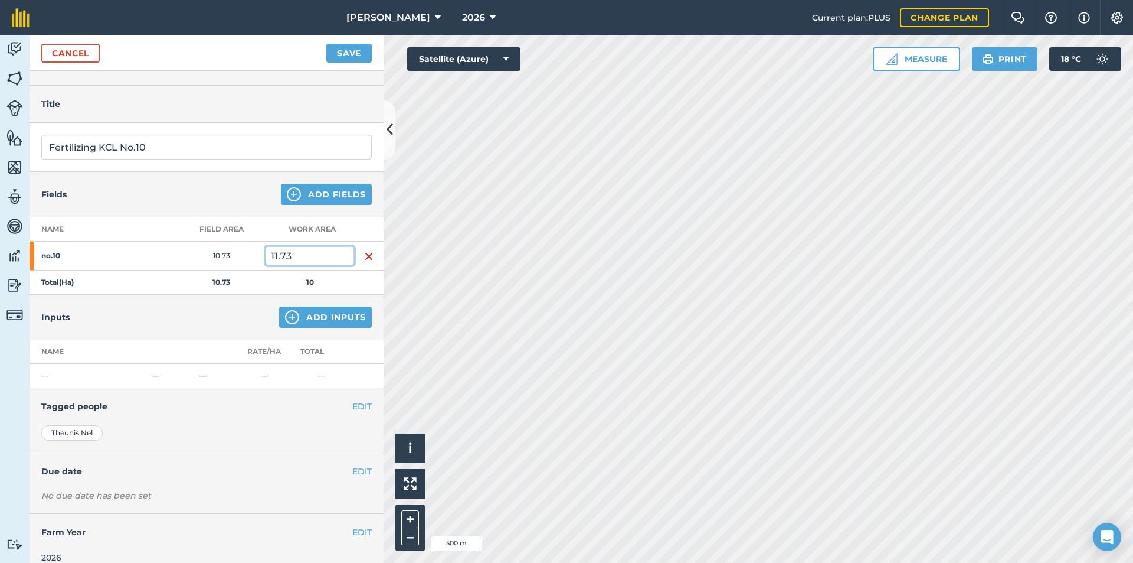
scroll to position [37, 0]
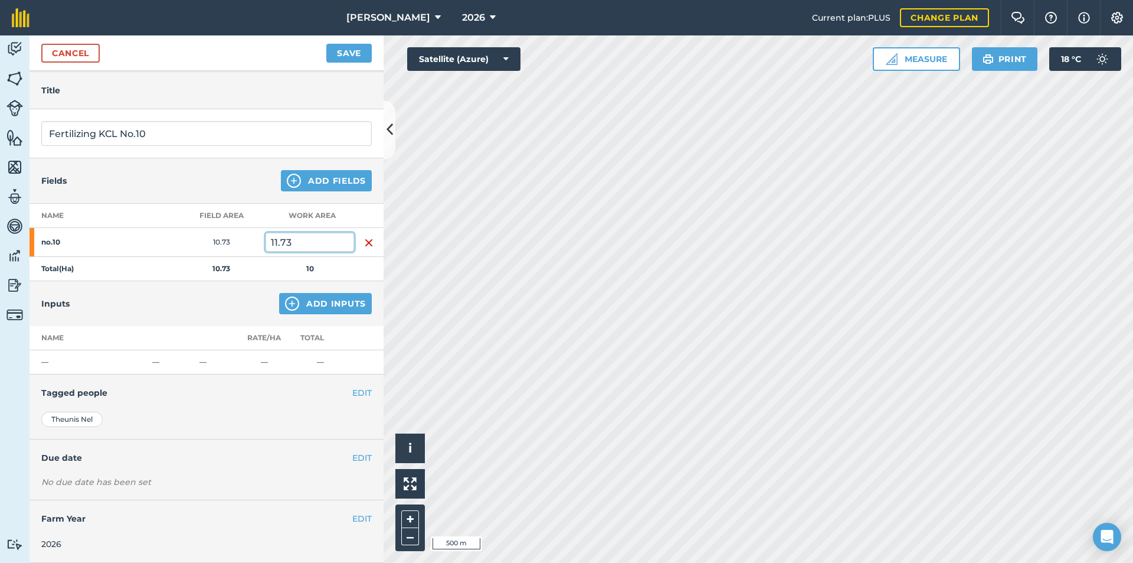
type input "11.73"
click at [299, 308] on button "Add Inputs" at bounding box center [325, 303] width 93 height 21
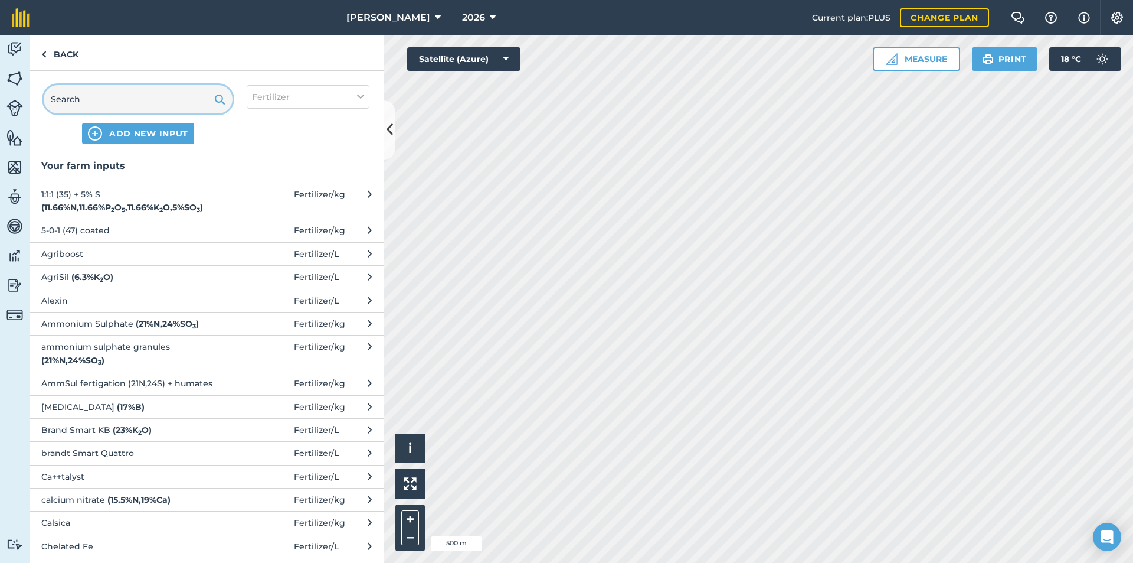
click at [113, 108] on input "text" at bounding box center [138, 99] width 189 height 28
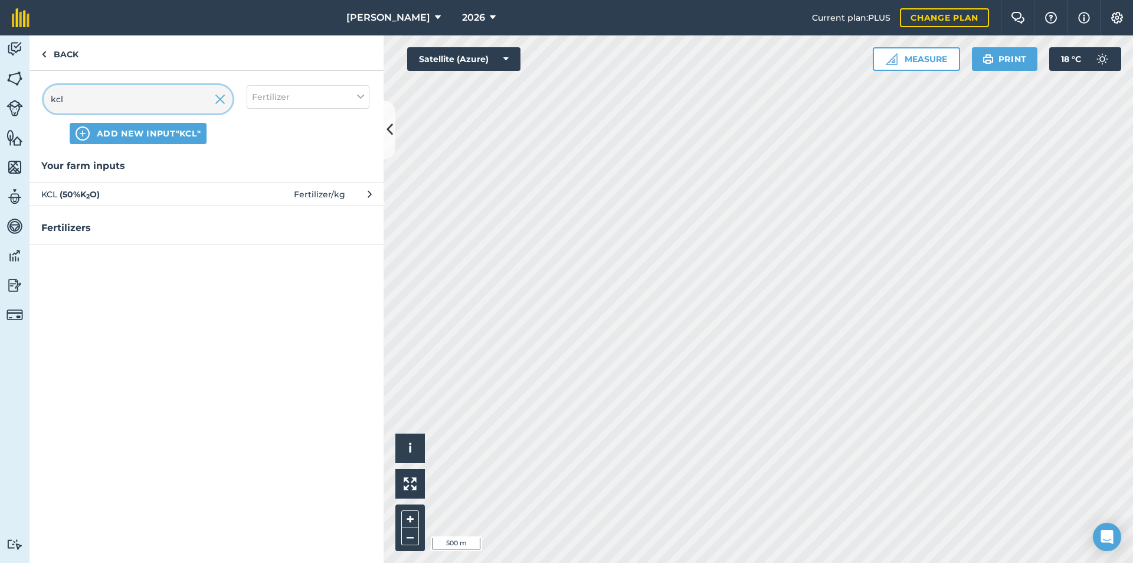
type input "kcl"
click at [240, 195] on span at bounding box center [266, 194] width 55 height 13
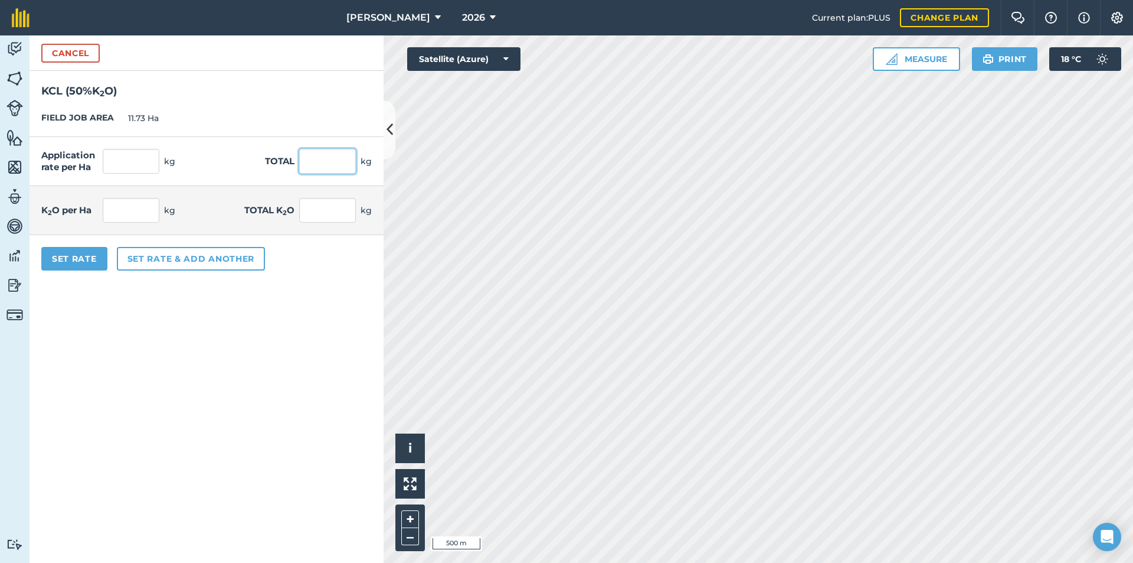
click at [311, 165] on input "text" at bounding box center [327, 161] width 57 height 25
type input "1594"
type input "135.891"
type input "1,594"
type input "67.945"
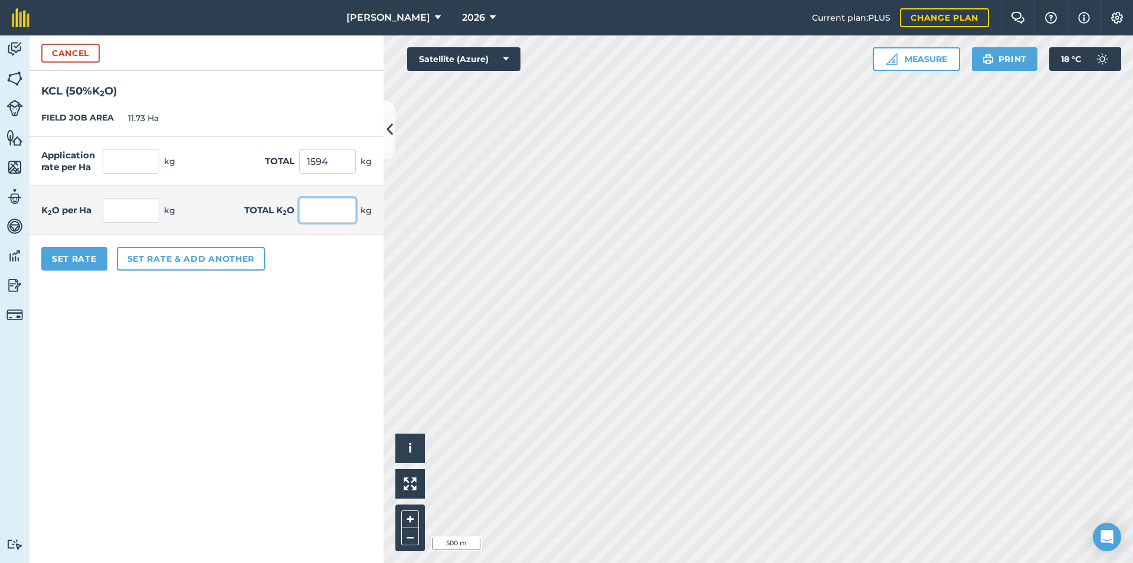
type input "797"
click at [318, 208] on input "797" at bounding box center [327, 210] width 57 height 25
click at [168, 266] on button "Set rate & add another" at bounding box center [191, 259] width 148 height 24
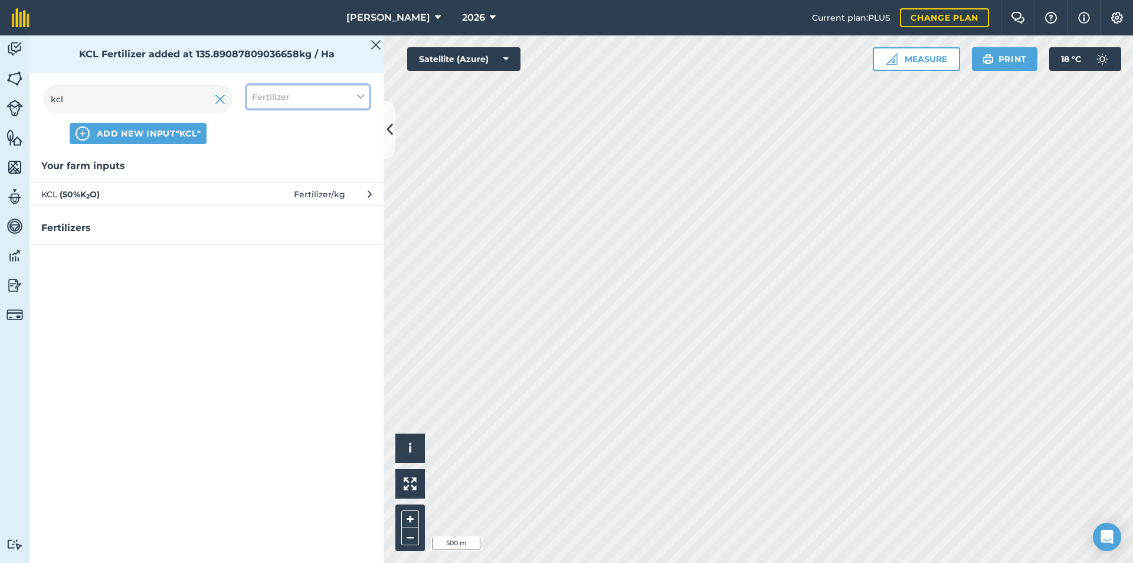
click at [282, 97] on span "Fertilizer" at bounding box center [271, 96] width 38 height 13
click at [257, 146] on label "Fertilizer" at bounding box center [308, 142] width 112 height 12
click at [257, 144] on input "Fertilizer" at bounding box center [256, 140] width 8 height 8
checkbox input "false"
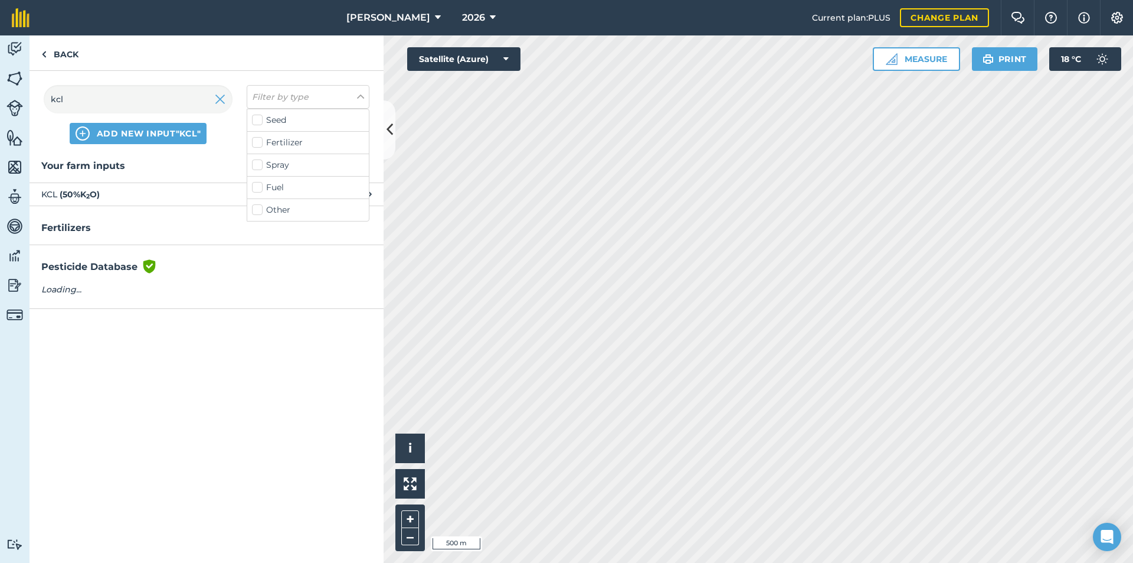
click at [257, 187] on label "Fuel" at bounding box center [308, 187] width 112 height 12
click at [257, 187] on input "Fuel" at bounding box center [256, 185] width 8 height 8
checkbox input "true"
drag, startPoint x: 107, startPoint y: 102, endPoint x: 0, endPoint y: 119, distance: 108.8
click at [0, 119] on div "Activity Fields Livestock Features Maps Team Vehicles Data Reporting Billing Tu…" at bounding box center [566, 298] width 1133 height 527
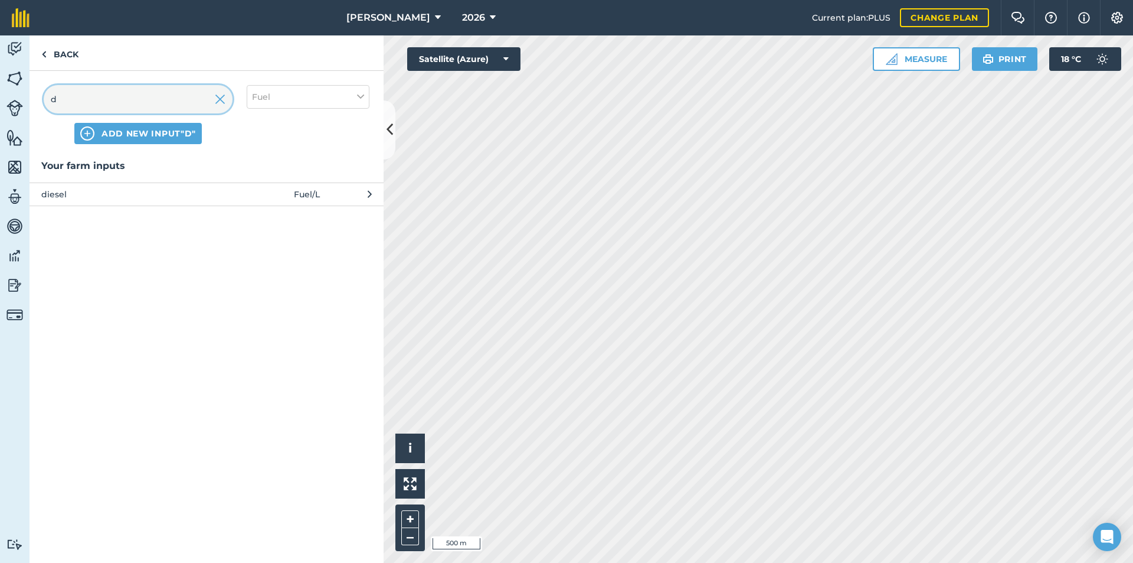
type input "d"
click at [91, 196] on span "diesel" at bounding box center [137, 194] width 193 height 13
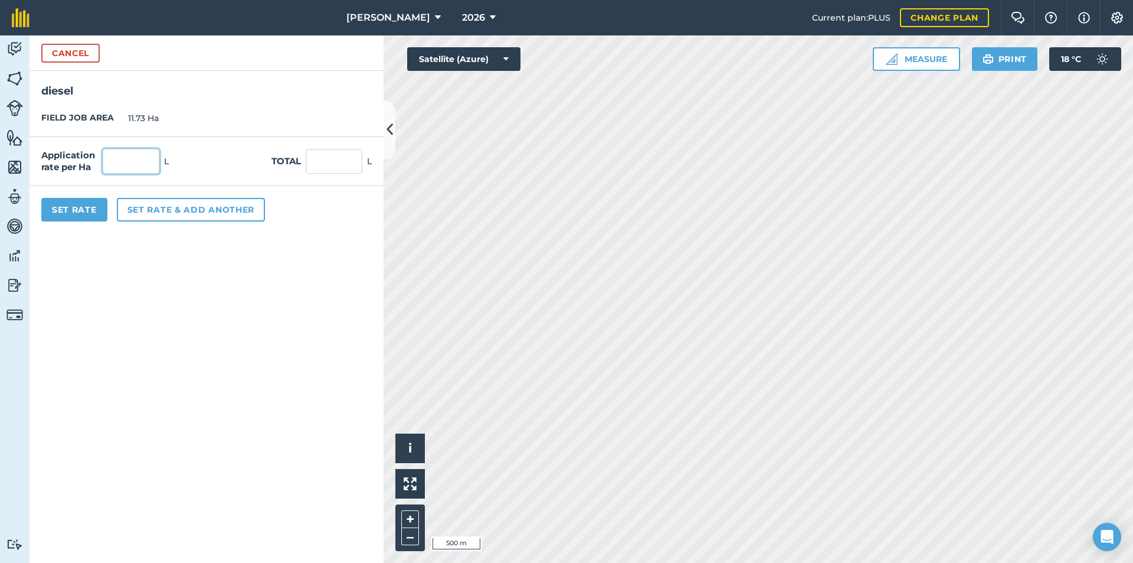
click at [146, 167] on input "text" at bounding box center [131, 161] width 57 height 25
type input "2"
type input "23.46"
click at [90, 210] on button "Set Rate" at bounding box center [74, 210] width 66 height 24
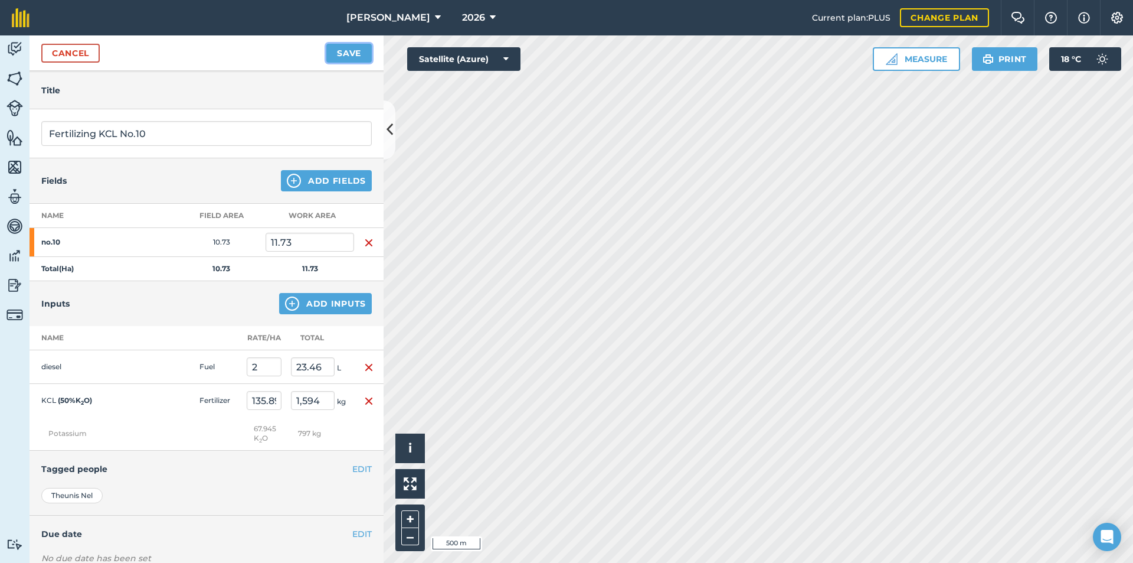
click at [367, 52] on button "Save" at bounding box center [348, 53] width 45 height 19
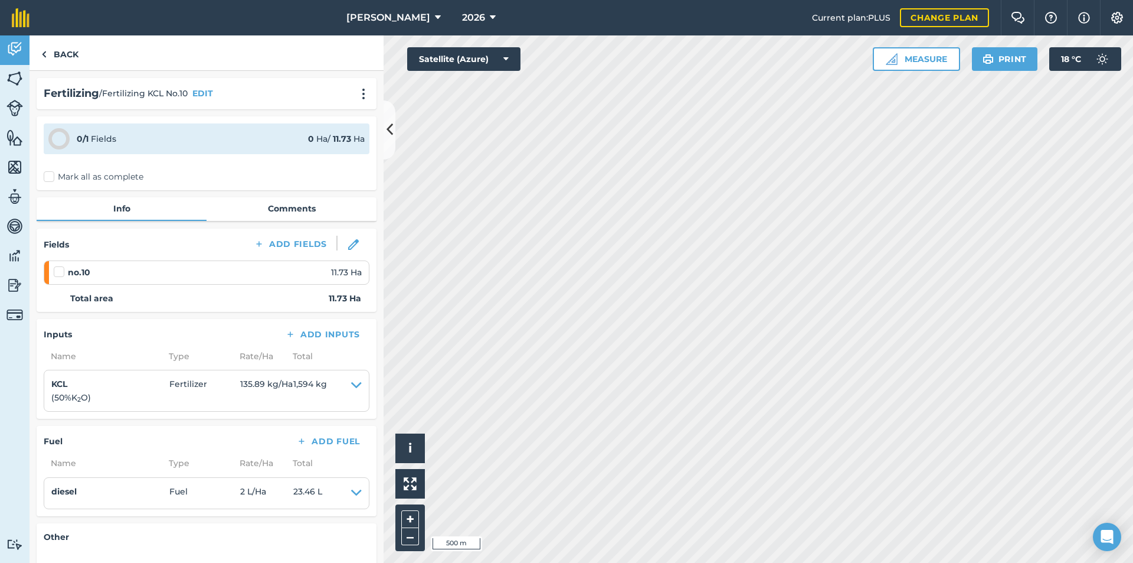
click at [50, 174] on label "Mark all as complete" at bounding box center [94, 177] width 100 height 12
click at [50, 174] on input "Mark all as complete" at bounding box center [48, 175] width 8 height 8
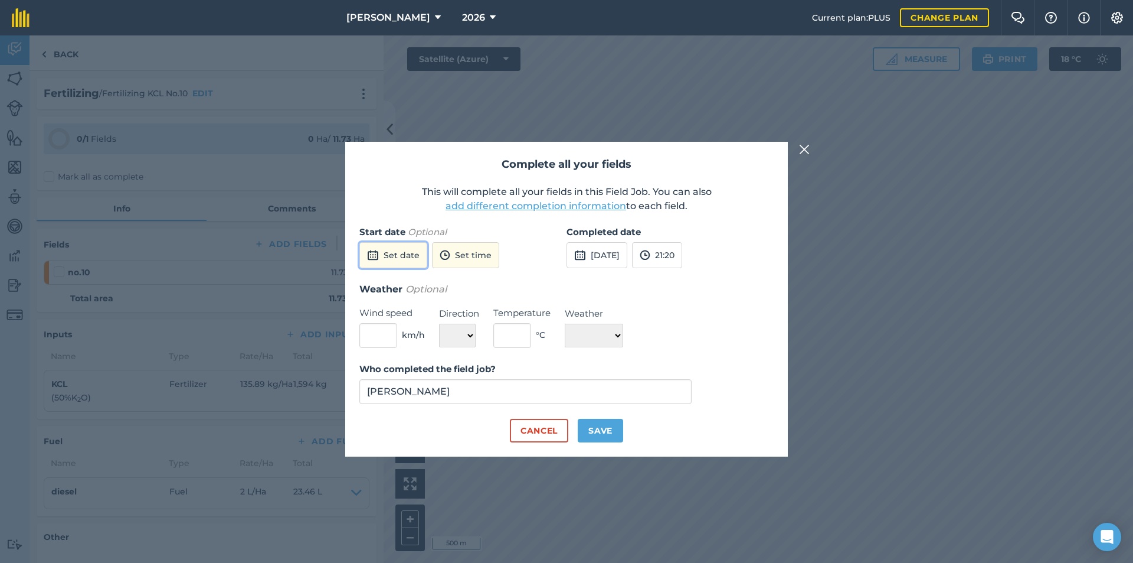
click at [393, 253] on button "Set date" at bounding box center [393, 255] width 68 height 26
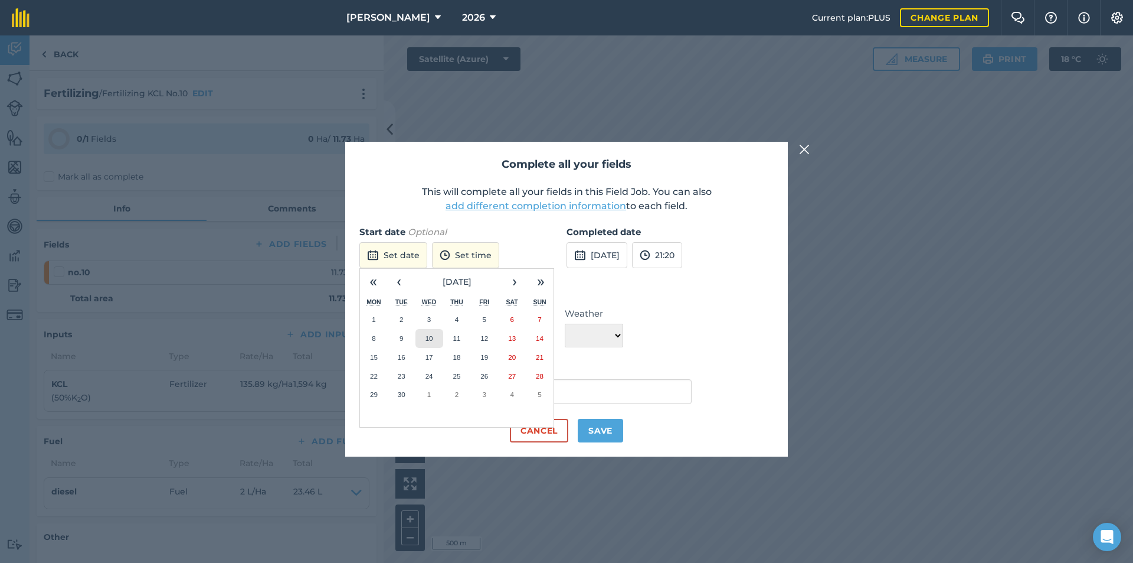
click at [433, 335] on abbr "10" at bounding box center [430, 338] width 8 height 8
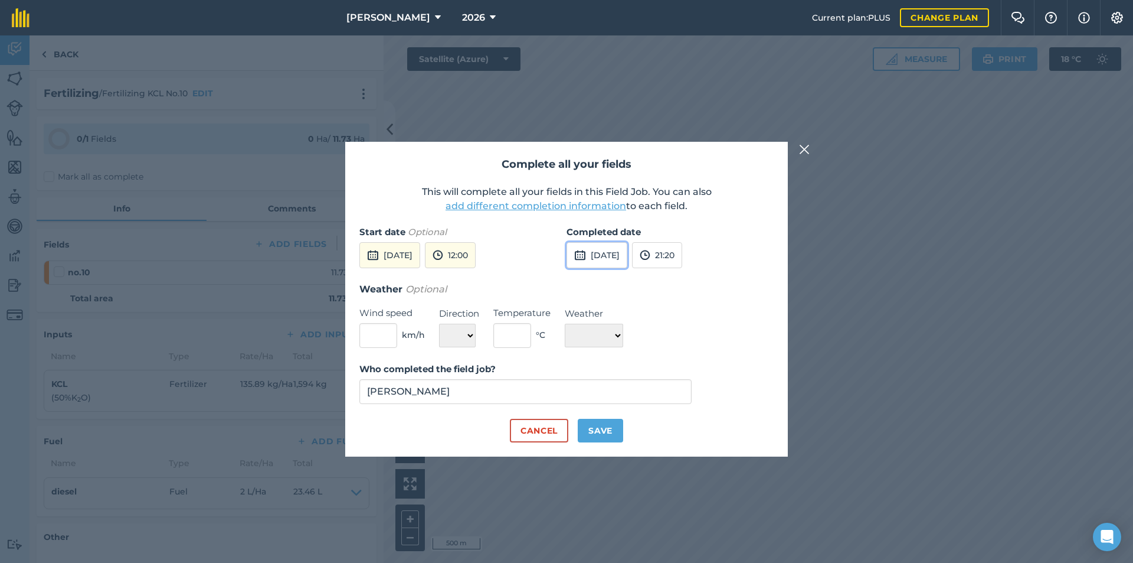
click at [607, 252] on button "[DATE]" at bounding box center [597, 255] width 61 height 26
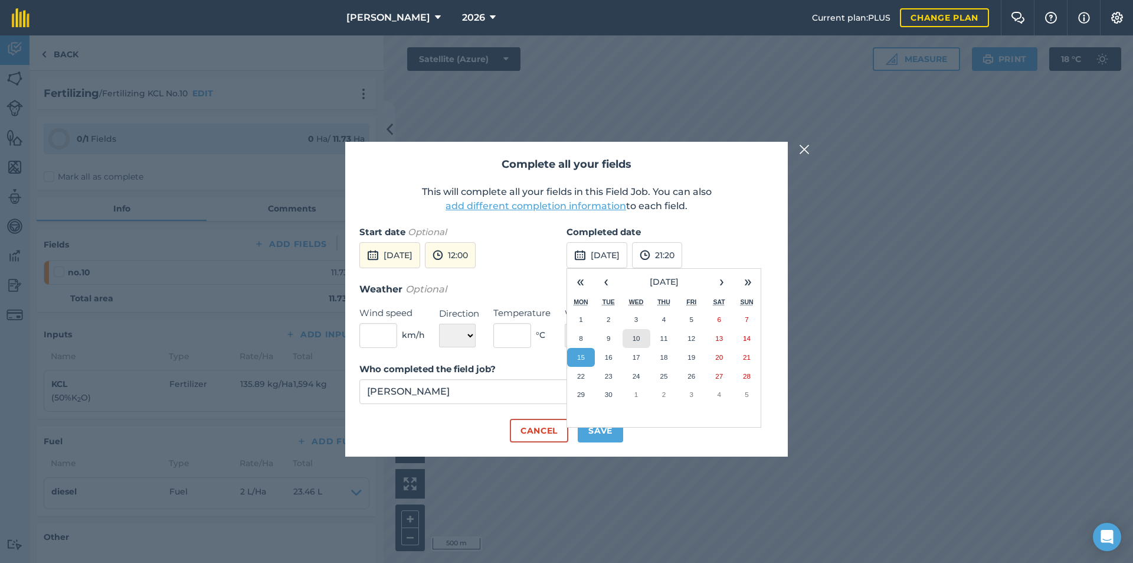
click at [640, 345] on button "10" at bounding box center [637, 338] width 28 height 19
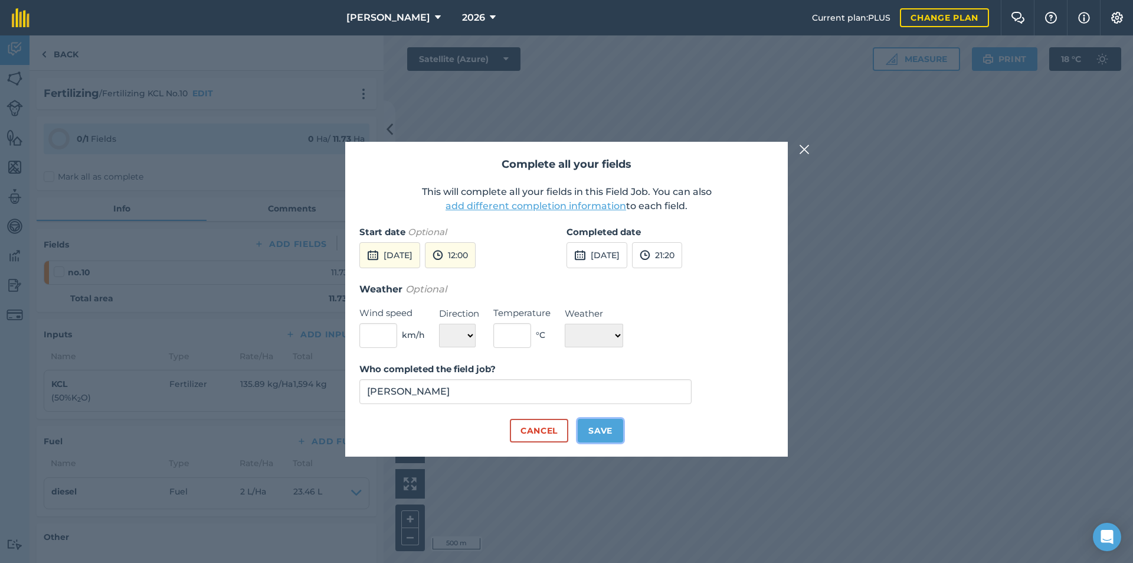
click at [594, 430] on button "Save" at bounding box center [600, 431] width 45 height 24
checkbox input "true"
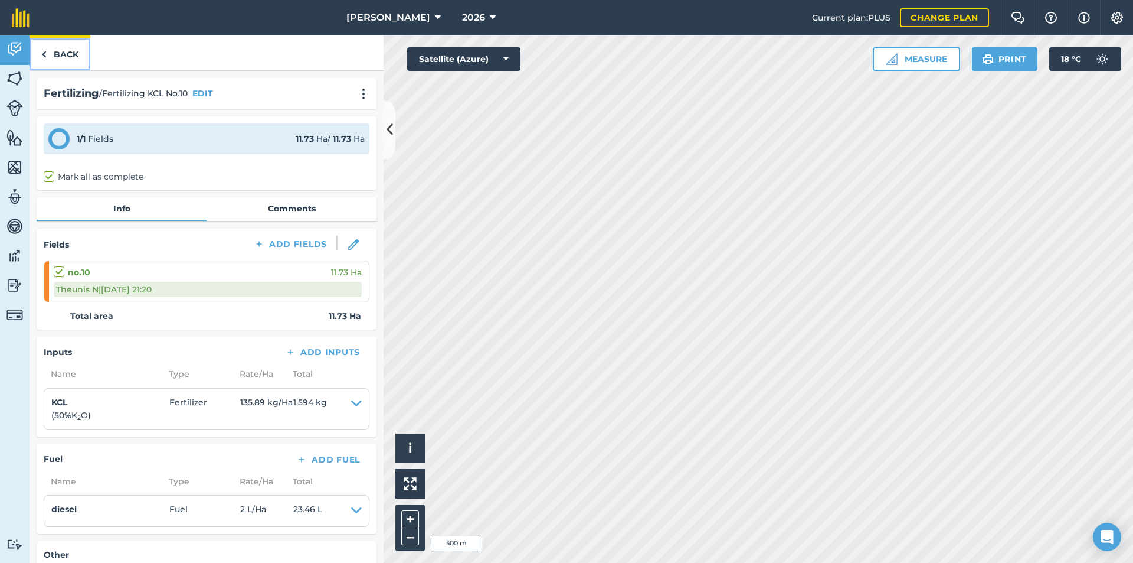
click at [59, 60] on link "Back" at bounding box center [60, 52] width 61 height 35
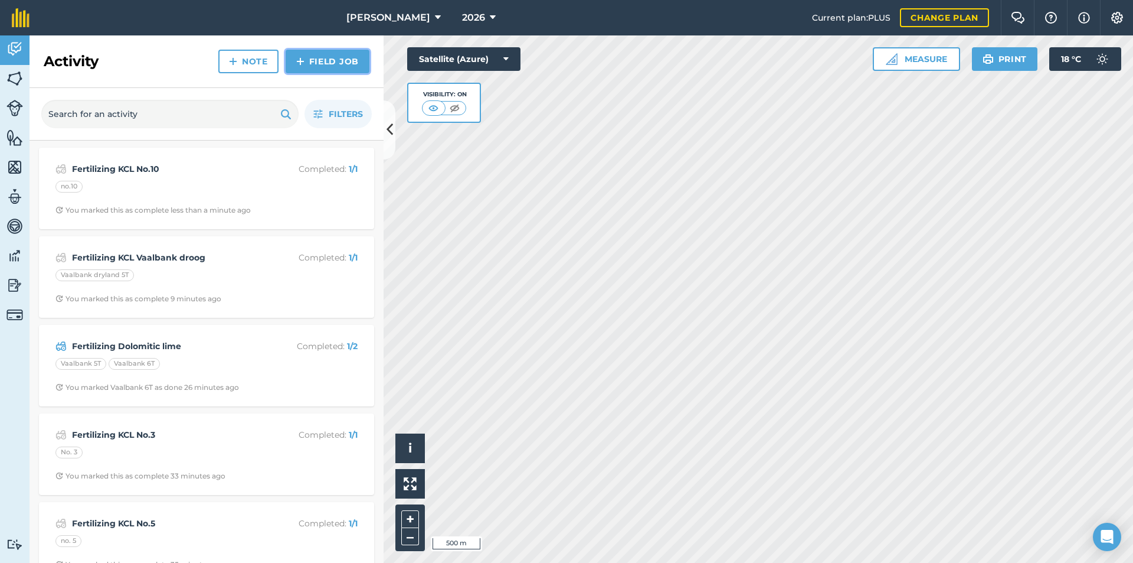
click at [322, 67] on link "Field Job" at bounding box center [328, 62] width 84 height 24
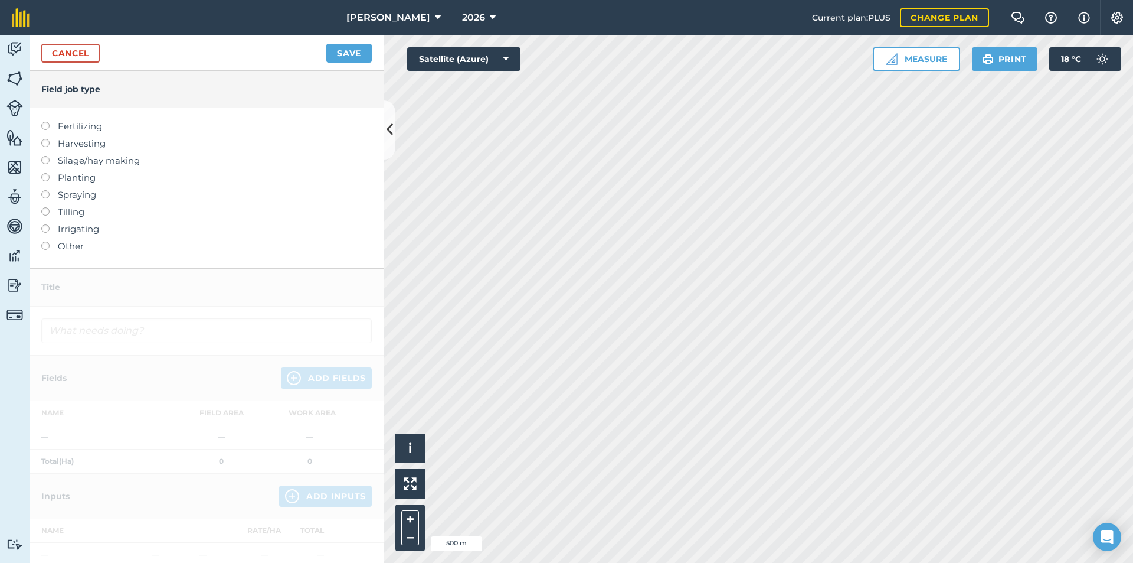
click at [85, 128] on label "Fertilizing" at bounding box center [206, 126] width 331 height 14
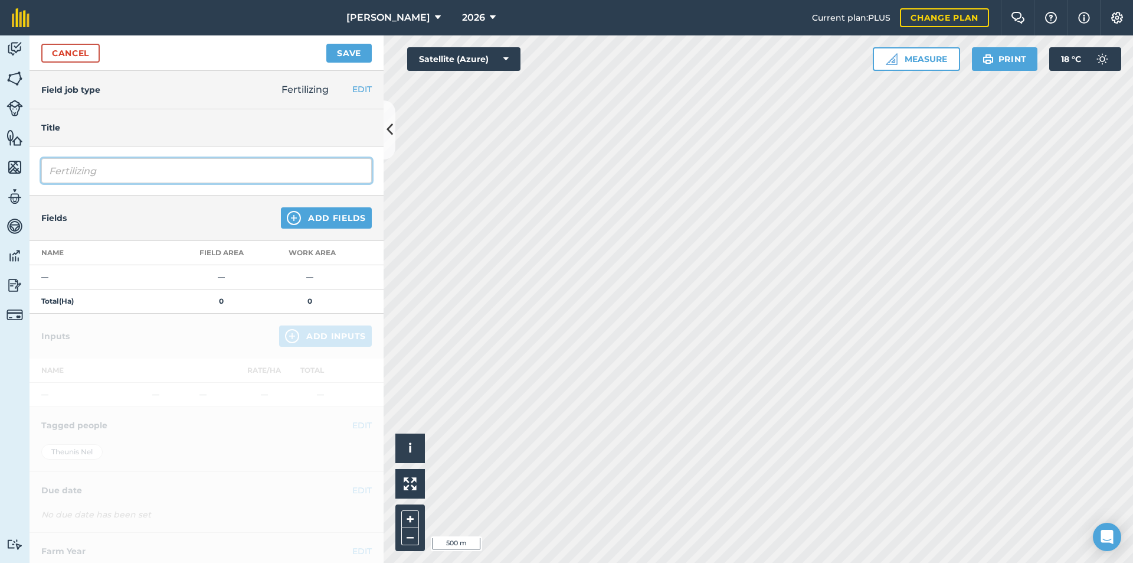
click at [133, 174] on input "Fertilizing" at bounding box center [206, 170] width 331 height 25
type input "Fertilizing MAP No.8"
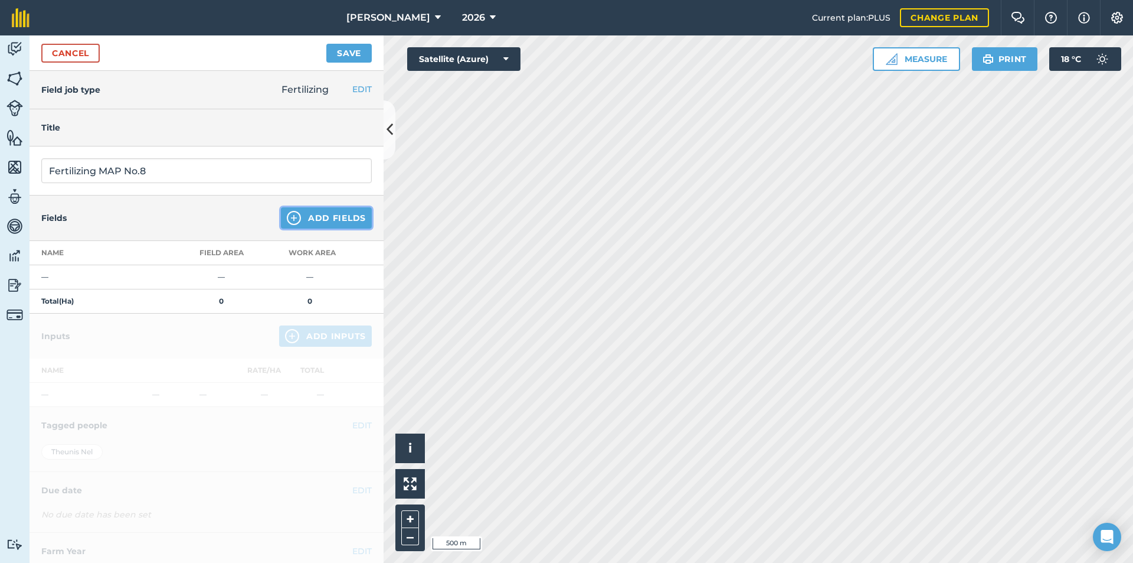
click at [336, 222] on button "Add Fields" at bounding box center [326, 217] width 91 height 21
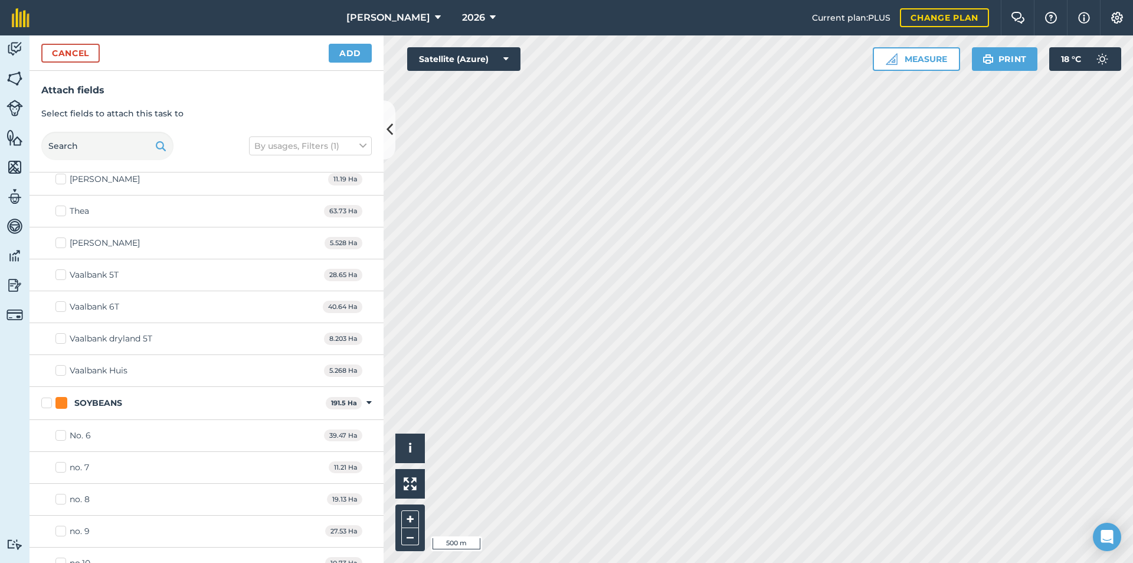
scroll to position [1398, 0]
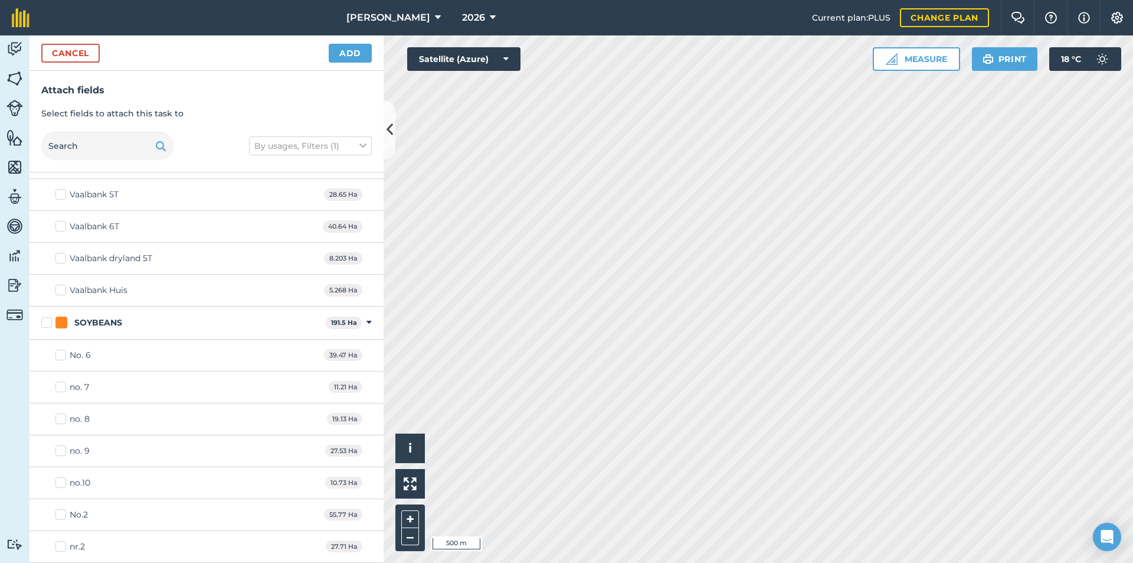
click at [75, 422] on div "no. 8" at bounding box center [80, 419] width 20 height 12
click at [63, 420] on input "no. 8" at bounding box center [59, 417] width 8 height 8
checkbox input "true"
click at [351, 51] on button "Add" at bounding box center [350, 53] width 43 height 19
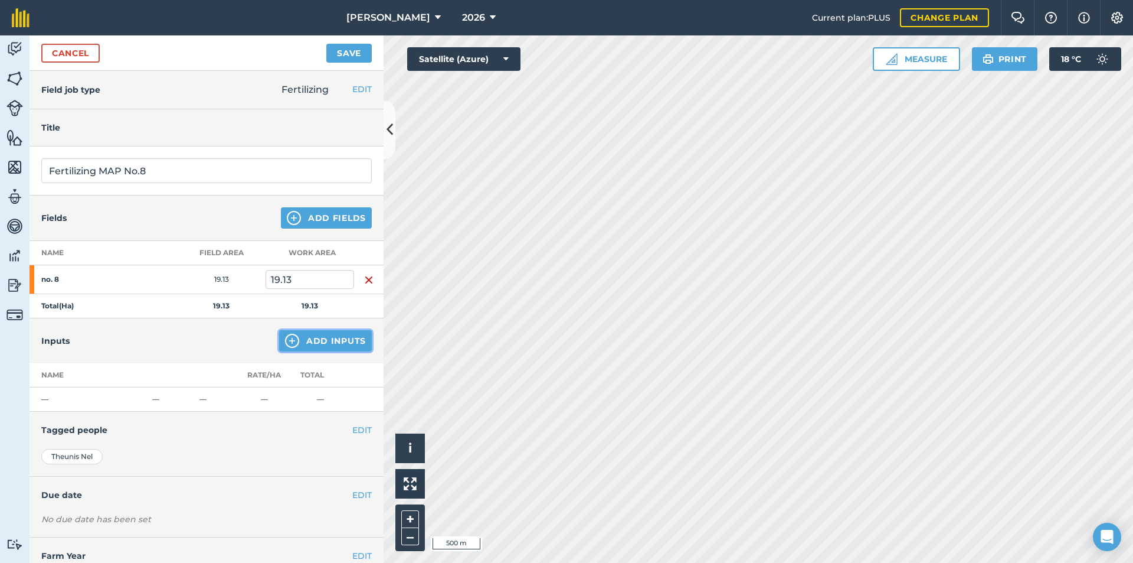
click at [334, 342] on button "Add Inputs" at bounding box center [325, 340] width 93 height 21
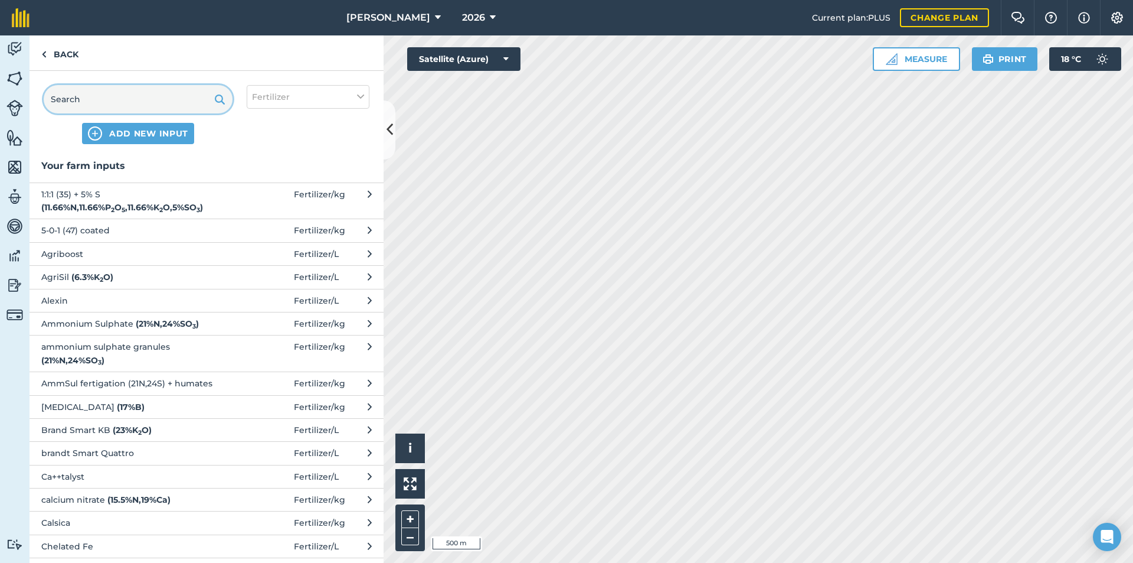
click at [120, 109] on input "text" at bounding box center [138, 99] width 189 height 28
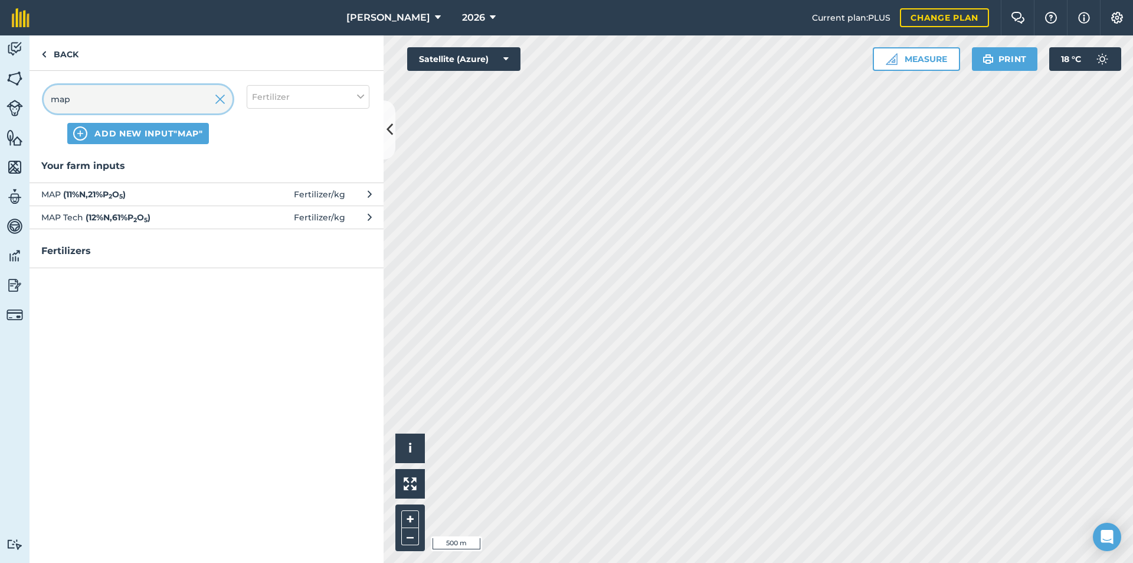
type input "map"
click at [143, 189] on span "MAP ( 11 % N , 21 % P 2 O 5 )" at bounding box center [137, 194] width 193 height 13
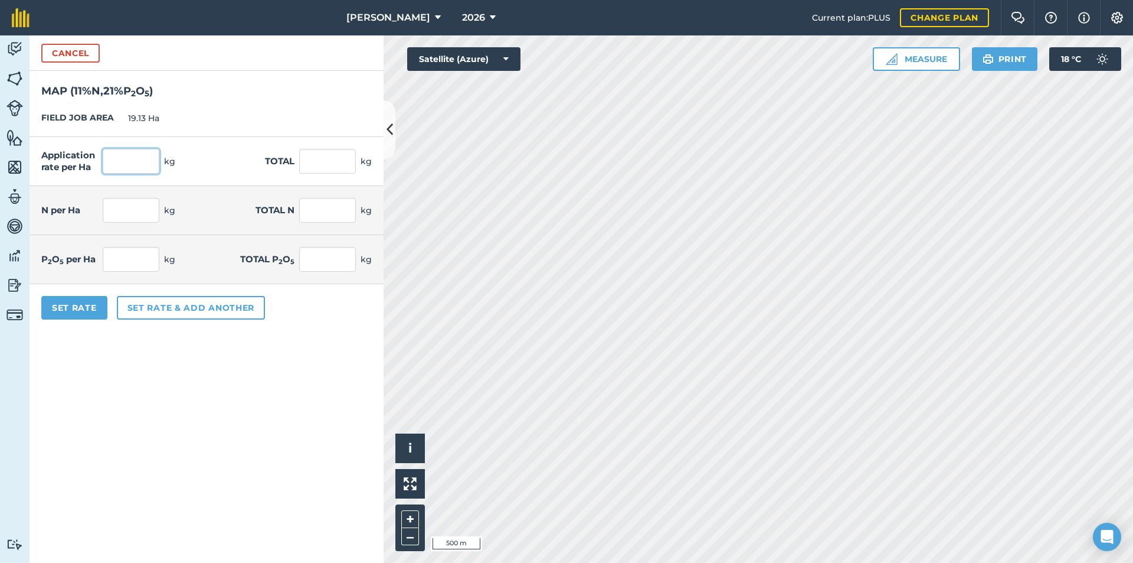
click at [134, 168] on input "text" at bounding box center [131, 161] width 57 height 25
type input "605"
type input "11,573.65"
type input "66.55"
type input "1,273.102"
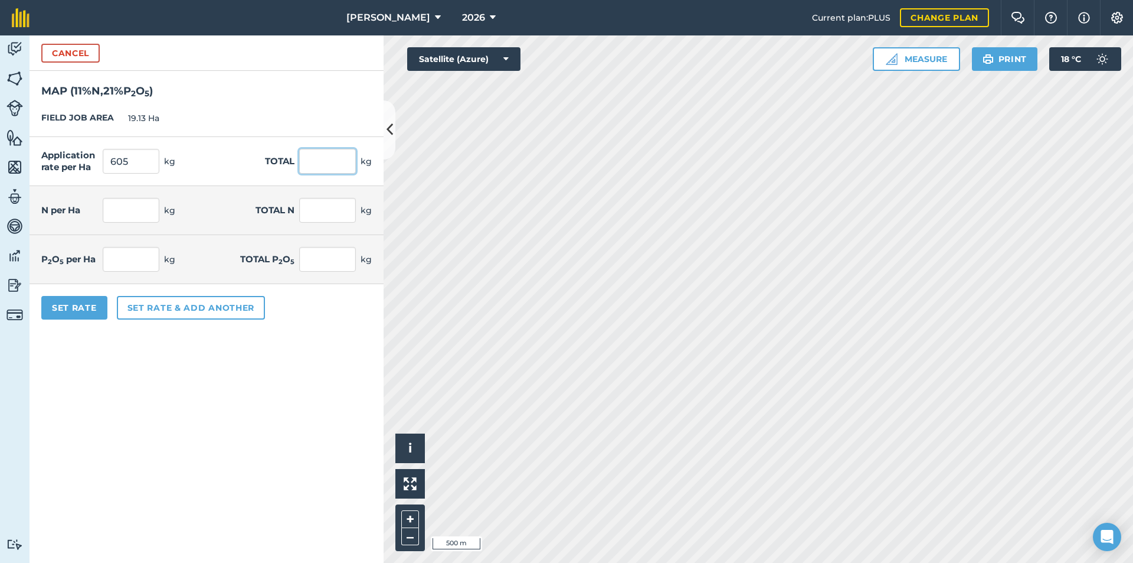
type input "127.05"
type input "2,430.467"
click at [321, 162] on input "11,573.65" at bounding box center [327, 161] width 57 height 25
click at [404, 156] on div "Activity Fields Livestock Features Maps Team Vehicles Data Reporting Billing Tu…" at bounding box center [566, 298] width 1133 height 527
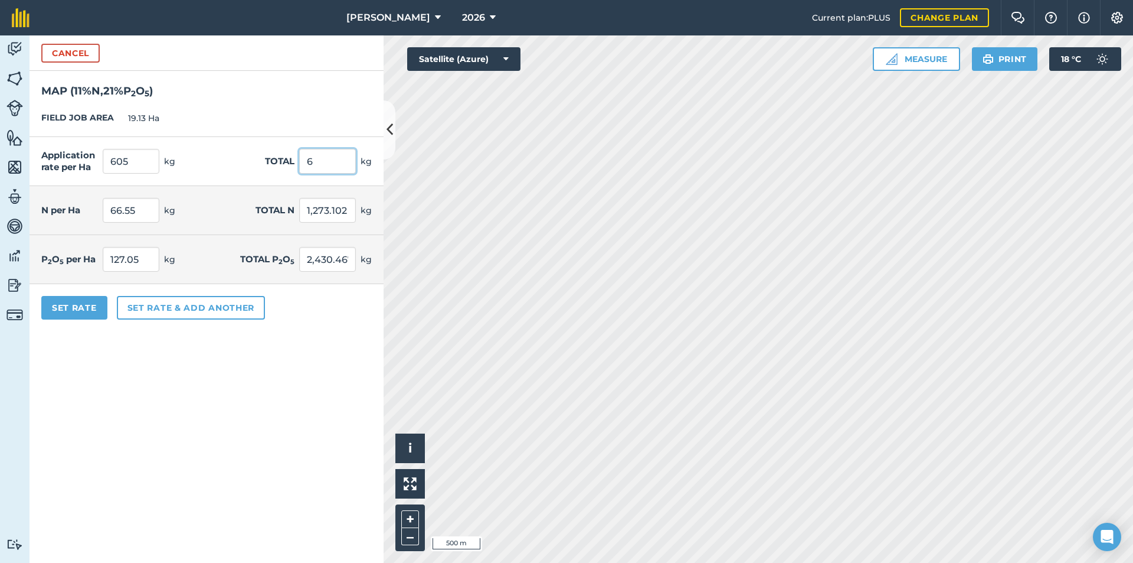
scroll to position [0, 0]
type input "605"
type input "31.626"
type input "3.479"
type input "66.55"
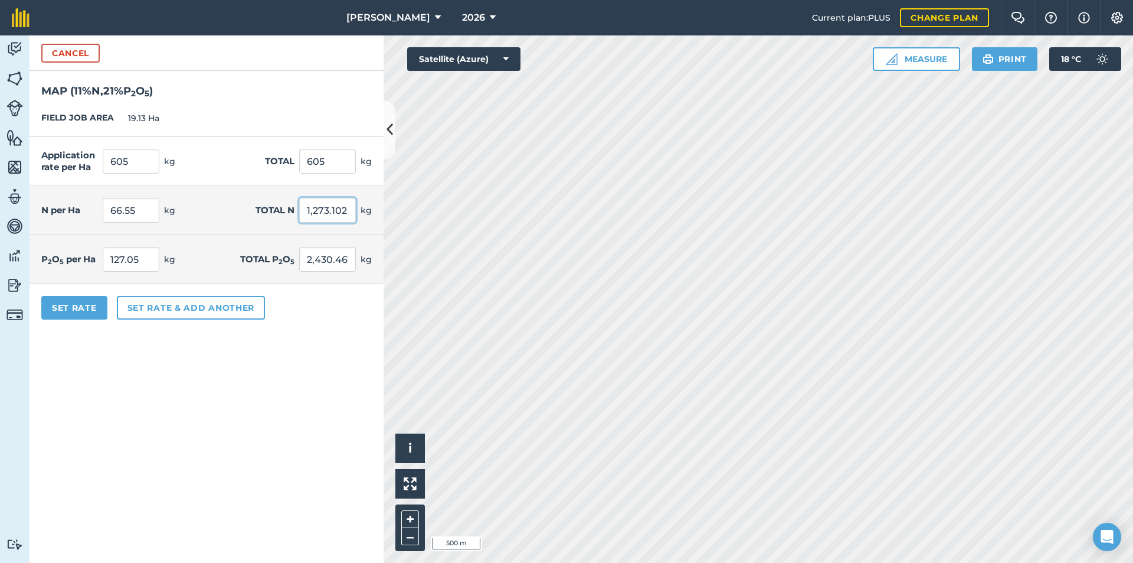
type input "6.641"
type input "127.05"
click at [345, 208] on input "66.55" at bounding box center [327, 210] width 57 height 25
click at [58, 59] on button "Cancel" at bounding box center [70, 53] width 58 height 19
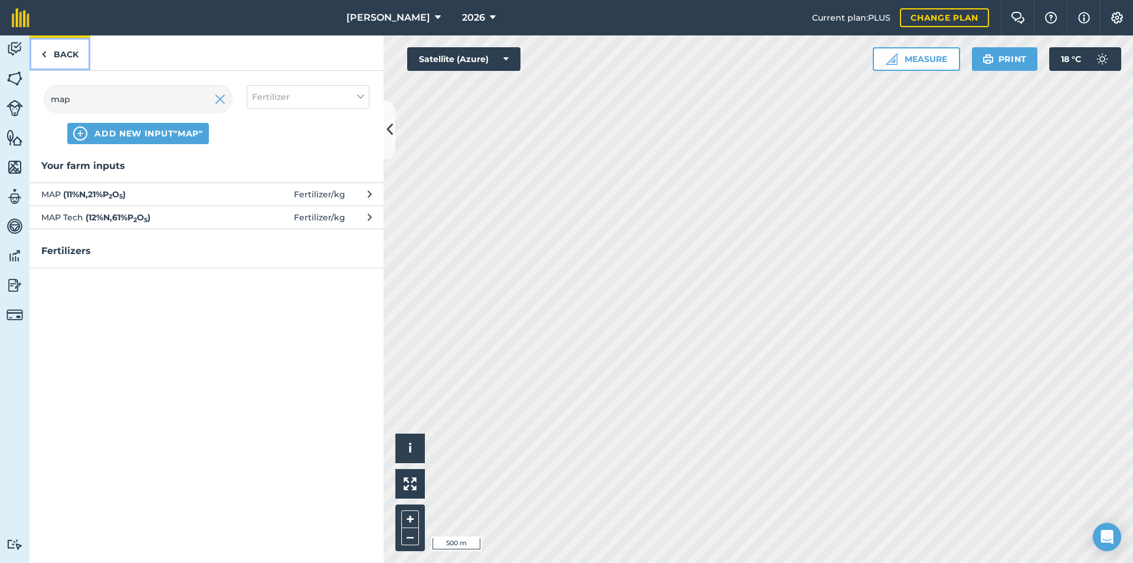
click at [50, 58] on link "Back" at bounding box center [60, 52] width 61 height 35
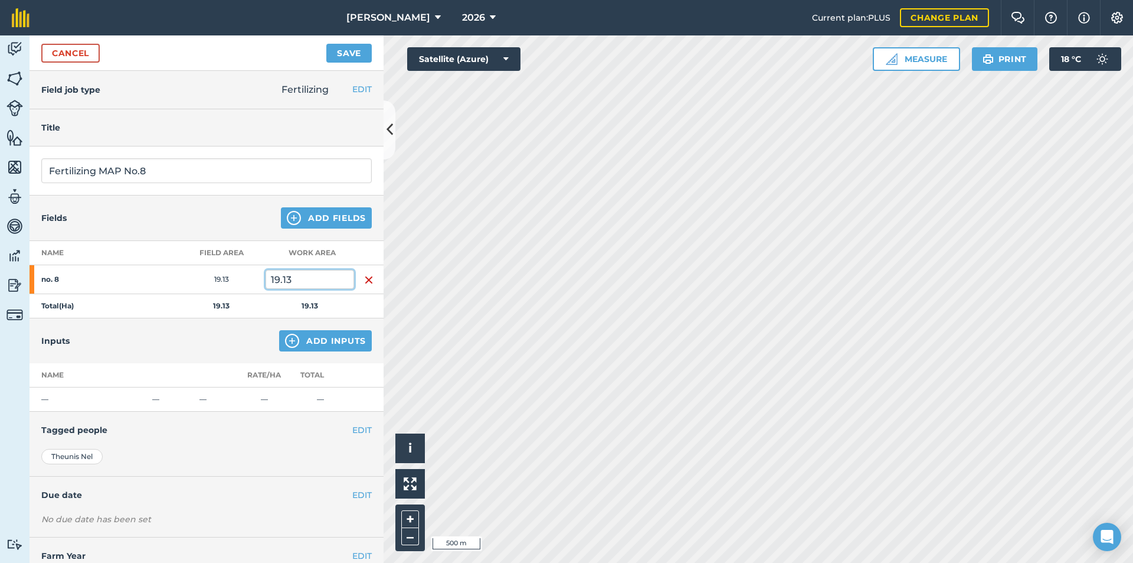
drag, startPoint x: 315, startPoint y: 286, endPoint x: 252, endPoint y: 295, distance: 63.3
click at [253, 295] on tbody "no. 8 19.13 19.13 Total ( Ha ) 19.13 19.13" at bounding box center [207, 291] width 354 height 53
type input "11.56"
click at [306, 343] on button "Add Inputs" at bounding box center [325, 340] width 93 height 21
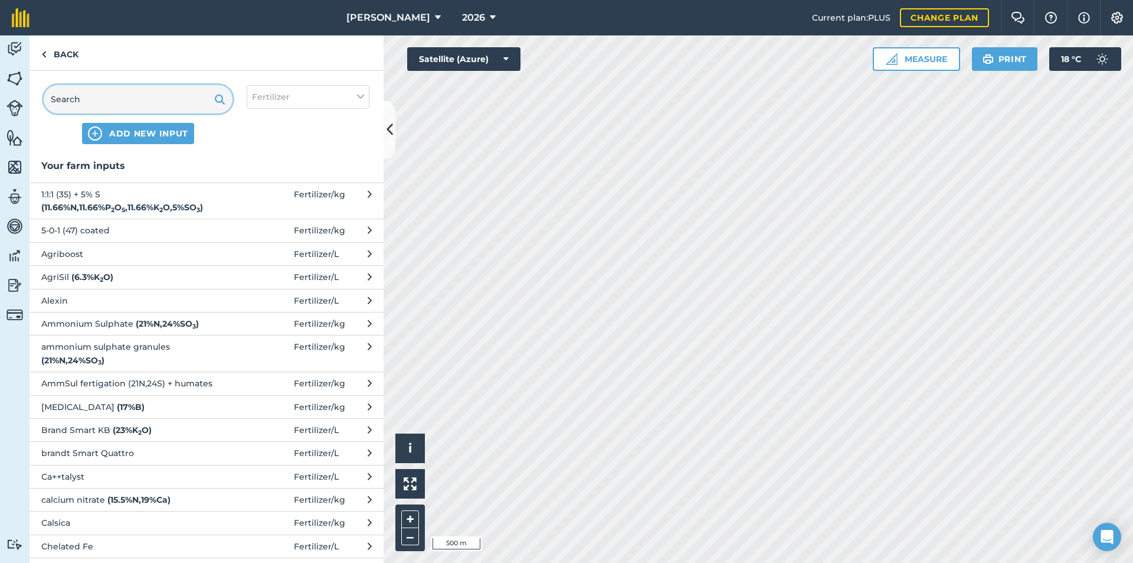
click at [112, 102] on input "text" at bounding box center [138, 99] width 189 height 28
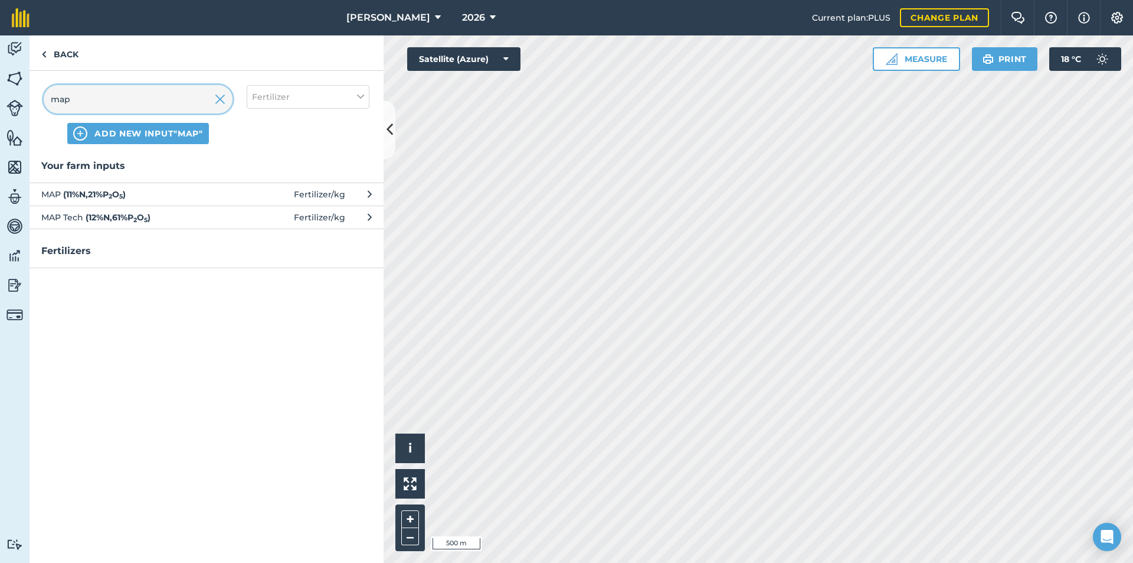
type input "map"
click at [142, 195] on span "MAP ( 11 % N , 21 % P 2 O 5 )" at bounding box center [137, 194] width 193 height 13
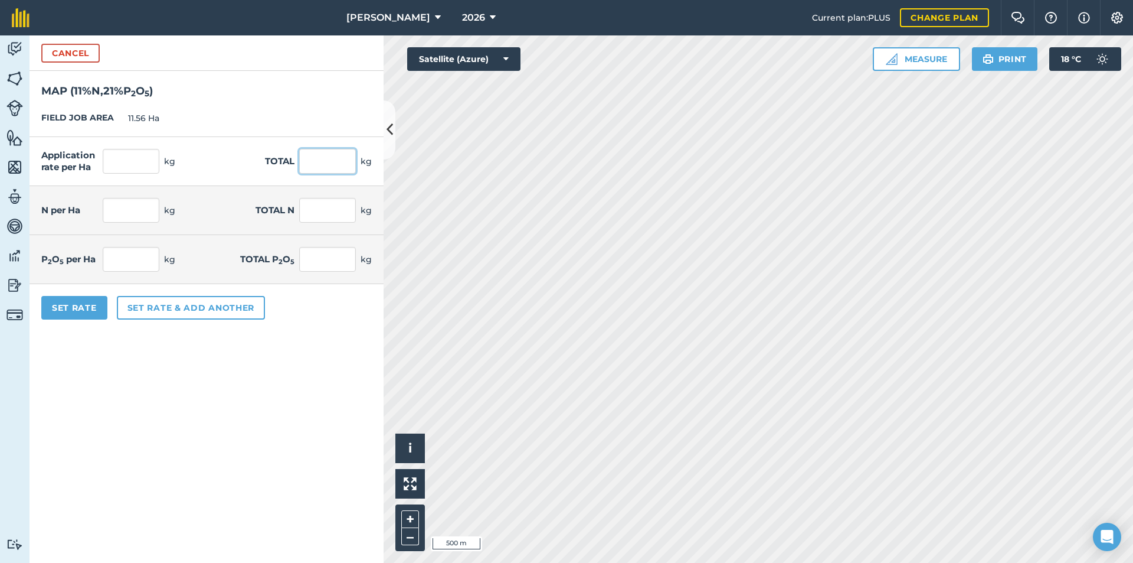
click at [302, 162] on input "text" at bounding box center [327, 161] width 57 height 25
type input "605"
type input "52.336"
type input "5.757"
type input "66.55"
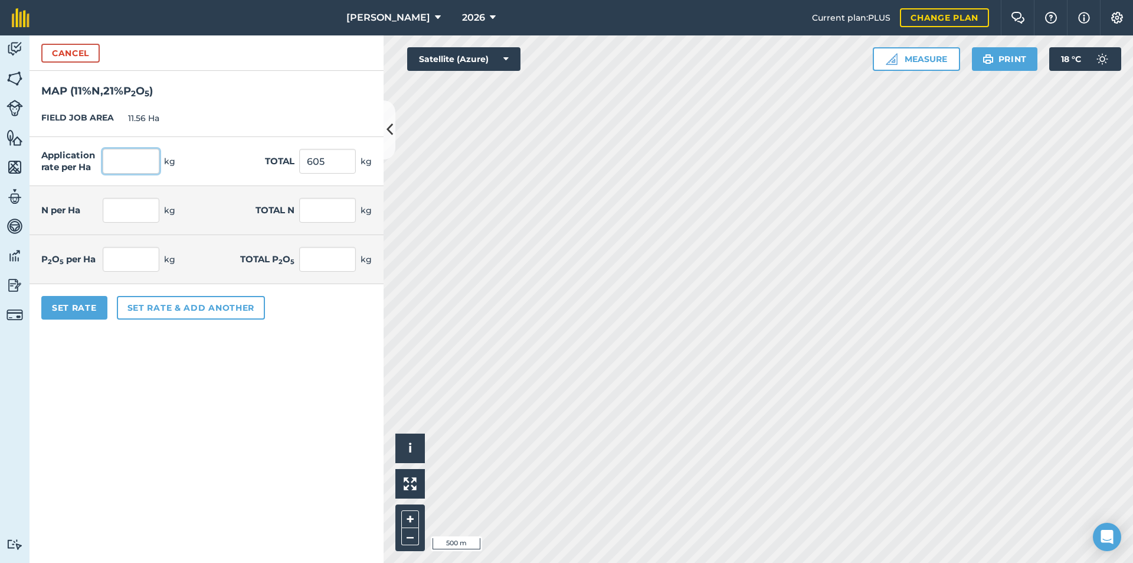
type input "10.99"
type input "127.05"
click at [115, 164] on input "52.336" at bounding box center [131, 161] width 57 height 25
type input "605.004"
type input "10.991"
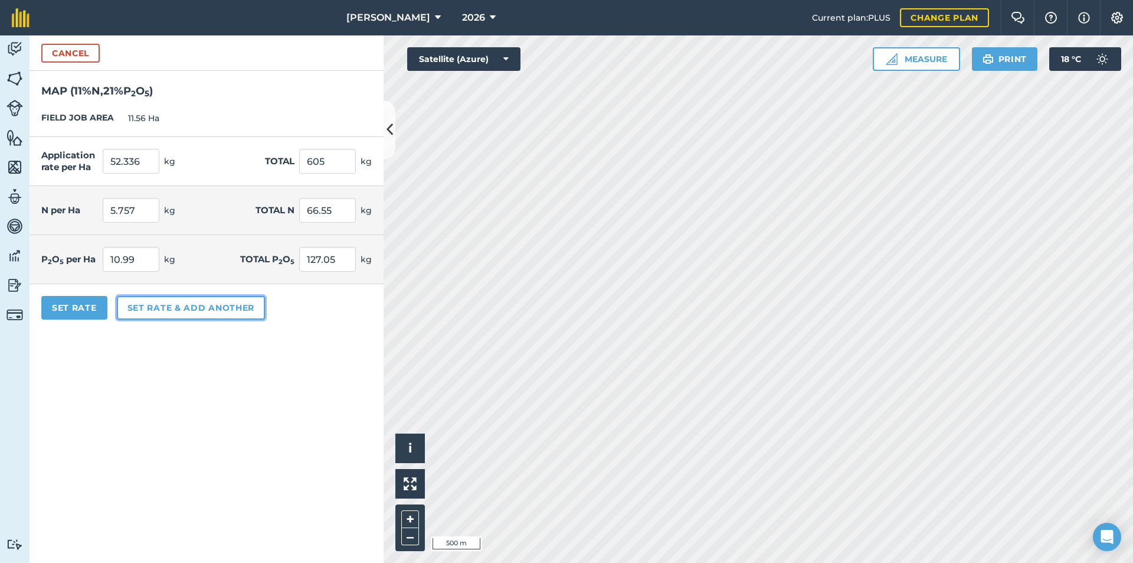
type input "127.051"
click at [129, 305] on button "Set rate & add another" at bounding box center [191, 308] width 148 height 24
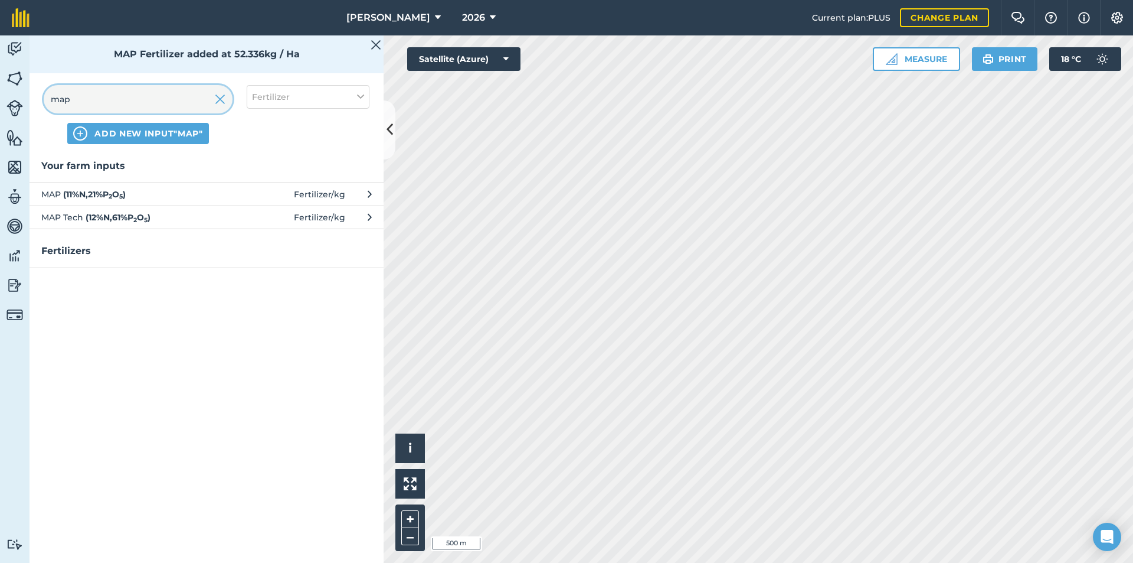
drag, startPoint x: 66, startPoint y: 106, endPoint x: 50, endPoint y: 107, distance: 15.9
click at [50, 107] on input "map" at bounding box center [138, 99] width 189 height 28
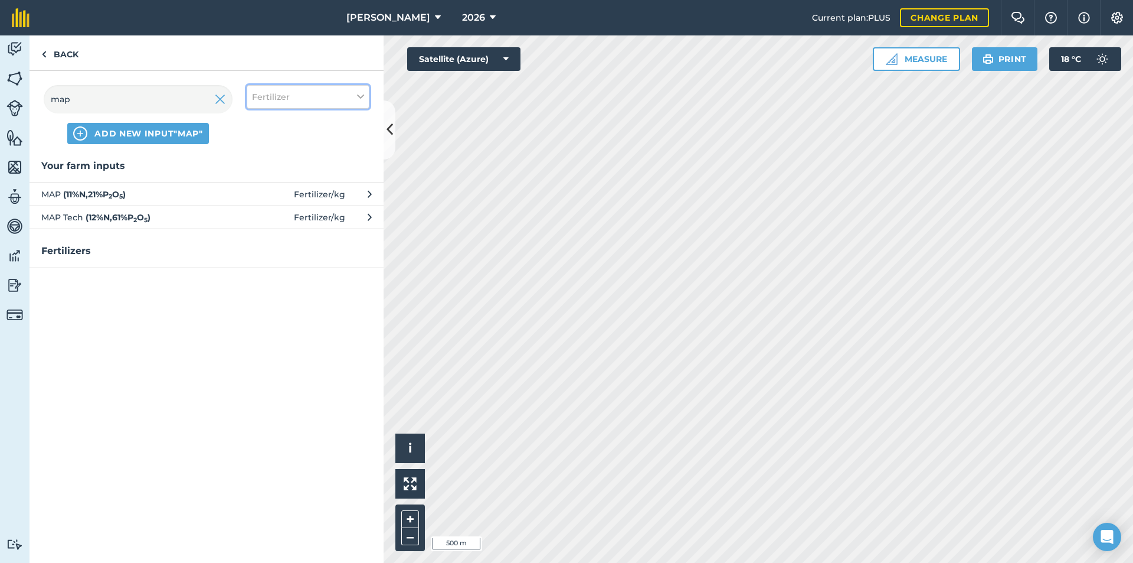
click at [309, 90] on button "Fertilizer" at bounding box center [308, 97] width 123 height 24
click at [272, 193] on label "Fuel" at bounding box center [308, 187] width 112 height 12
click at [260, 189] on input "Fuel" at bounding box center [256, 185] width 8 height 8
checkbox input "true"
click at [270, 147] on label "Fertilizer" at bounding box center [308, 142] width 112 height 12
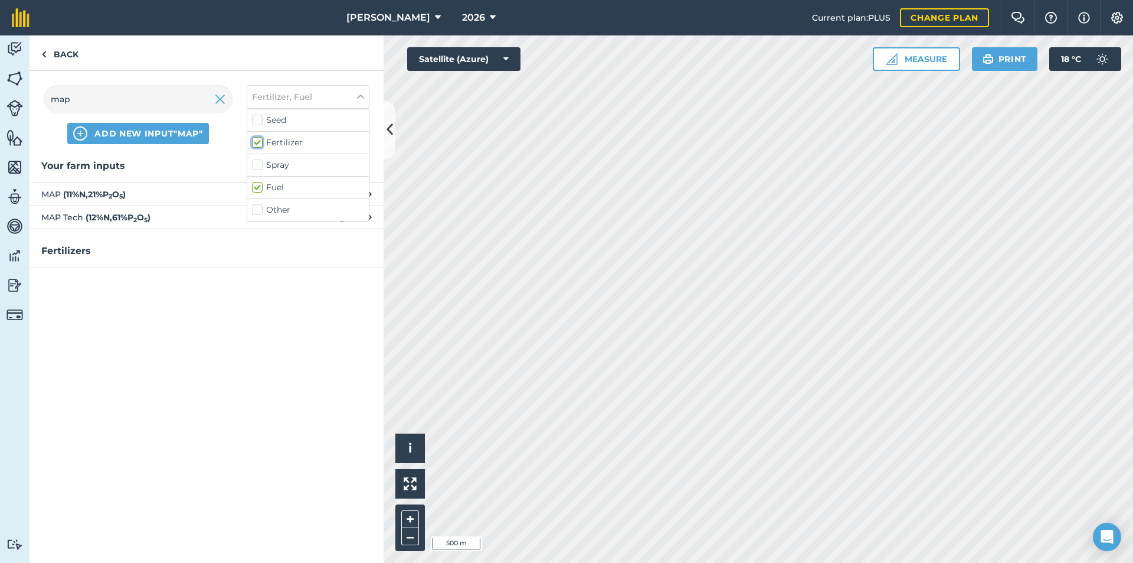
click at [260, 144] on input "Fertilizer" at bounding box center [256, 140] width 8 height 8
checkbox input "false"
drag, startPoint x: 140, startPoint y: 106, endPoint x: 0, endPoint y: 110, distance: 140.5
click at [0, 110] on div "Activity Fields Livestock Features Maps Team Vehicles Data Reporting Billing Tu…" at bounding box center [566, 298] width 1133 height 527
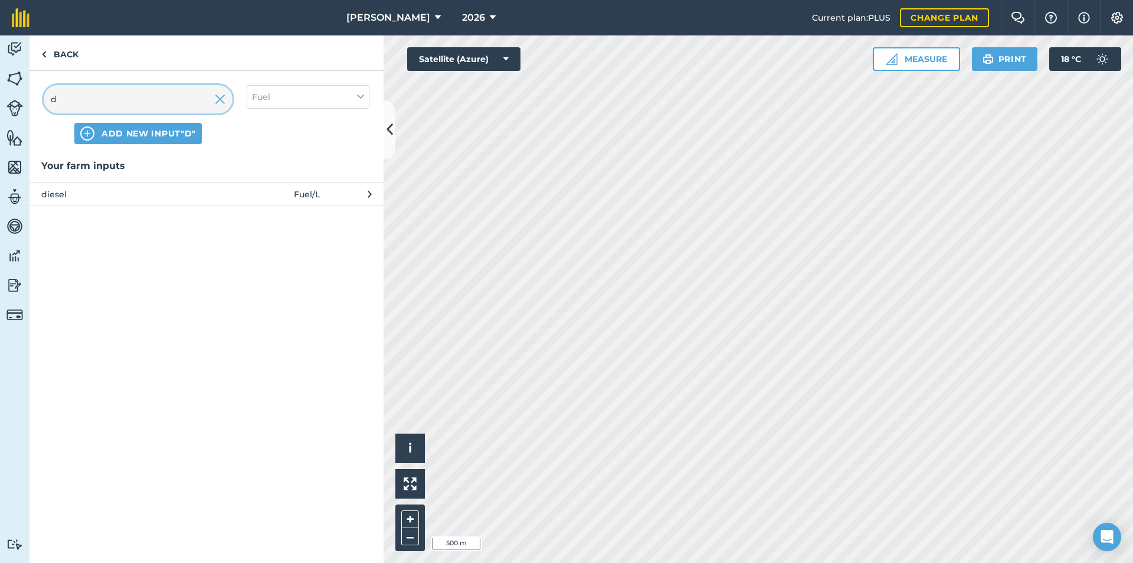
type input "d"
click at [78, 198] on span "diesel" at bounding box center [137, 194] width 193 height 13
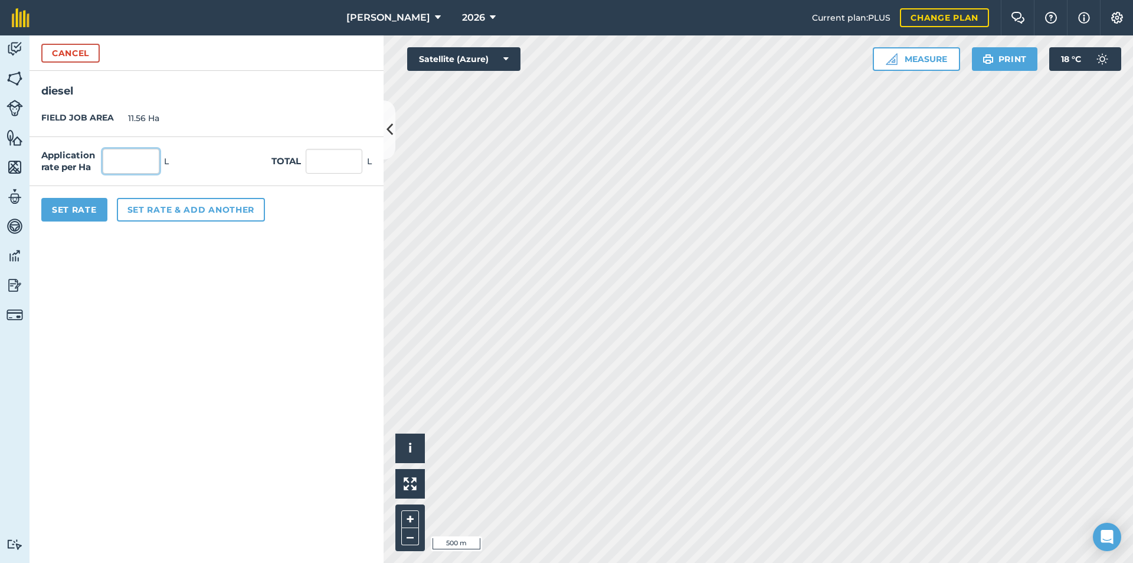
click at [138, 167] on input "text" at bounding box center [131, 161] width 57 height 25
type input "2"
type input "23.12"
click at [86, 212] on button "Set Rate" at bounding box center [74, 210] width 66 height 24
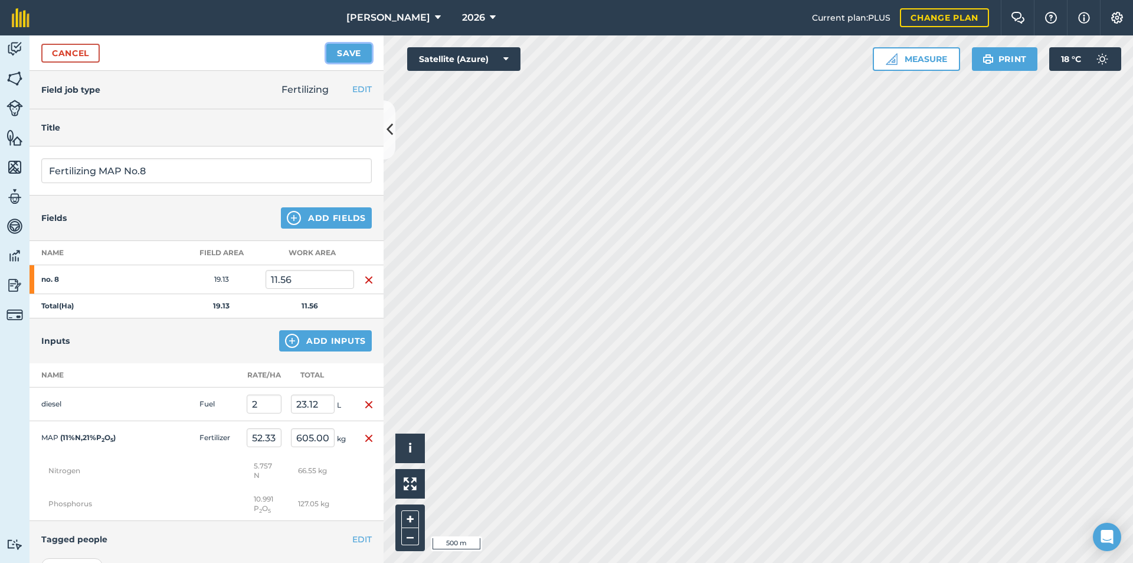
click at [346, 53] on button "Save" at bounding box center [348, 53] width 45 height 19
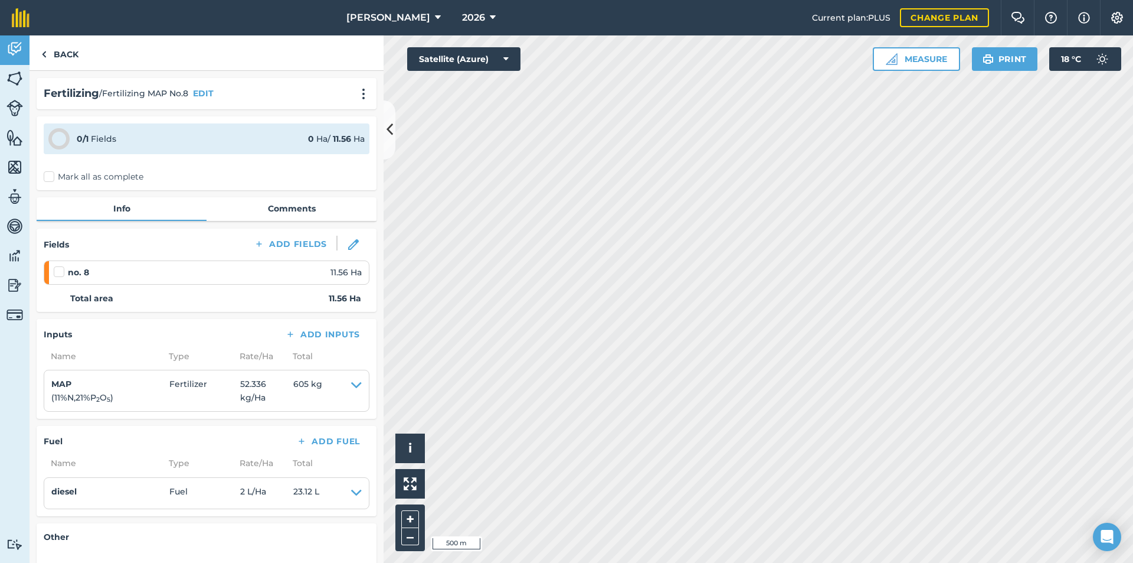
click at [52, 175] on label "Mark all as complete" at bounding box center [94, 177] width 100 height 12
click at [51, 175] on input "Mark all as complete" at bounding box center [48, 175] width 8 height 8
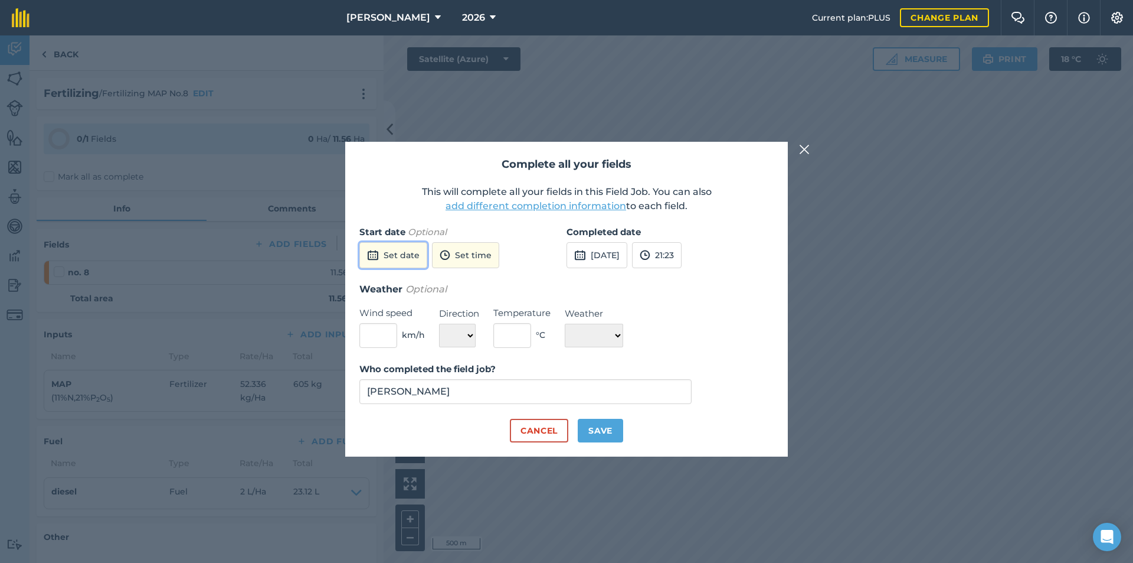
click at [413, 258] on button "Set date" at bounding box center [393, 255] width 68 height 26
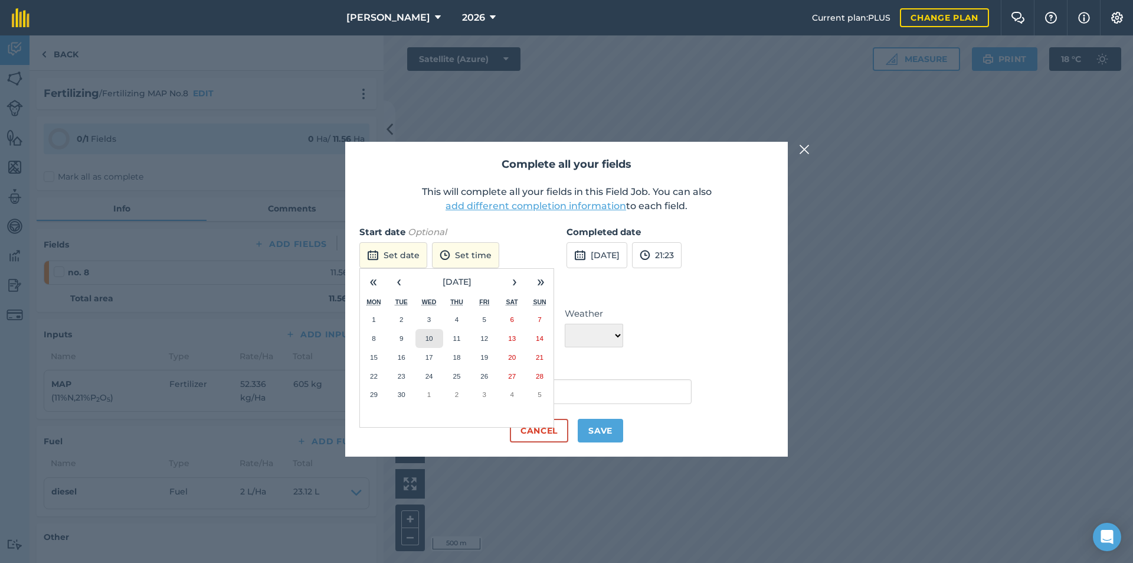
click at [432, 336] on abbr "10" at bounding box center [430, 338] width 8 height 8
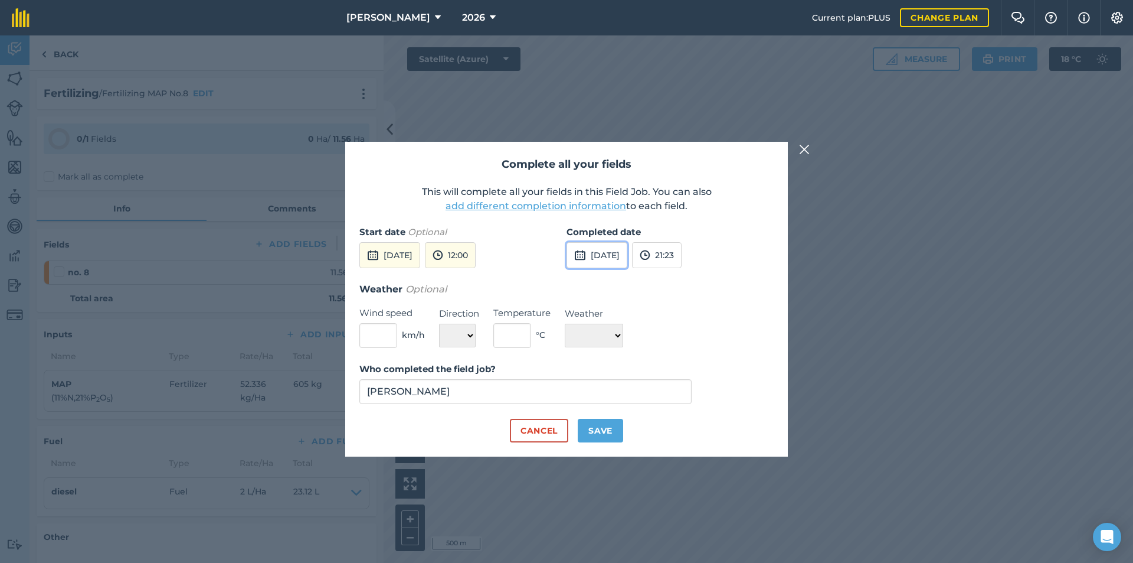
click at [603, 255] on button "[DATE]" at bounding box center [597, 255] width 61 height 26
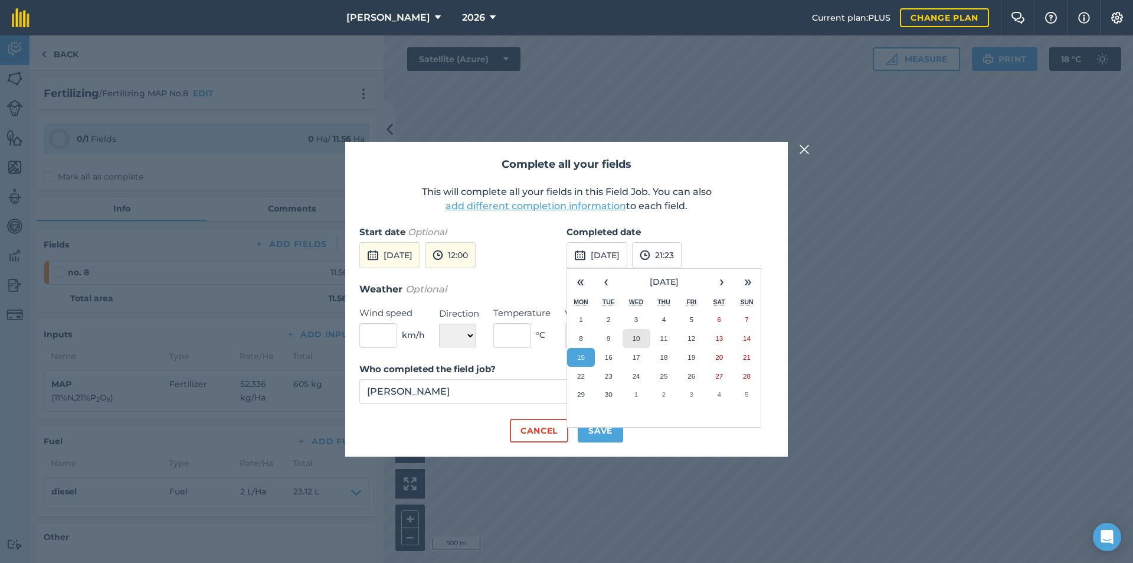
click at [633, 336] on abbr "10" at bounding box center [637, 338] width 8 height 8
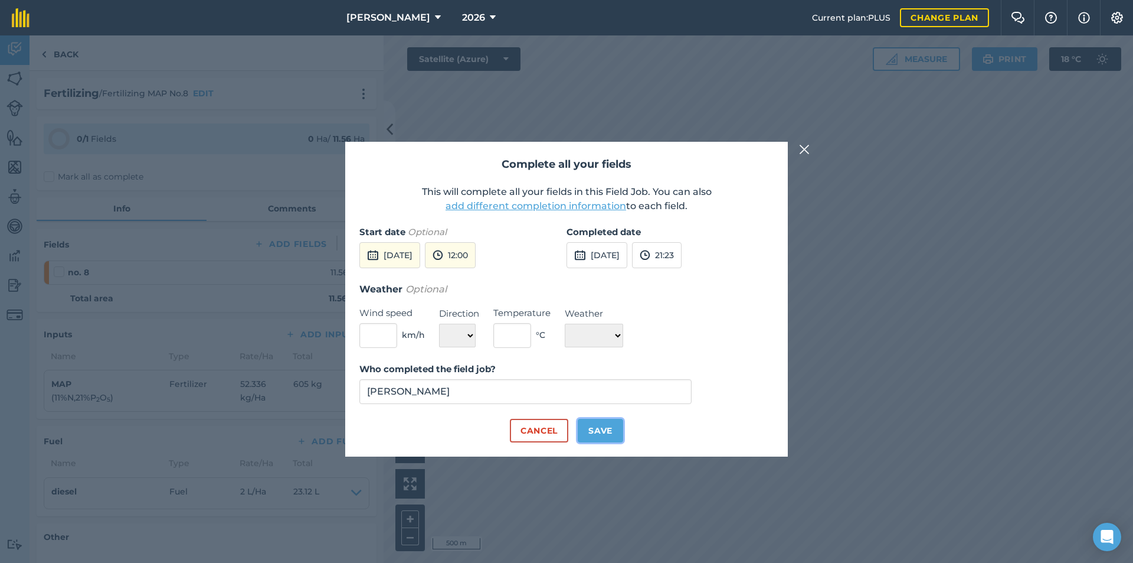
click at [609, 430] on button "Save" at bounding box center [600, 431] width 45 height 24
checkbox input "true"
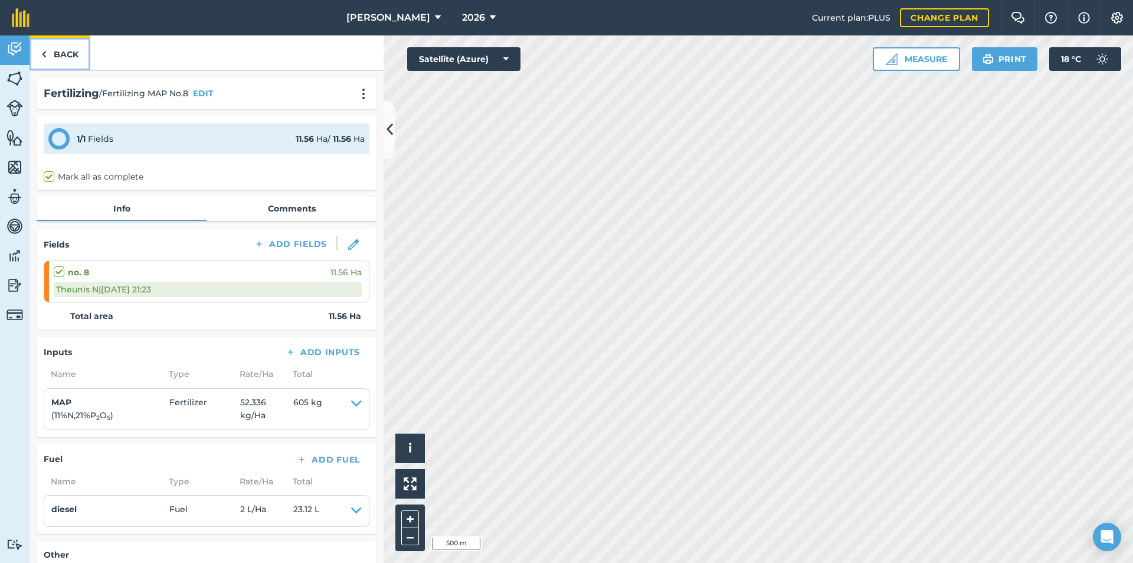
click at [66, 54] on link "Back" at bounding box center [60, 52] width 61 height 35
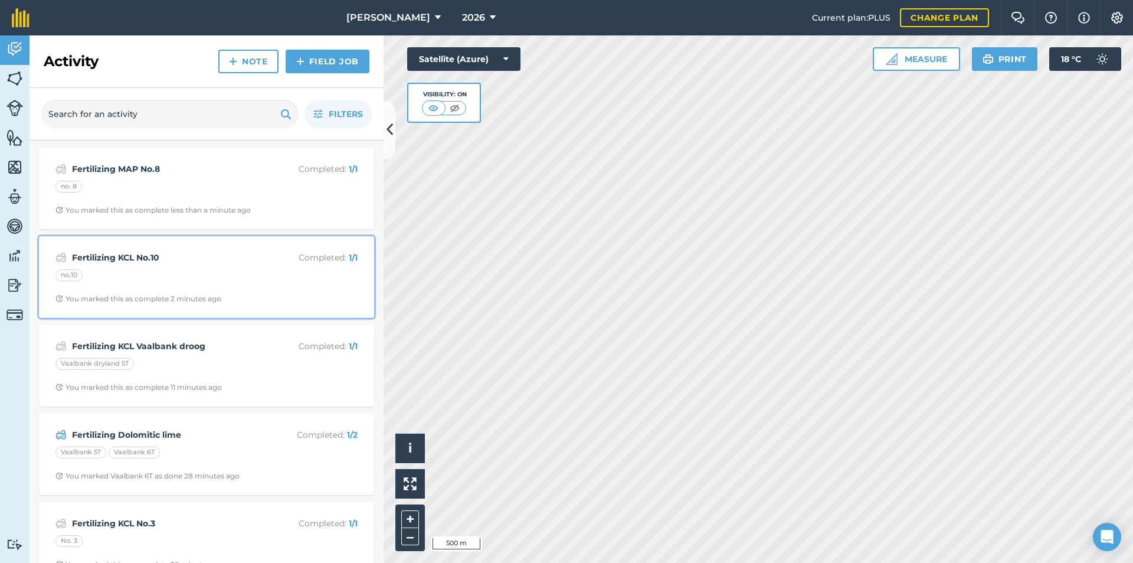
click at [187, 261] on strong "Fertilizing KCL No.10" at bounding box center [165, 257] width 187 height 13
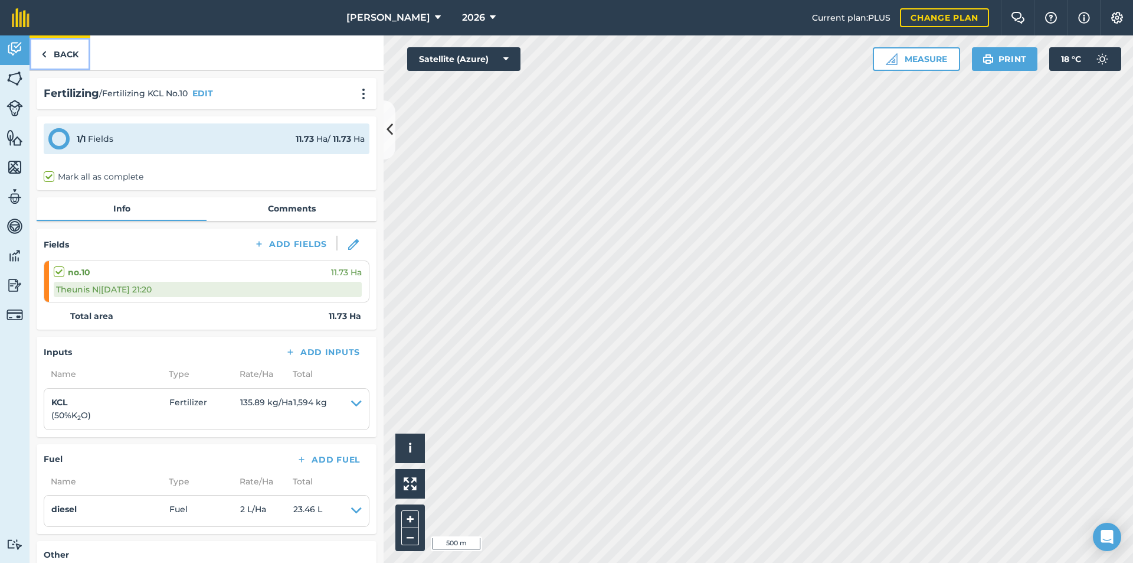
click at [60, 53] on link "Back" at bounding box center [60, 52] width 61 height 35
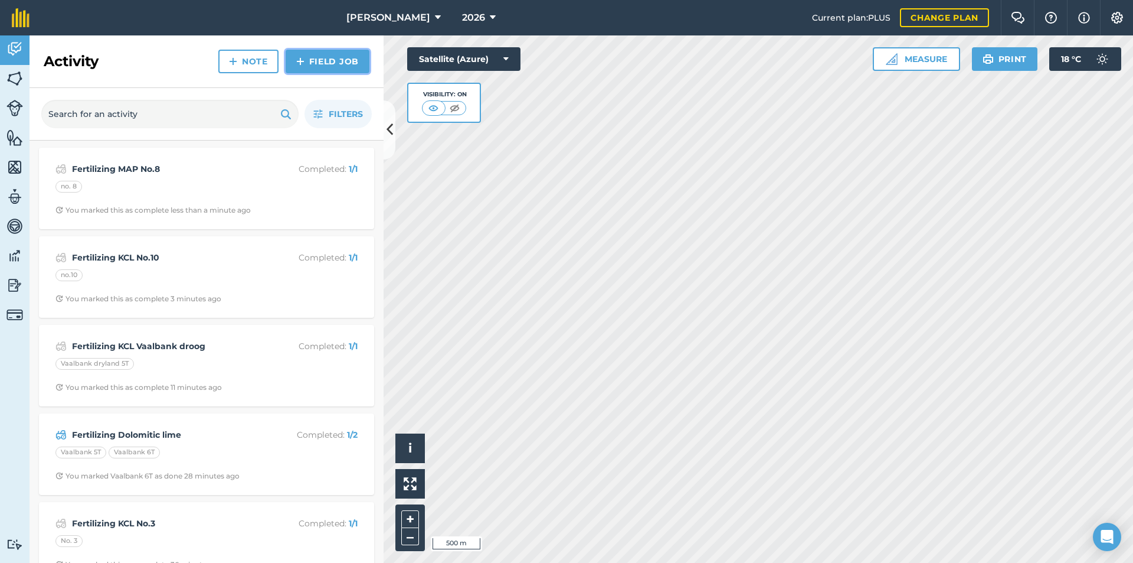
click at [339, 59] on link "Field Job" at bounding box center [328, 62] width 84 height 24
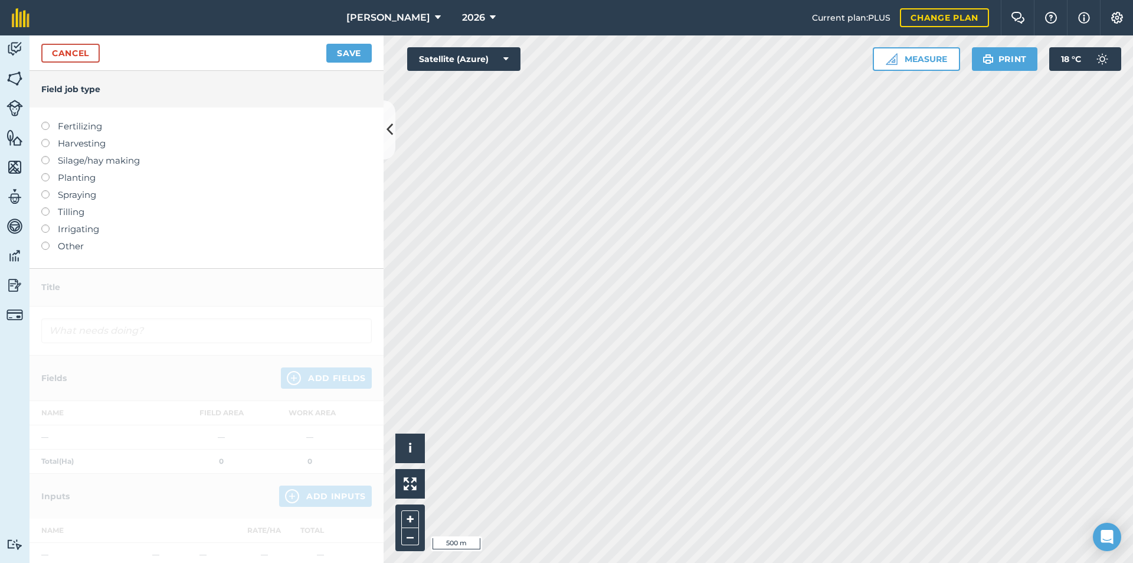
click at [67, 128] on label "Fertilizing" at bounding box center [206, 126] width 331 height 14
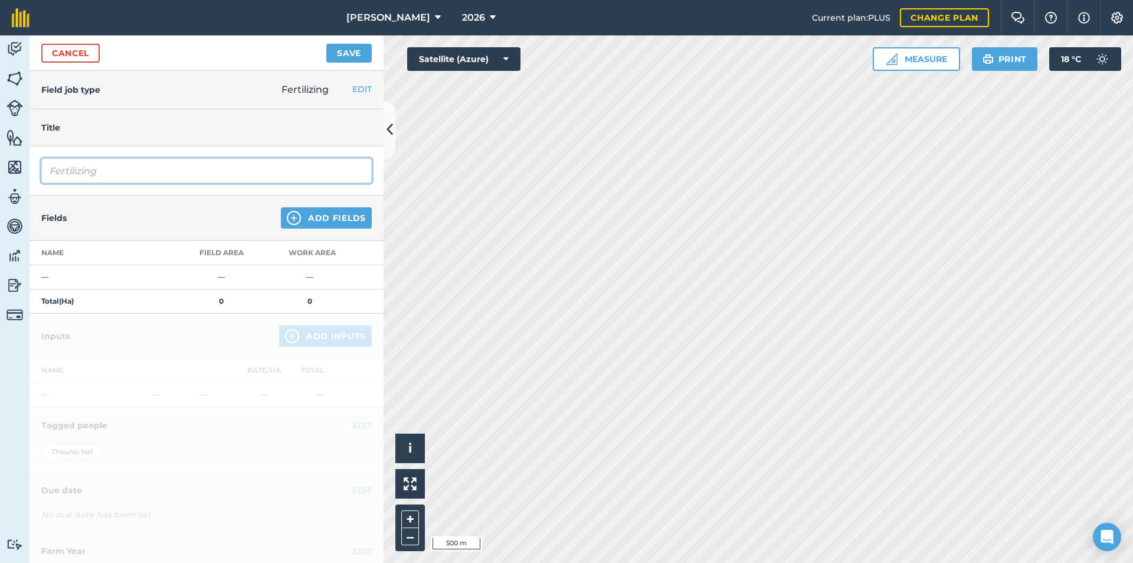
click at [138, 160] on input "Fertilizing" at bounding box center [206, 170] width 331 height 25
type input "Fertilizing MAP No.6"
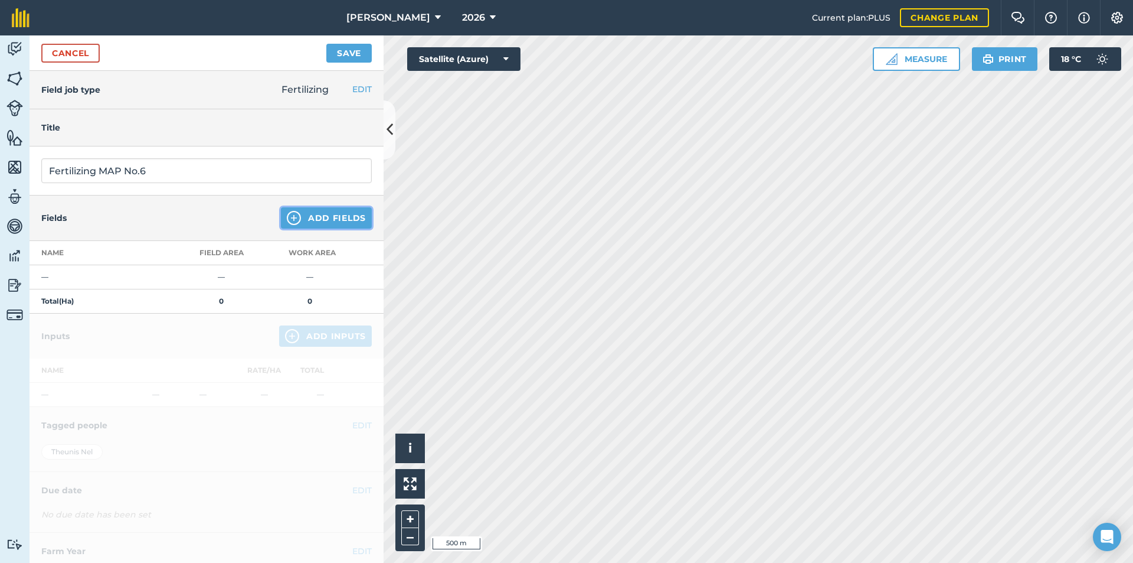
click at [329, 224] on button "Add Fields" at bounding box center [326, 217] width 91 height 21
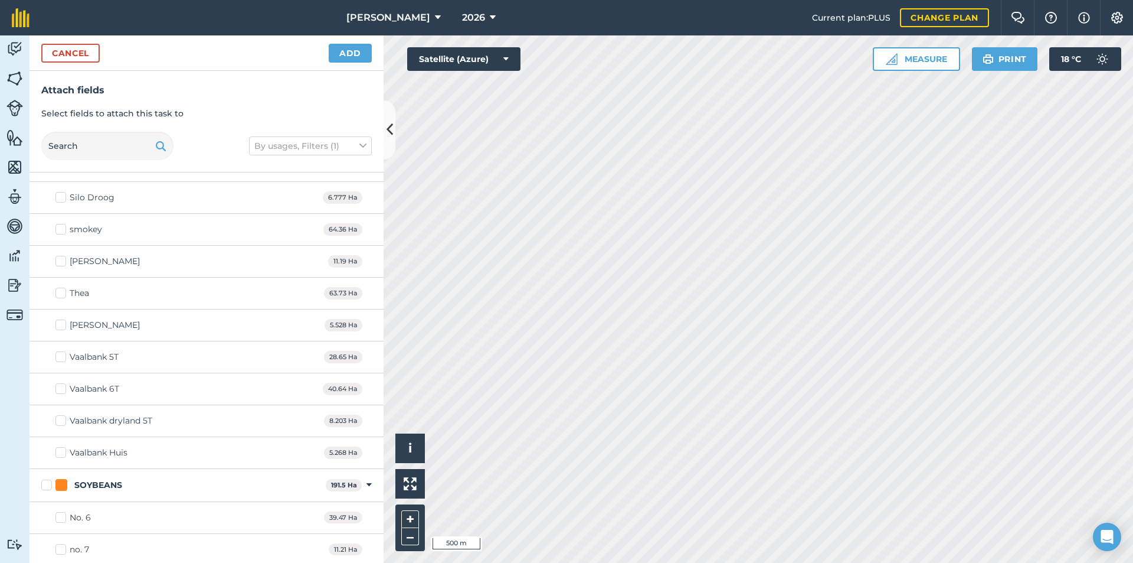
scroll to position [1358, 0]
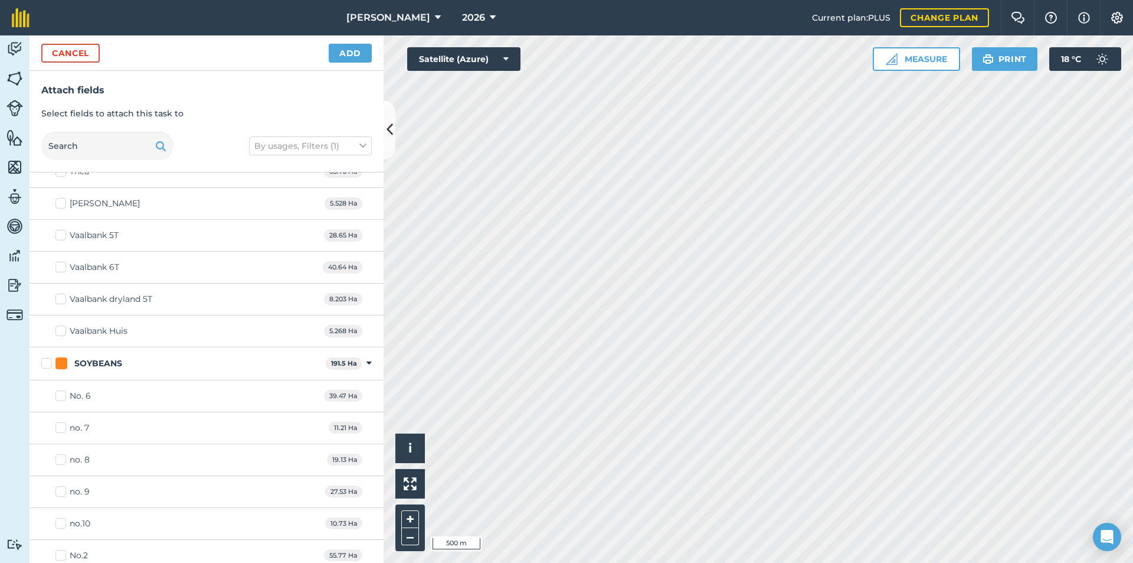
click at [62, 394] on label "No. 6" at bounding box center [72, 396] width 35 height 12
click at [62, 394] on input "No. 6" at bounding box center [59, 394] width 8 height 8
checkbox input "true"
click at [343, 53] on button "Add" at bounding box center [350, 53] width 43 height 19
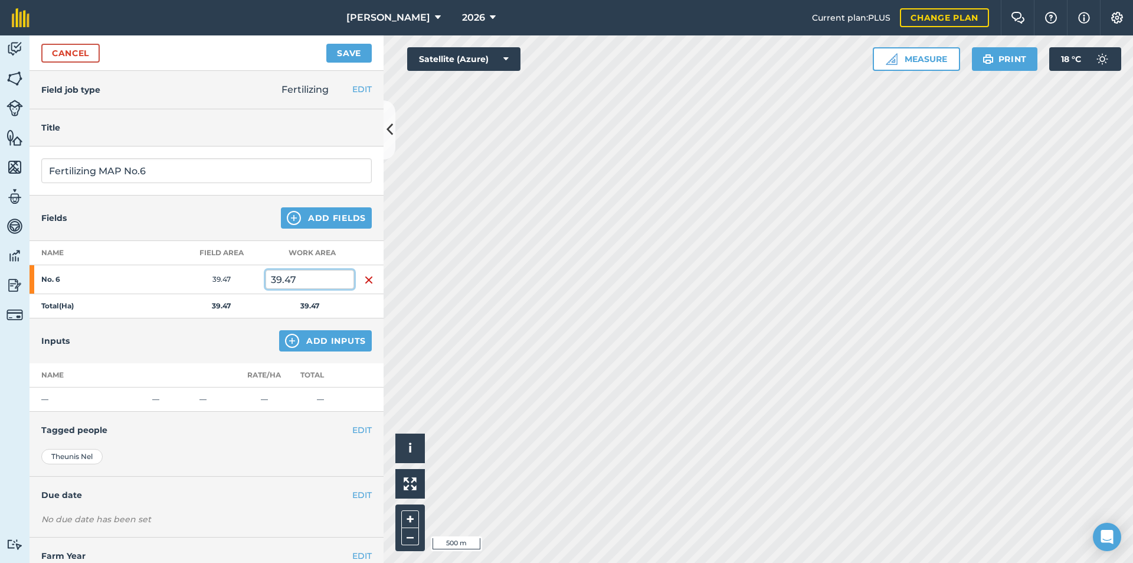
drag, startPoint x: 326, startPoint y: 274, endPoint x: 246, endPoint y: 290, distance: 81.8
click at [247, 291] on tr "No. 6 39.47 39.47" at bounding box center [207, 279] width 354 height 29
type input "27.28"
click at [312, 344] on button "Add Inputs" at bounding box center [325, 340] width 93 height 21
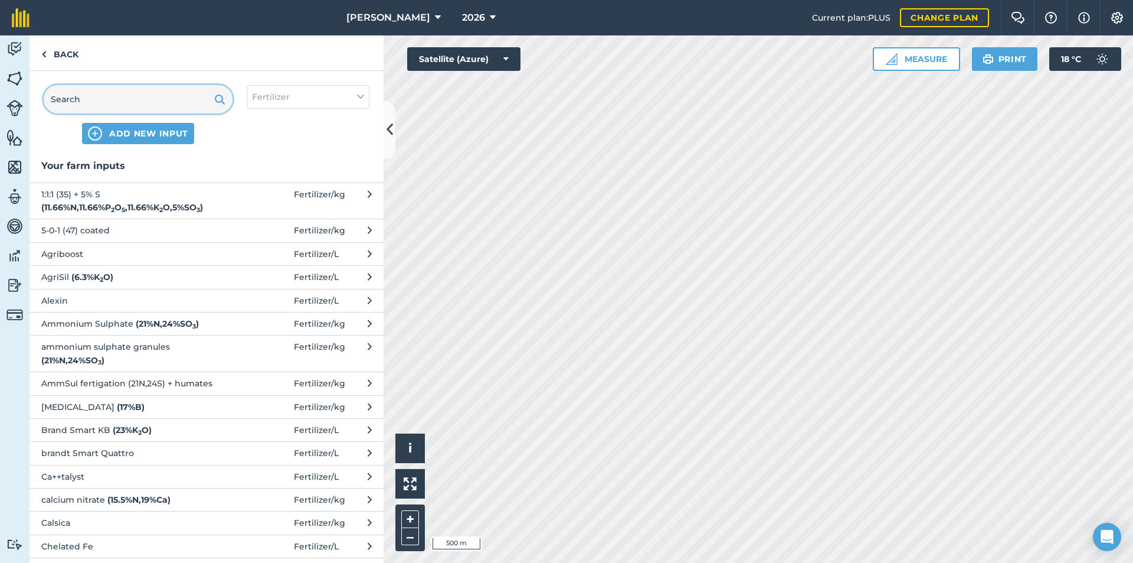
click at [84, 93] on input "text" at bounding box center [138, 99] width 189 height 28
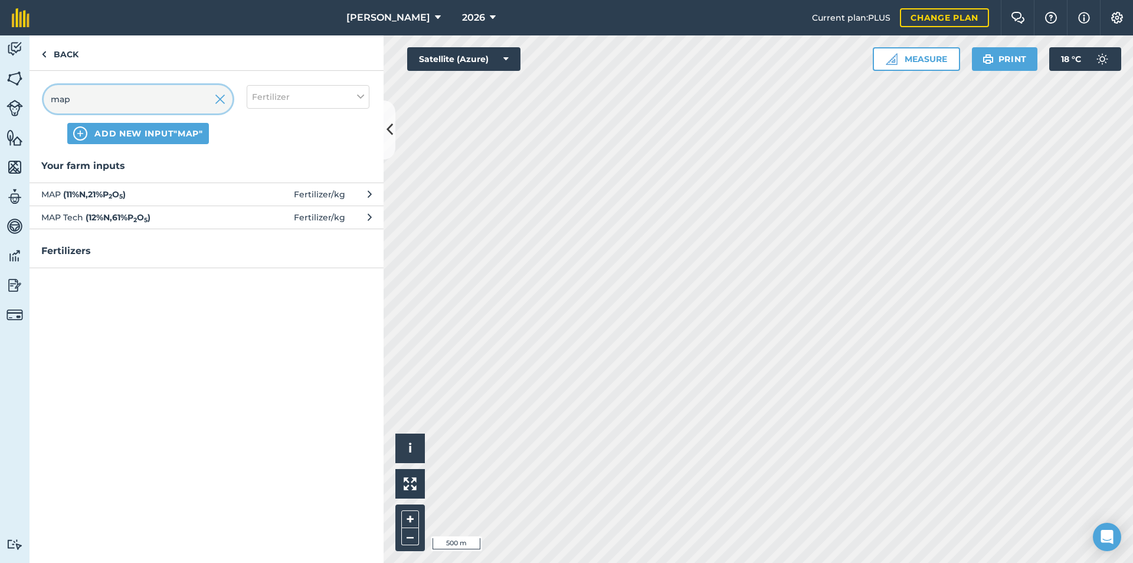
type input "map"
click at [225, 198] on span "MAP ( 11 % N , 21 % P 2 O 5 )" at bounding box center [137, 194] width 193 height 13
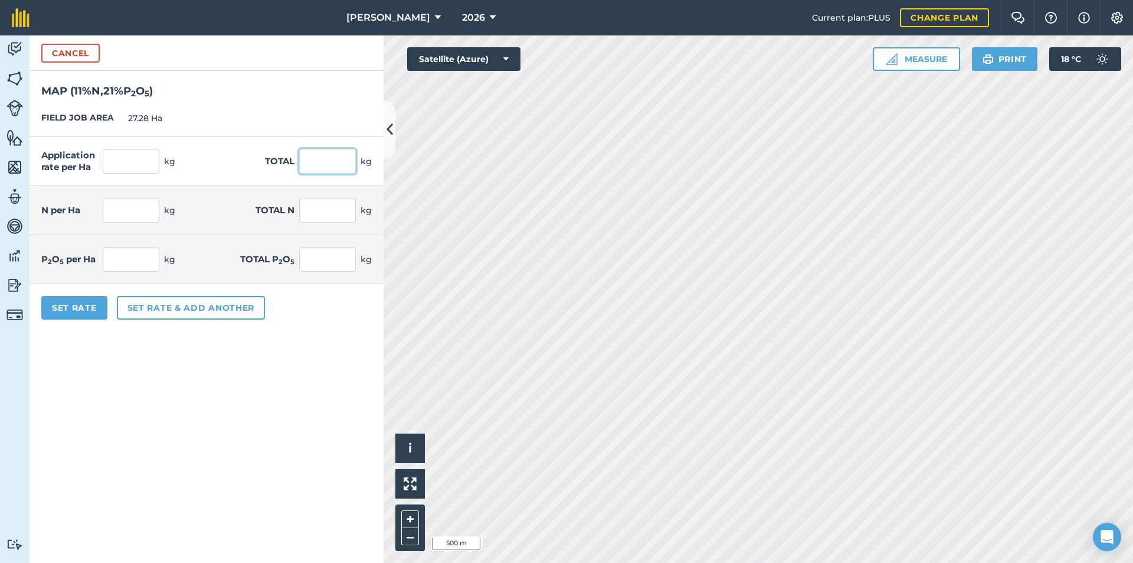
click at [318, 168] on input "text" at bounding box center [327, 161] width 57 height 25
type input "1778"
type input "65.176"
type input "1,778"
type input "7.169"
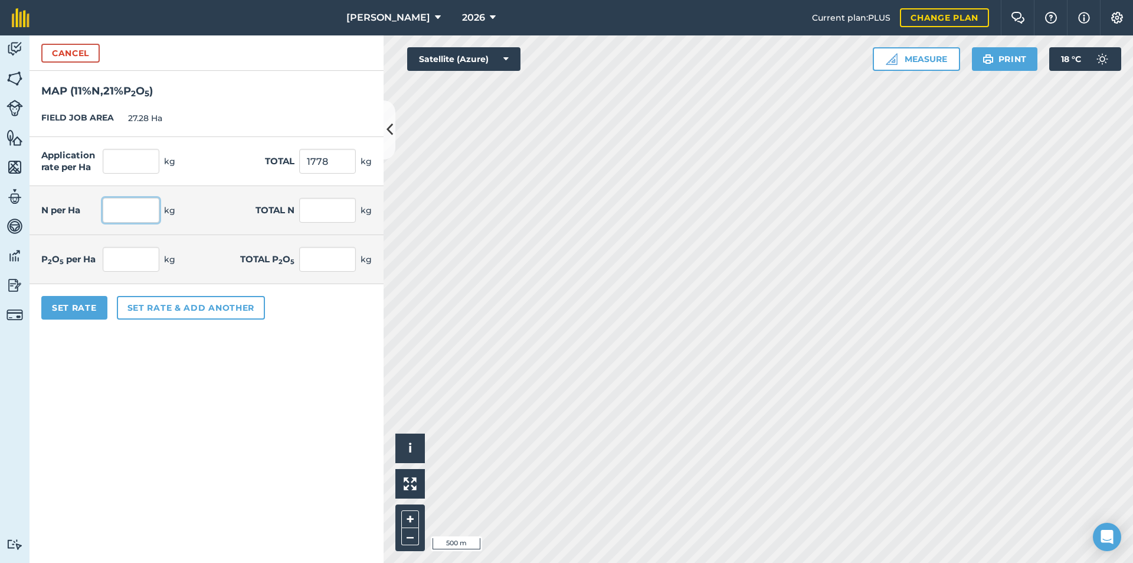
type input "195.58"
type input "13.687"
type input "373.38"
click at [128, 211] on input "7.169" at bounding box center [131, 210] width 57 height 25
type input "65.173"
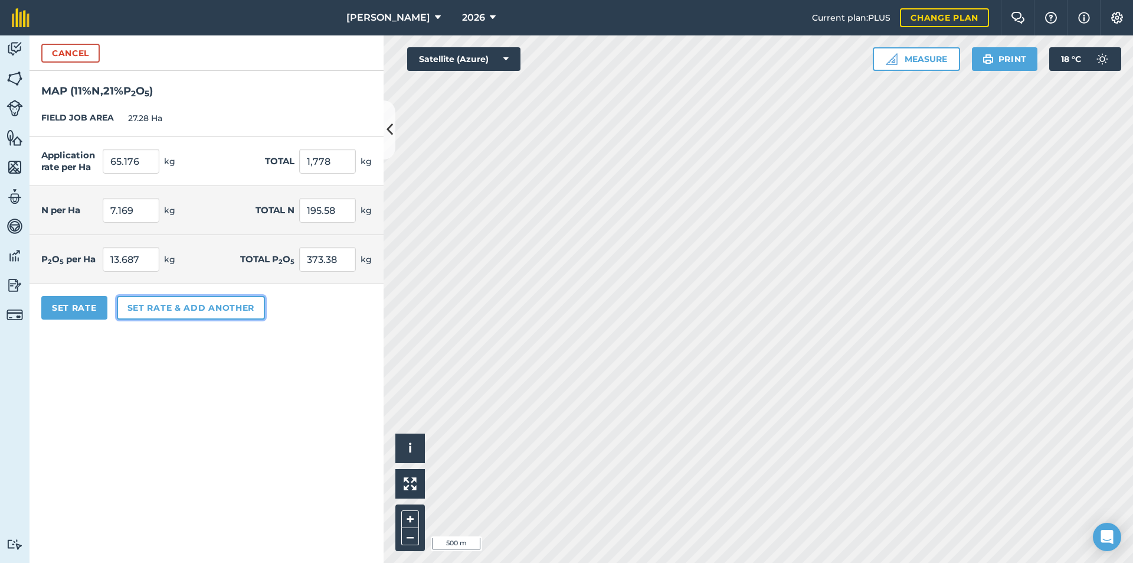
type input "1,777.912"
type input "195.57"
type input "13.686"
type input "373.362"
click at [187, 312] on button "Set rate & add another" at bounding box center [191, 308] width 148 height 24
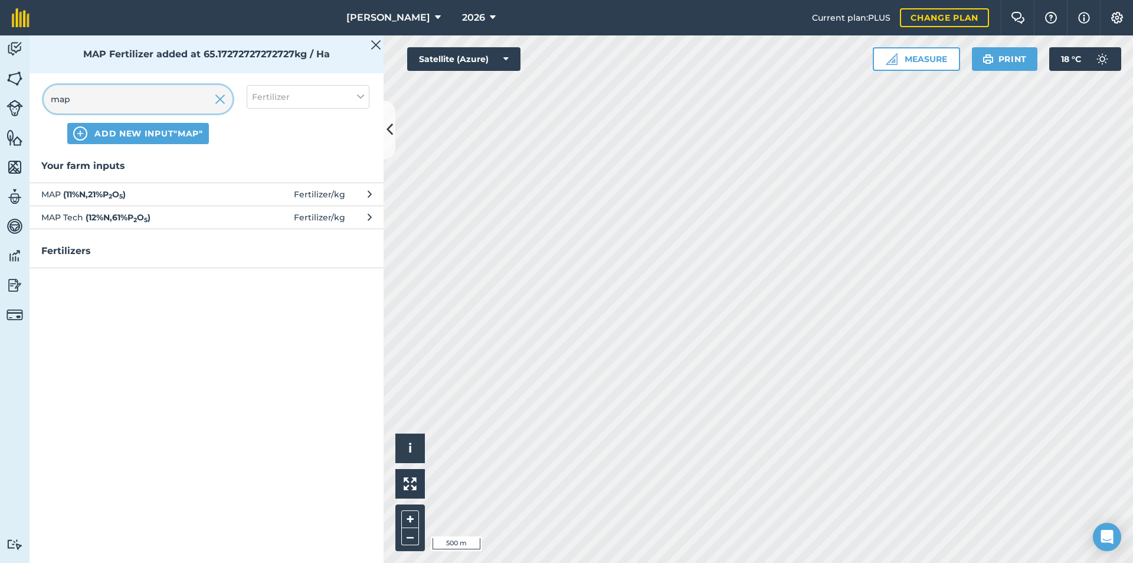
drag, startPoint x: 116, startPoint y: 104, endPoint x: 4, endPoint y: 128, distance: 114.7
click at [4, 128] on div "Activity Fields Livestock Features Maps Team Vehicles Data Reporting Billing Tu…" at bounding box center [566, 298] width 1133 height 527
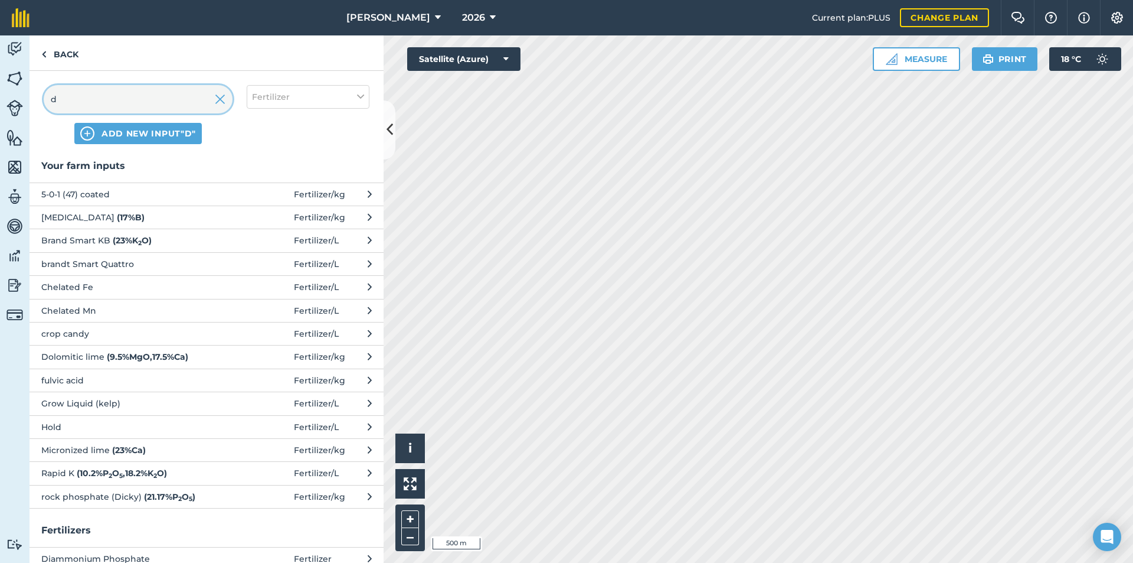
type input "d"
click at [268, 96] on span "Fertilizer" at bounding box center [271, 96] width 38 height 13
click at [273, 143] on label "Fertilizer" at bounding box center [308, 142] width 112 height 12
click at [260, 143] on input "Fertilizer" at bounding box center [256, 140] width 8 height 8
checkbox input "false"
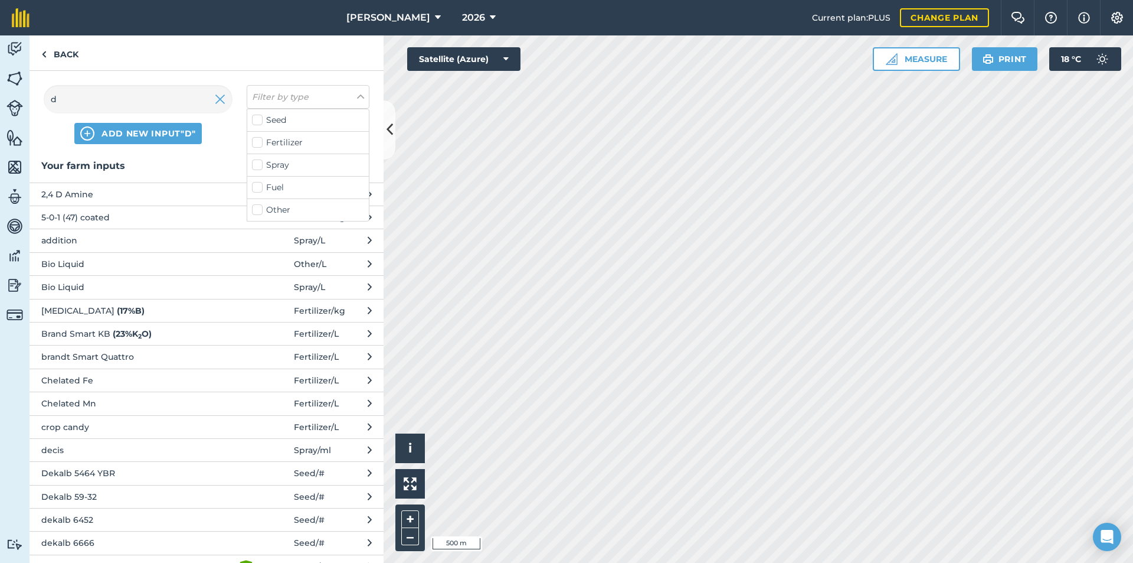
click at [277, 184] on label "Fuel" at bounding box center [308, 187] width 112 height 12
click at [260, 184] on input "Fuel" at bounding box center [256, 185] width 8 height 8
checkbox input "true"
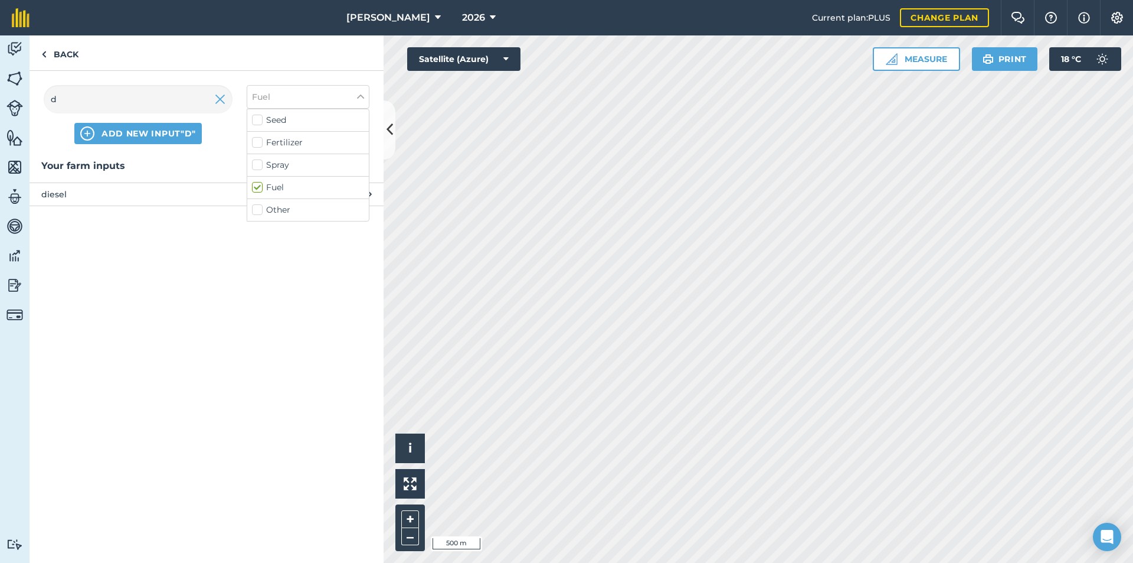
click at [142, 201] on button "diesel Fuel / L" at bounding box center [207, 193] width 354 height 23
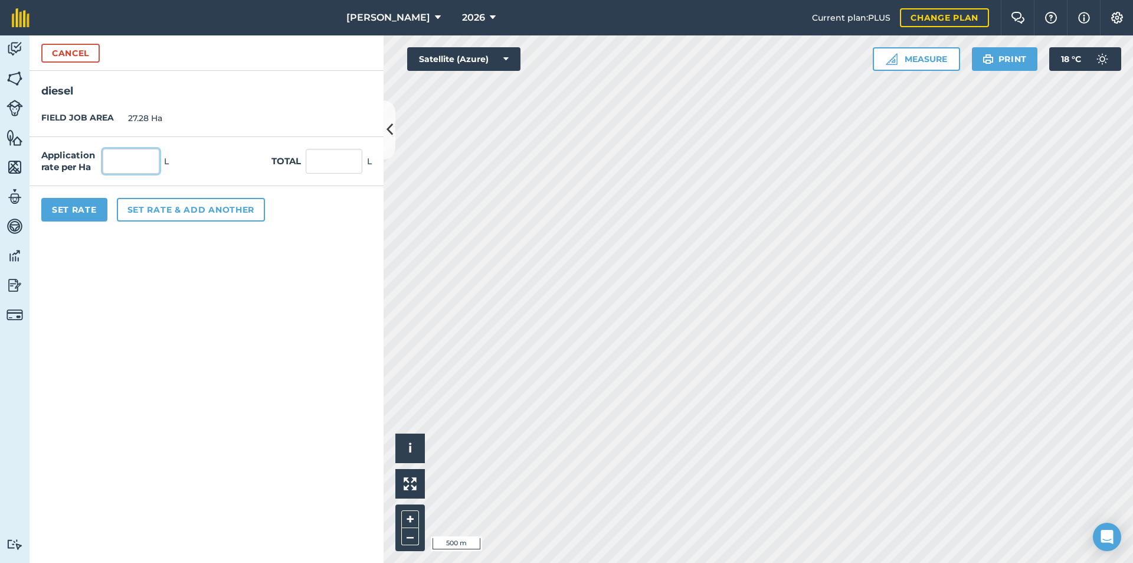
click at [139, 167] on input "text" at bounding box center [131, 161] width 57 height 25
type input "2"
type input "54.56"
click at [75, 211] on button "Set Rate" at bounding box center [74, 210] width 66 height 24
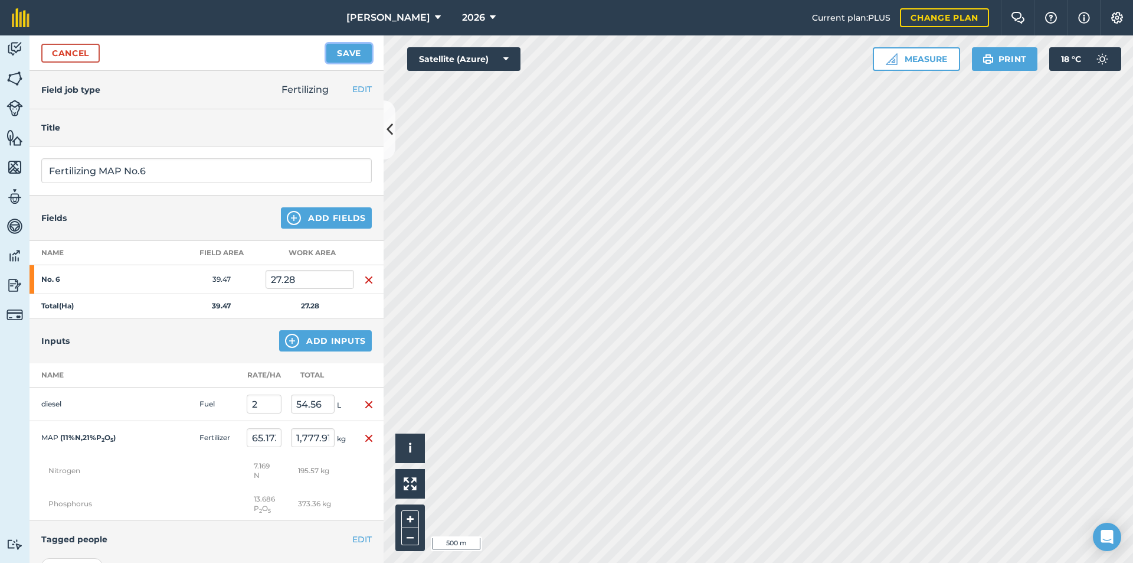
click at [337, 53] on button "Save" at bounding box center [348, 53] width 45 height 19
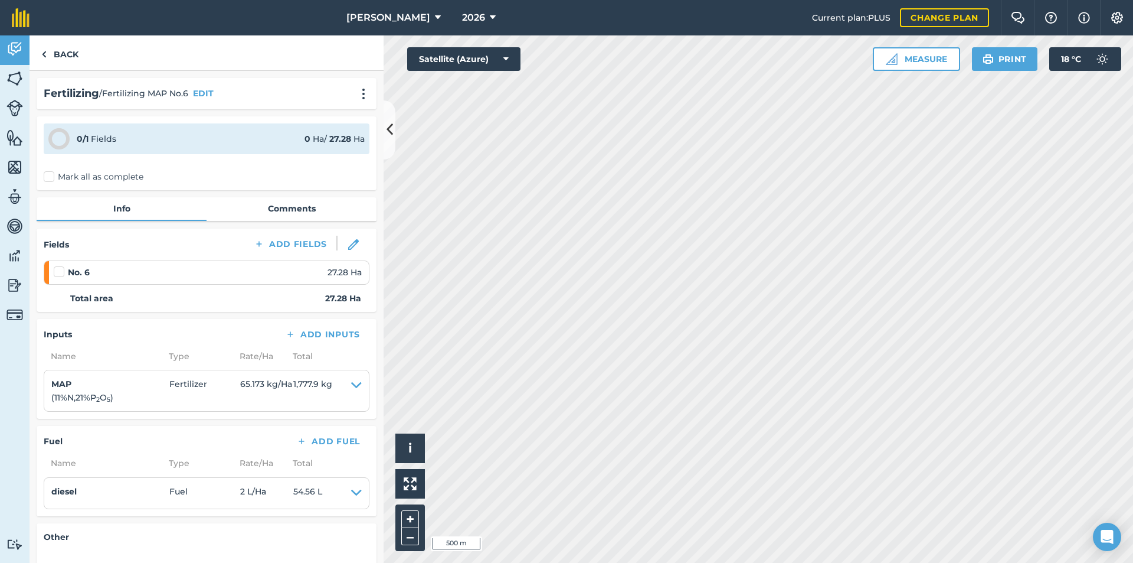
click at [45, 177] on label "Mark all as complete" at bounding box center [94, 177] width 100 height 12
click at [45, 177] on input "Mark all as complete" at bounding box center [48, 175] width 8 height 8
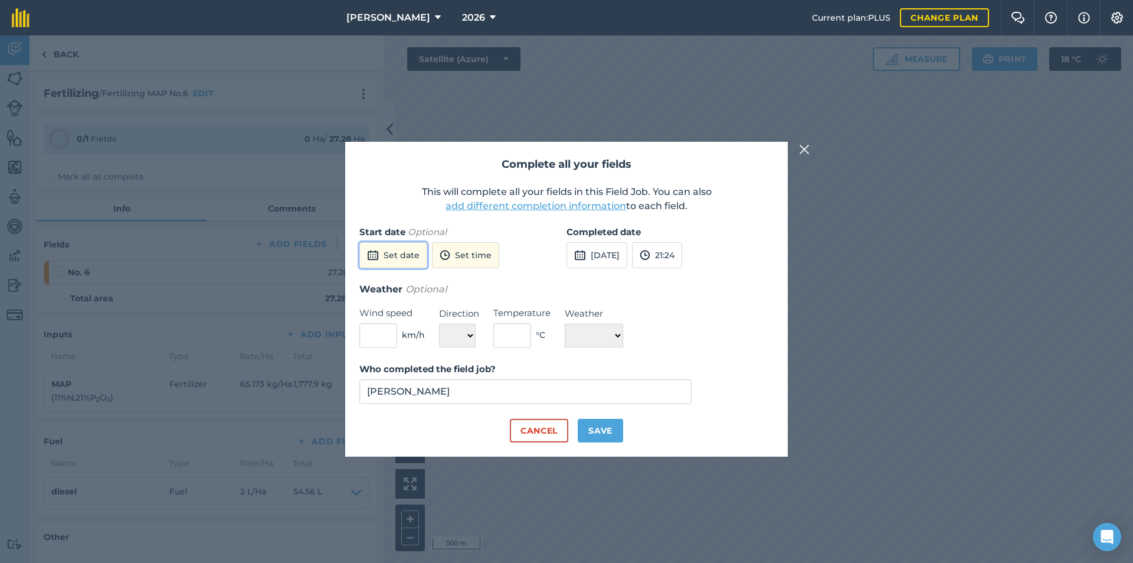
click at [417, 258] on button "Set date" at bounding box center [393, 255] width 68 height 26
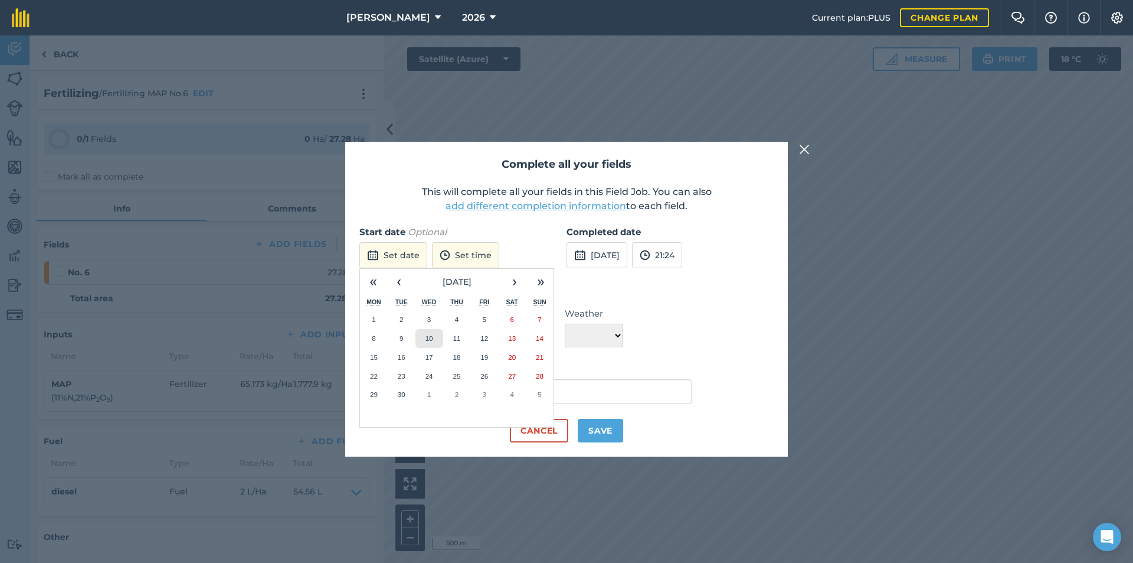
click at [426, 341] on abbr "10" at bounding box center [430, 338] width 8 height 8
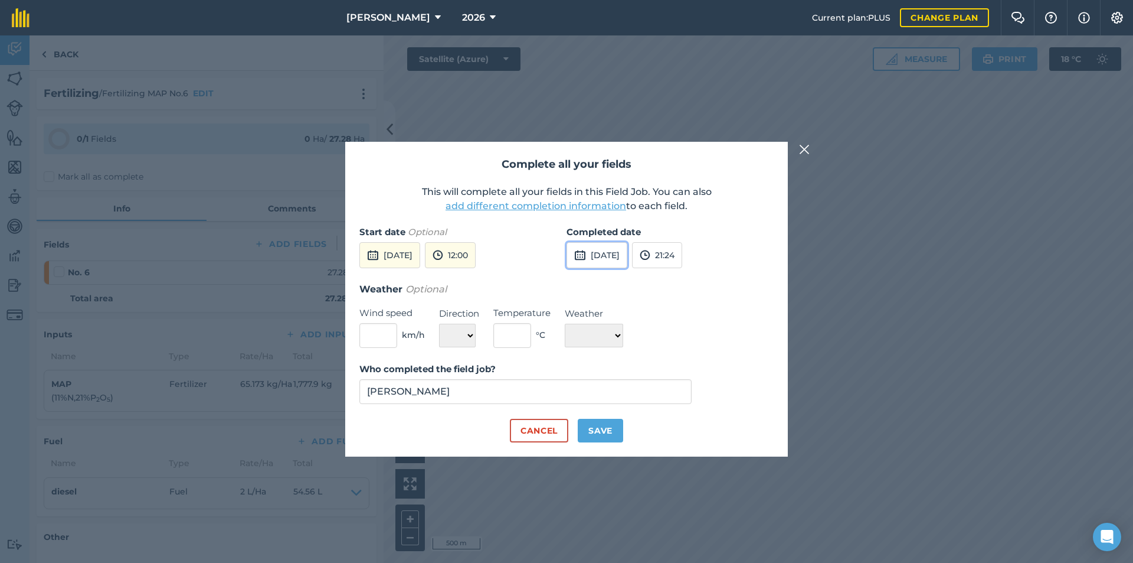
click at [599, 260] on button "[DATE]" at bounding box center [597, 255] width 61 height 26
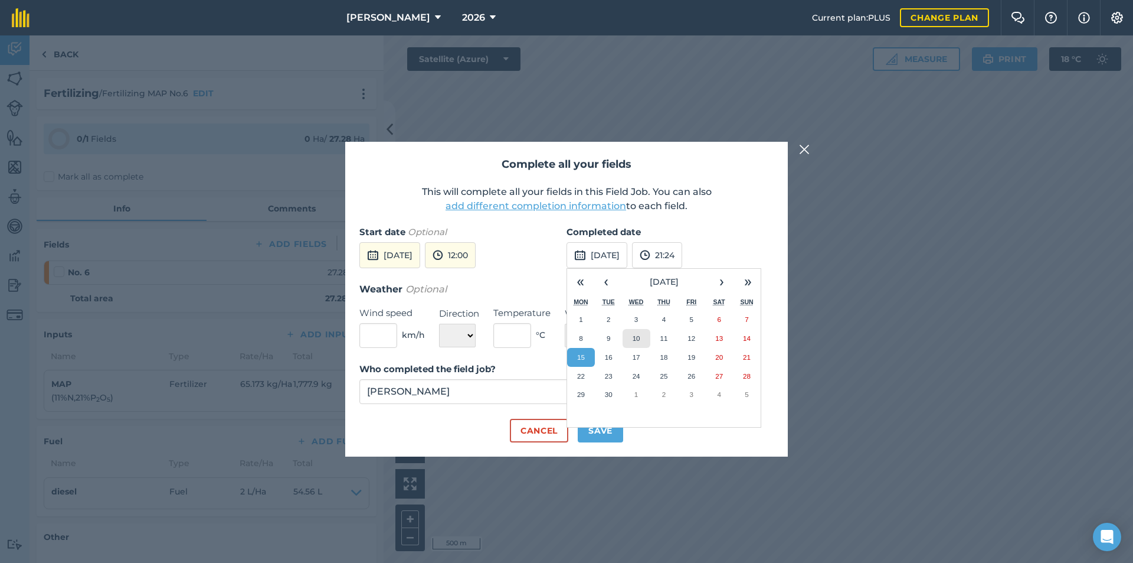
click at [626, 333] on button "10" at bounding box center [637, 338] width 28 height 19
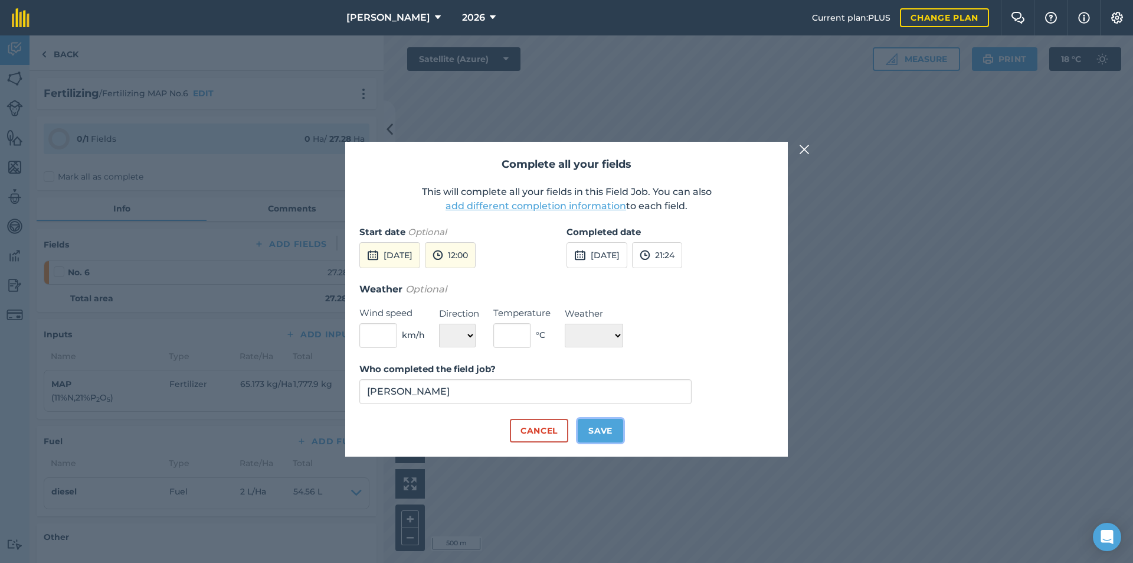
click at [606, 427] on button "Save" at bounding box center [600, 431] width 45 height 24
checkbox input "true"
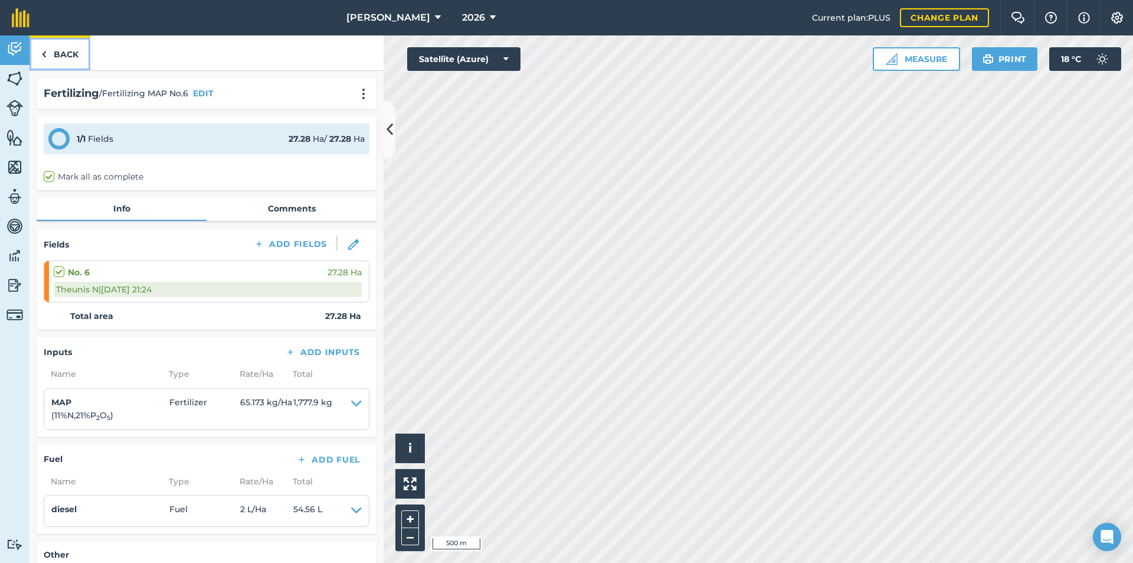
click at [60, 53] on link "Back" at bounding box center [60, 52] width 61 height 35
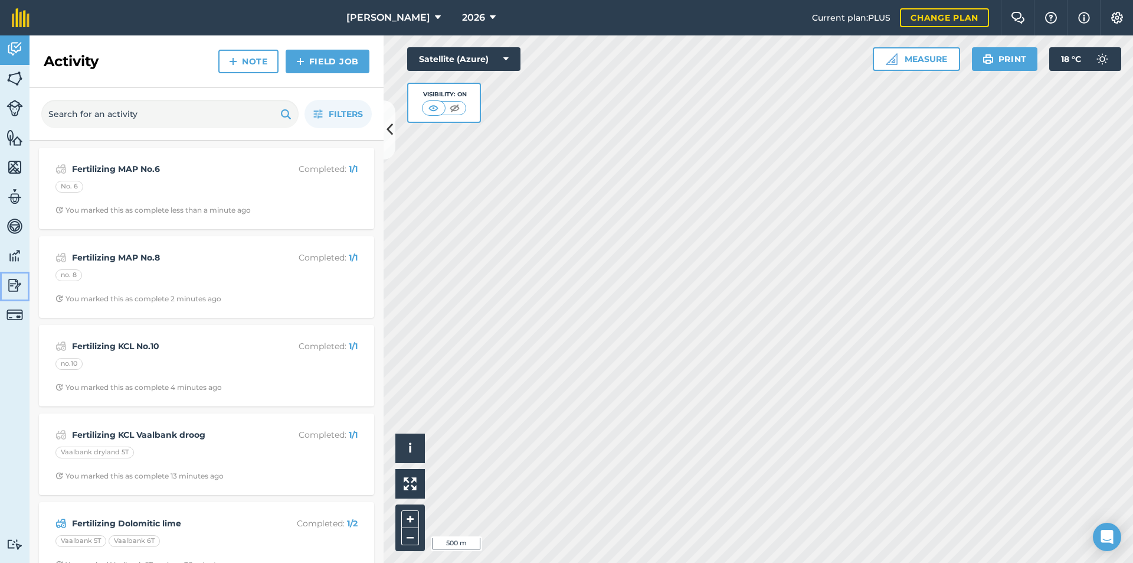
click at [13, 279] on img at bounding box center [14, 285] width 17 height 18
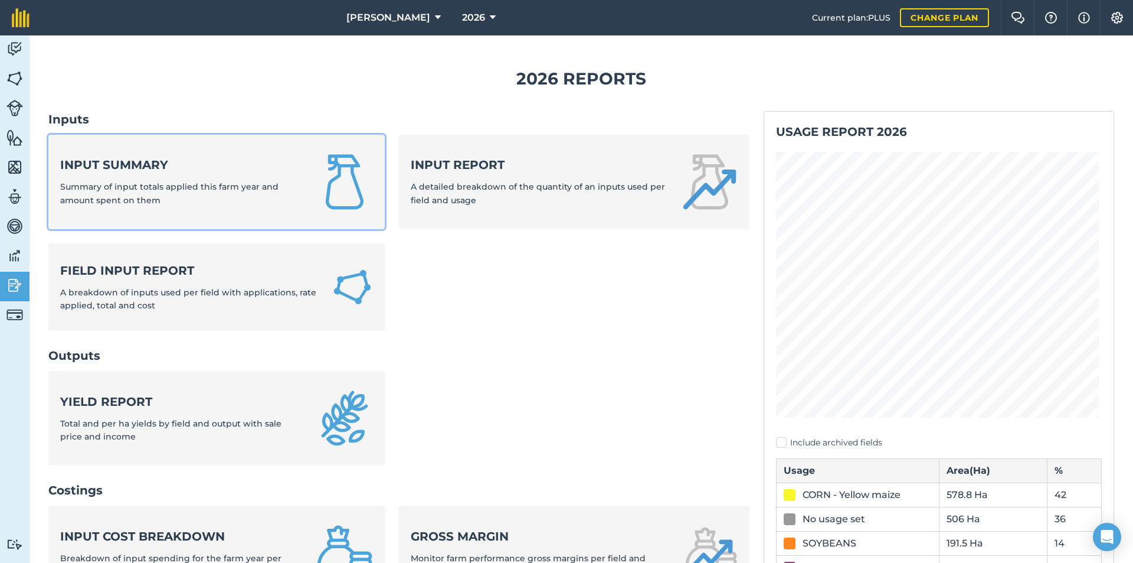
click at [152, 177] on div "Input summary Summary of input totals applied this farm year and amount spent o…" at bounding box center [181, 181] width 242 height 50
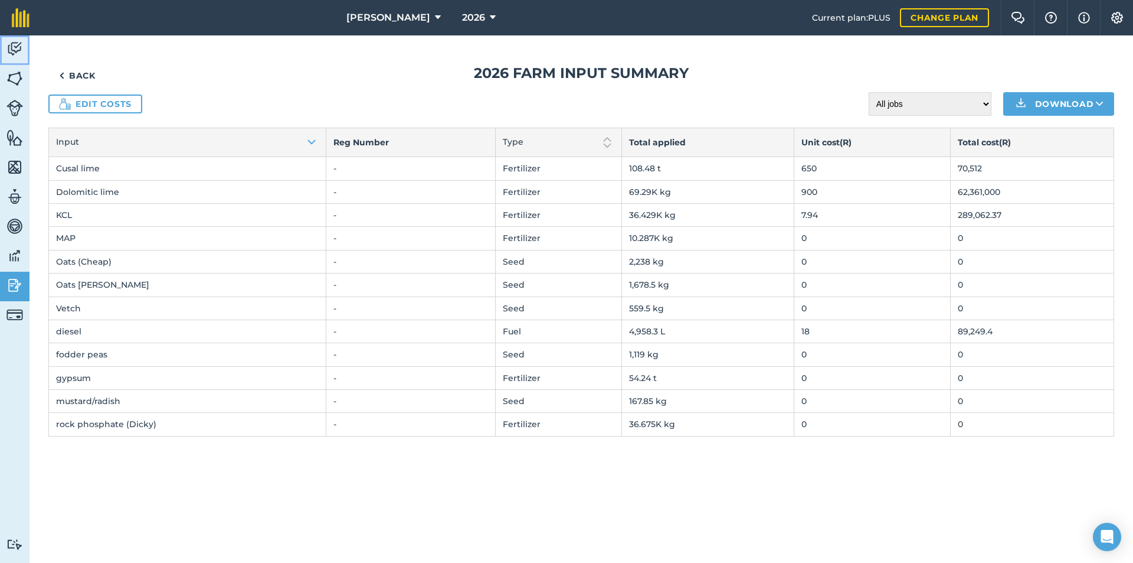
click at [3, 53] on link "Activity" at bounding box center [15, 50] width 30 height 30
